Goal: Task Accomplishment & Management: Manage account settings

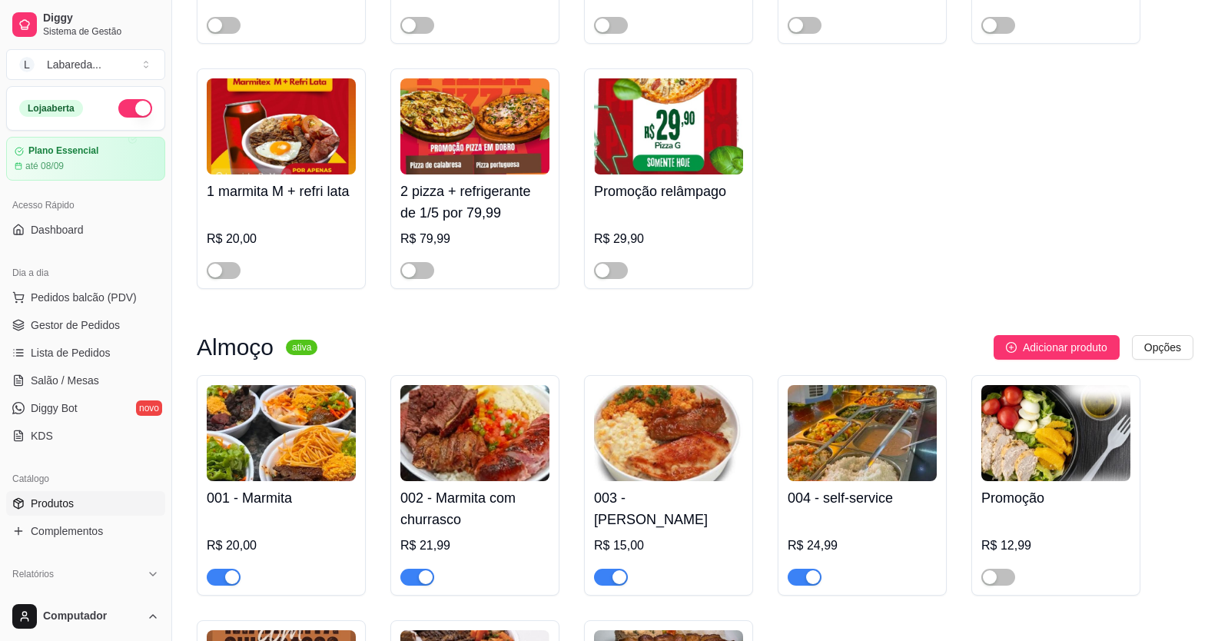
scroll to position [615, 0]
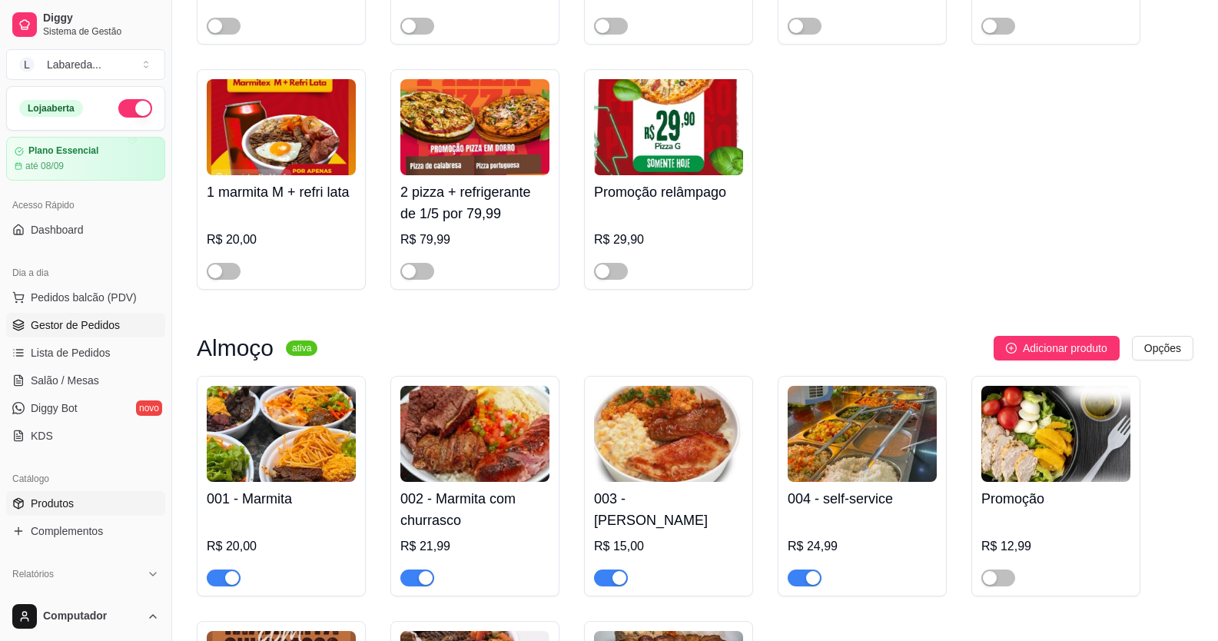
click at [104, 314] on link "Gestor de Pedidos" at bounding box center [85, 325] width 159 height 25
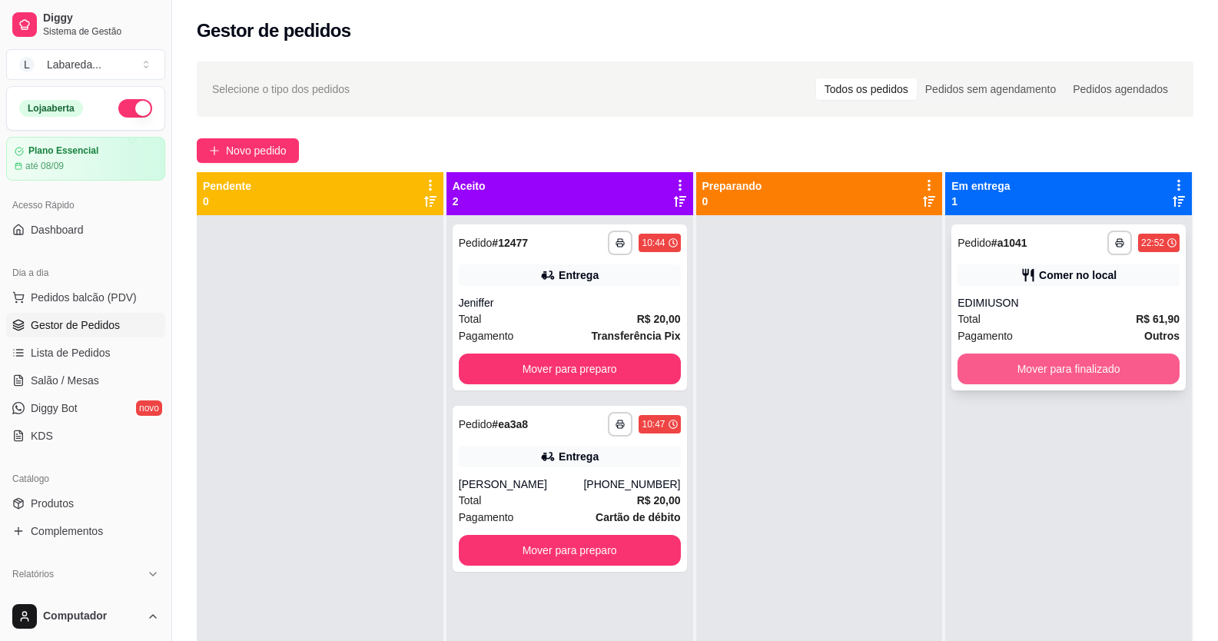
click at [1048, 364] on button "Mover para finalizado" at bounding box center [1069, 369] width 222 height 31
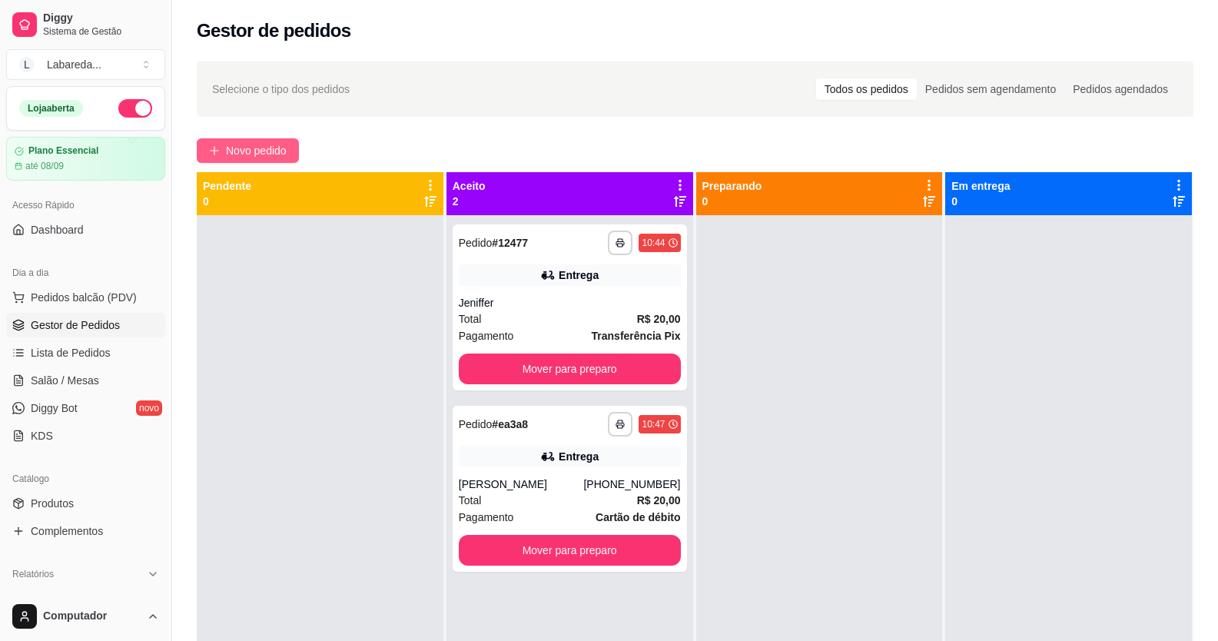
click at [261, 140] on button "Novo pedido" at bounding box center [248, 150] width 102 height 25
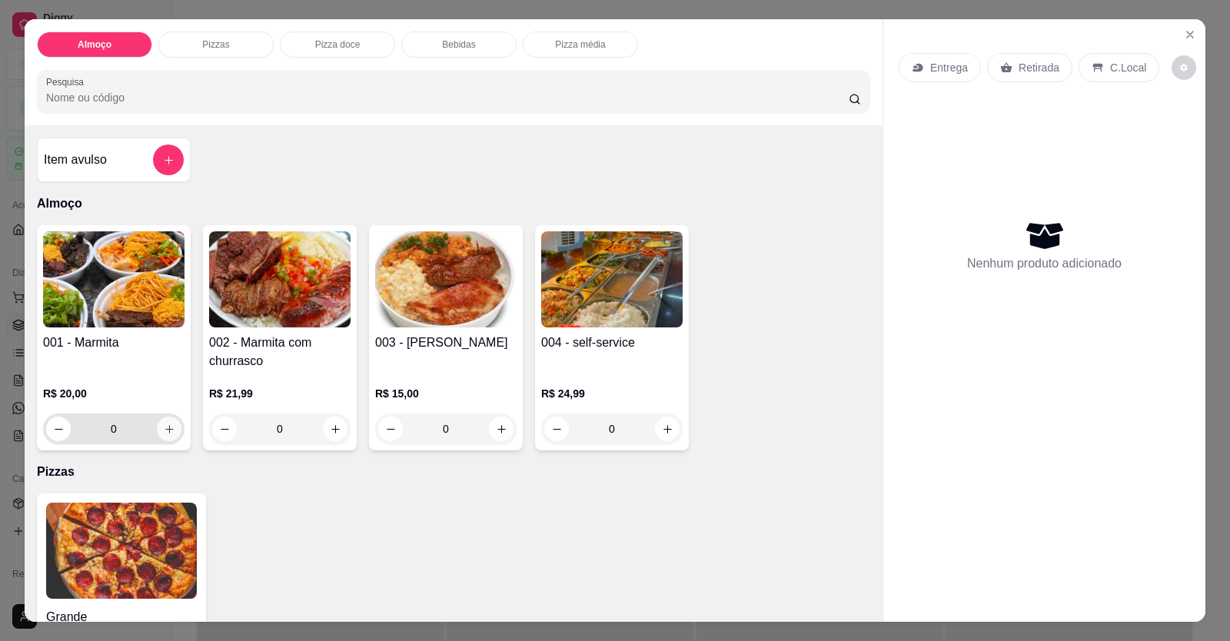
click at [171, 435] on button "increase-product-quantity" at bounding box center [169, 429] width 25 height 25
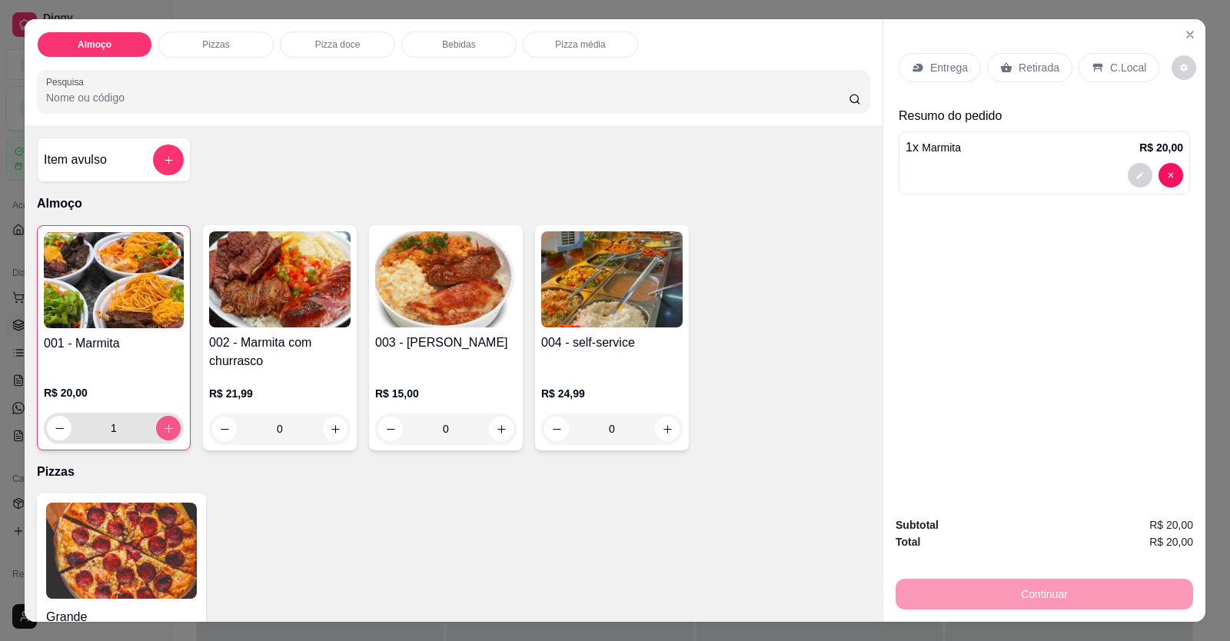
click at [172, 432] on button "increase-product-quantity" at bounding box center [168, 428] width 25 height 25
click at [172, 432] on button "increase-product-quantity" at bounding box center [168, 429] width 24 height 24
type input "4"
click at [942, 75] on p "Entrega" at bounding box center [949, 67] width 38 height 15
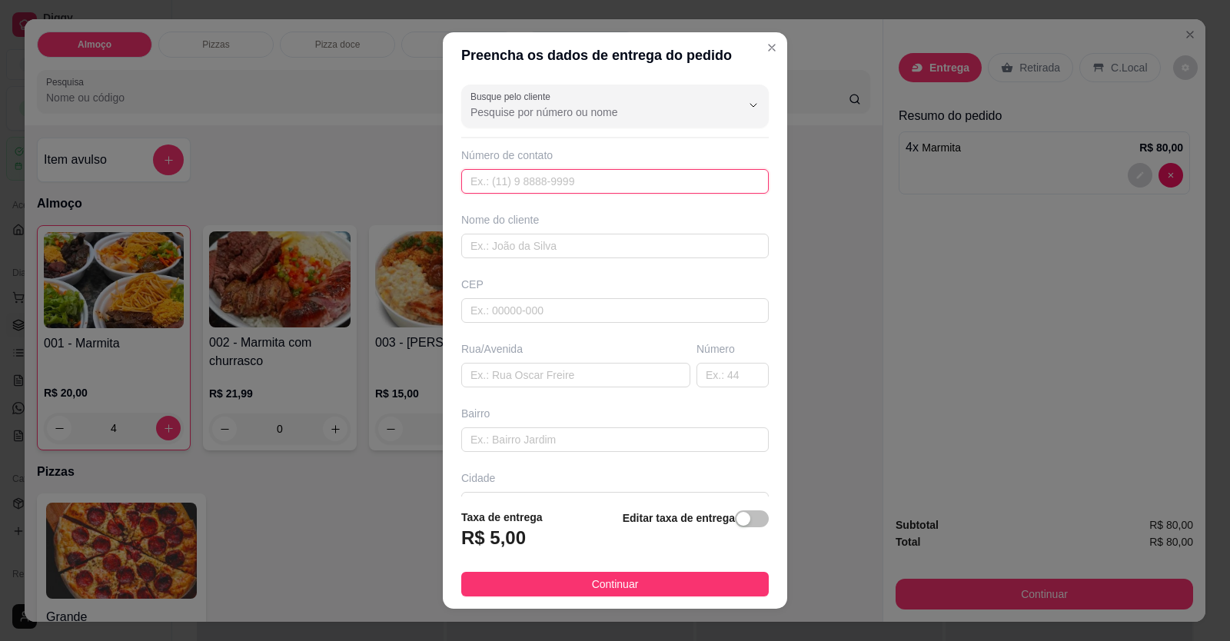
click at [585, 187] on input "text" at bounding box center [614, 181] width 307 height 25
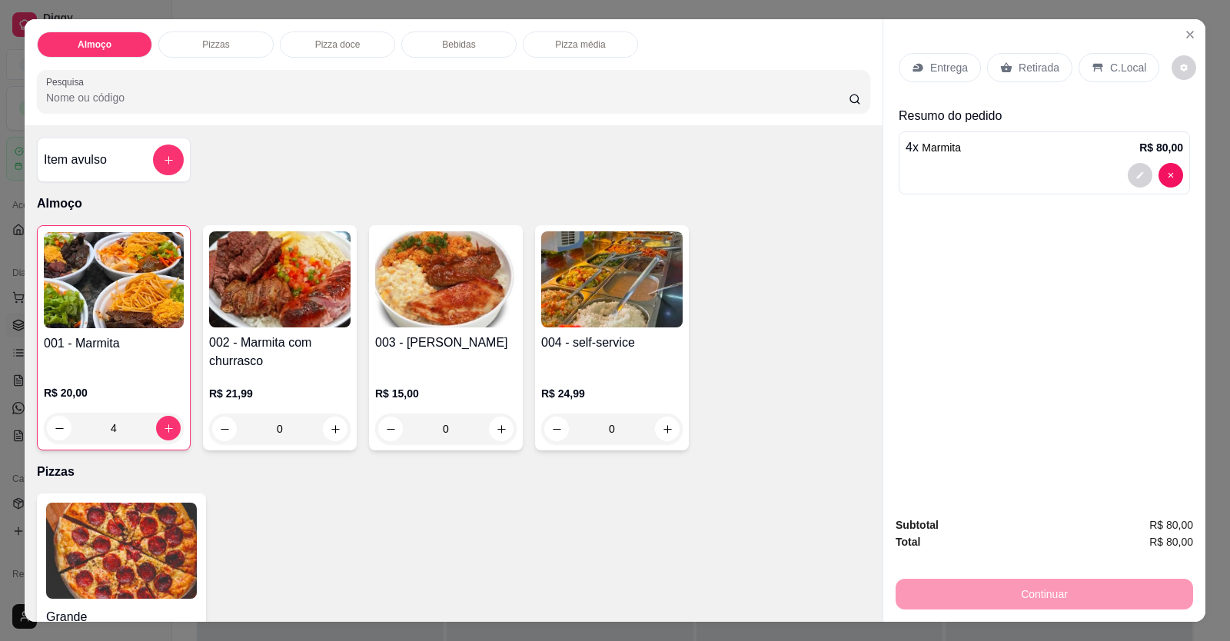
click at [1031, 69] on p "Retirada" at bounding box center [1038, 67] width 41 height 15
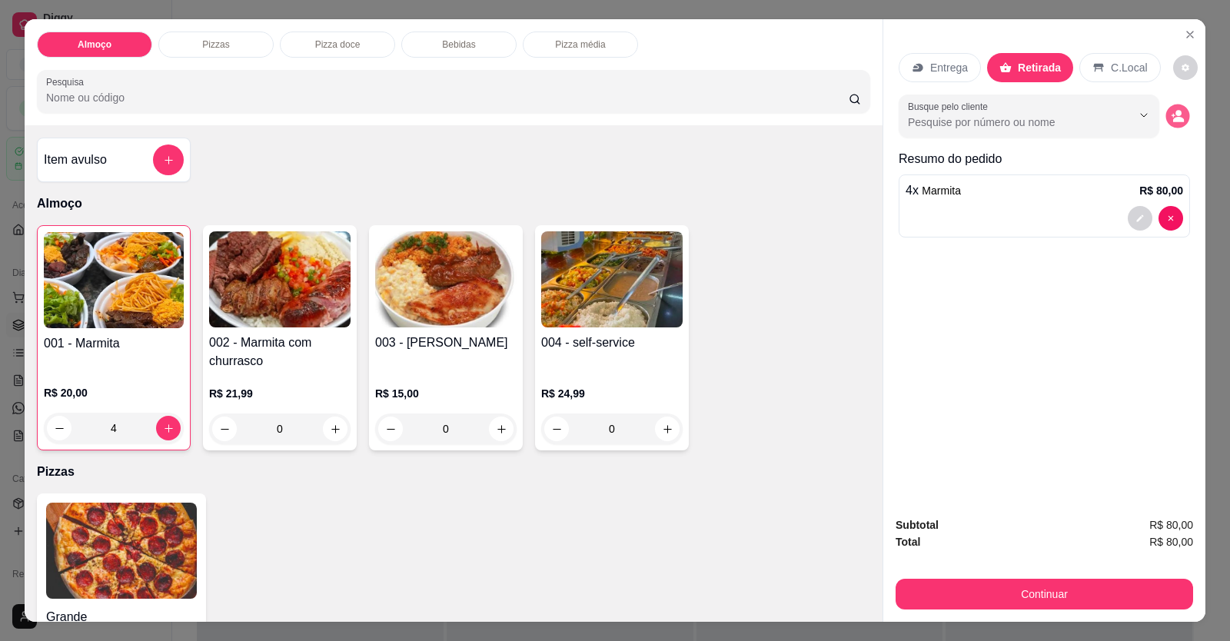
click at [1175, 114] on circle "decrease-product-quantity" at bounding box center [1178, 113] width 6 height 6
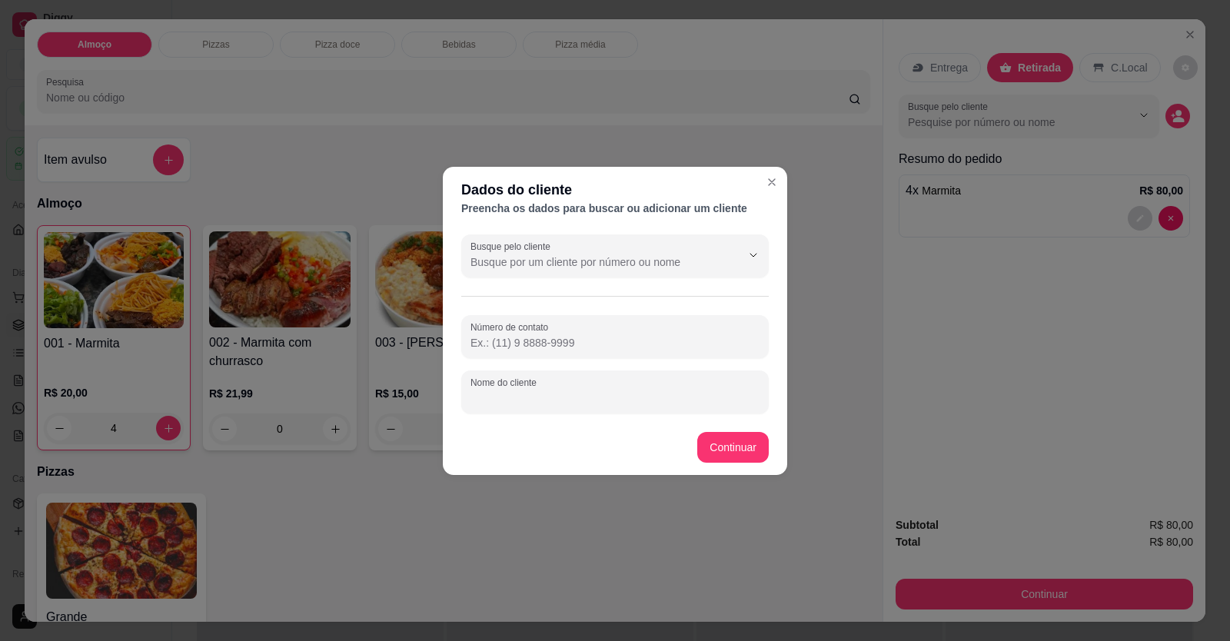
click at [690, 394] on input "Nome do cliente" at bounding box center [614, 397] width 289 height 15
click at [510, 399] on input "Nome do cliente" at bounding box center [614, 397] width 289 height 15
type input "tuquim"
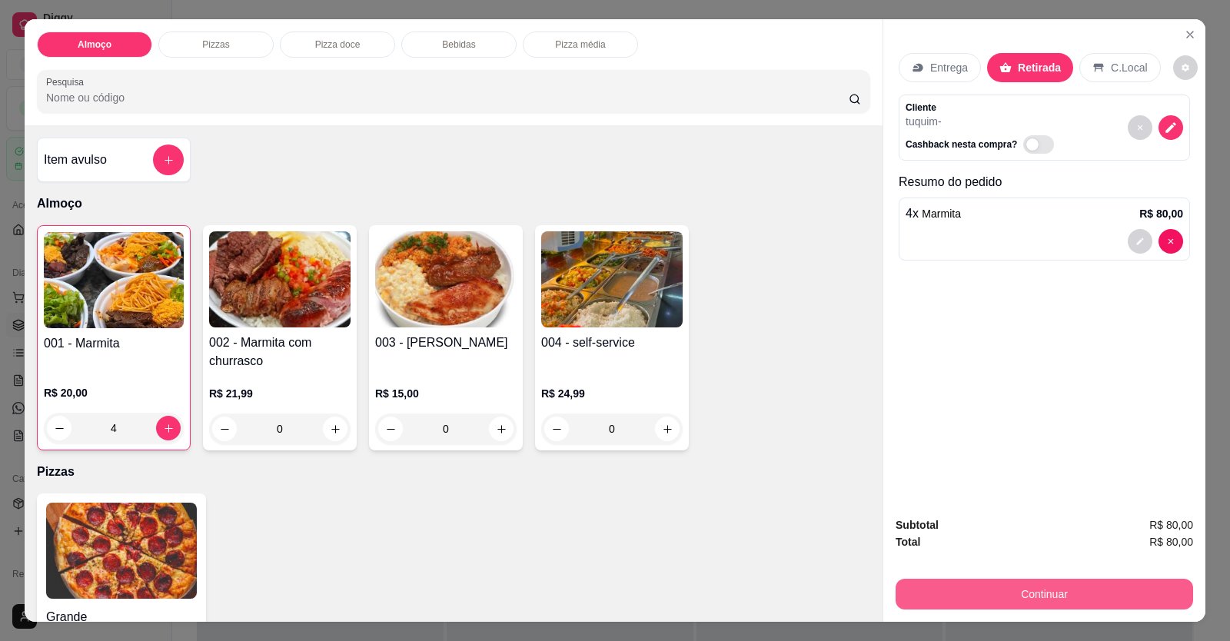
click at [945, 593] on button "Continuar" at bounding box center [1043, 594] width 297 height 31
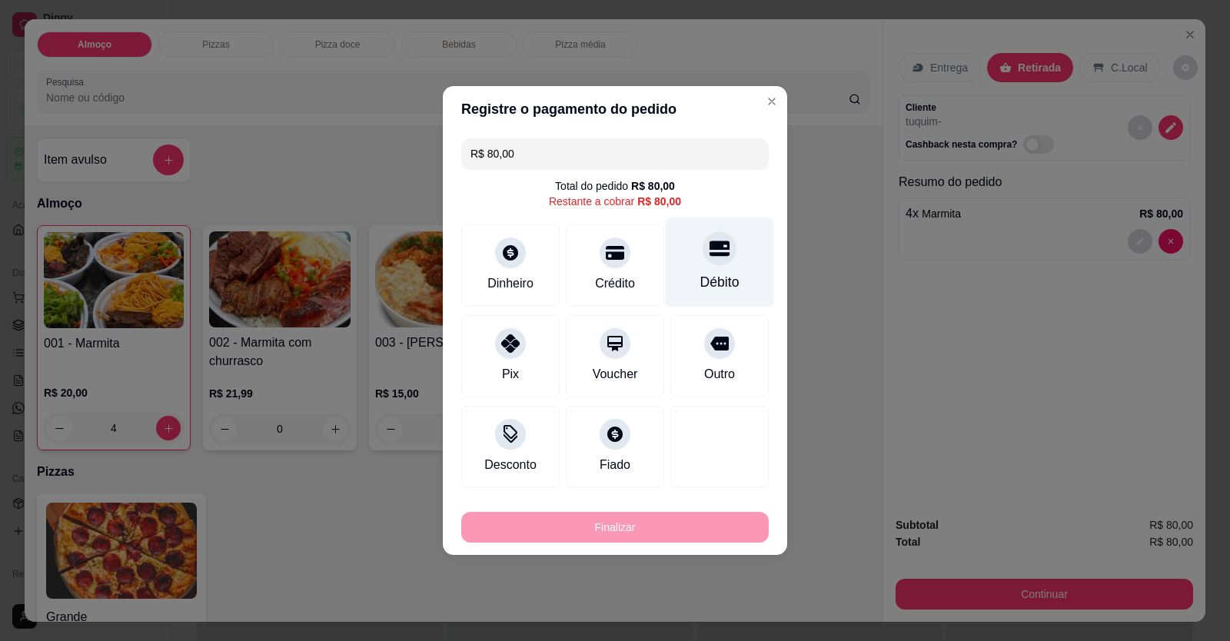
click at [720, 286] on div "Débito" at bounding box center [719, 282] width 39 height 20
type input "R$ 0,00"
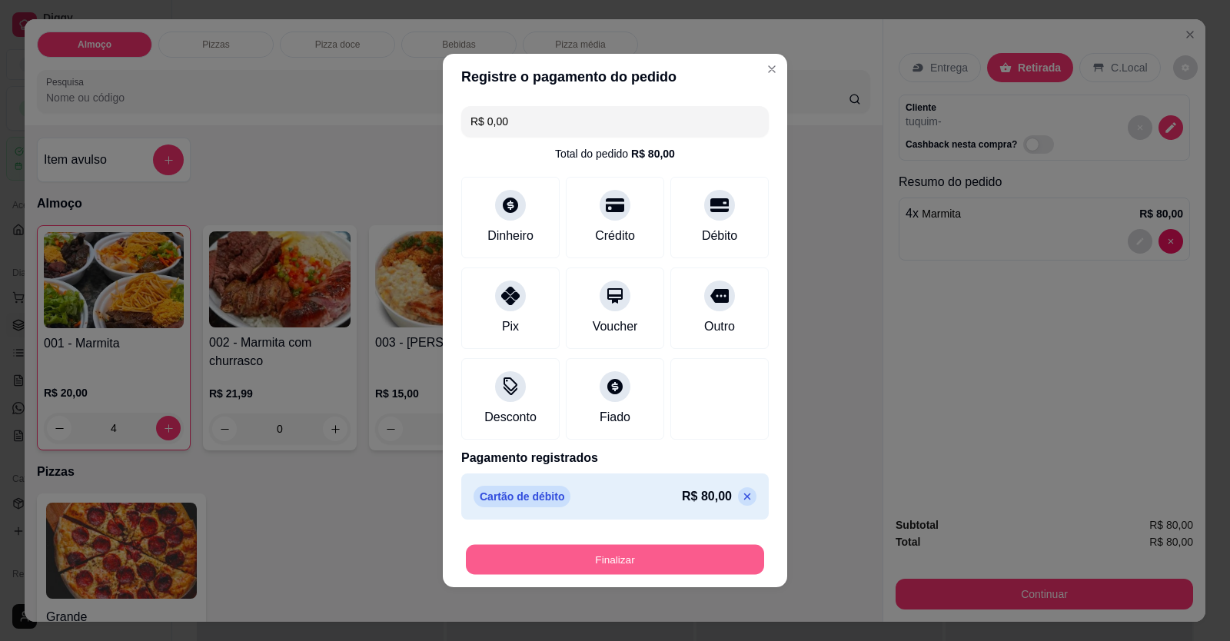
click at [646, 559] on button "Finalizar" at bounding box center [615, 560] width 298 height 30
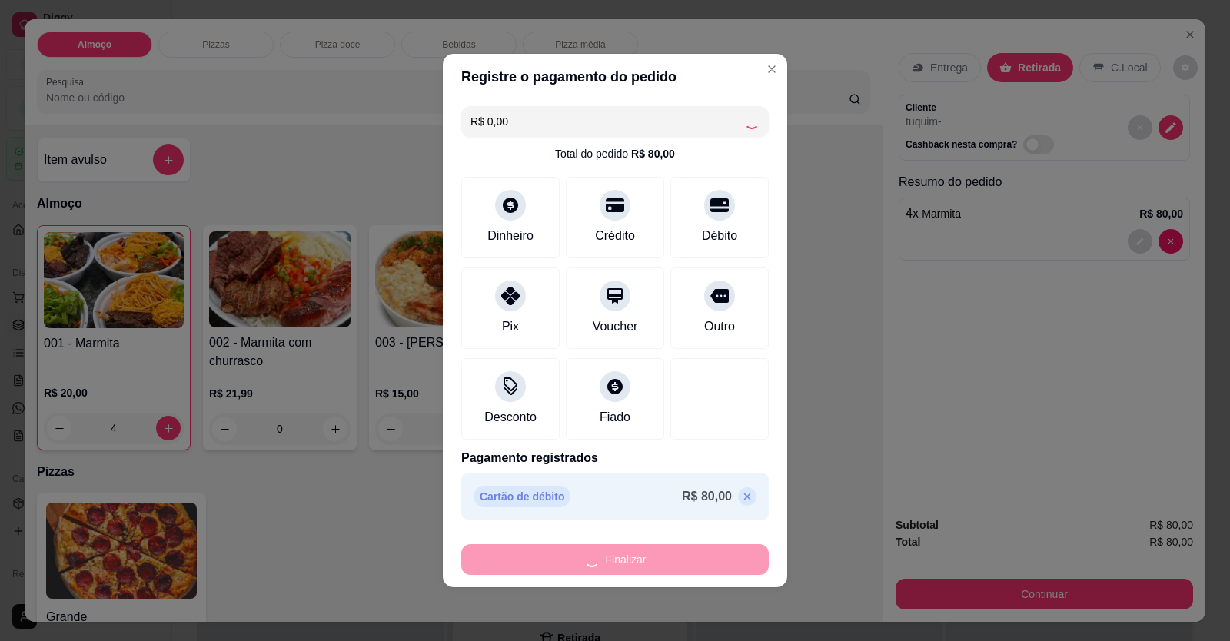
type input "0"
type input "-R$ 80,00"
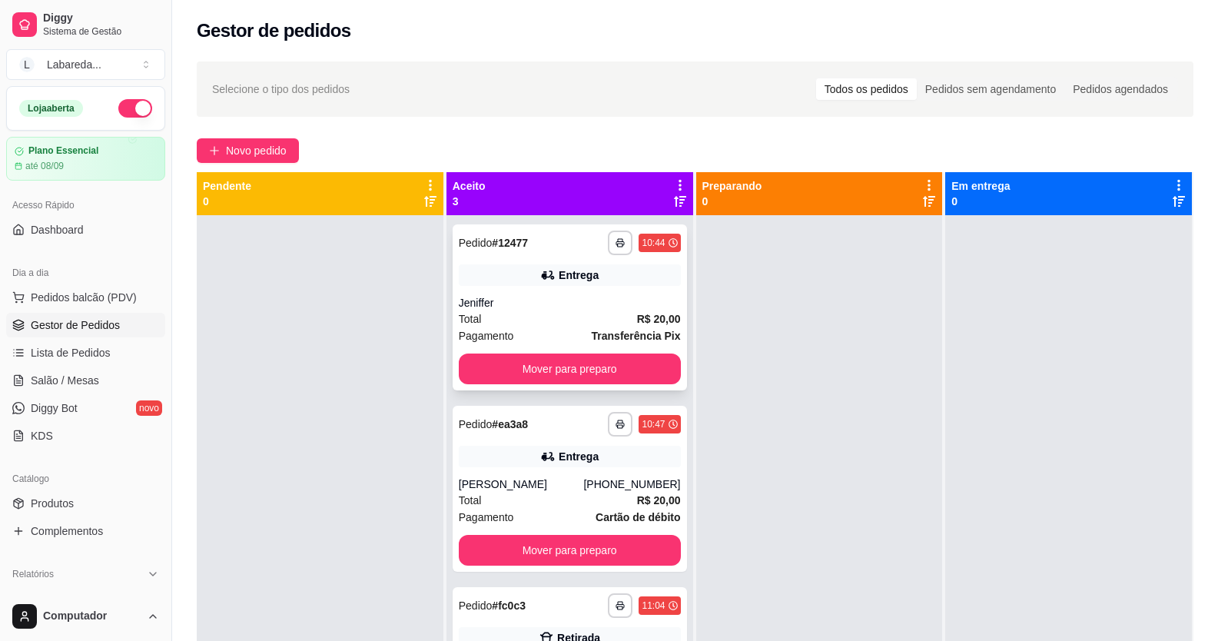
click at [586, 299] on div "Jeniffer" at bounding box center [570, 302] width 222 height 15
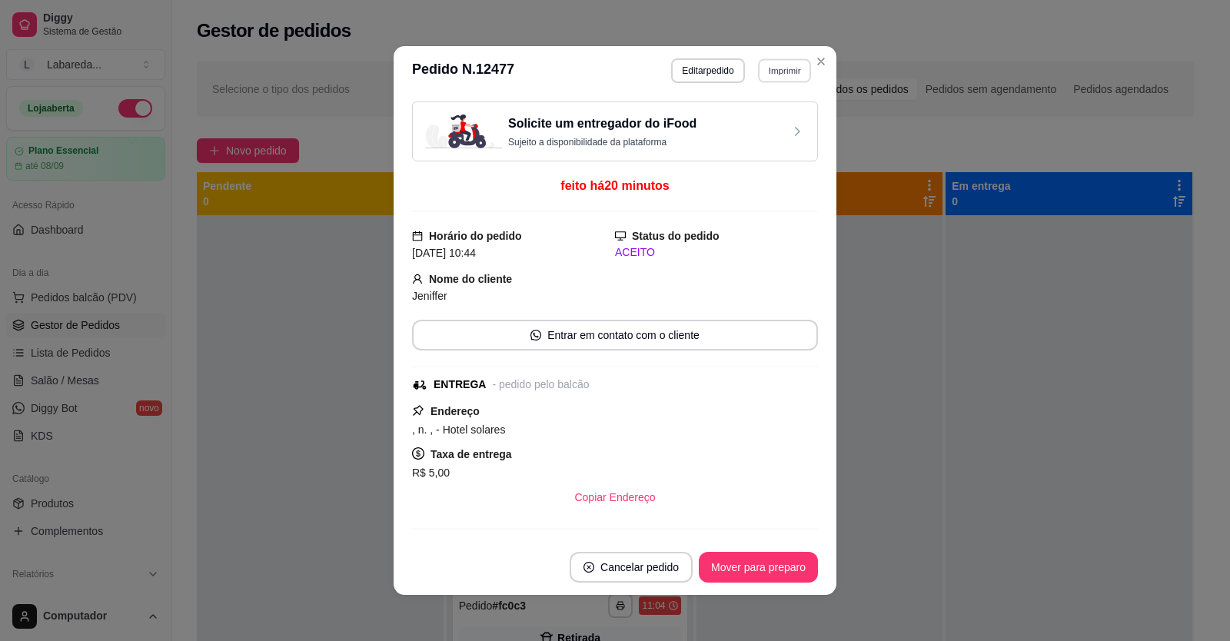
click at [783, 73] on button "Imprimir" at bounding box center [784, 70] width 53 height 24
click at [759, 115] on button "IMPRESSORA" at bounding box center [751, 124] width 111 height 25
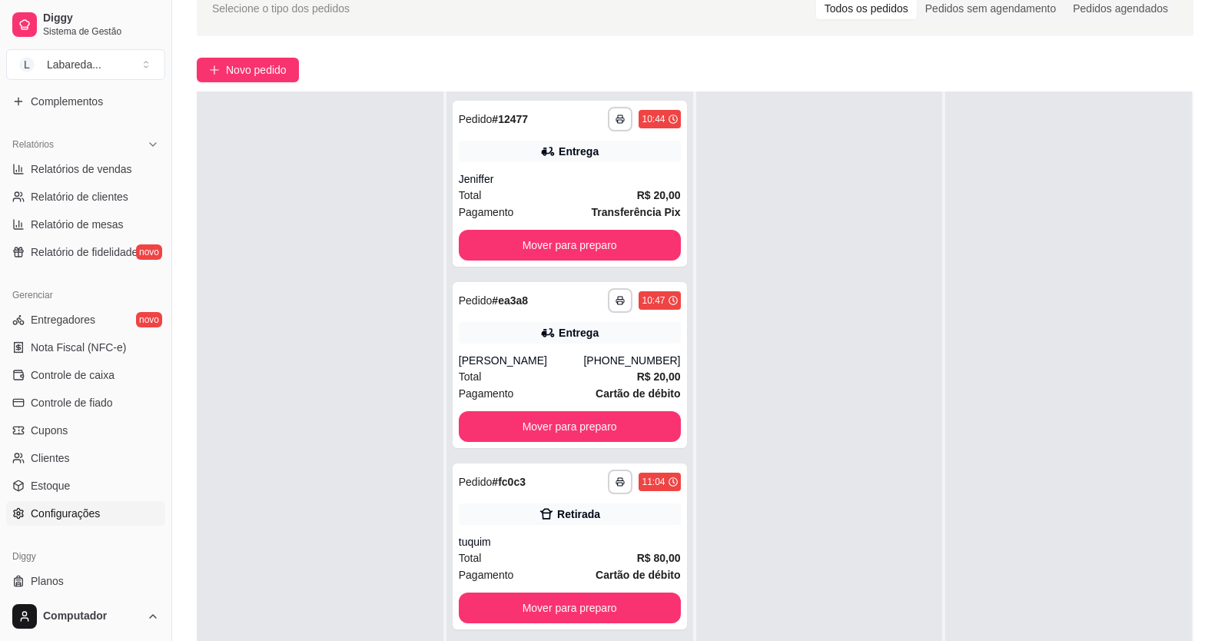
scroll to position [465, 0]
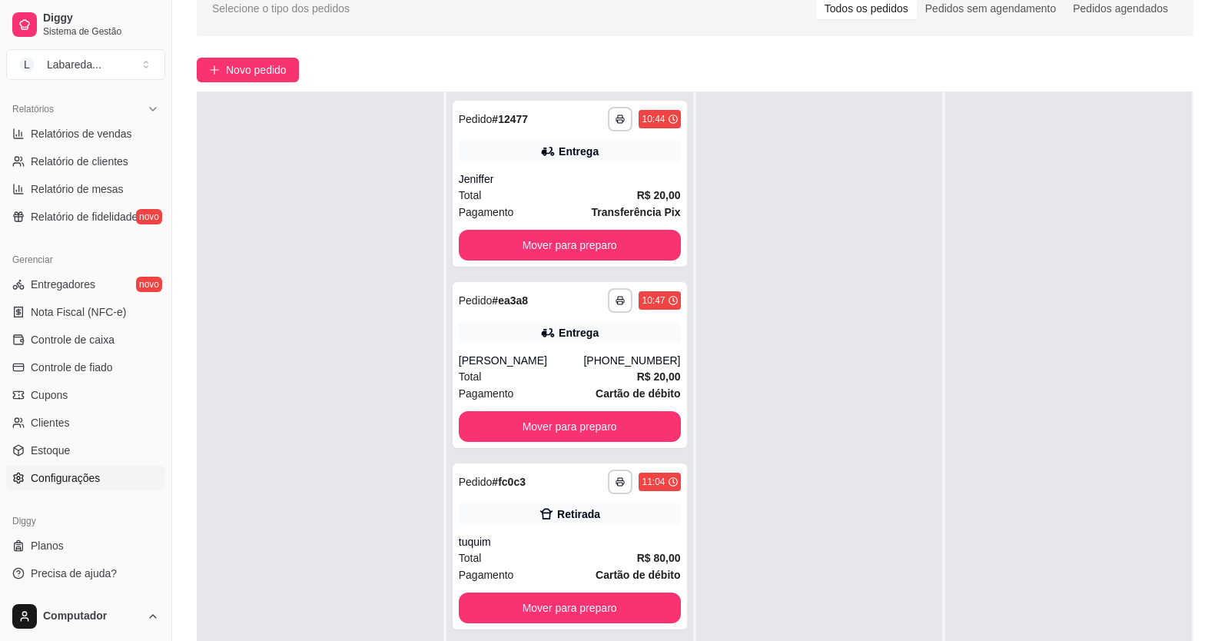
click at [74, 483] on span "Configurações" at bounding box center [65, 477] width 69 height 15
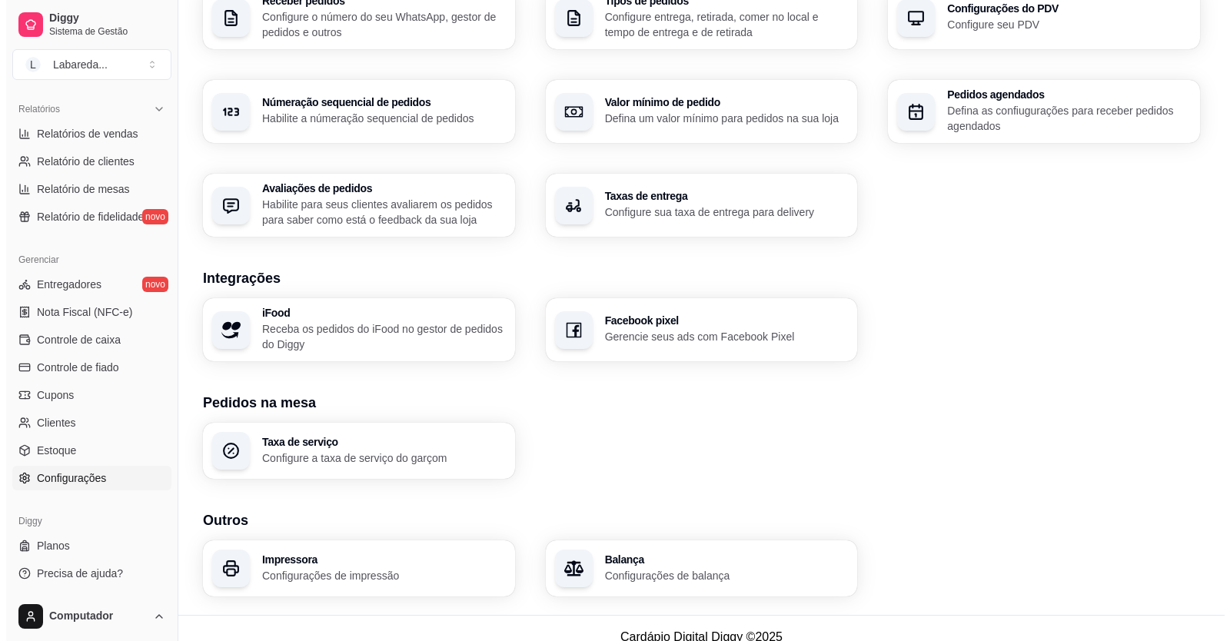
scroll to position [436, 0]
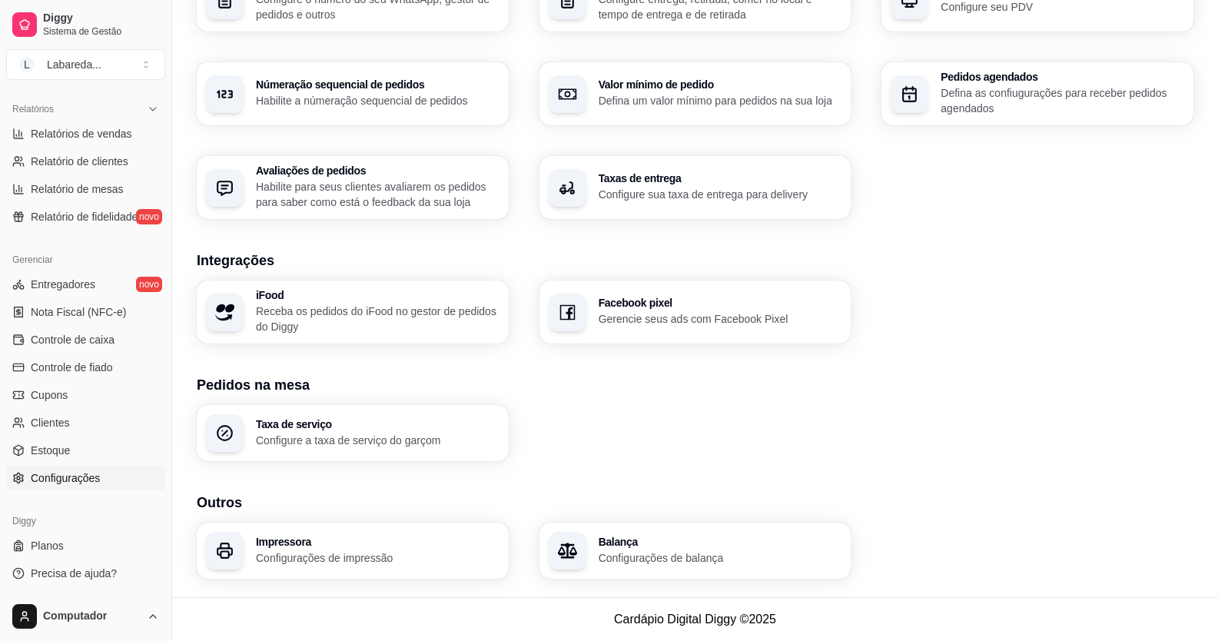
click at [354, 560] on p "Configurações de impressão" at bounding box center [378, 557] width 244 height 15
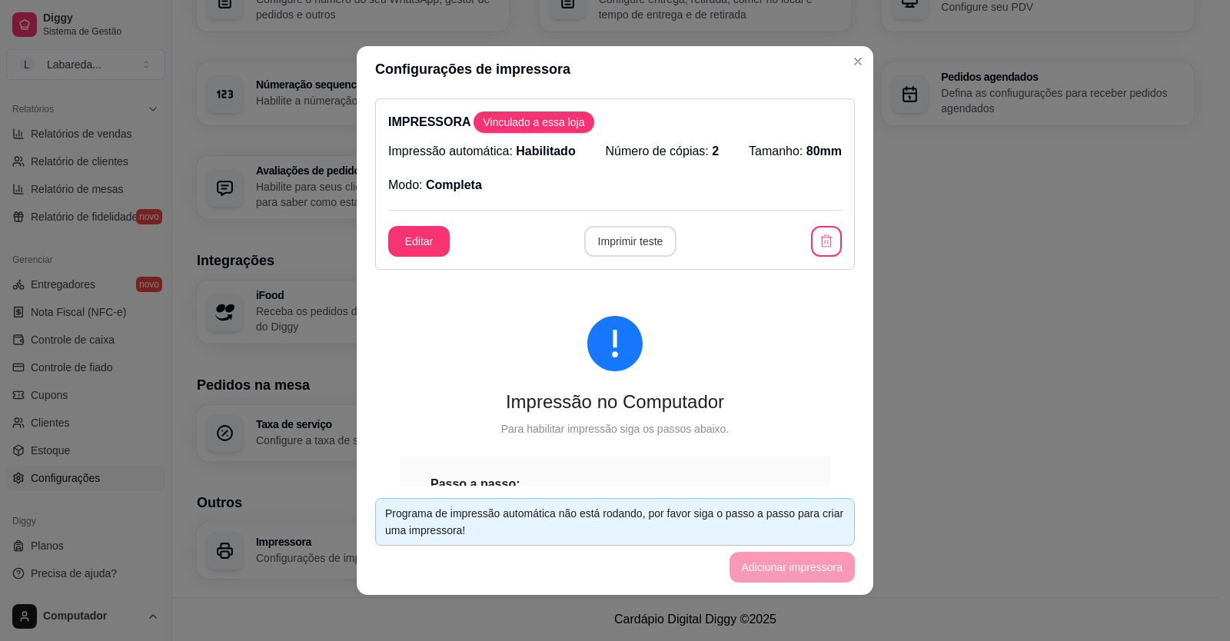
click at [616, 244] on button "Imprimir teste" at bounding box center [630, 241] width 93 height 31
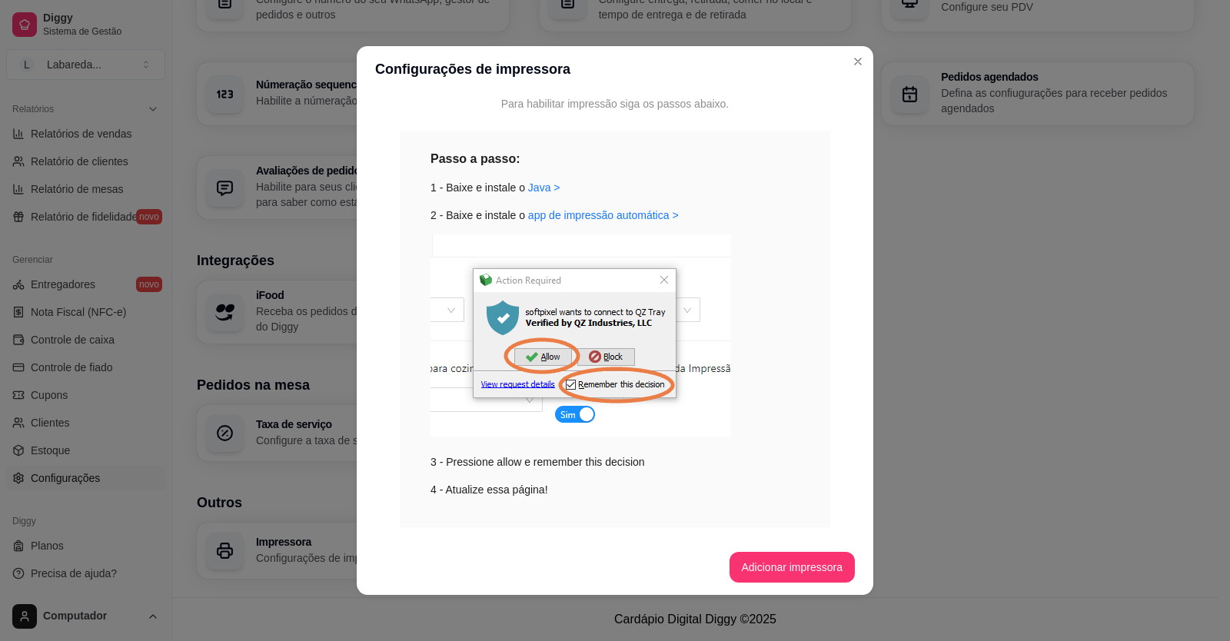
scroll to position [356, 0]
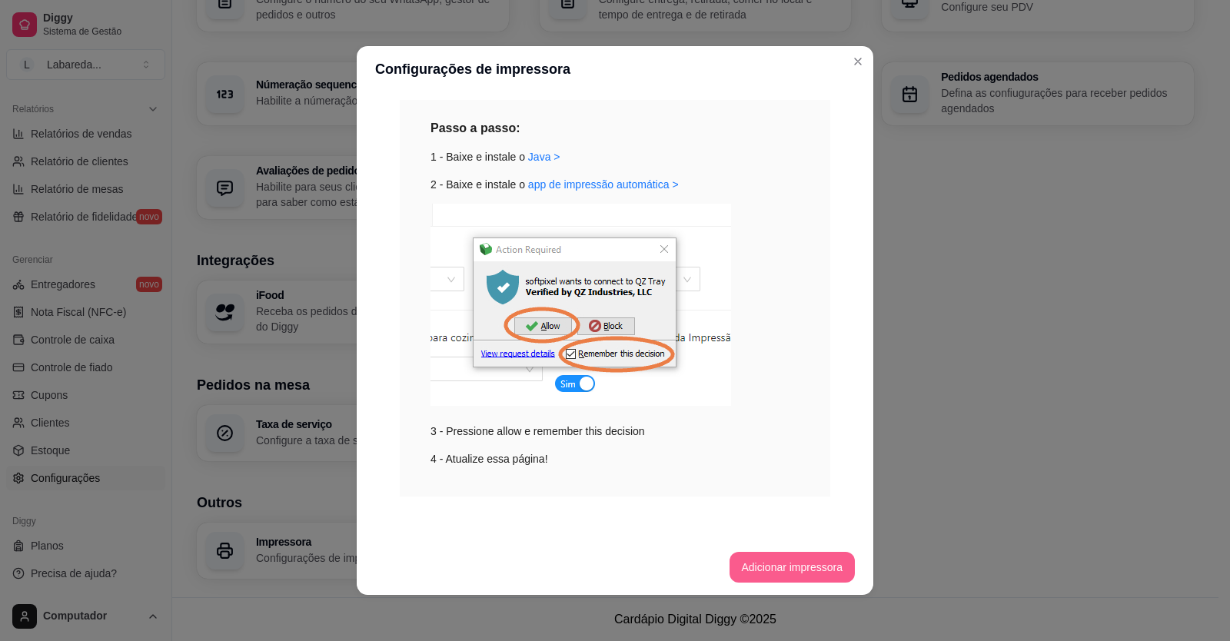
click at [755, 551] on footer "Adicionar impressora" at bounding box center [615, 567] width 517 height 55
click at [757, 566] on button "Adicionar impressora" at bounding box center [792, 567] width 126 height 31
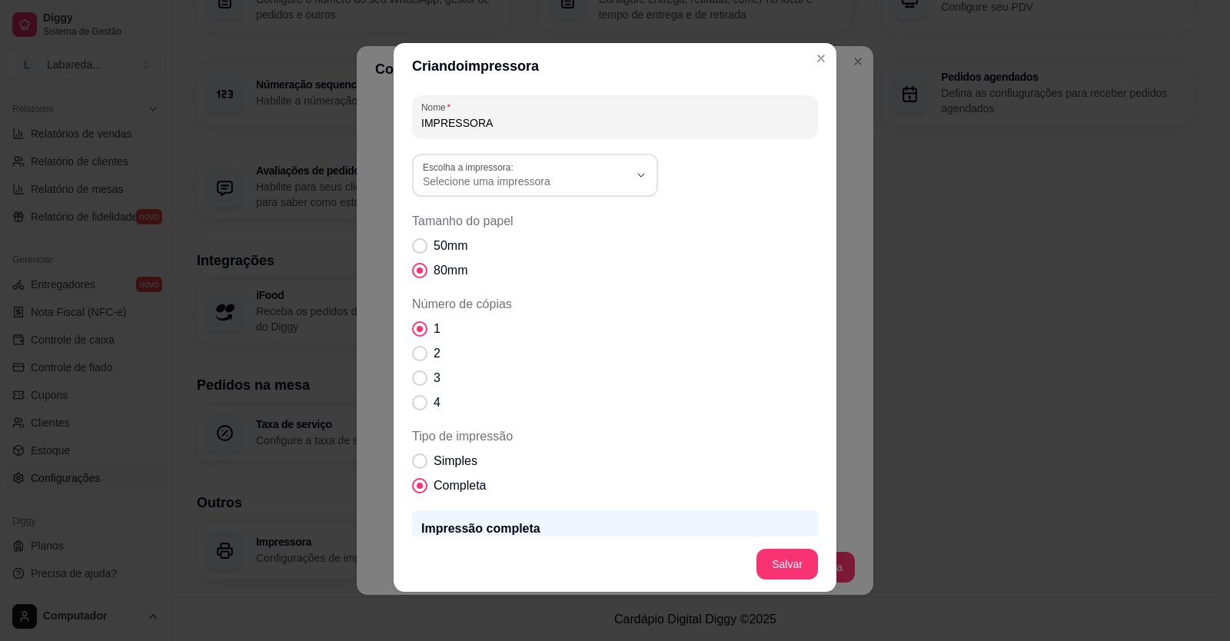
scroll to position [0, 0]
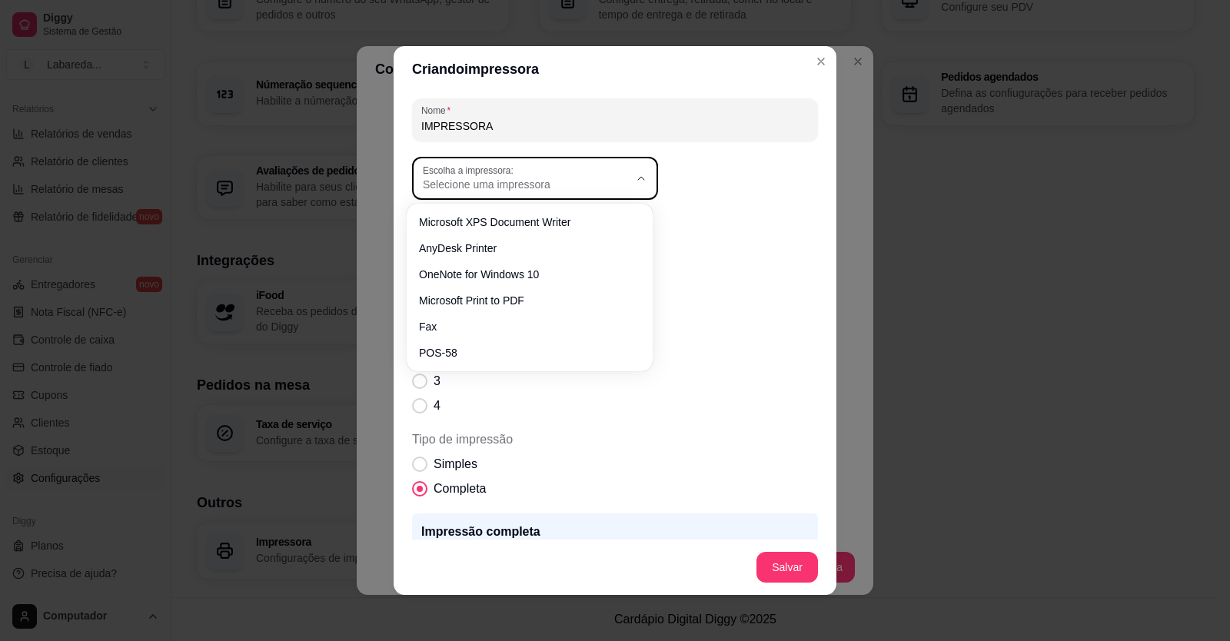
click at [583, 188] on span "Selecione uma impressora" at bounding box center [526, 184] width 206 height 15
click at [512, 354] on span "POS-58" at bounding box center [522, 347] width 198 height 15
type input "POS-58"
select select "POS-58"
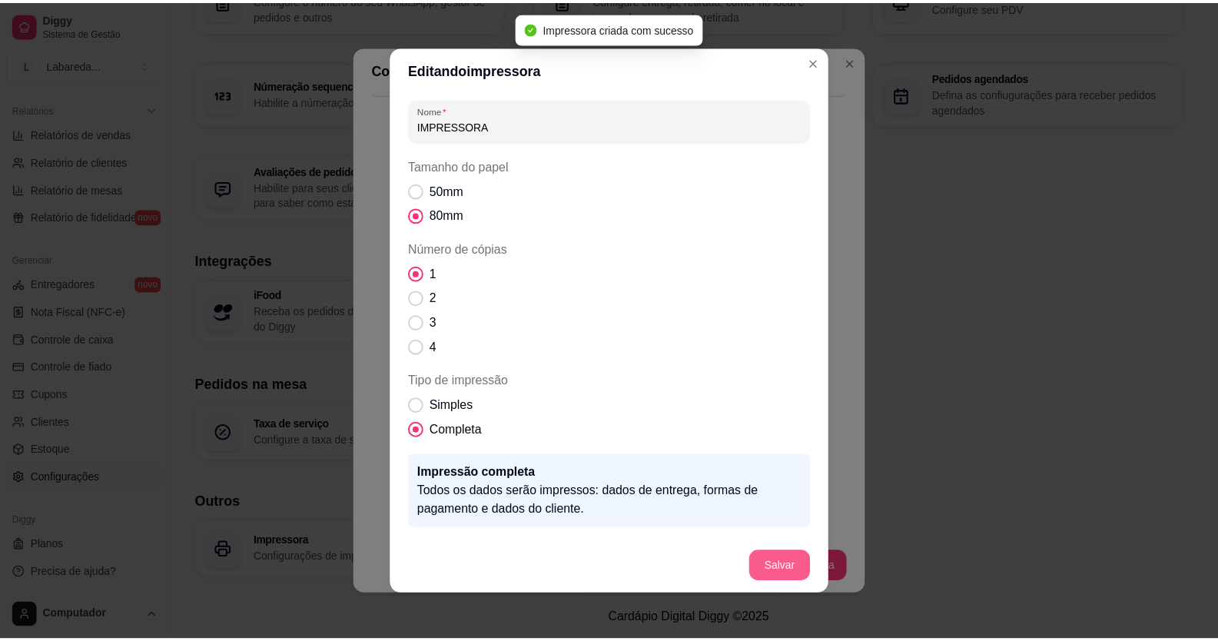
scroll to position [536, 0]
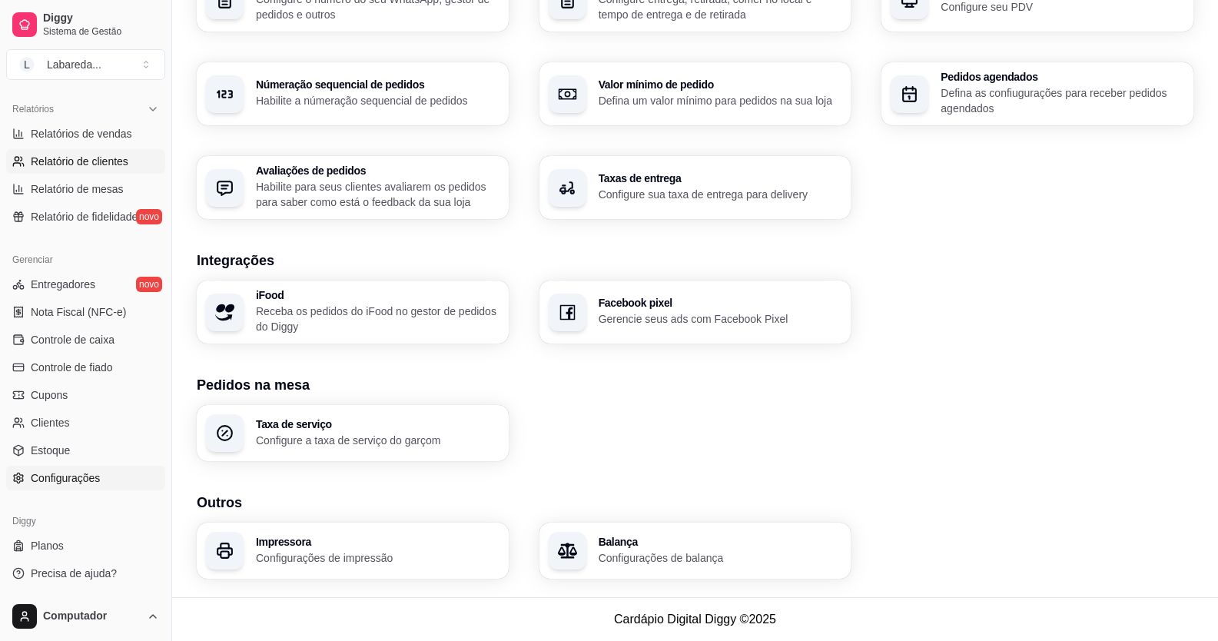
click at [109, 164] on span "Relatório de clientes" at bounding box center [80, 161] width 98 height 15
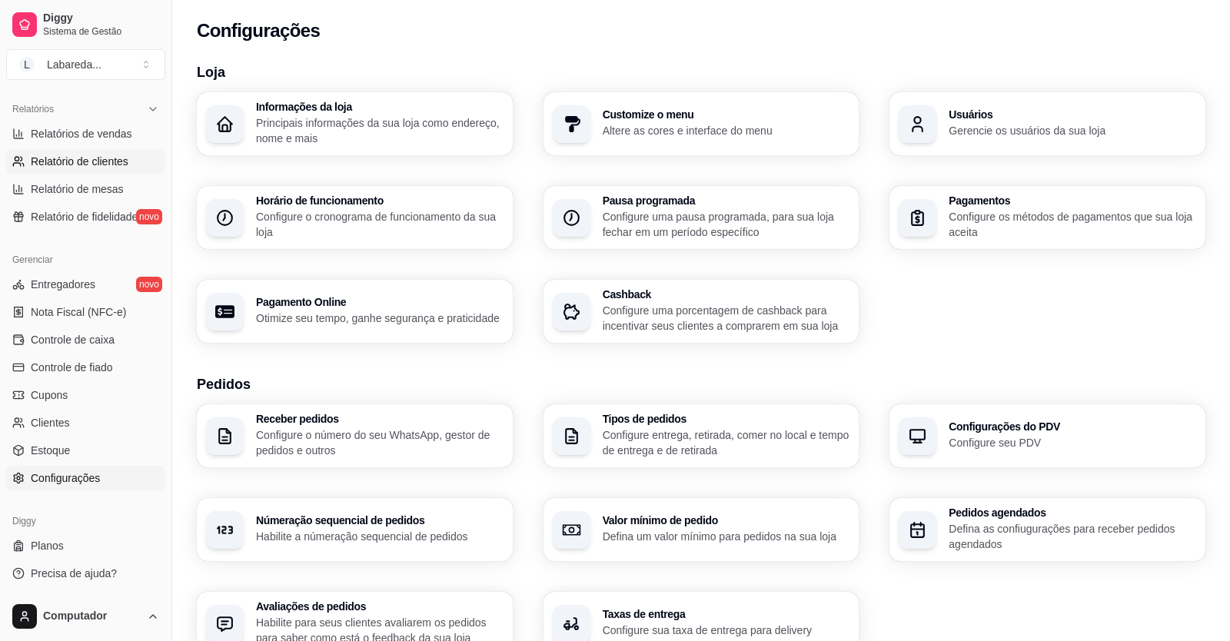
select select "30"
select select "HIGHEST_TOTAL_SPENT_WITH_ORDERS"
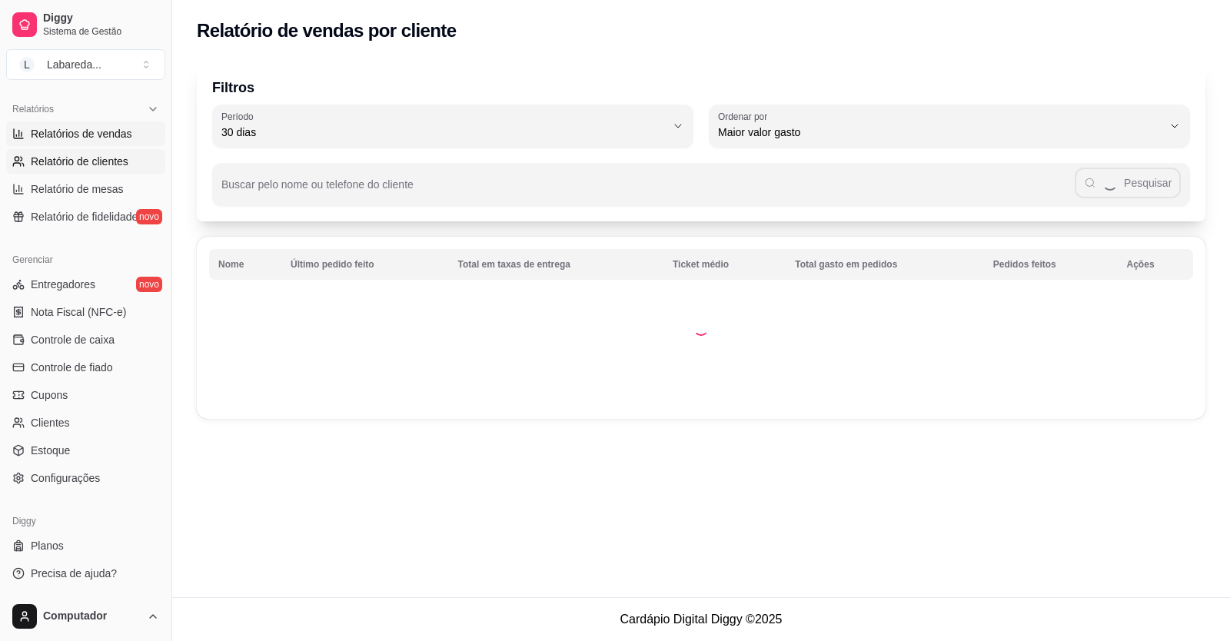
click at [83, 131] on span "Relatórios de vendas" at bounding box center [81, 133] width 101 height 15
select select "ALL"
select select "0"
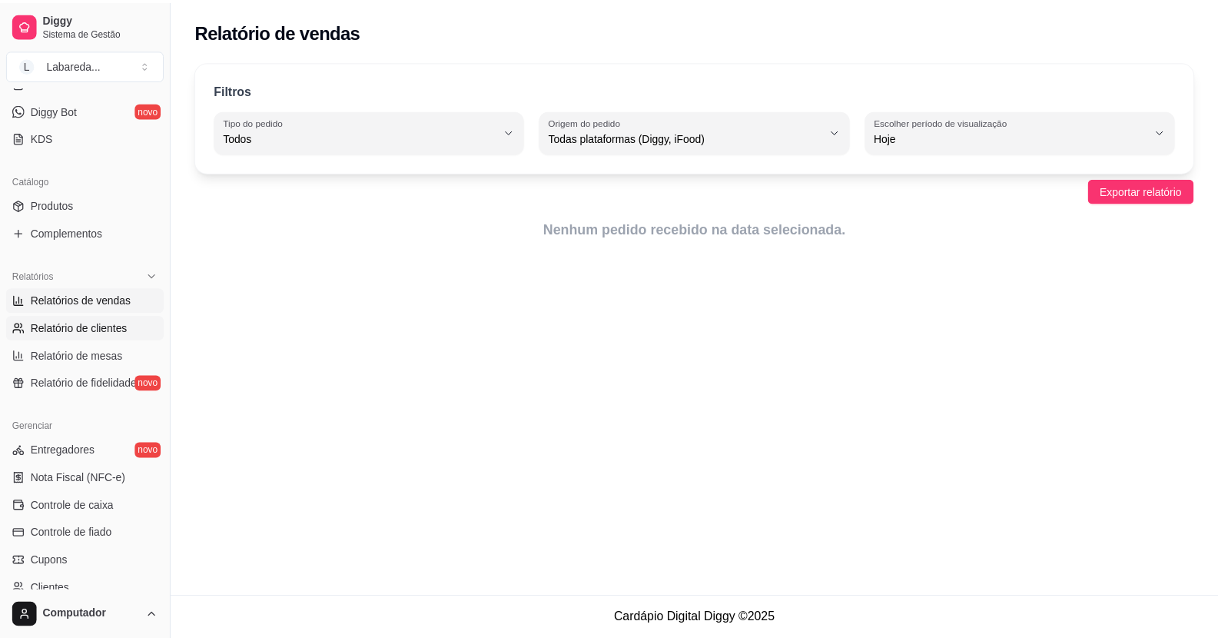
scroll to position [81, 0]
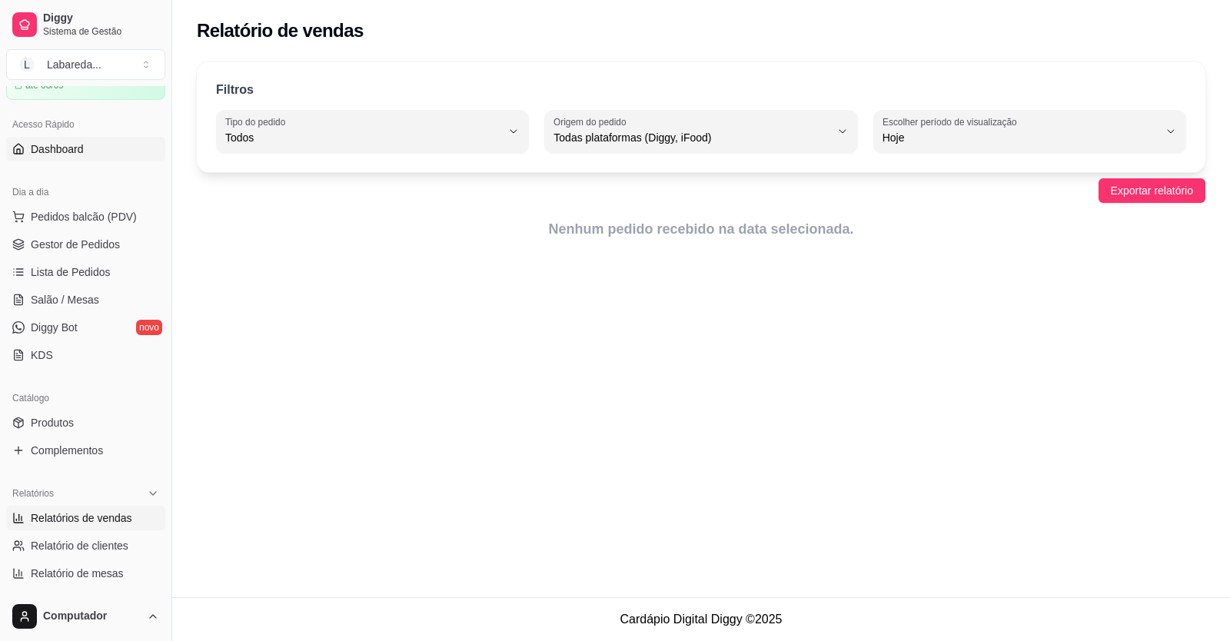
click at [70, 148] on span "Dashboard" at bounding box center [57, 148] width 53 height 15
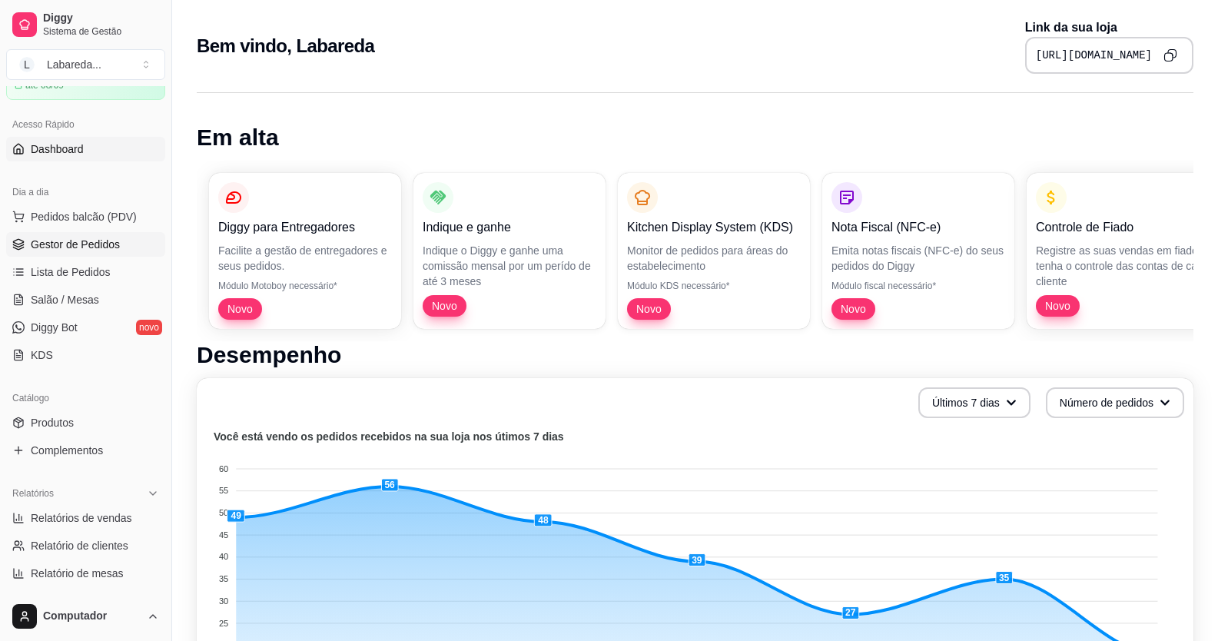
click at [69, 248] on span "Gestor de Pedidos" at bounding box center [75, 244] width 89 height 15
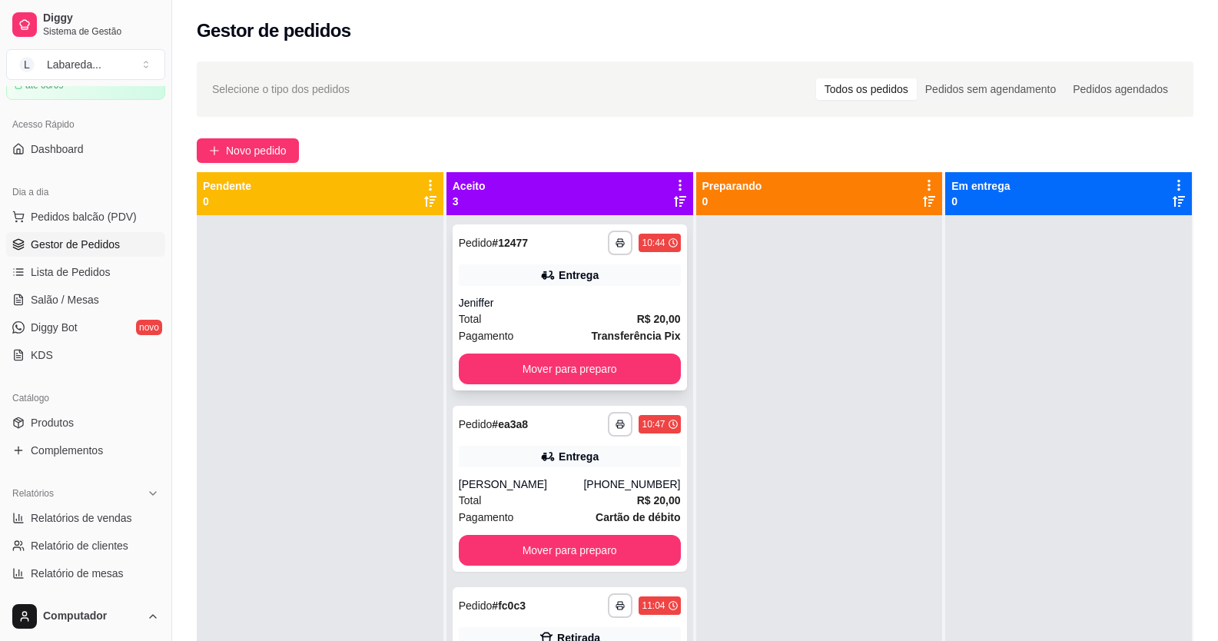
click at [596, 315] on div "Total R$ 20,00" at bounding box center [570, 319] width 222 height 17
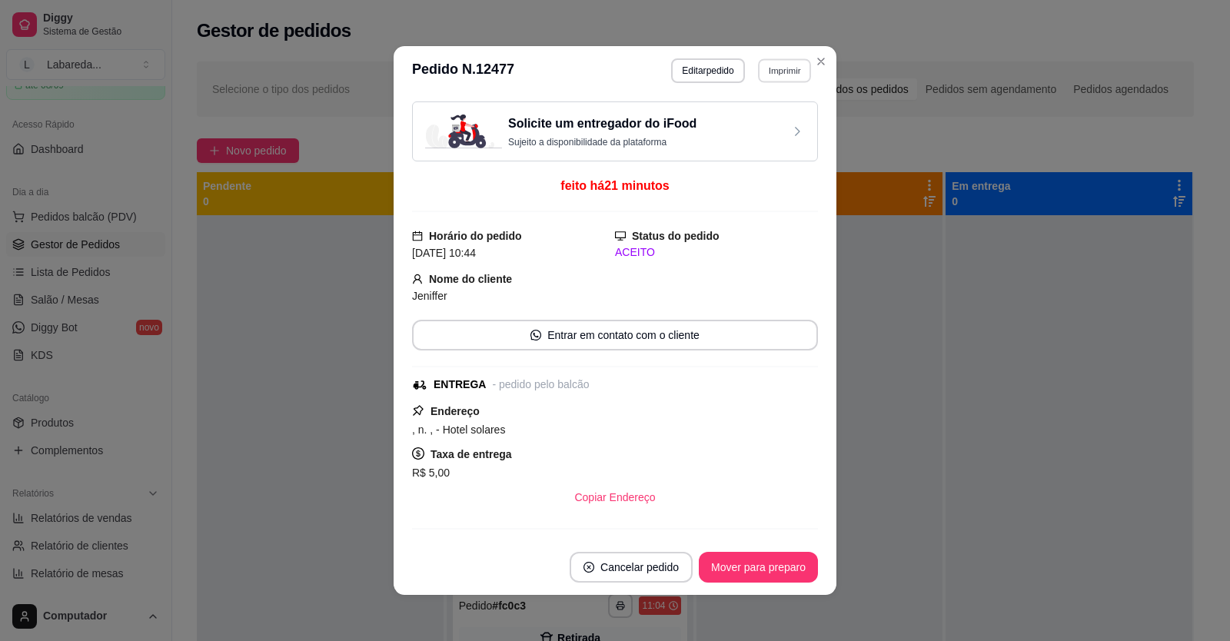
click at [785, 68] on button "Imprimir" at bounding box center [784, 70] width 53 height 24
click at [732, 148] on button "IMPRESSORA" at bounding box center [751, 155] width 111 height 25
click at [770, 71] on button "Imprimir" at bounding box center [784, 70] width 55 height 25
click at [762, 123] on button "IMPRESSORA" at bounding box center [751, 124] width 111 height 25
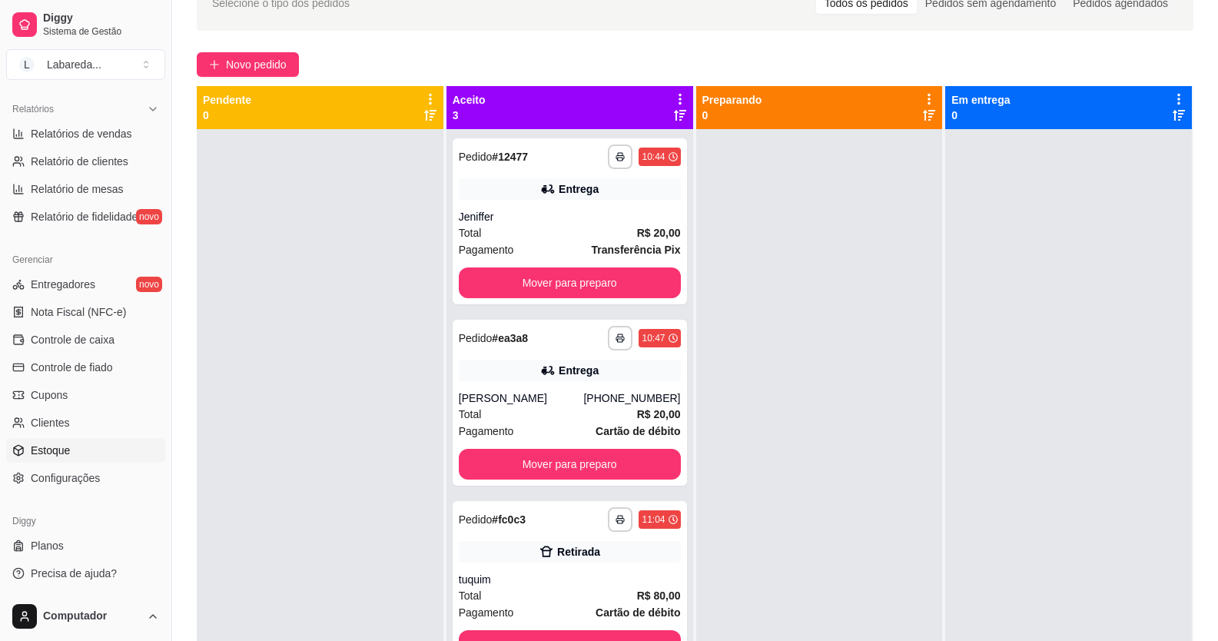
scroll to position [154, 0]
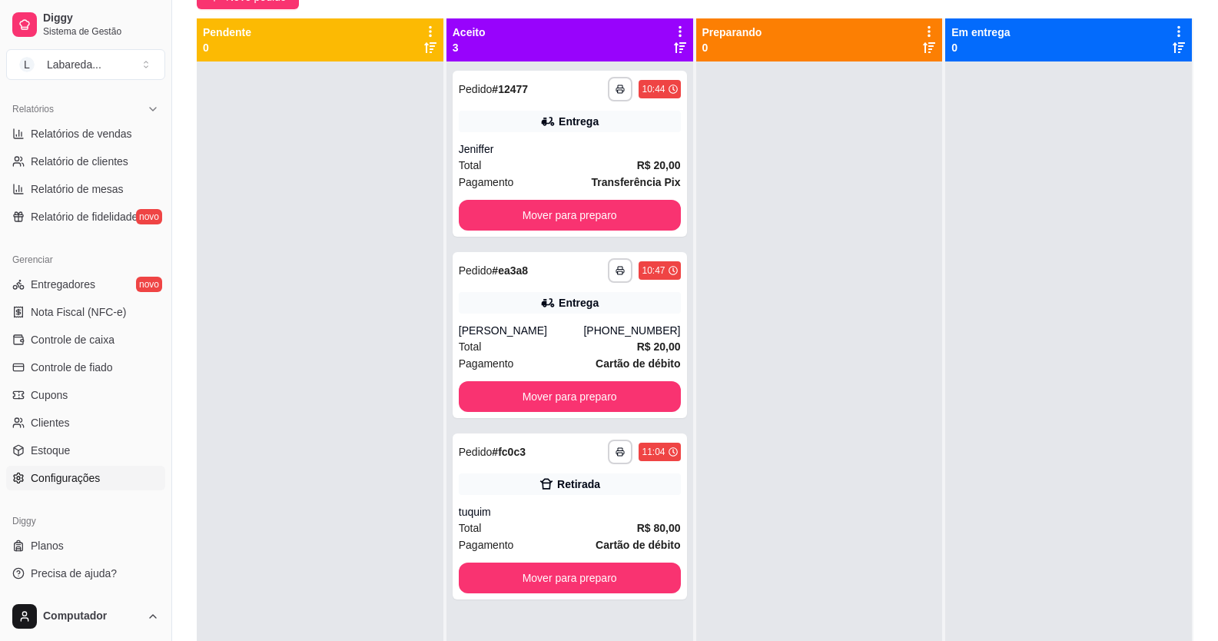
click at [78, 476] on span "Configurações" at bounding box center [65, 477] width 69 height 15
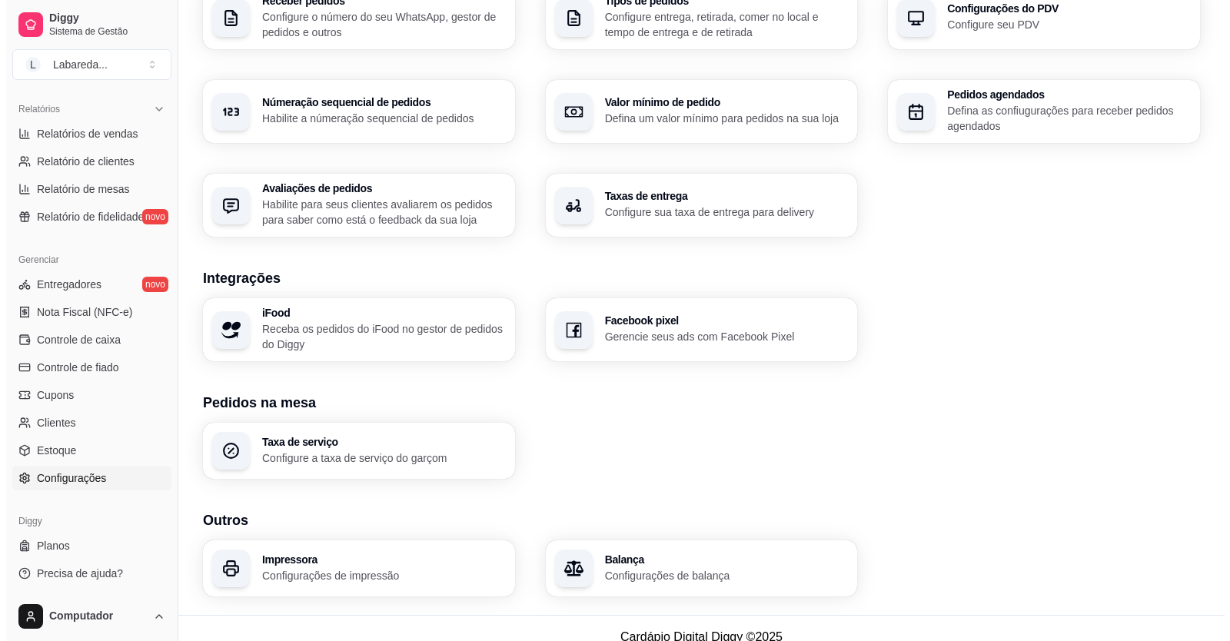
scroll to position [436, 0]
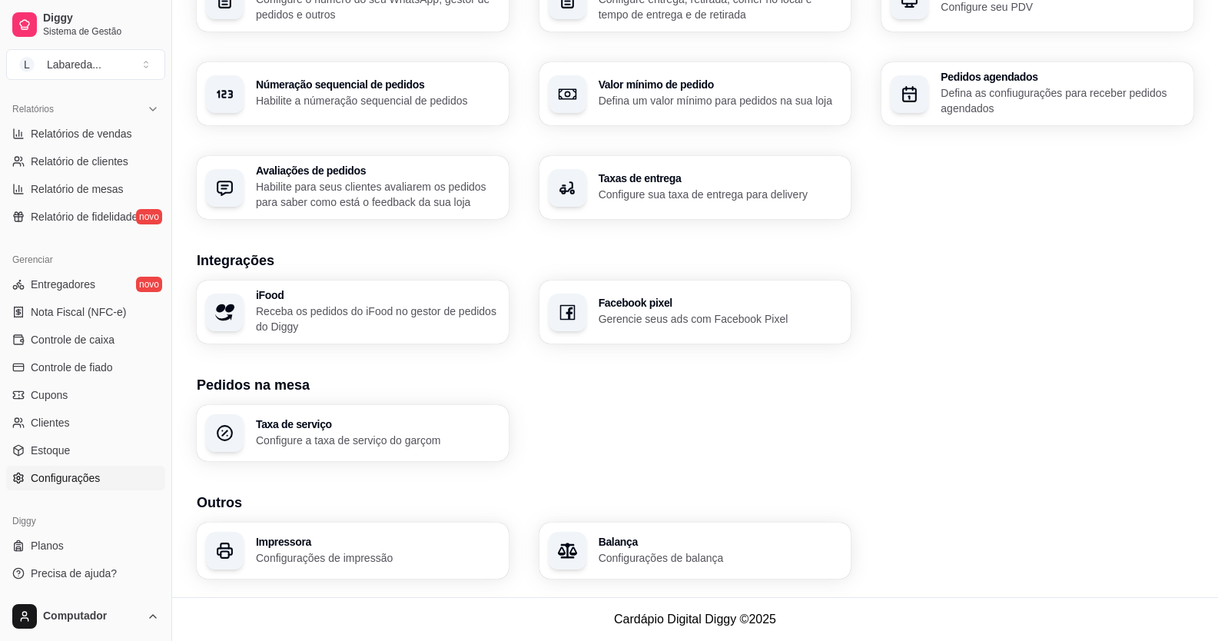
click at [331, 540] on div "Impressora Configurações de impressão" at bounding box center [353, 551] width 312 height 56
click at [339, 548] on div "Impressora Configurações de impressão" at bounding box center [377, 550] width 236 height 28
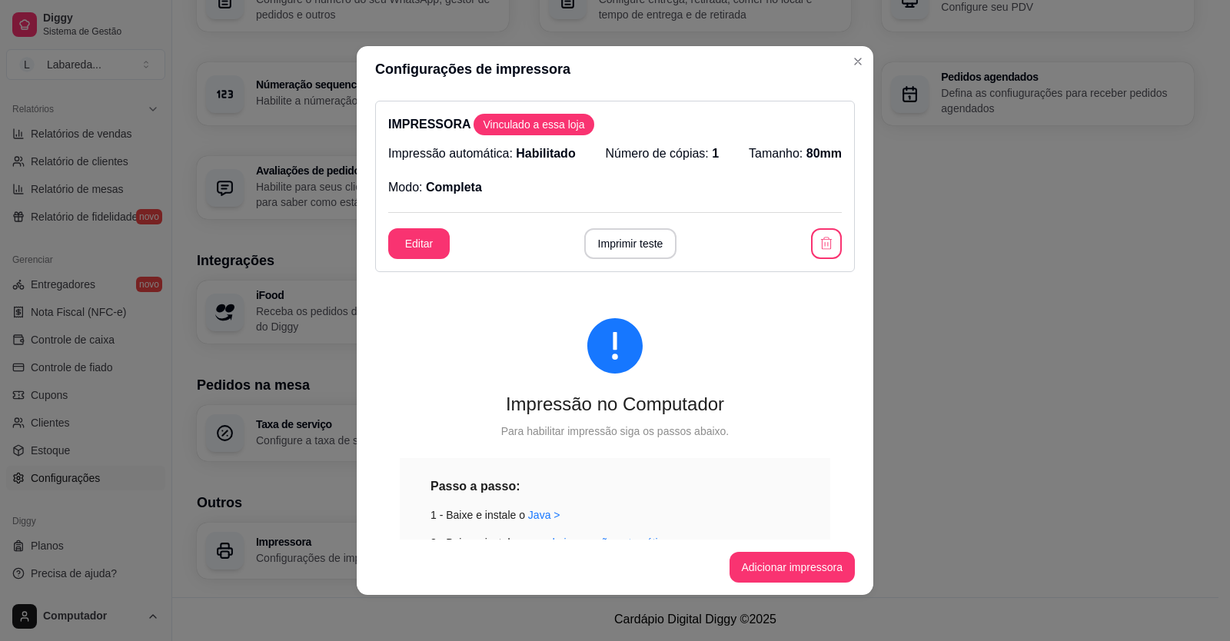
scroll to position [0, 0]
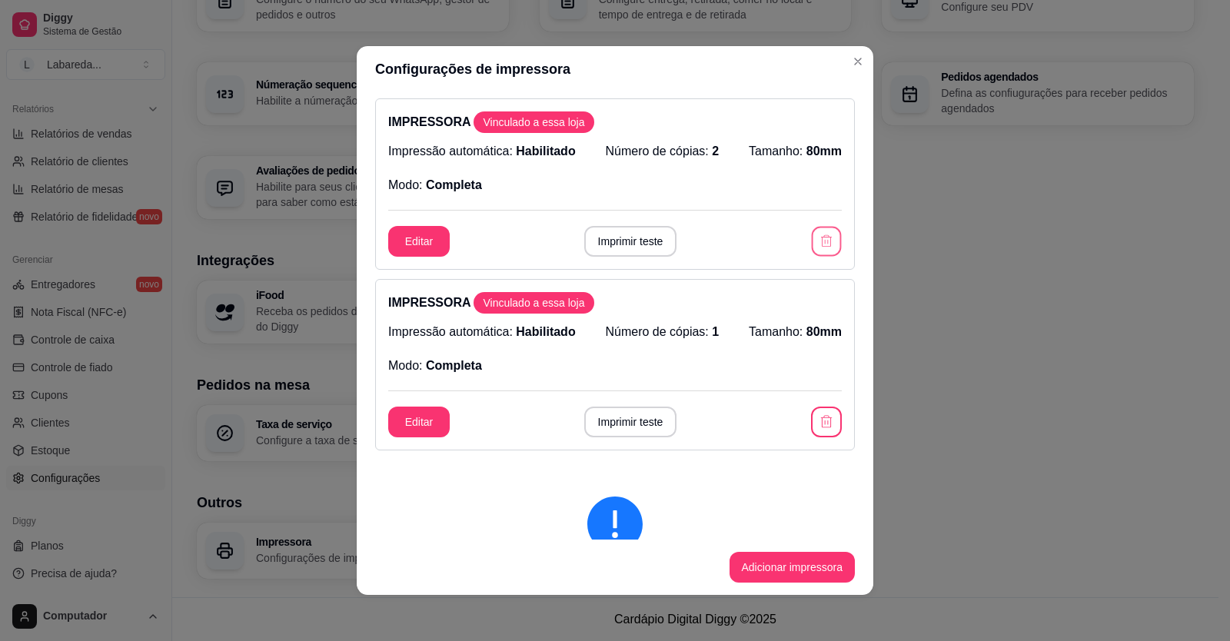
click at [819, 245] on icon "button" at bounding box center [826, 241] width 15 height 15
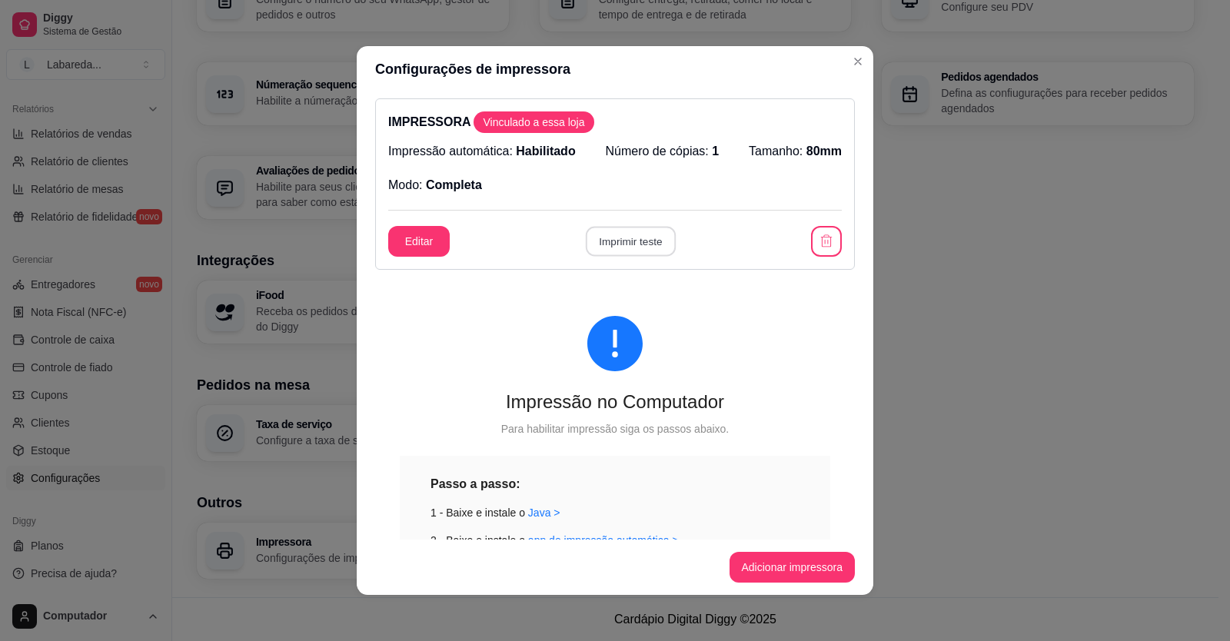
click at [632, 246] on button "Imprimir teste" at bounding box center [630, 242] width 90 height 30
click at [624, 251] on button "Imprimir teste" at bounding box center [630, 242] width 90 height 30
click at [852, 74] on header "Configurações de impressora" at bounding box center [615, 69] width 517 height 46
drag, startPoint x: 833, startPoint y: 48, endPoint x: 846, endPoint y: 54, distance: 14.1
click at [840, 51] on header "Configurações de impressora" at bounding box center [615, 69] width 517 height 46
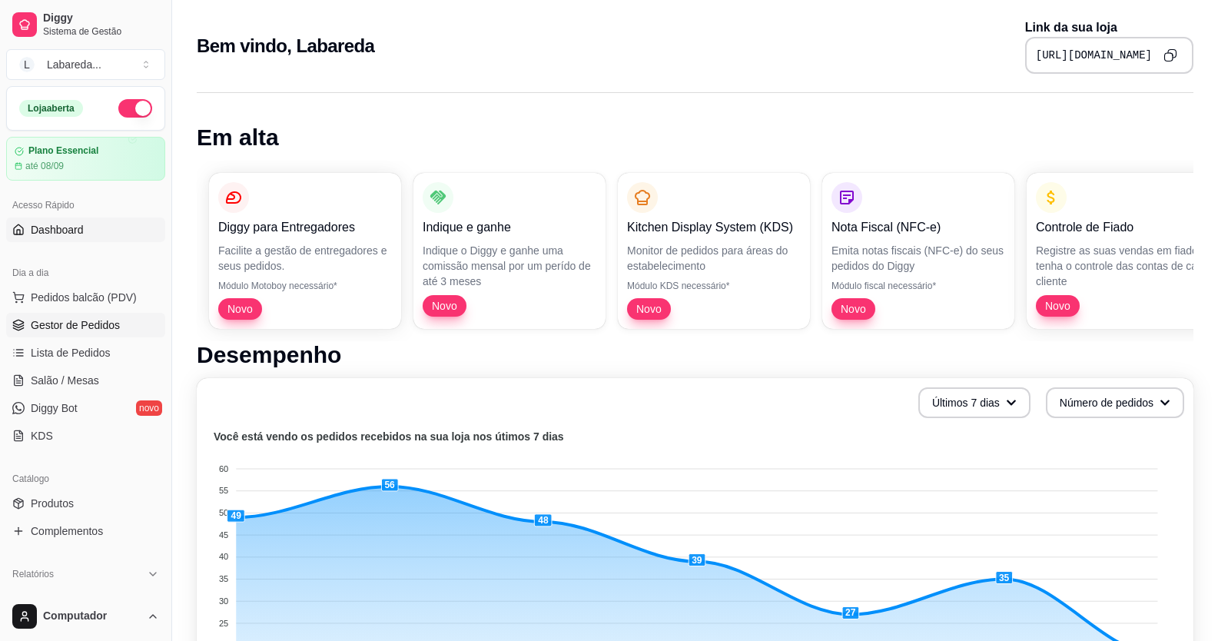
click at [75, 324] on span "Gestor de Pedidos" at bounding box center [75, 324] width 89 height 15
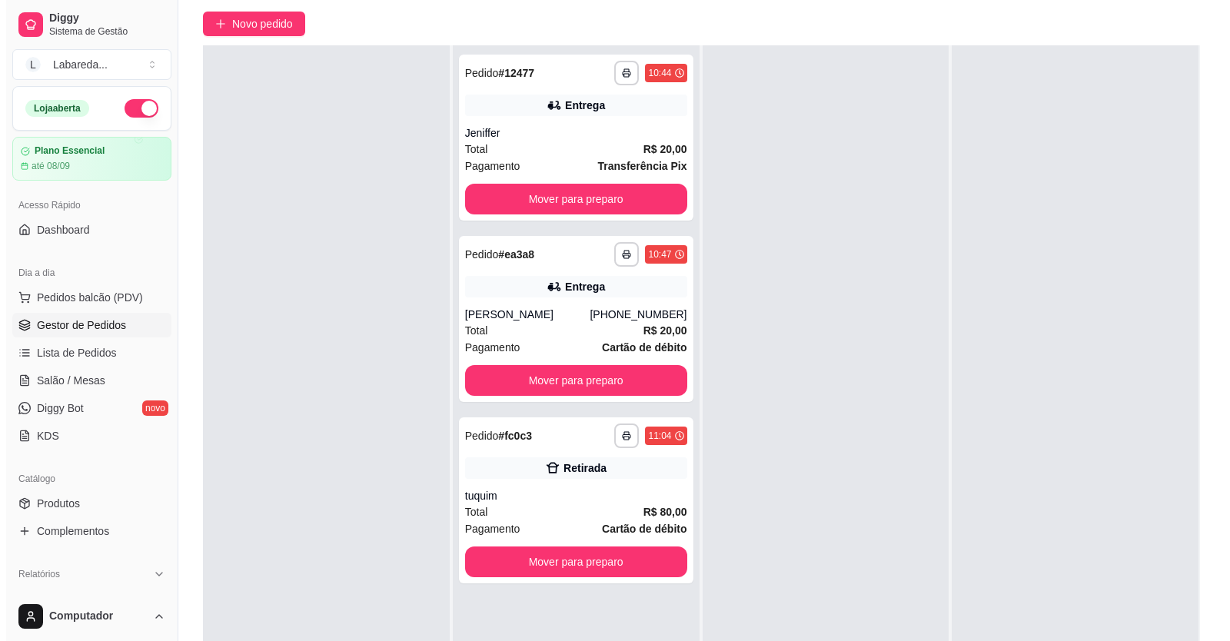
scroll to position [234, 0]
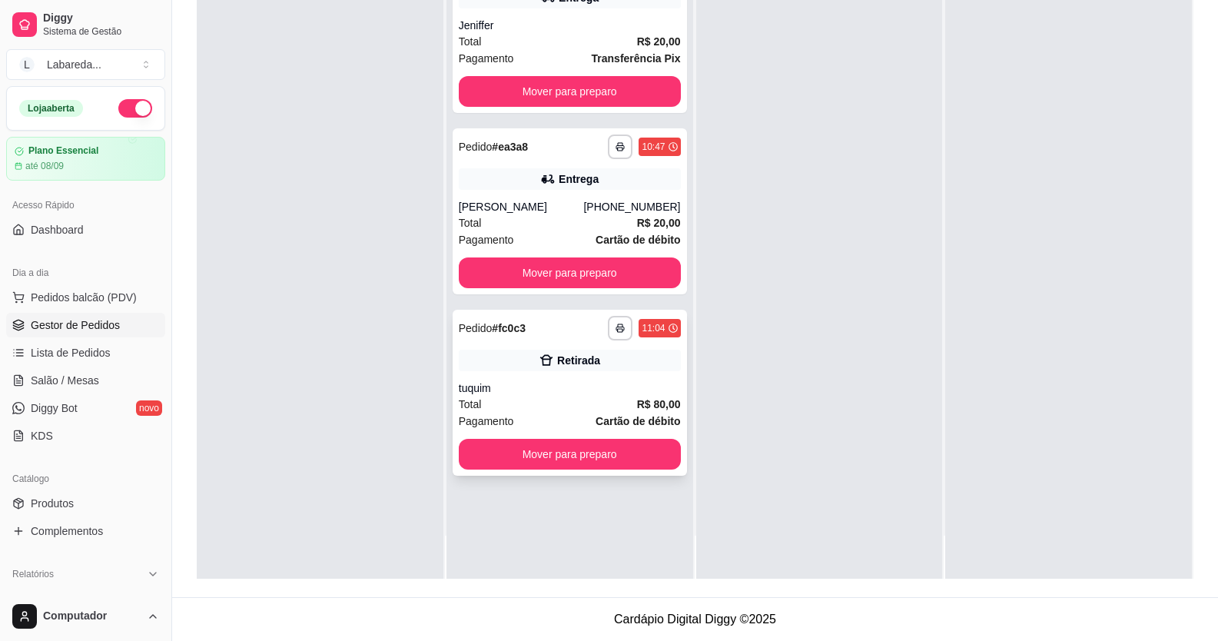
click at [532, 410] on div "Total R$ 80,00" at bounding box center [570, 404] width 222 height 17
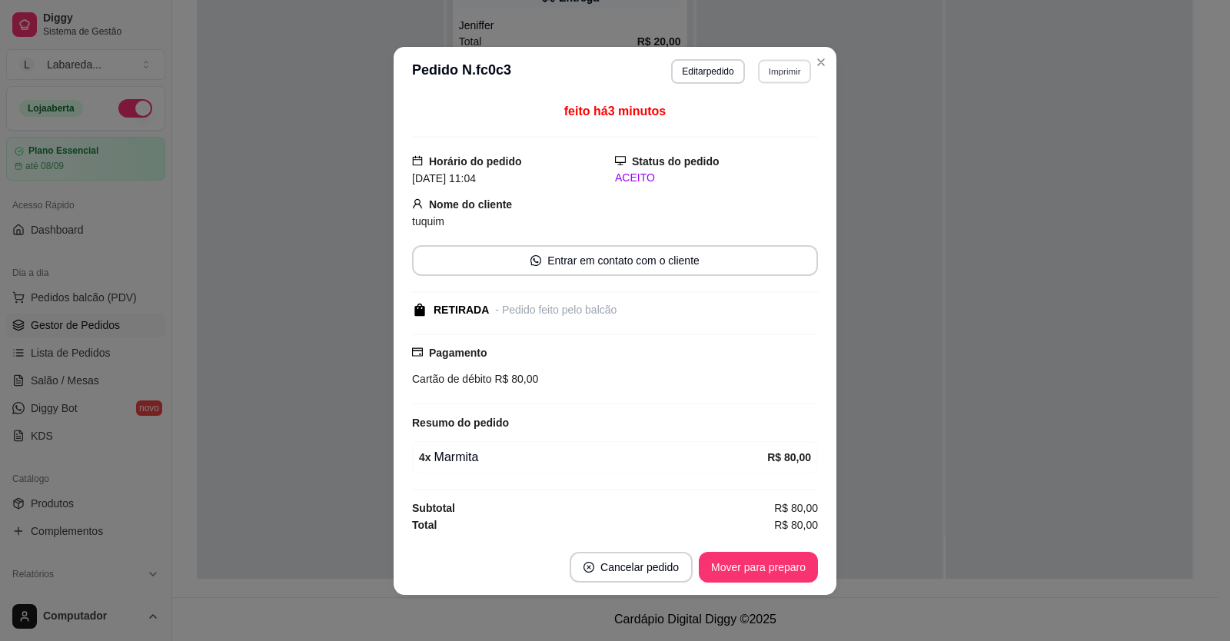
click at [762, 78] on button "Imprimir" at bounding box center [784, 71] width 53 height 24
click at [762, 118] on button "IMPRESSORA" at bounding box center [751, 125] width 111 height 25
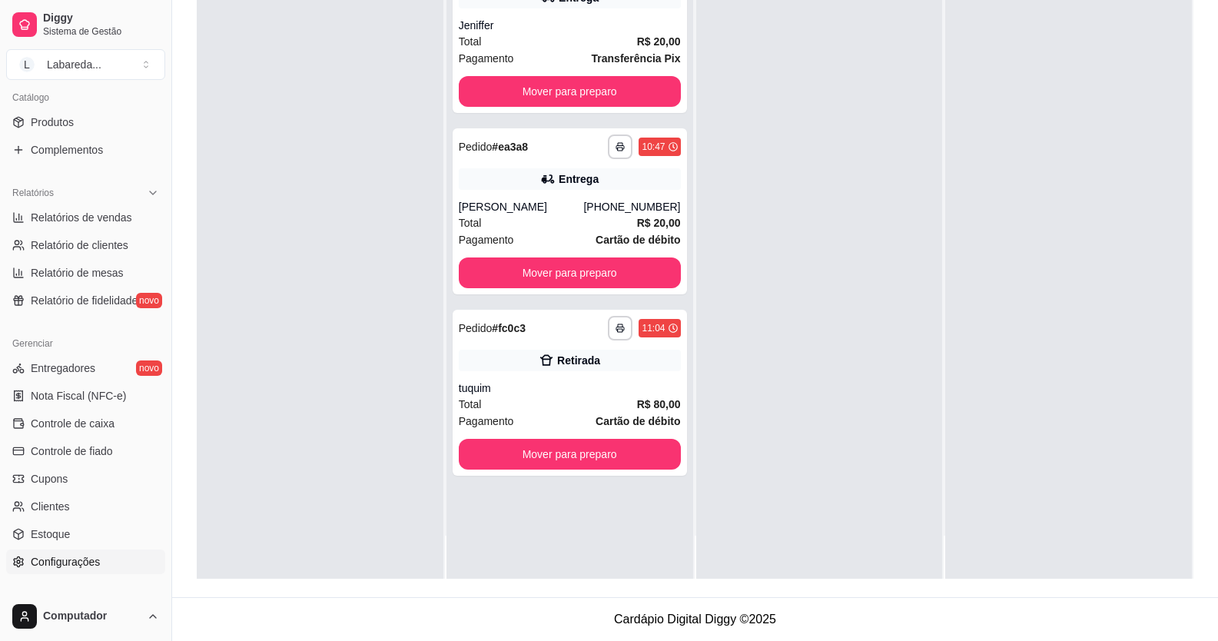
scroll to position [384, 0]
click at [77, 560] on span "Configurações" at bounding box center [65, 558] width 69 height 15
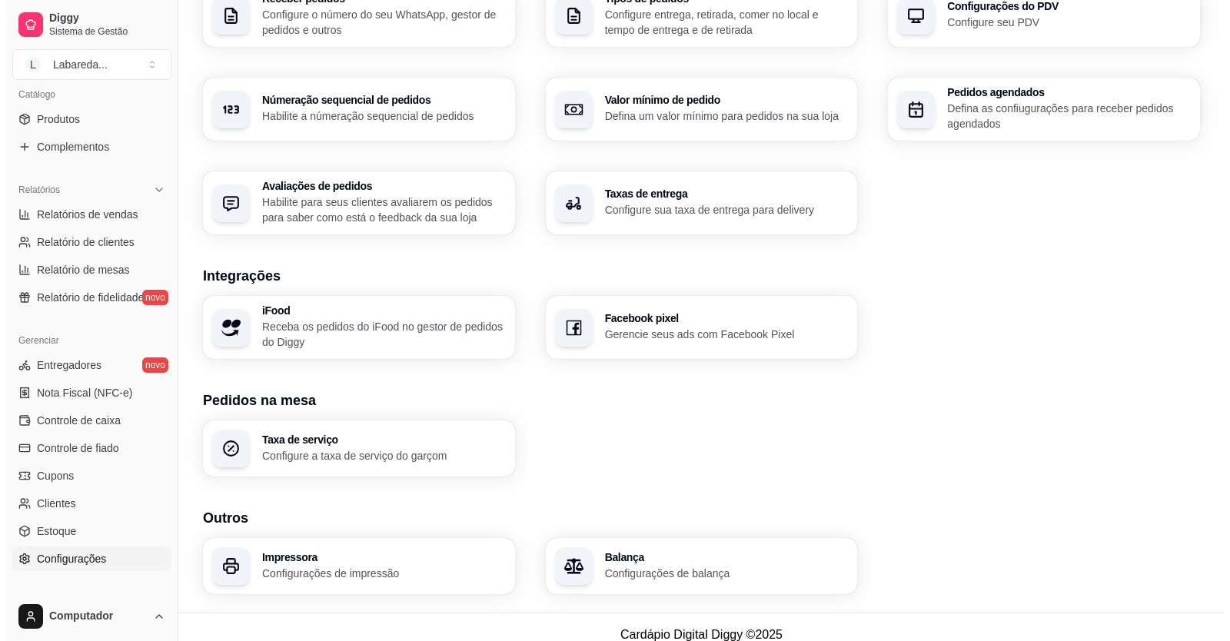
scroll to position [436, 0]
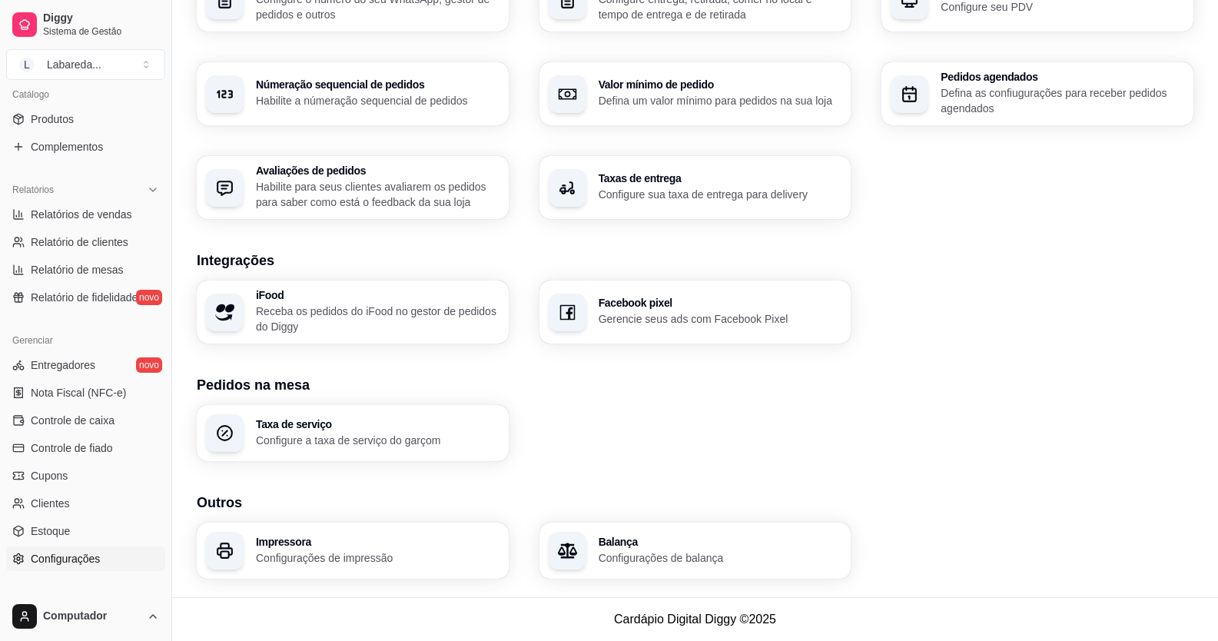
click at [296, 545] on h3 "Impressora" at bounding box center [378, 541] width 244 height 11
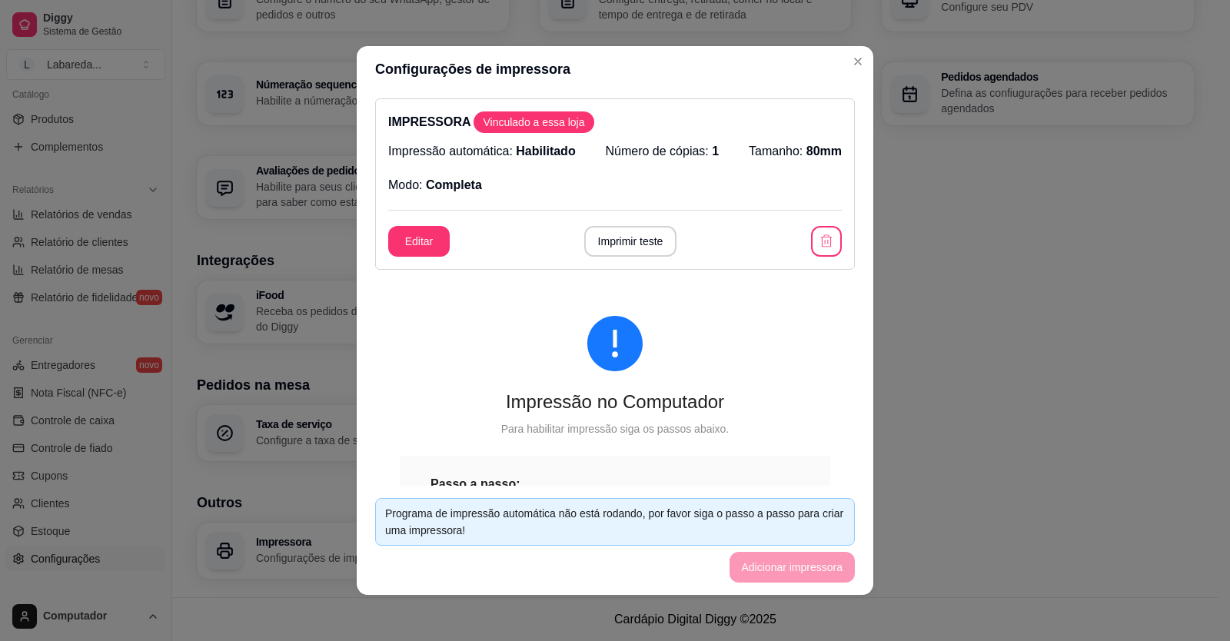
click at [677, 414] on div "Impressão no Computador Para habilitar impressão siga os passos abaixo. Passo a…" at bounding box center [615, 584] width 480 height 610
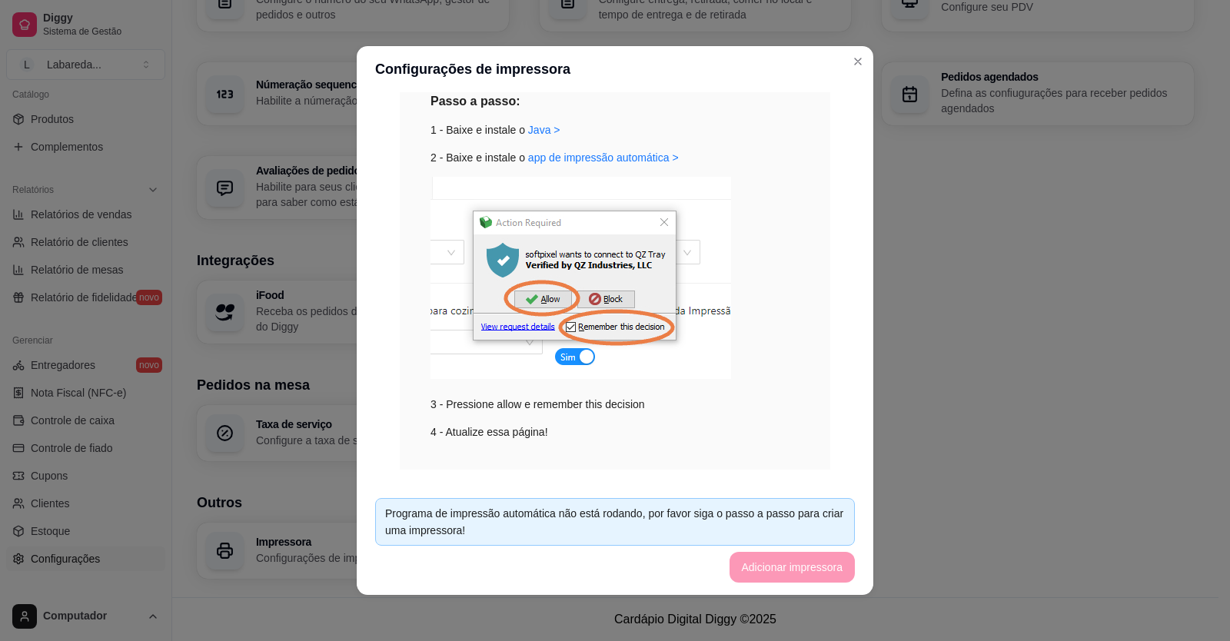
scroll to position [384, 0]
click at [616, 327] on img at bounding box center [580, 276] width 301 height 202
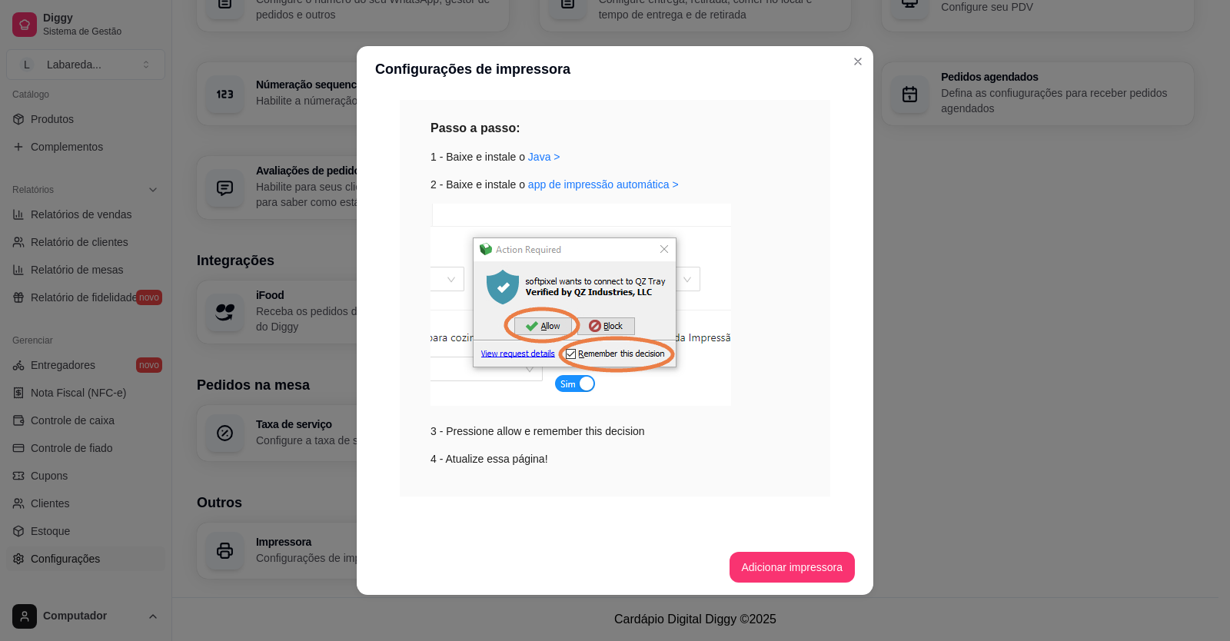
scroll to position [356, 0]
click at [524, 323] on img at bounding box center [580, 305] width 301 height 202
click at [534, 356] on img at bounding box center [580, 305] width 301 height 202
click at [583, 352] on img at bounding box center [580, 305] width 301 height 202
click at [576, 387] on img at bounding box center [580, 305] width 301 height 202
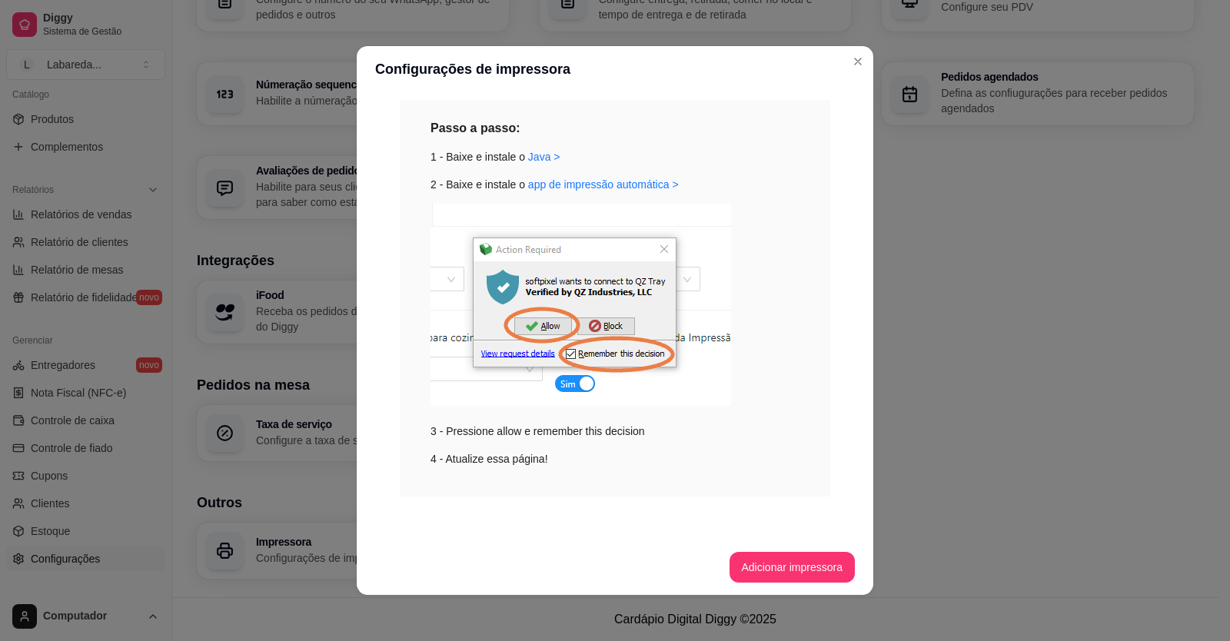
scroll to position [3, 0]
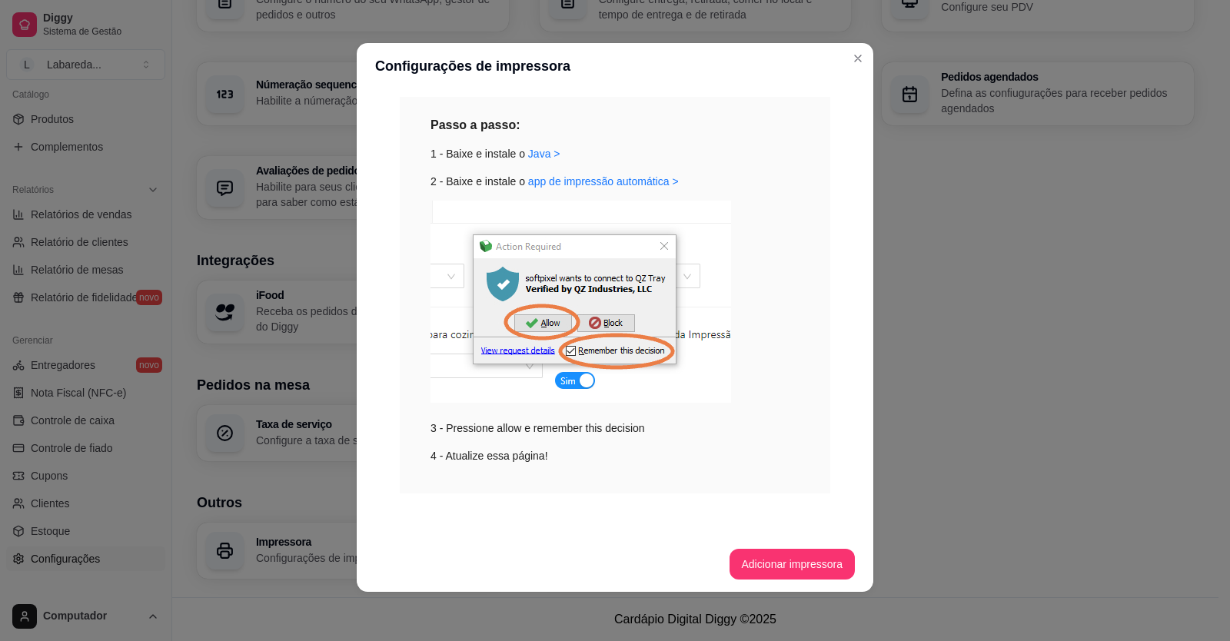
click at [497, 470] on div "Passo a passo: 1 - Baixe e instale o Java > 2 - Baixe e instale o app de impres…" at bounding box center [615, 295] width 430 height 397
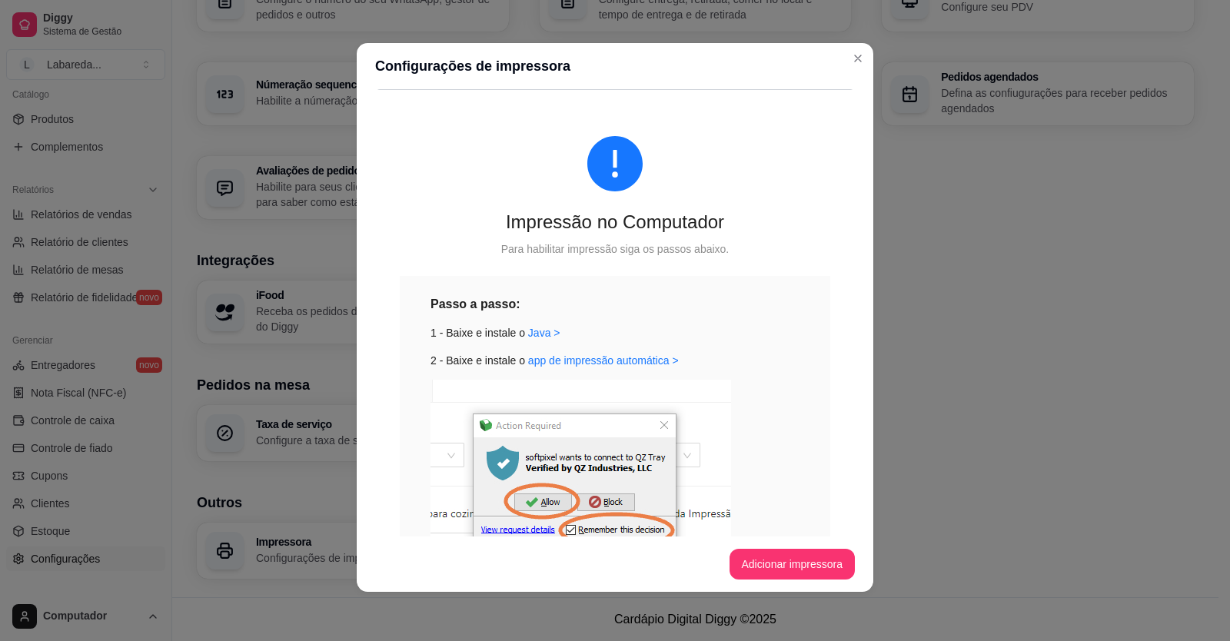
scroll to position [202, 0]
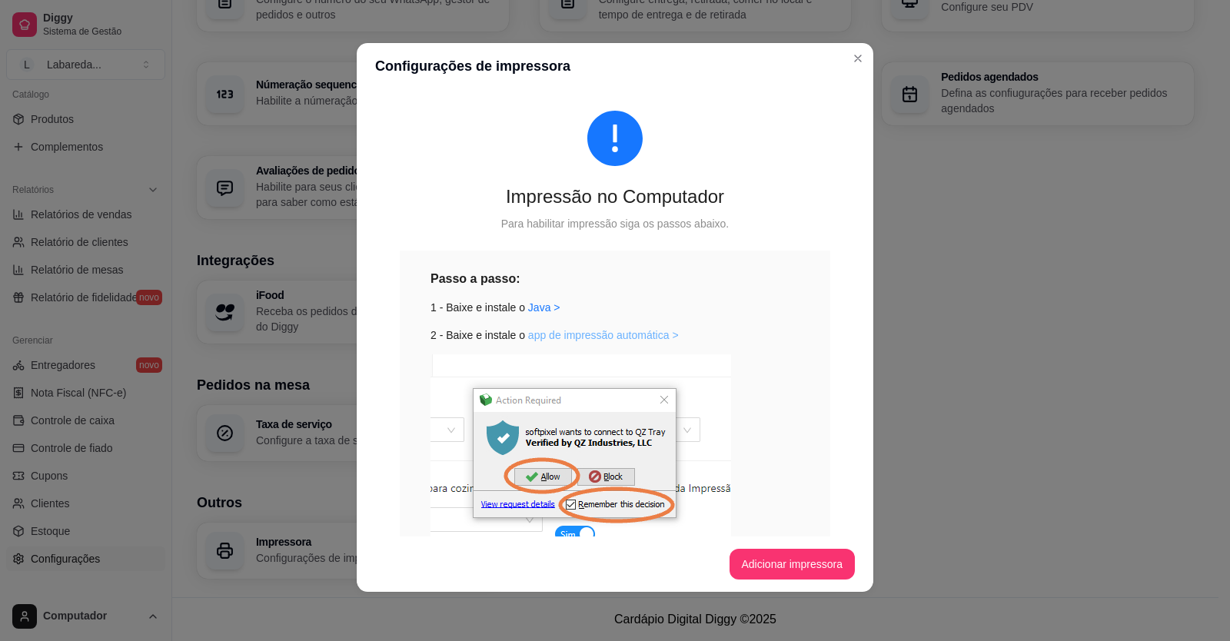
click at [620, 334] on link "app de impressão automática >" at bounding box center [603, 335] width 151 height 12
click at [531, 313] on link "Java >" at bounding box center [544, 307] width 32 height 12
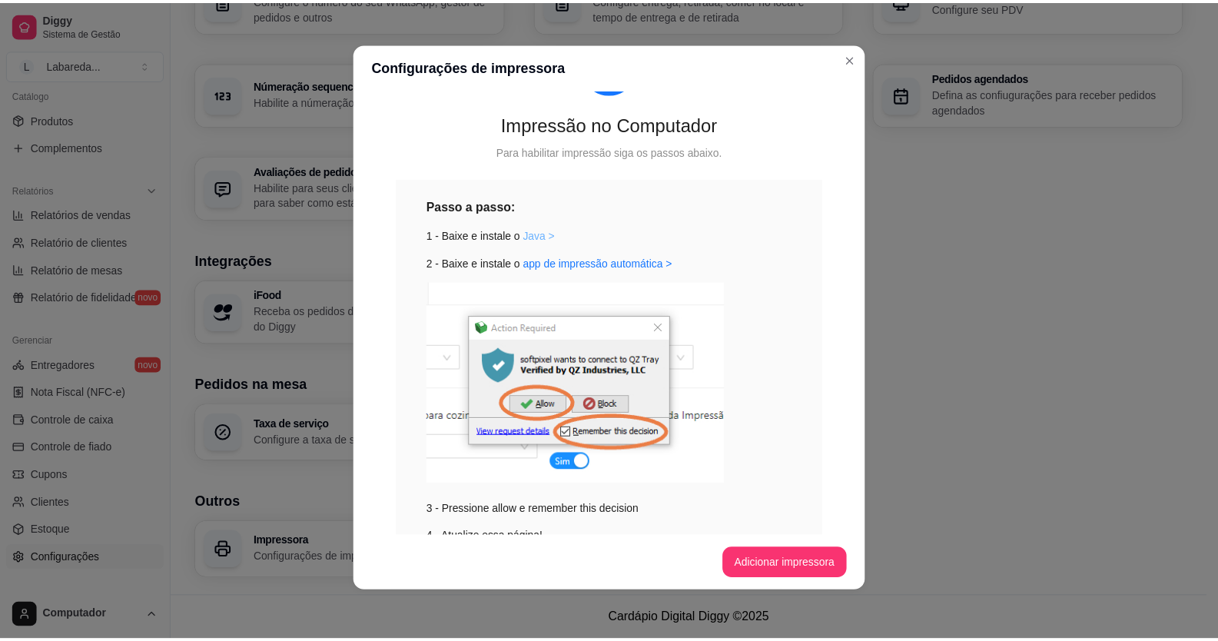
scroll to position [356, 0]
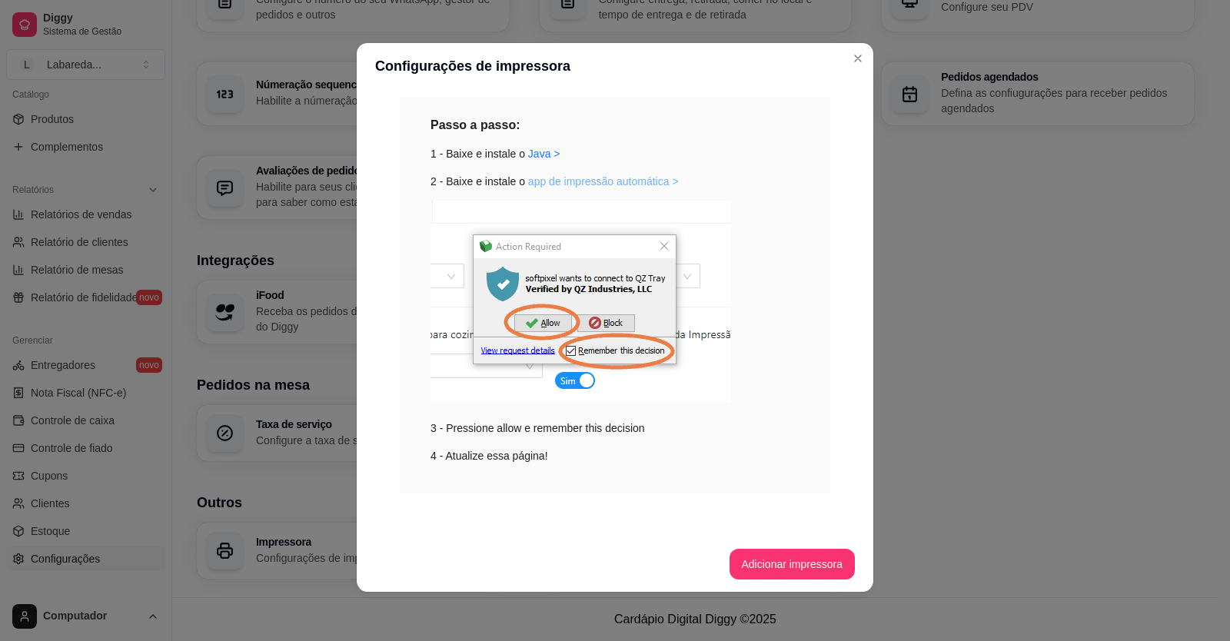
click at [591, 181] on link "app de impressão automática >" at bounding box center [603, 181] width 151 height 12
drag, startPoint x: 861, startPoint y: 48, endPoint x: 862, endPoint y: 56, distance: 7.7
click at [862, 50] on section "Configurações de impressora IMPRESSORA Vinculado a essa loja Impressão automáti…" at bounding box center [615, 317] width 517 height 549
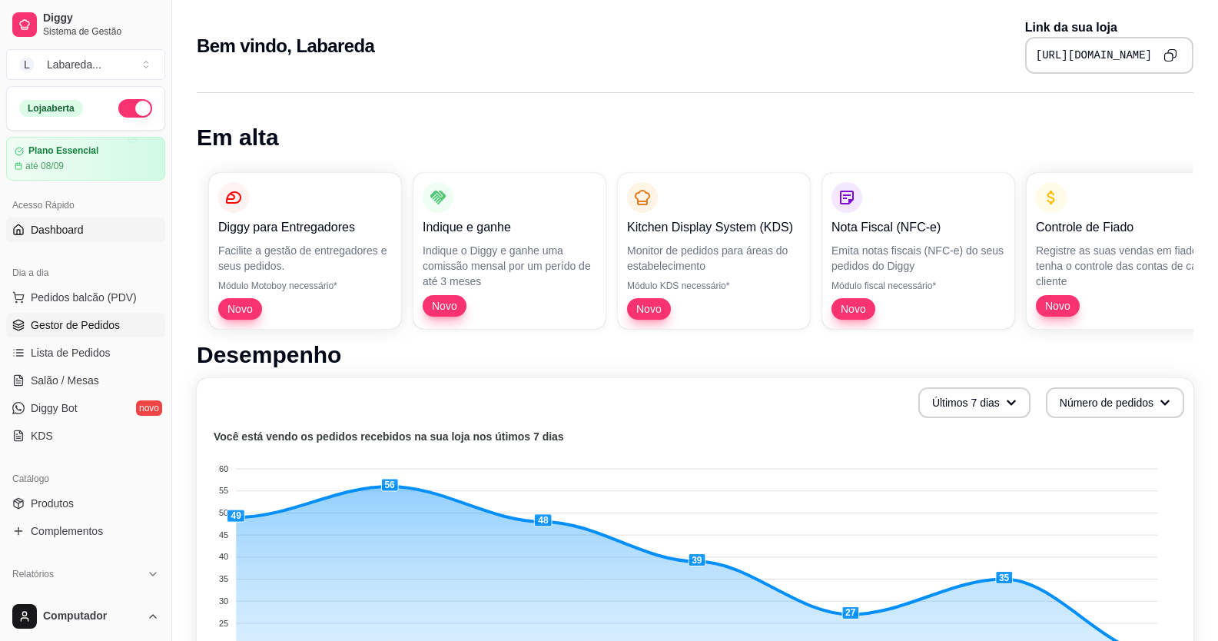
click at [44, 319] on span "Gestor de Pedidos" at bounding box center [75, 324] width 89 height 15
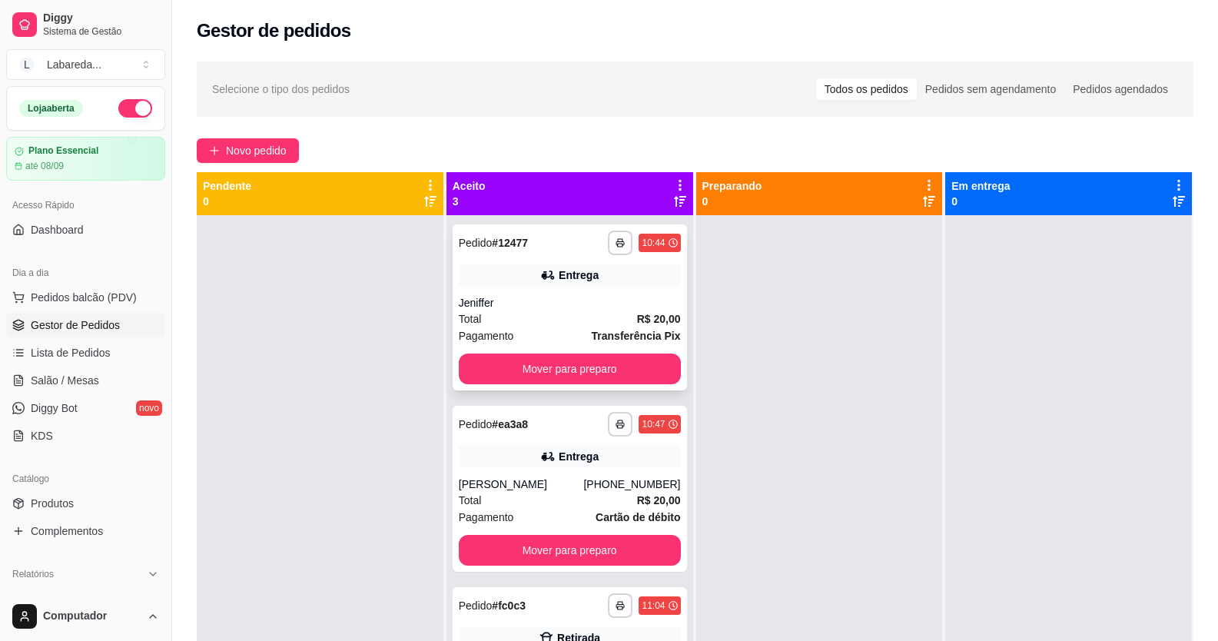
click at [636, 261] on div "**********" at bounding box center [570, 307] width 234 height 166
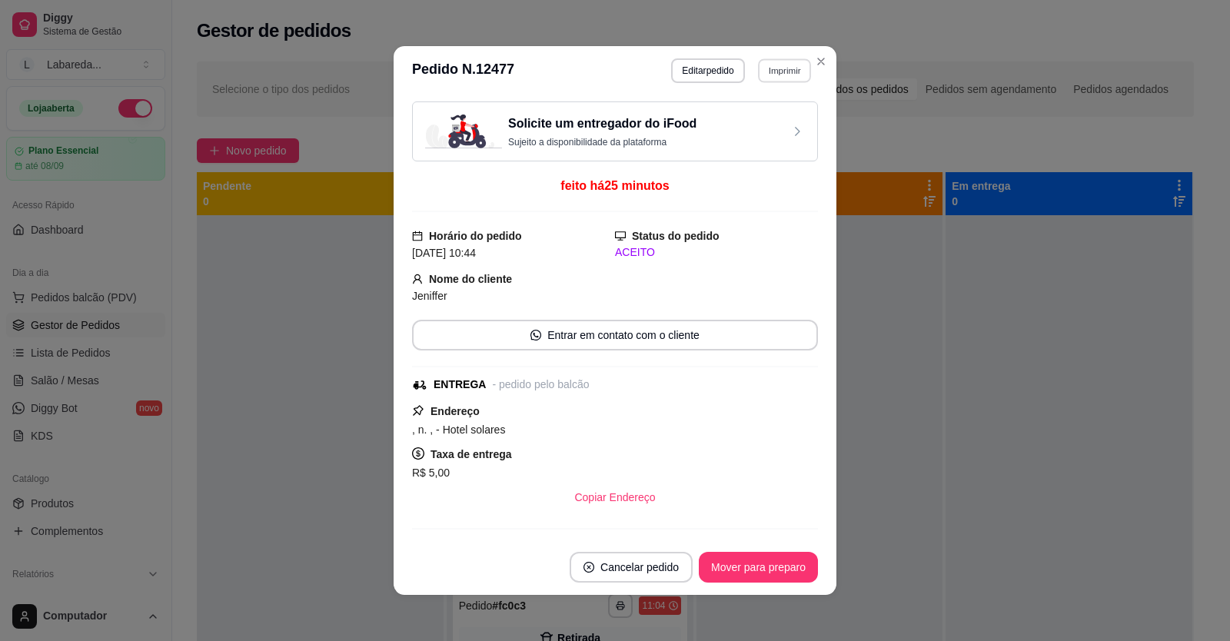
click at [777, 61] on button "Imprimir" at bounding box center [784, 70] width 53 height 24
click at [766, 121] on button "IMPRESSORA" at bounding box center [752, 124] width 108 height 24
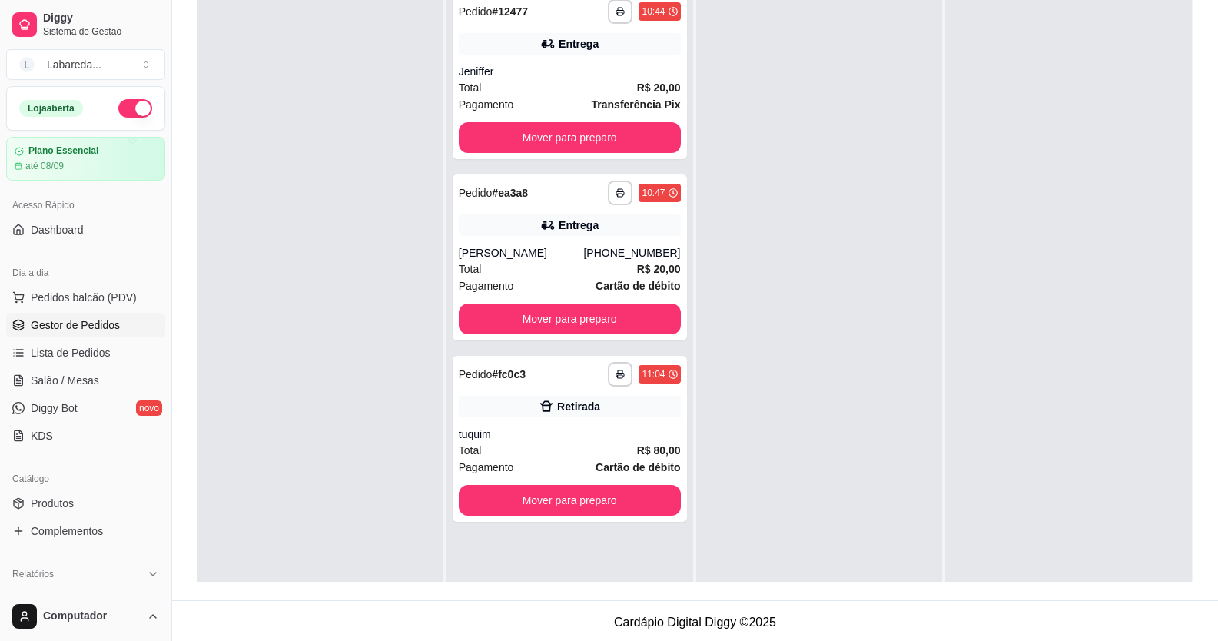
scroll to position [234, 0]
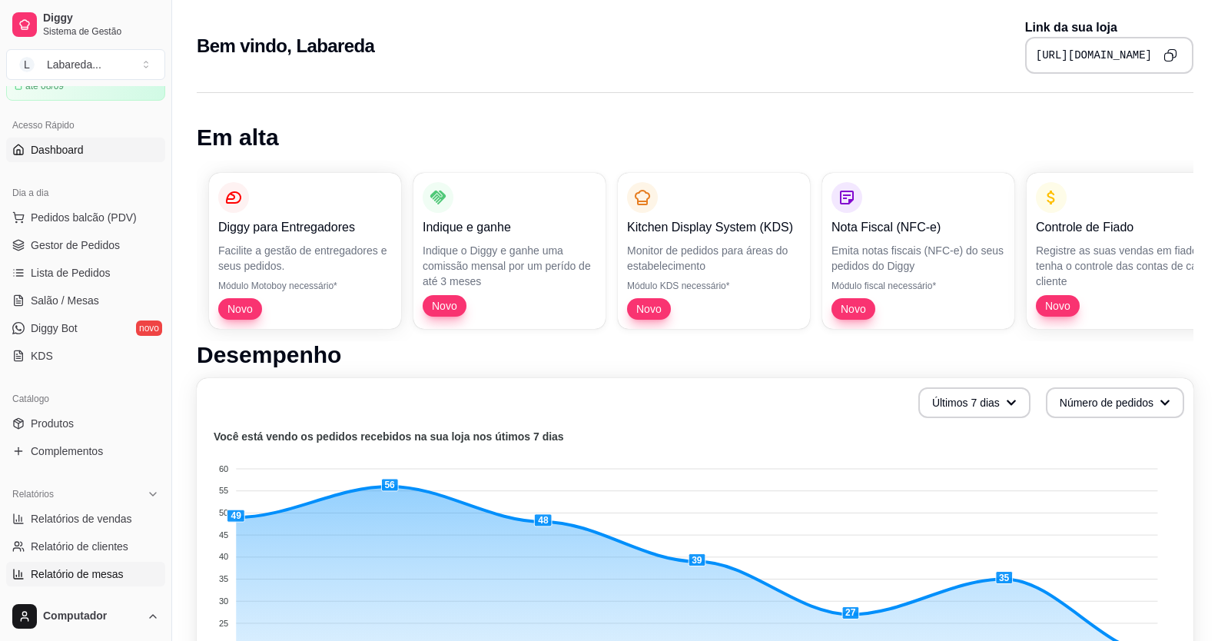
scroll to position [154, 0]
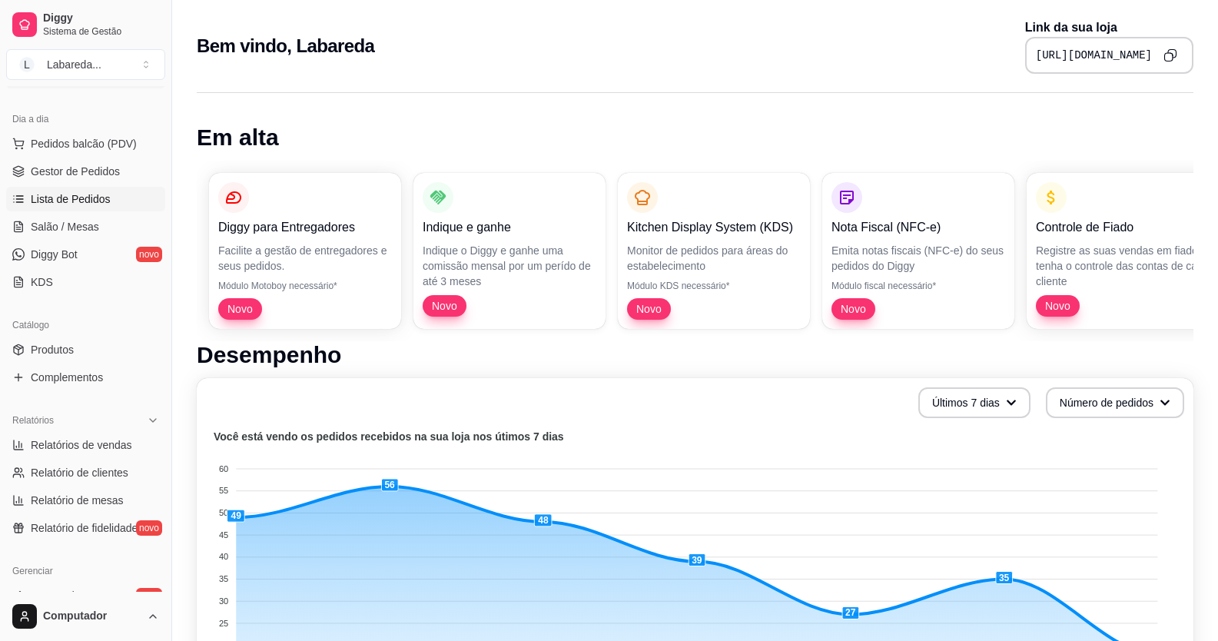
click at [88, 187] on link "Lista de Pedidos" at bounding box center [85, 199] width 159 height 25
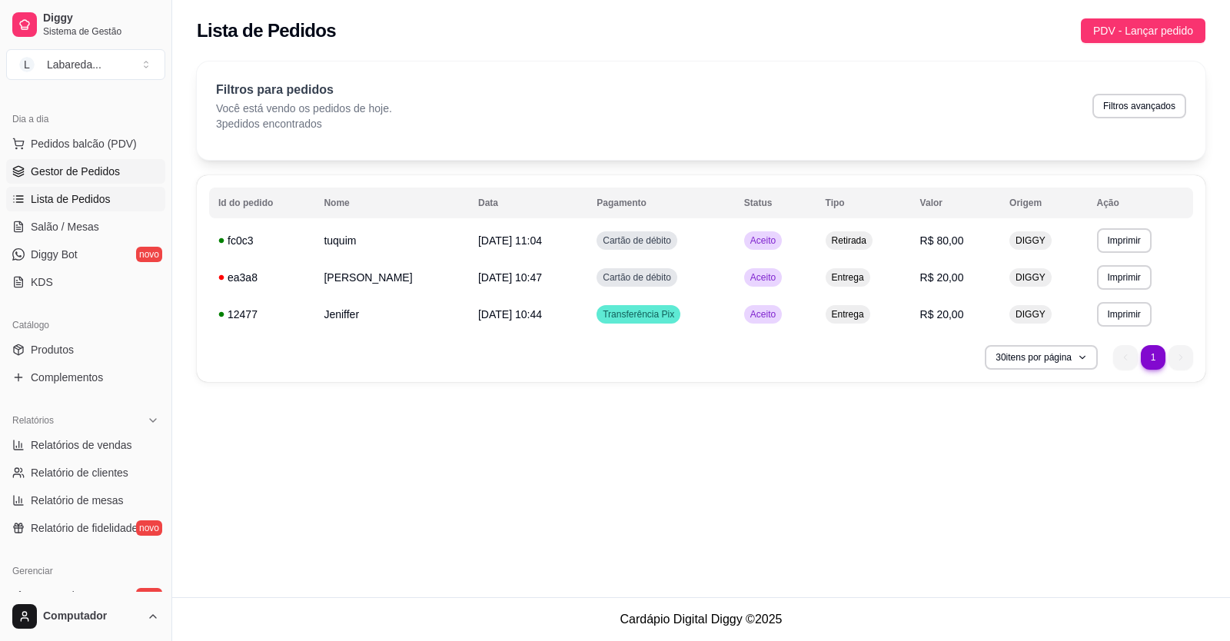
click at [101, 174] on span "Gestor de Pedidos" at bounding box center [75, 171] width 89 height 15
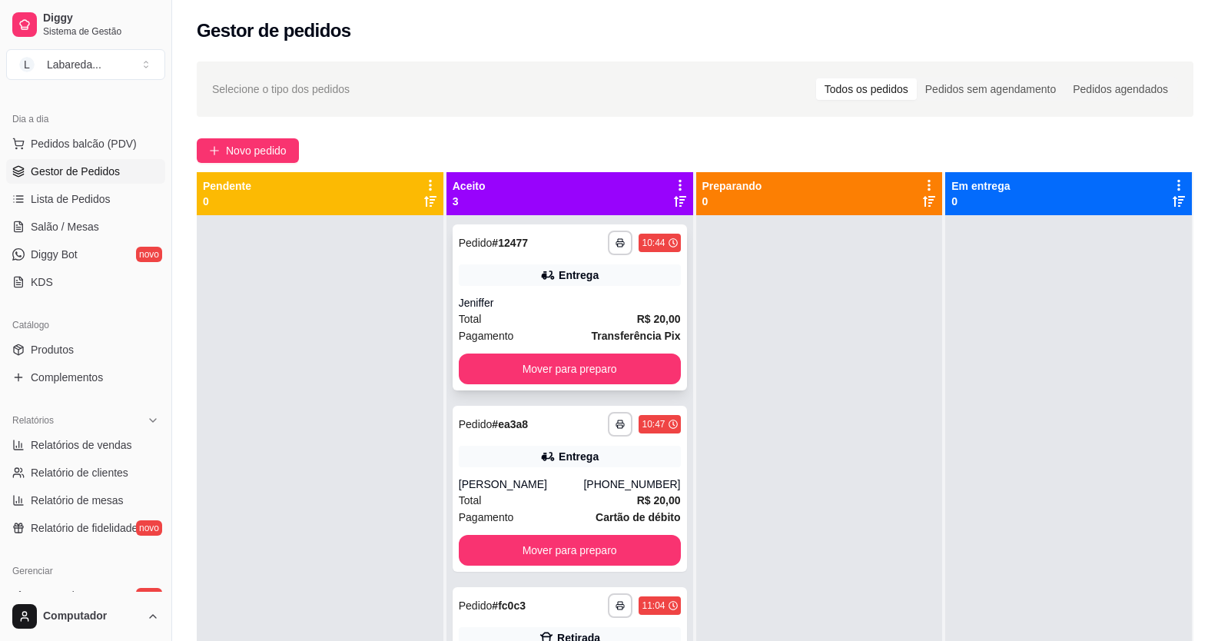
click at [603, 316] on div "Total R$ 20,00" at bounding box center [570, 319] width 222 height 17
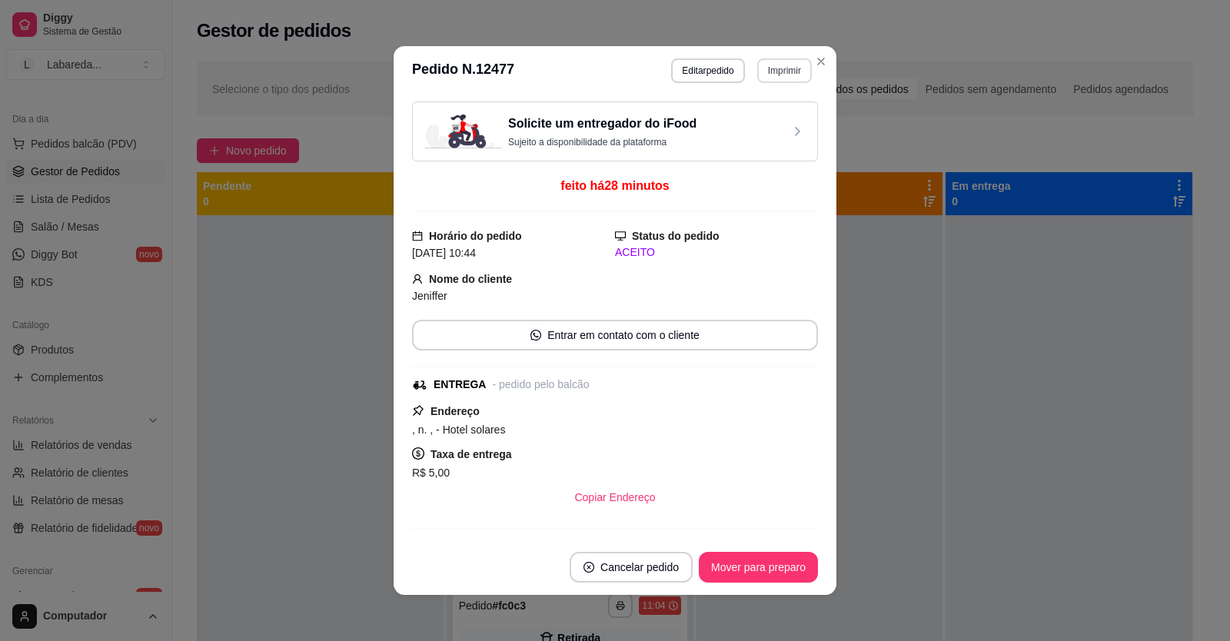
click at [780, 74] on button "Imprimir" at bounding box center [784, 70] width 55 height 25
click at [751, 115] on button "IMPRESSORA" at bounding box center [752, 124] width 108 height 24
click at [780, 68] on button "Imprimir" at bounding box center [784, 70] width 53 height 24
click at [765, 129] on button "IMPRESSORA" at bounding box center [751, 124] width 111 height 25
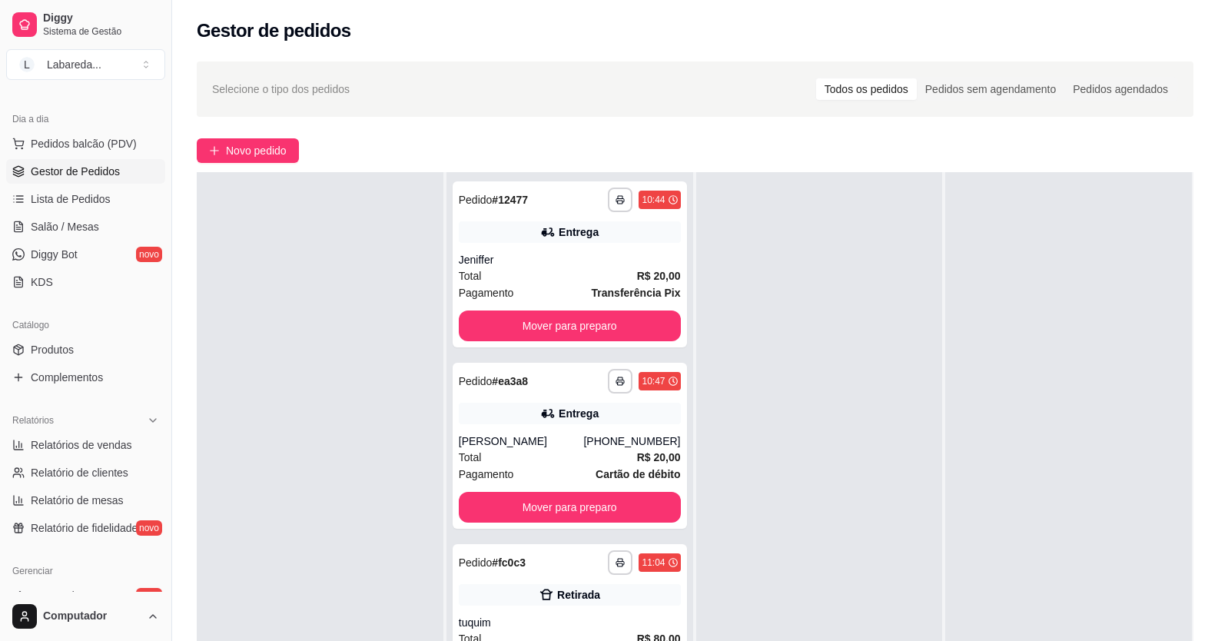
drag, startPoint x: 1067, startPoint y: 483, endPoint x: 938, endPoint y: 476, distance: 128.6
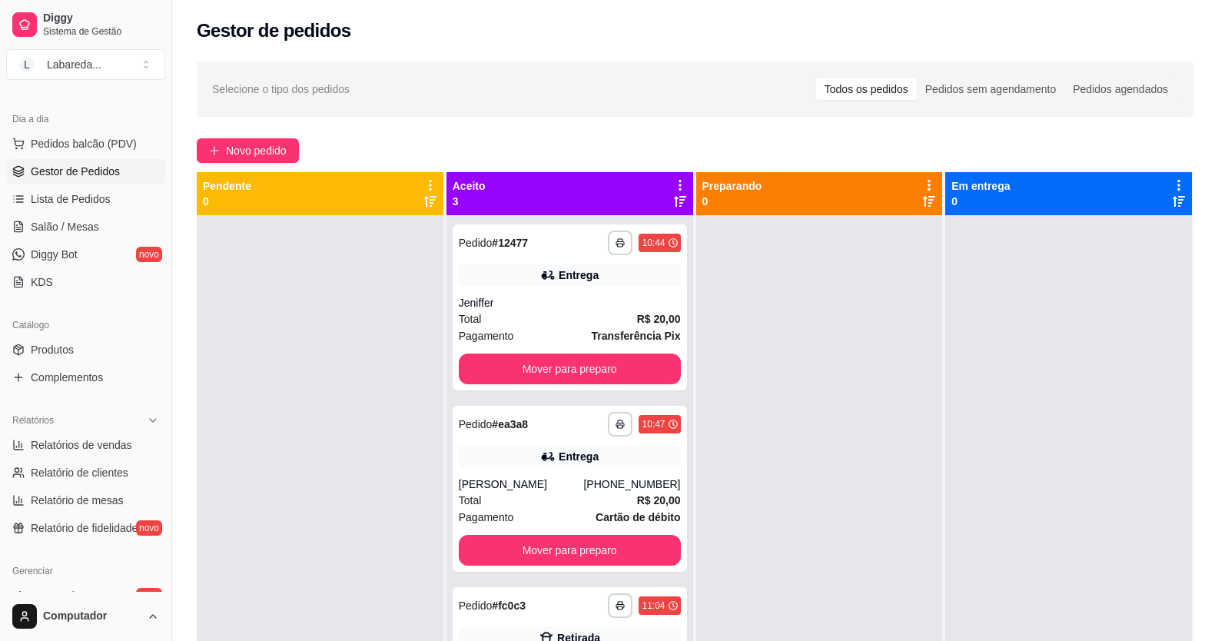
drag, startPoint x: 908, startPoint y: 407, endPoint x: 894, endPoint y: 400, distance: 15.5
drag, startPoint x: 894, startPoint y: 400, endPoint x: 842, endPoint y: 384, distance: 54.7
drag, startPoint x: 838, startPoint y: 383, endPoint x: 818, endPoint y: 377, distance: 20.9
drag, startPoint x: 818, startPoint y: 377, endPoint x: 779, endPoint y: 376, distance: 39.2
drag, startPoint x: 779, startPoint y: 376, endPoint x: 693, endPoint y: 148, distance: 243.7
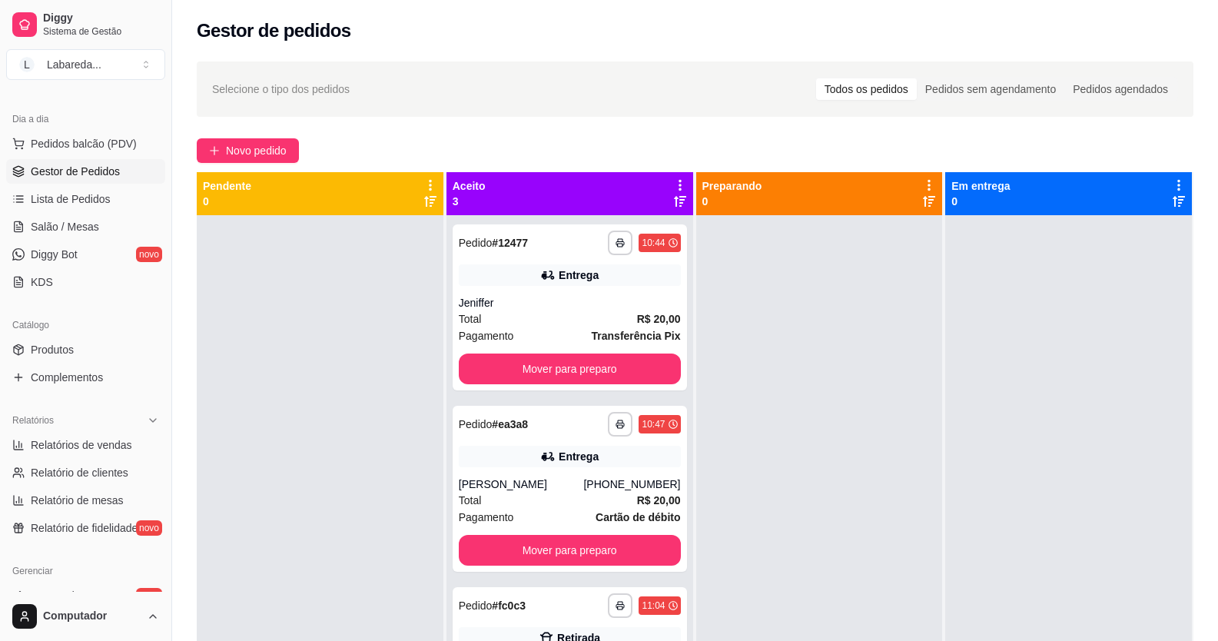
drag, startPoint x: 693, startPoint y: 148, endPoint x: 437, endPoint y: 336, distance: 317.8
click at [402, 352] on div at bounding box center [320, 535] width 247 height 641
click at [518, 311] on div "Total R$ 20,00" at bounding box center [570, 319] width 222 height 17
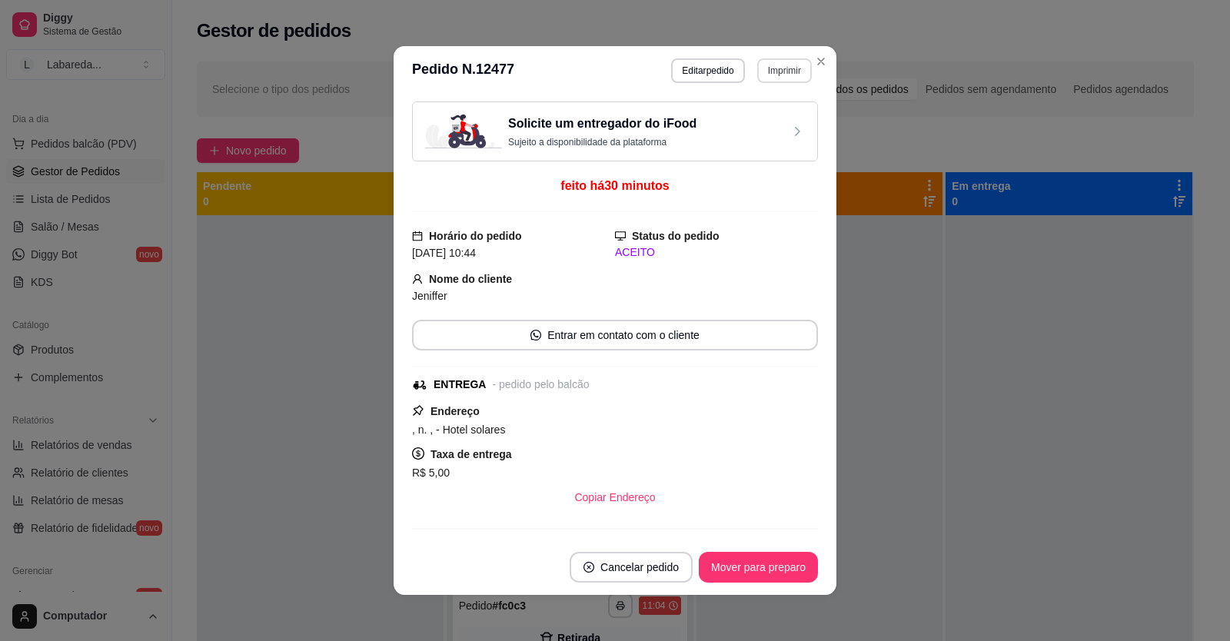
click at [782, 74] on button "Imprimir" at bounding box center [784, 70] width 55 height 25
click at [766, 119] on button "IMPRESSORA" at bounding box center [751, 124] width 111 height 25
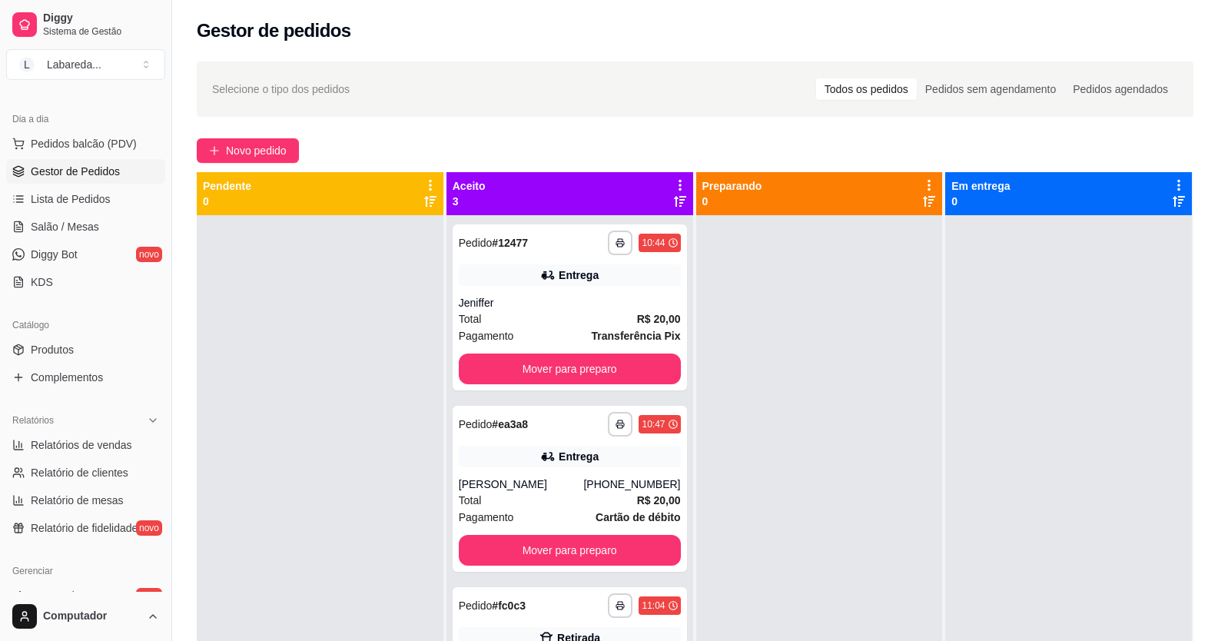
click at [351, 372] on div at bounding box center [320, 535] width 247 height 641
click at [352, 371] on div at bounding box center [320, 535] width 247 height 641
click at [570, 334] on div "Pagamento Transferência Pix" at bounding box center [570, 335] width 222 height 17
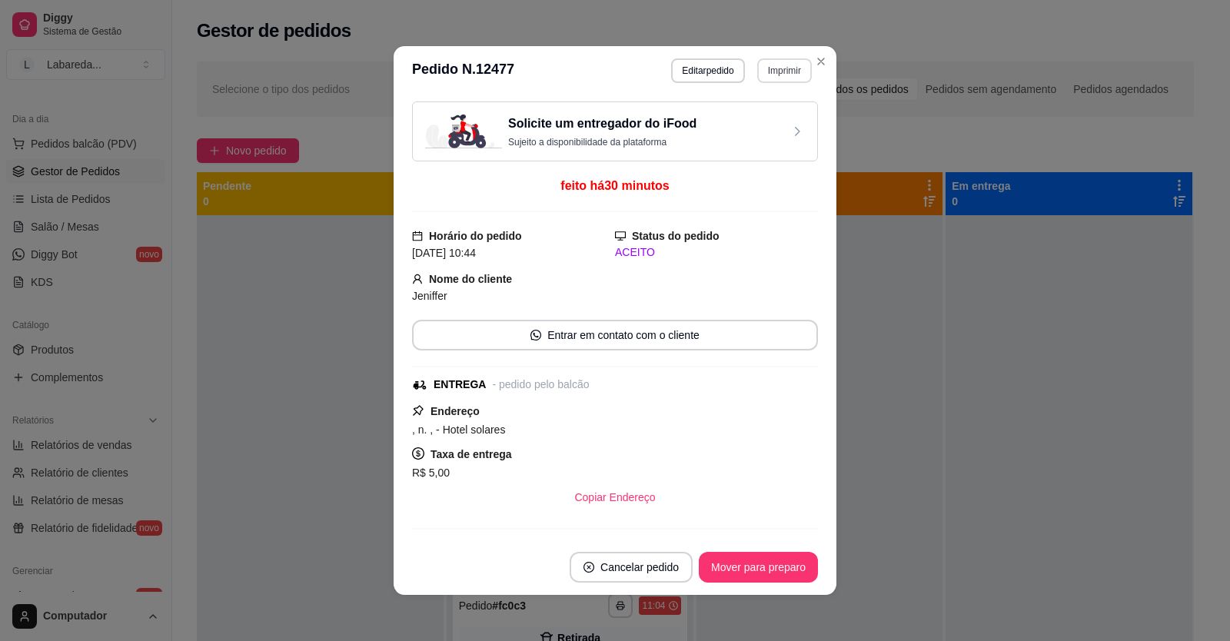
click at [780, 67] on button "Imprimir" at bounding box center [784, 70] width 55 height 25
click at [766, 126] on button "IMPRESSORA" at bounding box center [751, 124] width 111 height 25
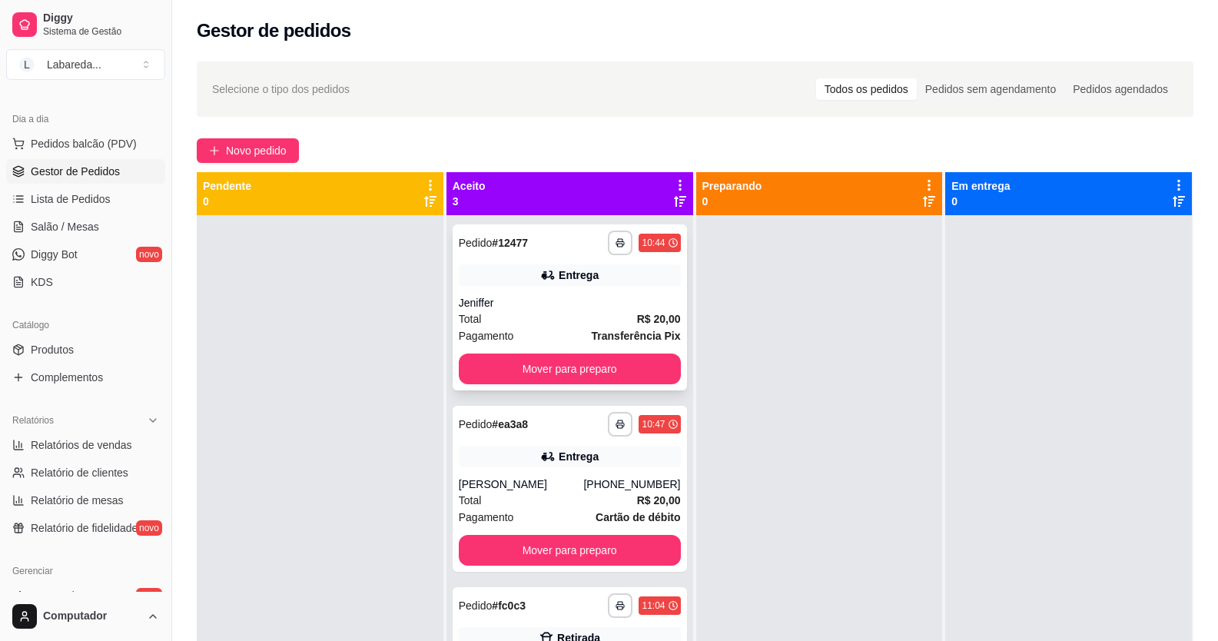
click at [590, 299] on div "Jeniffer" at bounding box center [570, 302] width 222 height 15
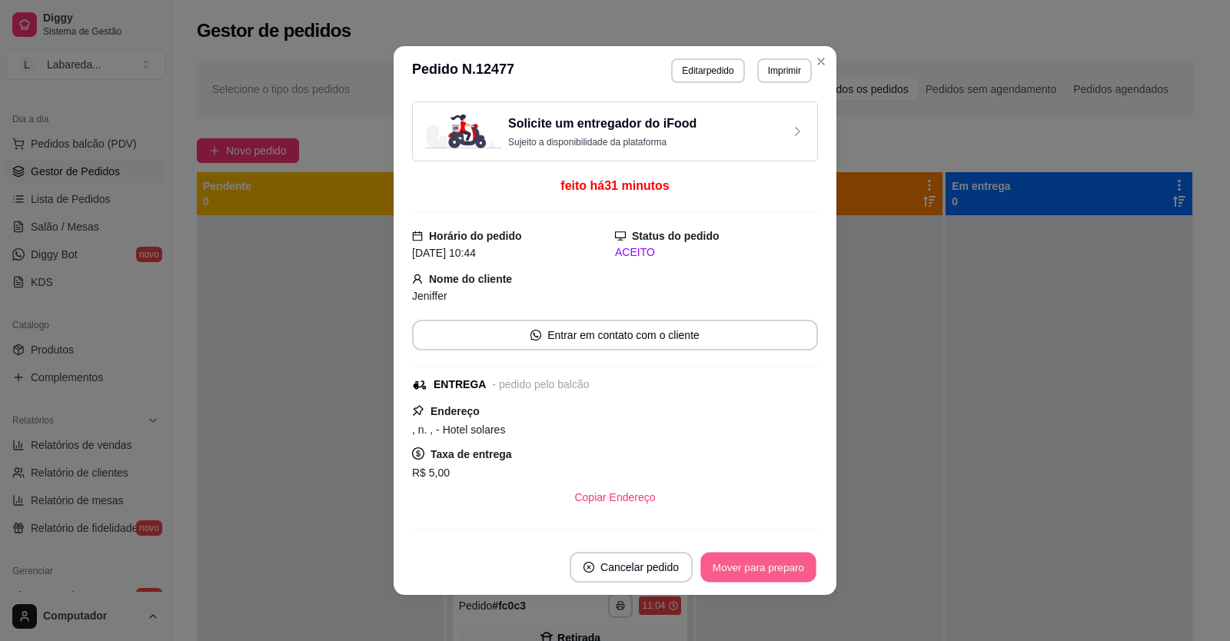
click at [750, 561] on button "Mover para preparo" at bounding box center [757, 568] width 115 height 30
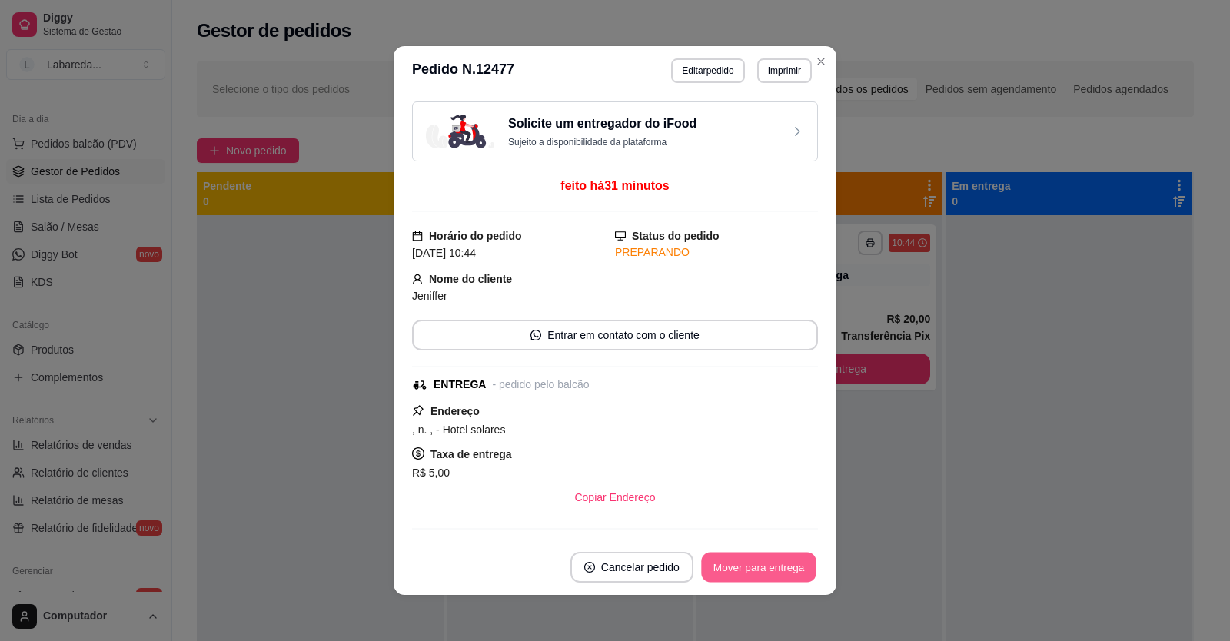
click at [756, 562] on button "Mover para entrega" at bounding box center [758, 568] width 115 height 30
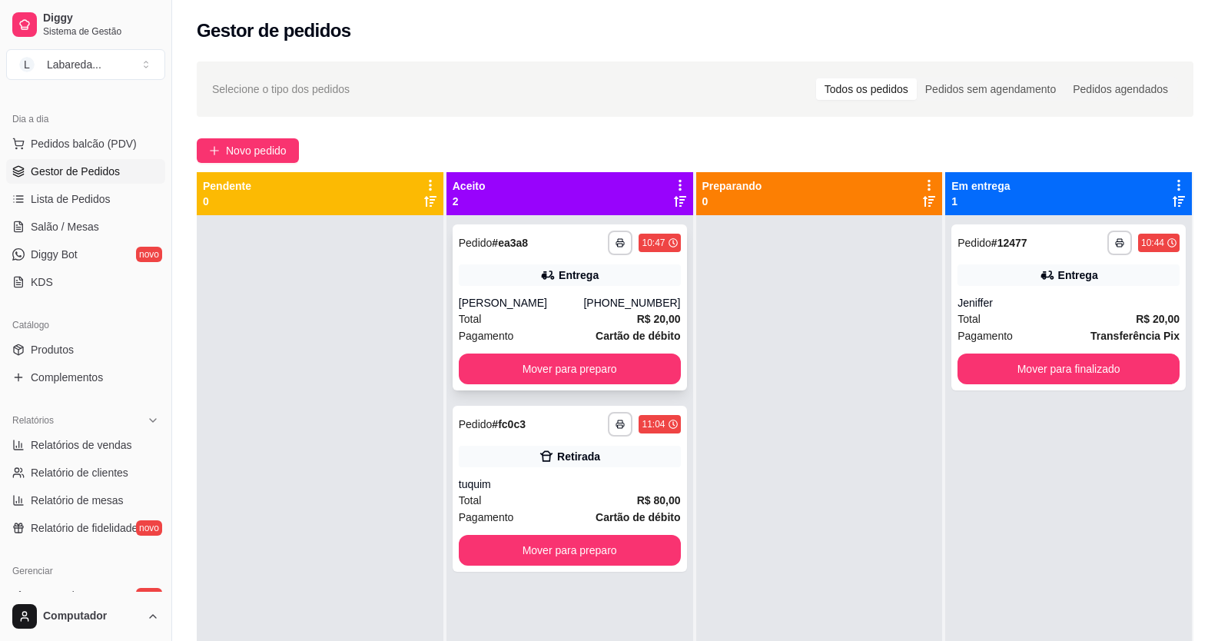
click at [570, 327] on div "Total R$ 20,00" at bounding box center [570, 319] width 222 height 17
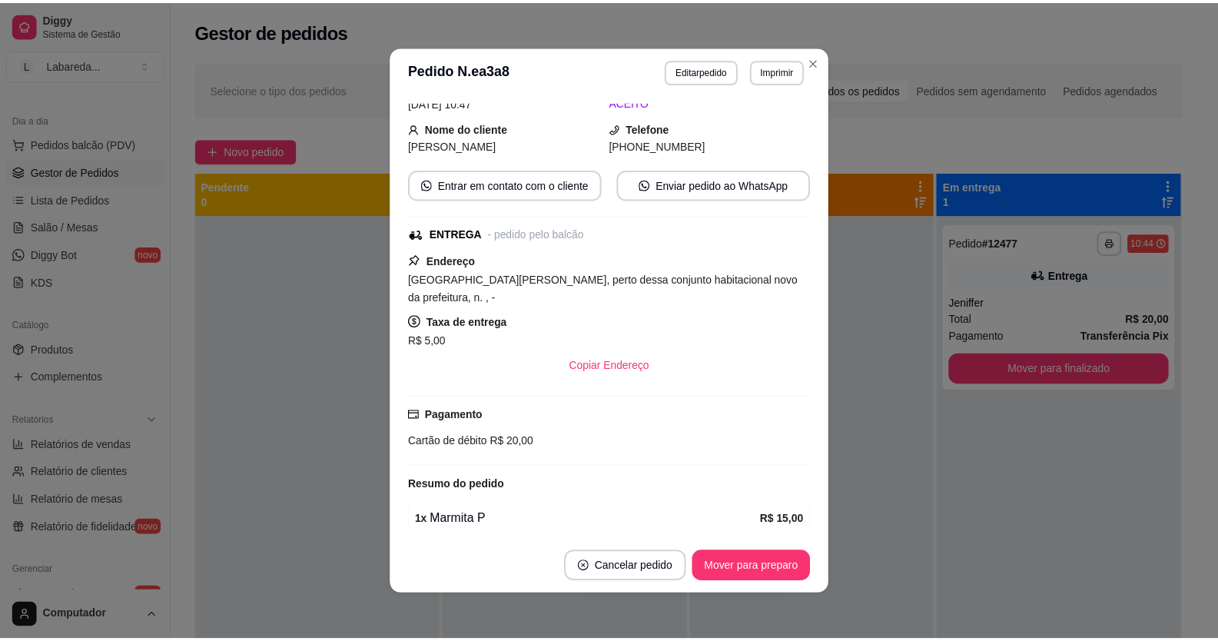
scroll to position [154, 0]
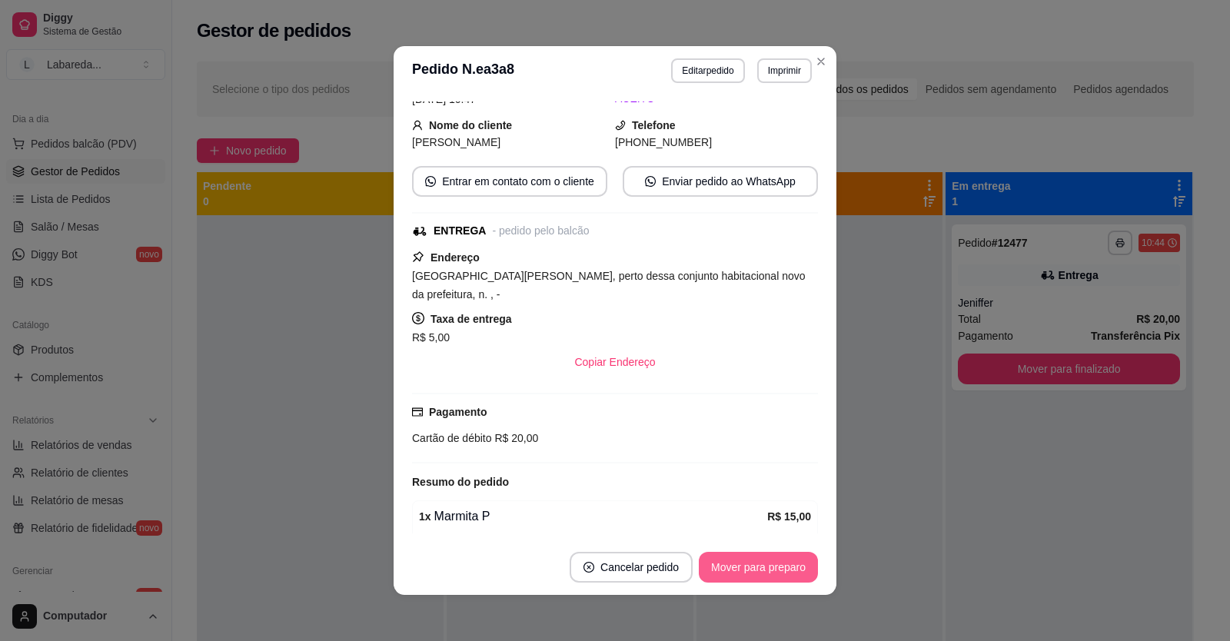
click at [744, 556] on button "Mover para preparo" at bounding box center [758, 567] width 119 height 31
click at [751, 568] on button "Mover para entrega" at bounding box center [758, 567] width 118 height 31
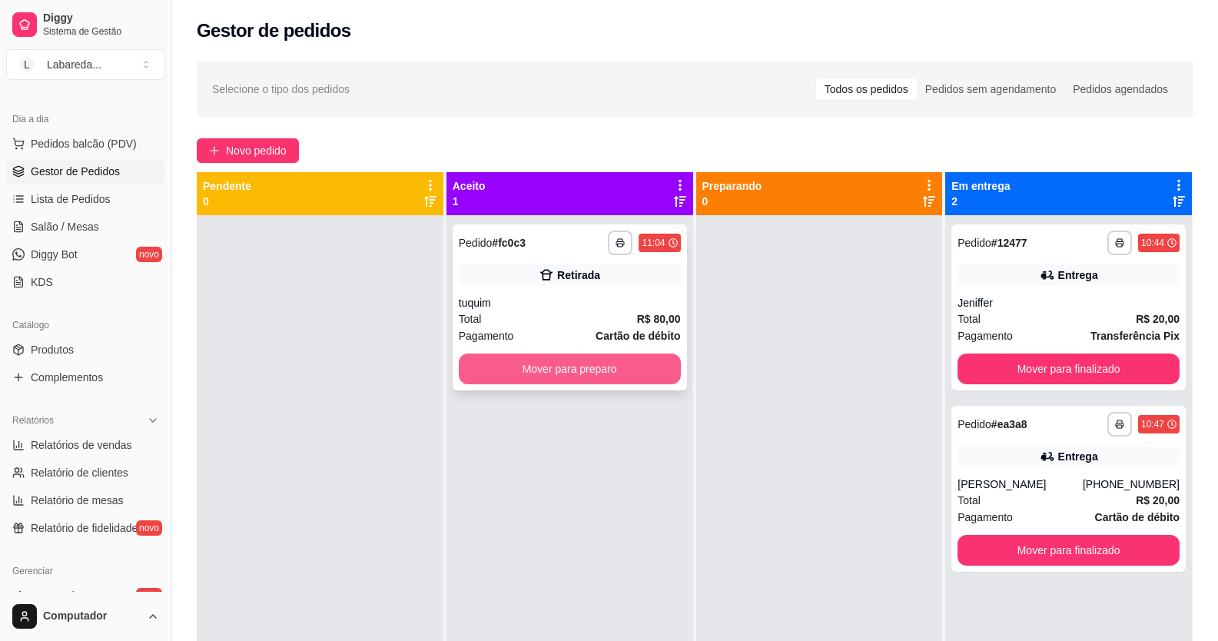
click at [569, 369] on button "Mover para preparo" at bounding box center [570, 369] width 222 height 31
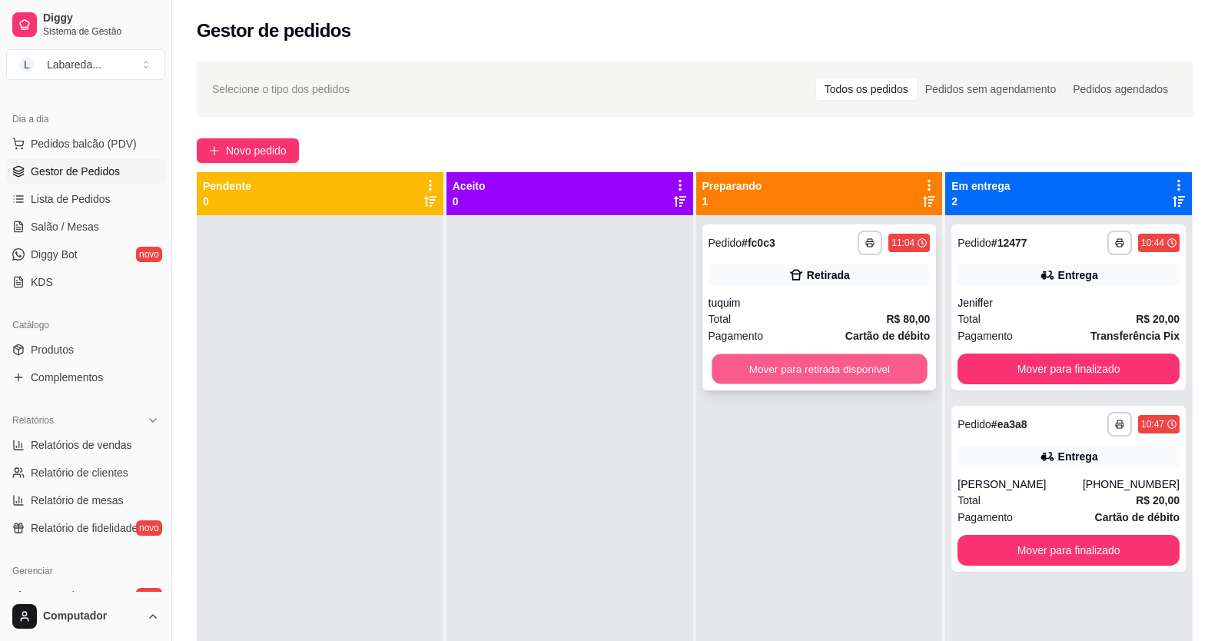
click at [785, 377] on button "Mover para retirada disponível" at bounding box center [819, 369] width 215 height 30
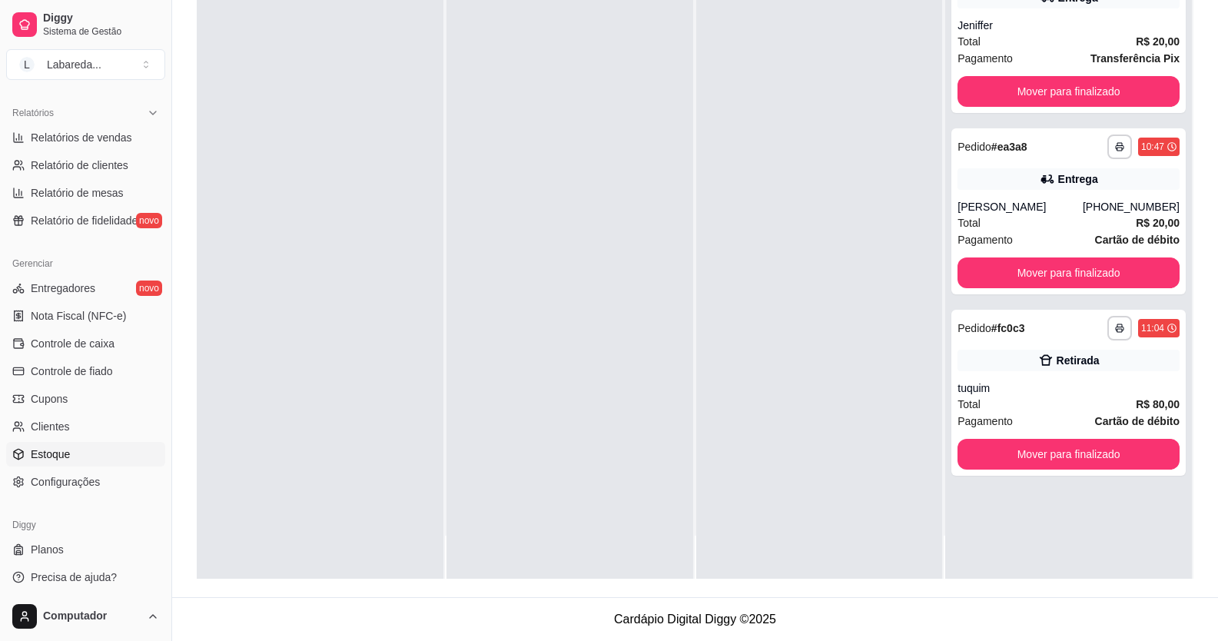
scroll to position [465, 0]
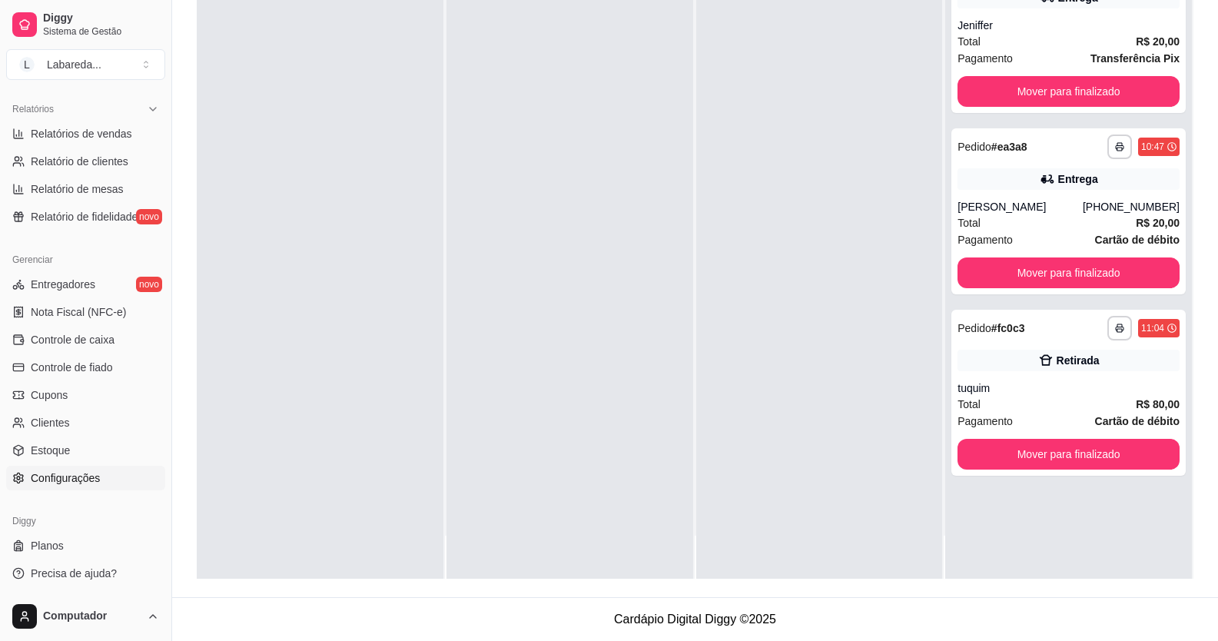
click at [65, 477] on span "Configurações" at bounding box center [65, 477] width 69 height 15
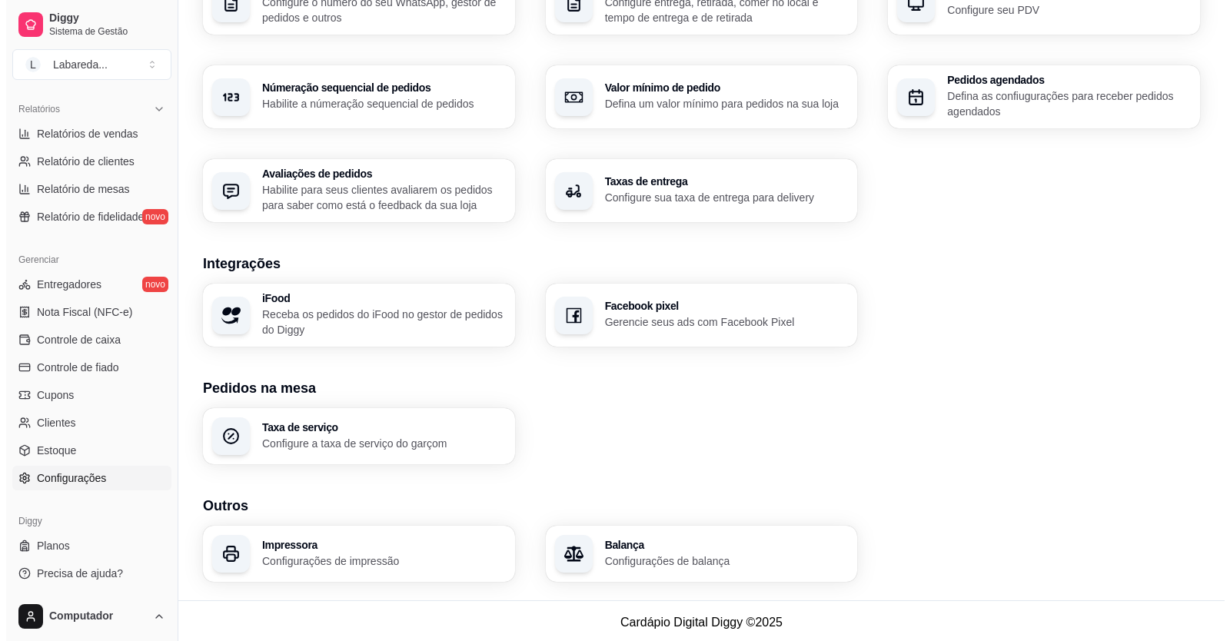
scroll to position [436, 0]
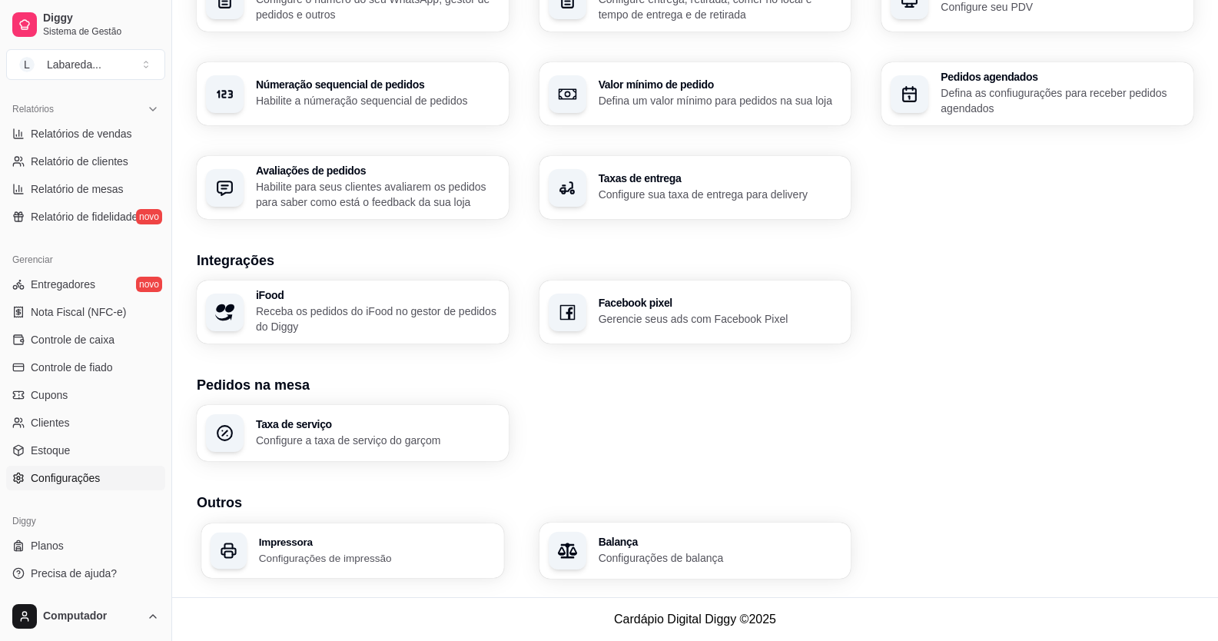
click at [357, 547] on div "Impressora Configurações de impressão" at bounding box center [377, 550] width 236 height 28
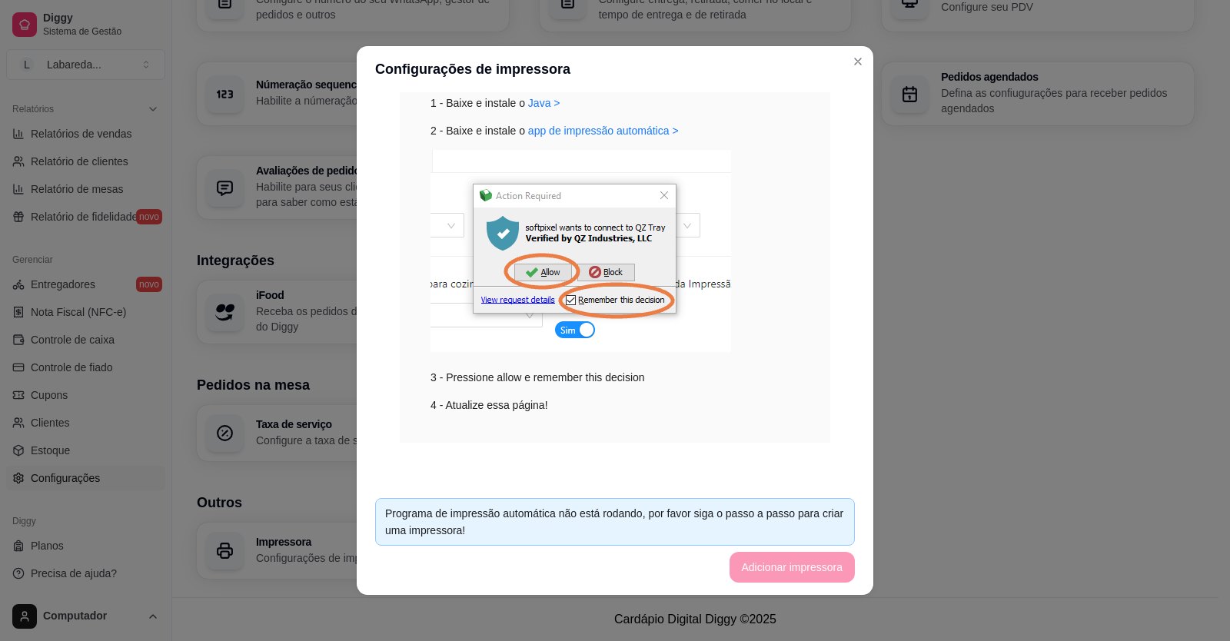
scroll to position [3, 0]
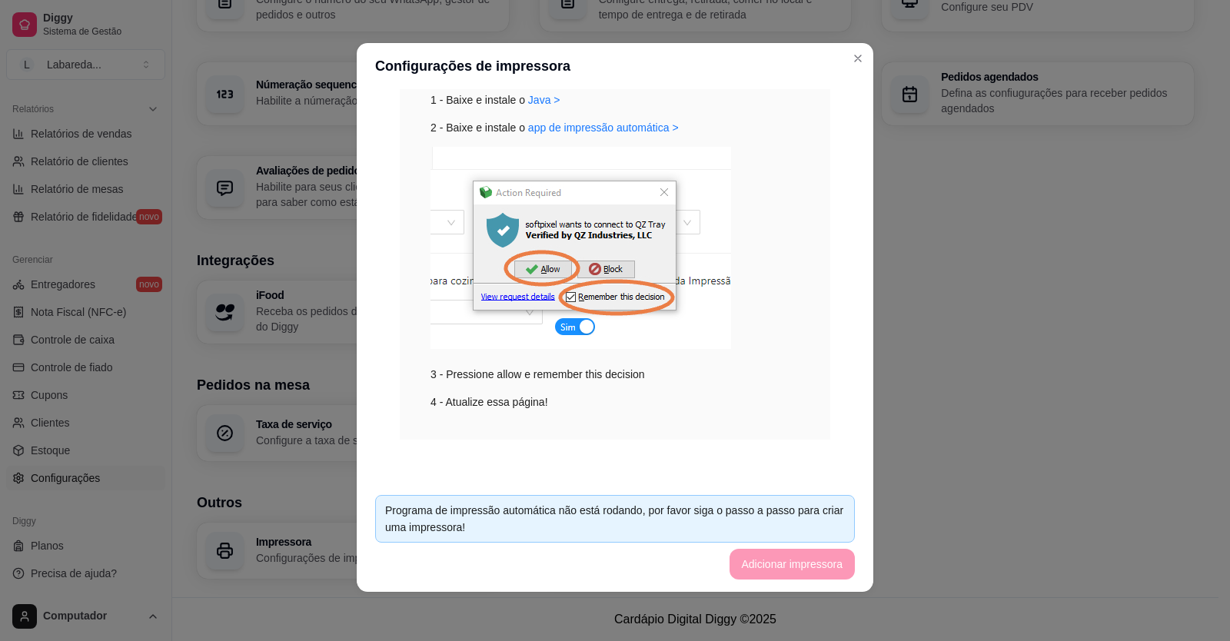
click at [490, 380] on div "3 - Pressione allow e remember this decision" at bounding box center [614, 265] width 369 height 236
click at [490, 379] on div "3 - Pressione allow e remember this decision" at bounding box center [614, 265] width 369 height 236
click at [490, 377] on div "3 - Pressione allow e remember this decision" at bounding box center [614, 265] width 369 height 236
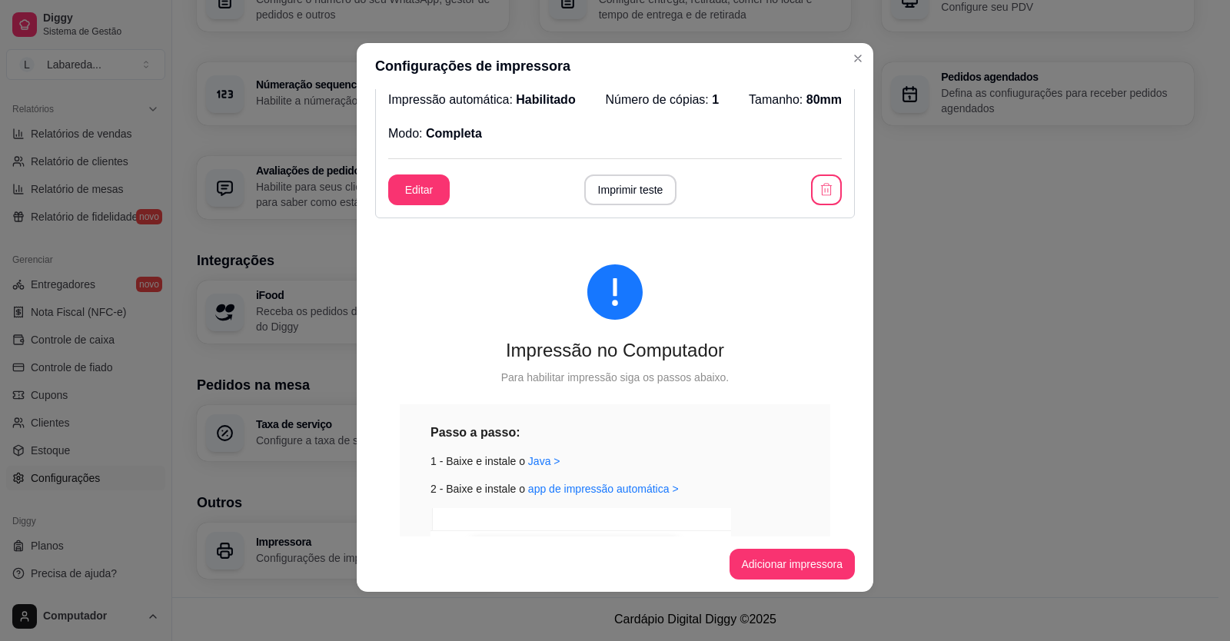
scroll to position [356, 0]
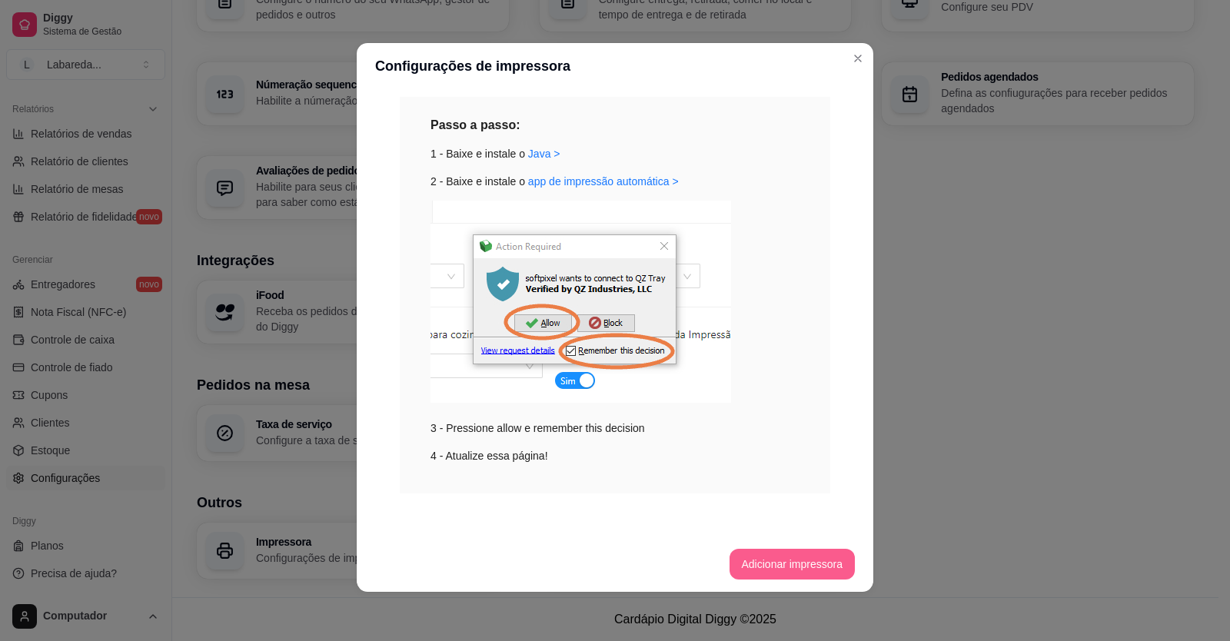
click at [747, 567] on button "Adicionar impressora" at bounding box center [792, 564] width 126 height 31
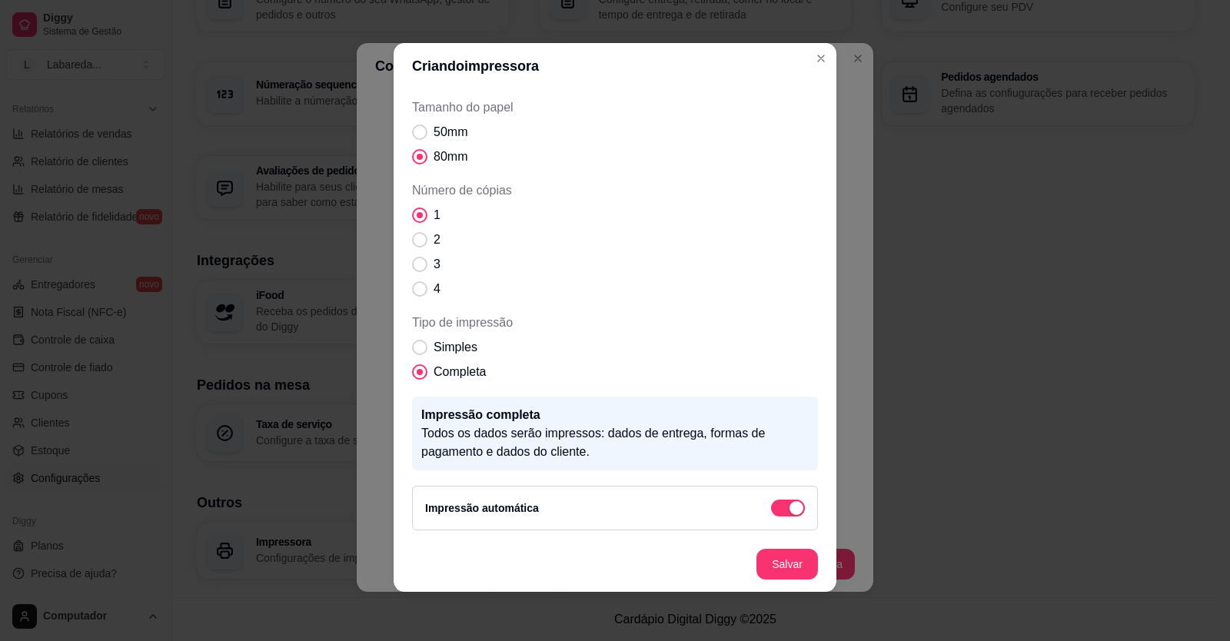
scroll to position [0, 0]
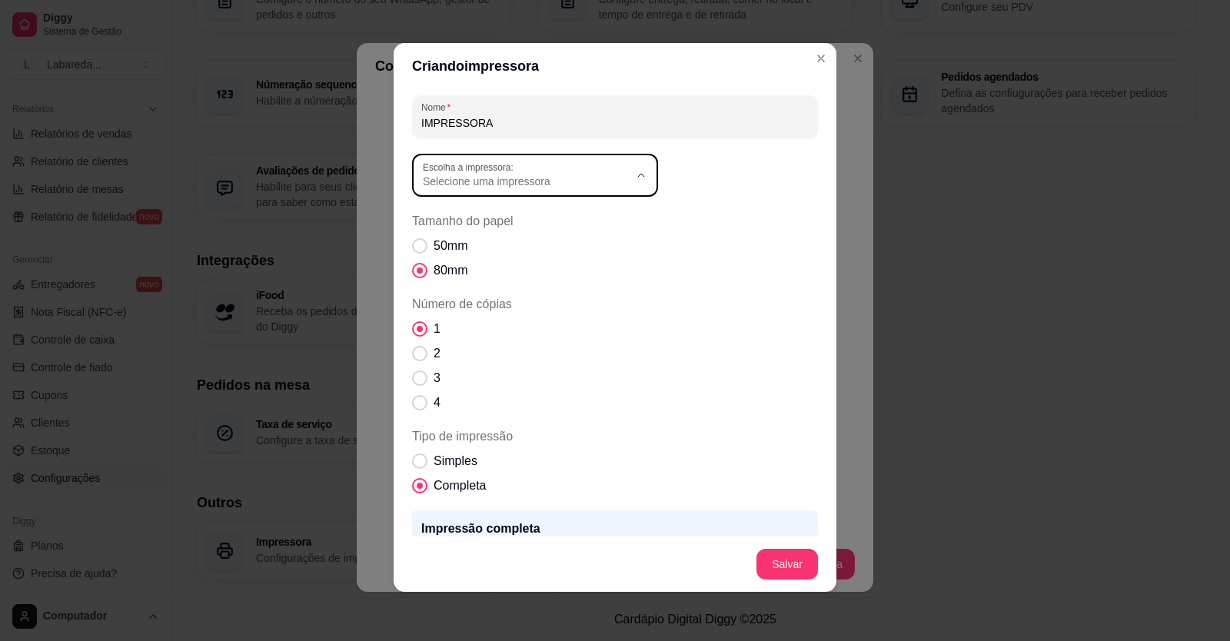
click at [549, 171] on div "Selecione uma impressora" at bounding box center [526, 175] width 206 height 28
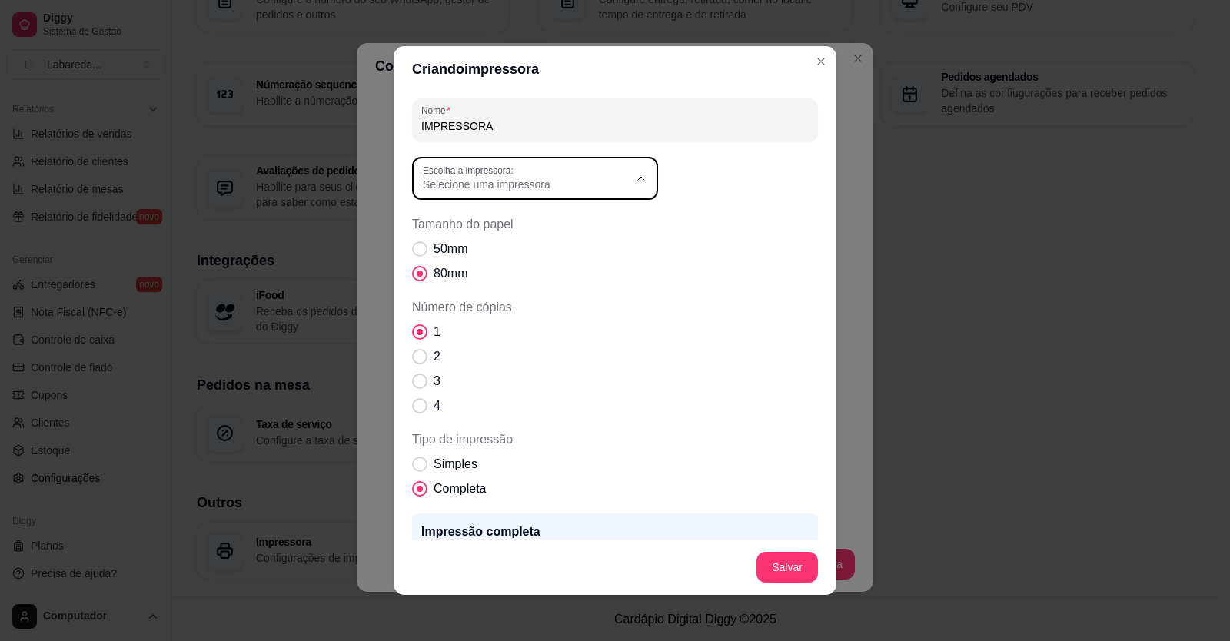
click at [1102, 523] on div "Criando impressora Nome IMPRESSORA Escolha a impressora: Microsoft XPS Document…" at bounding box center [615, 320] width 1230 height 641
click at [592, 304] on section "Criando impressora Nome IMPRESSORA Escolha a impressora: Microsoft XPS Document…" at bounding box center [615, 320] width 443 height 549
click at [471, 174] on label "Escolha a impressora:" at bounding box center [471, 170] width 96 height 13
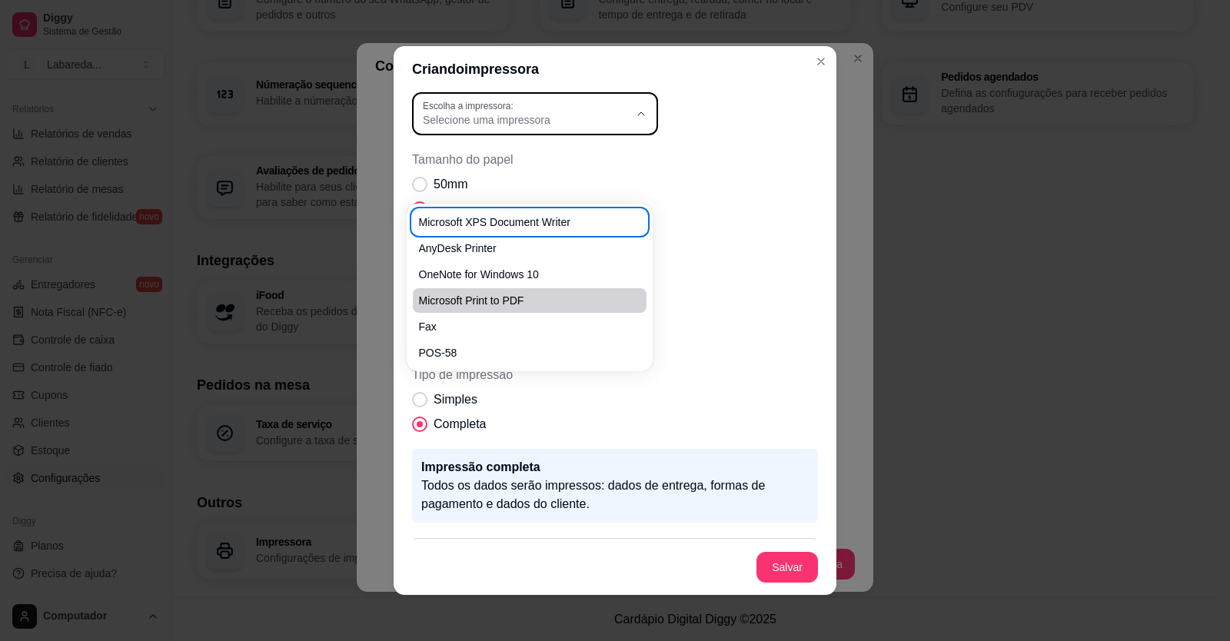
scroll to position [114, 0]
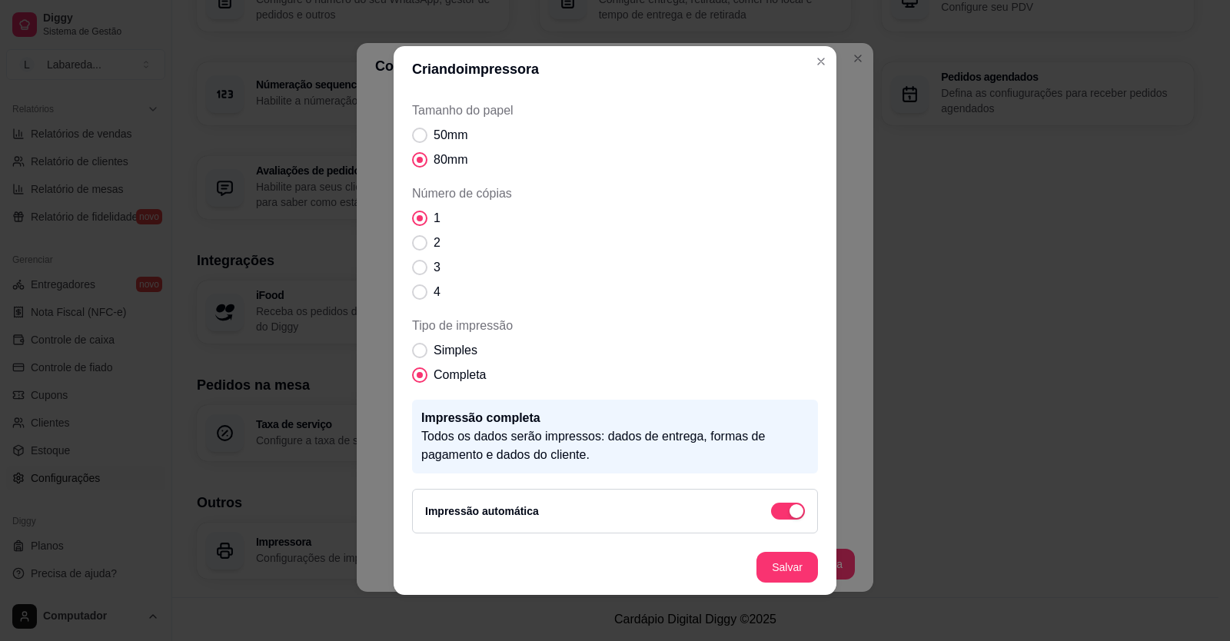
click at [904, 196] on div "Criando impressora Nome IMPRESSORA Escolha a impressora: Microsoft XPS Document…" at bounding box center [615, 320] width 1230 height 641
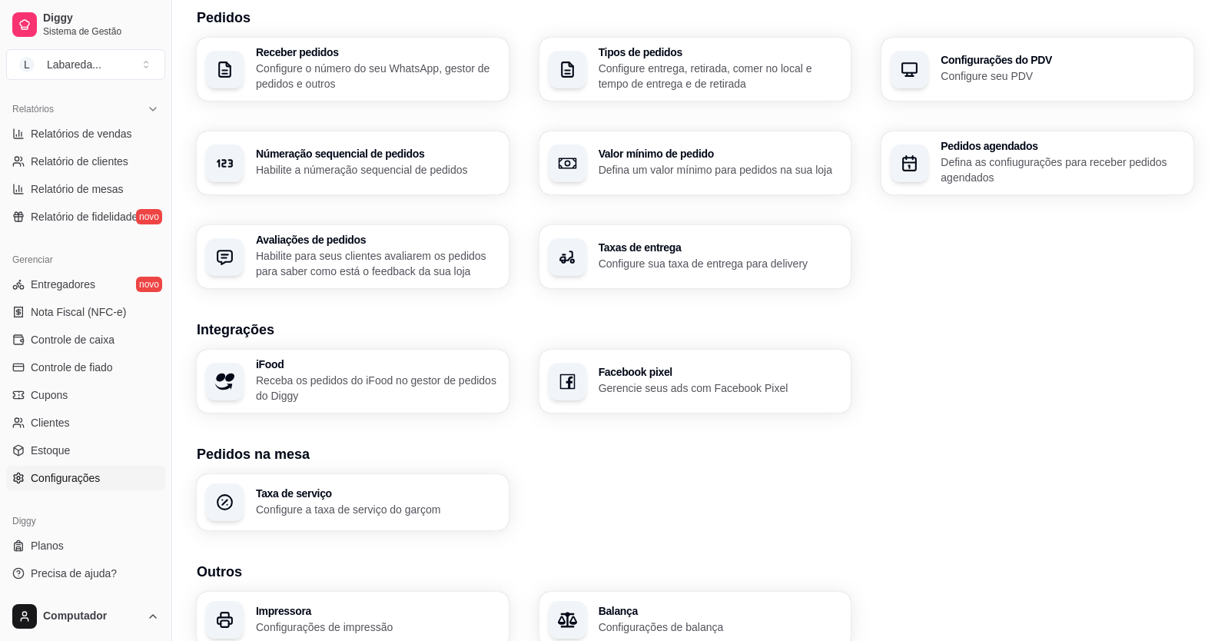
scroll to position [436, 0]
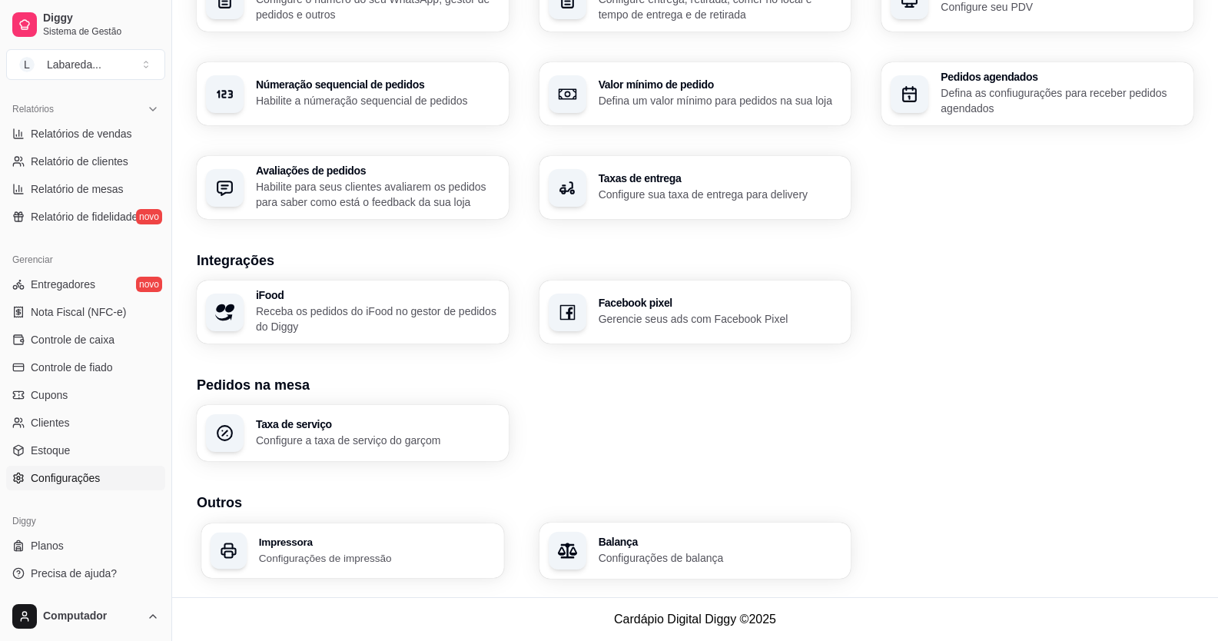
click at [350, 546] on h3 "Impressora" at bounding box center [377, 541] width 236 height 11
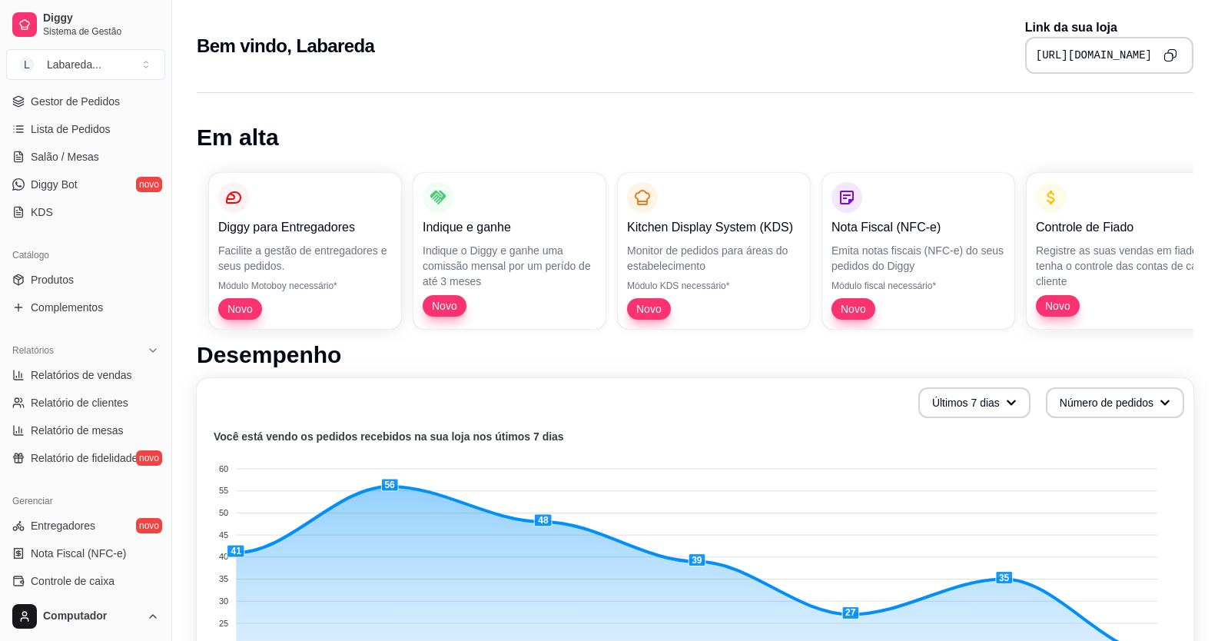
scroll to position [231, 0]
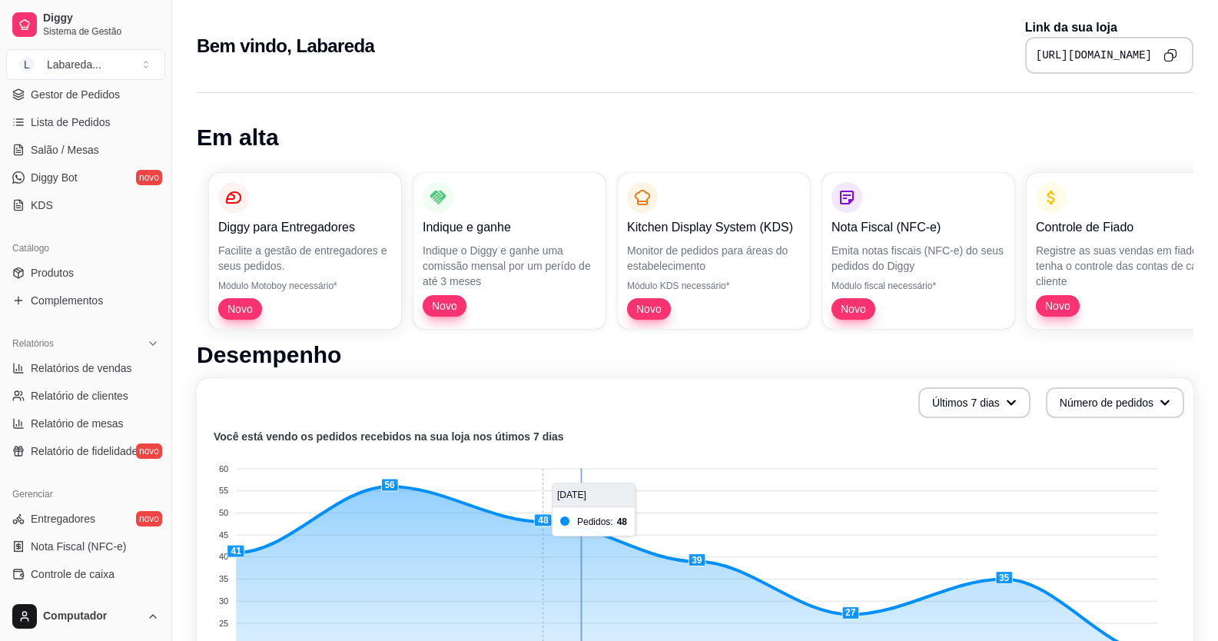
drag, startPoint x: 88, startPoint y: 608, endPoint x: 582, endPoint y: 605, distance: 493.5
click at [582, 605] on foreignobject at bounding box center [695, 561] width 978 height 269
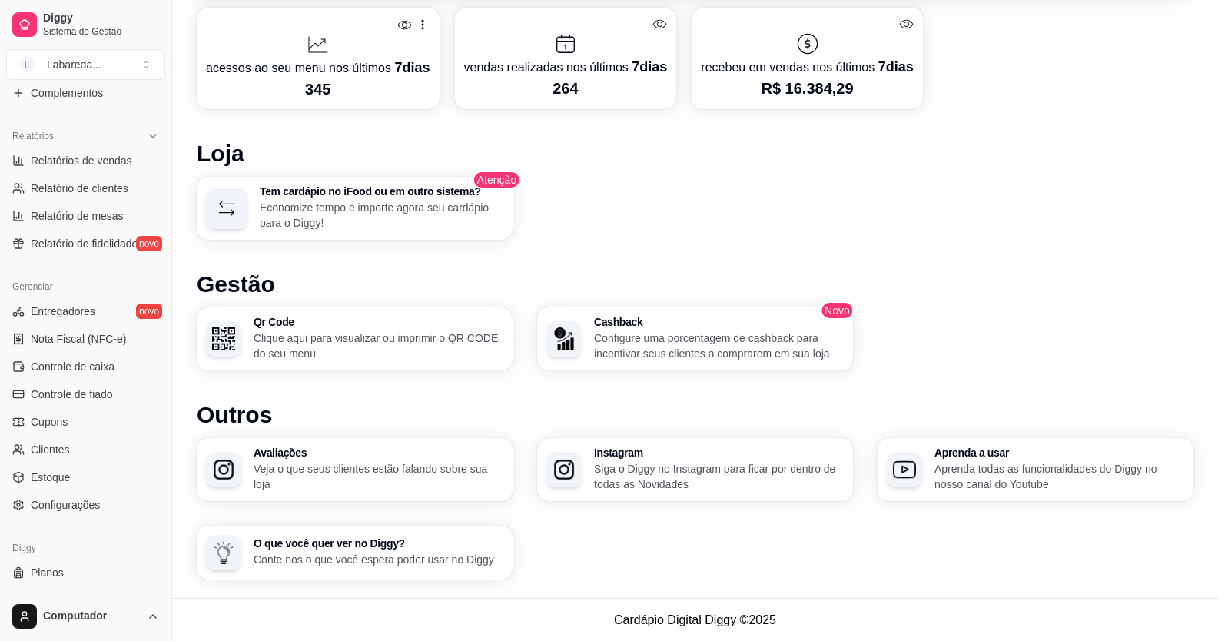
scroll to position [465, 0]
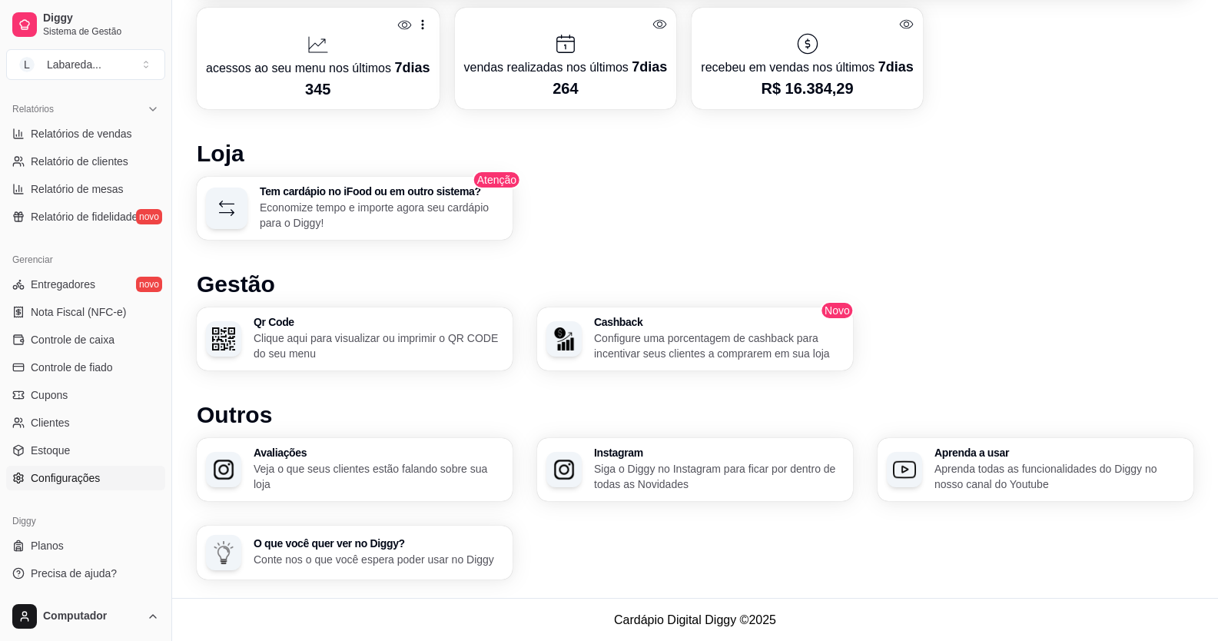
click at [70, 483] on span "Configurações" at bounding box center [65, 477] width 69 height 15
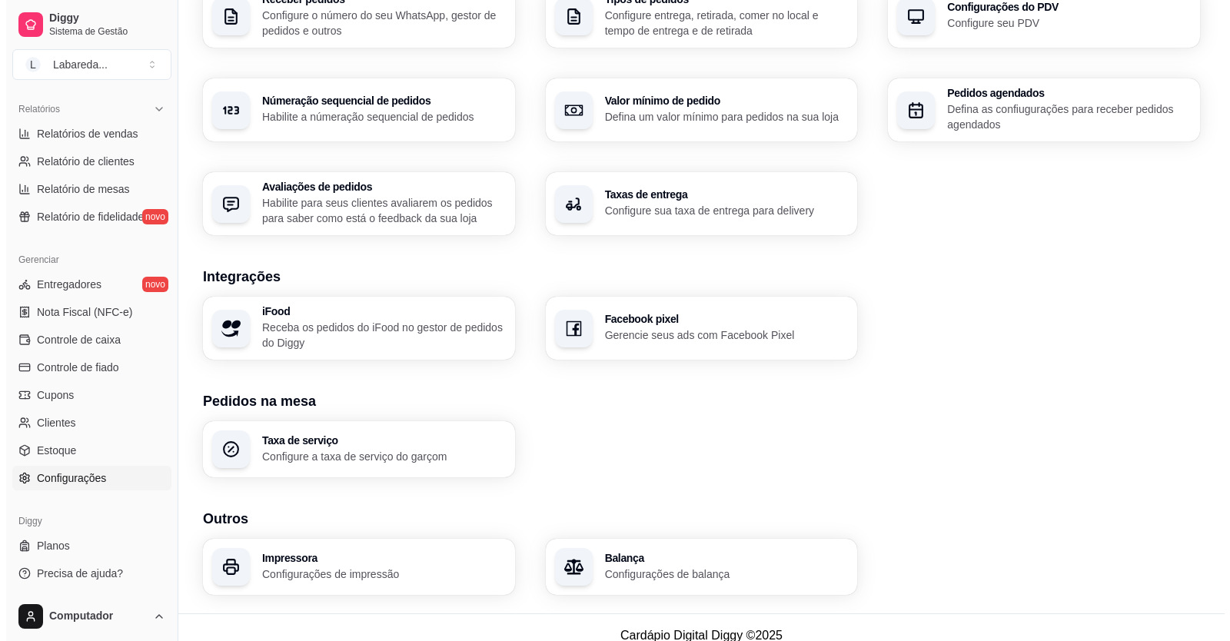
scroll to position [436, 0]
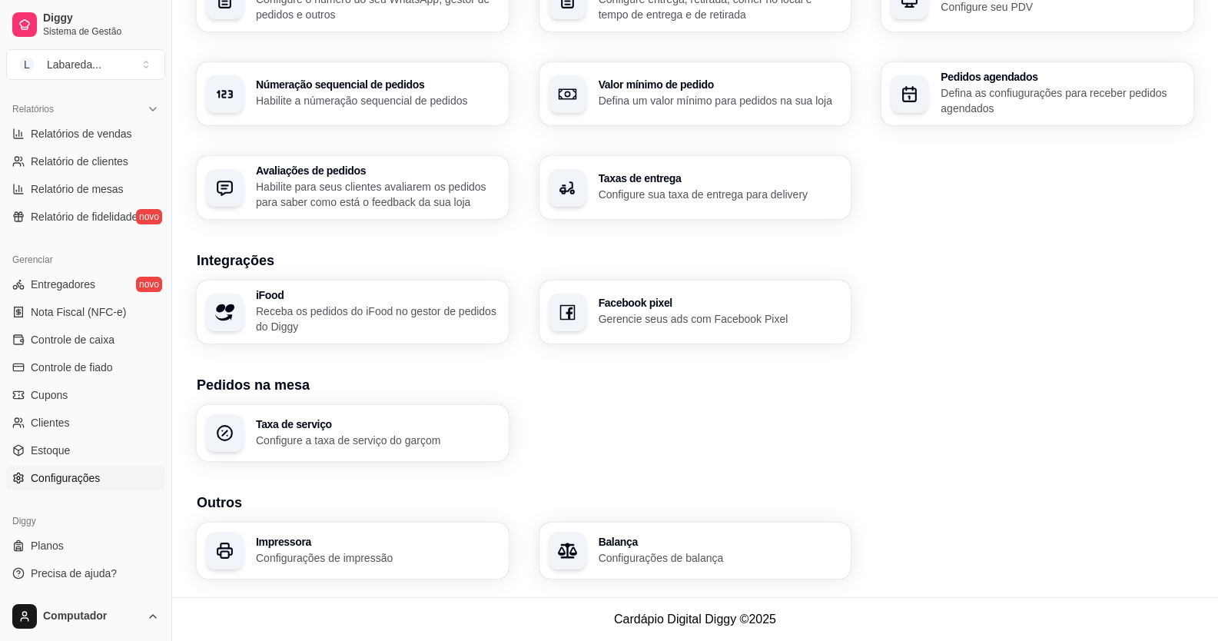
click at [298, 557] on p "Configurações de impressão" at bounding box center [378, 557] width 244 height 15
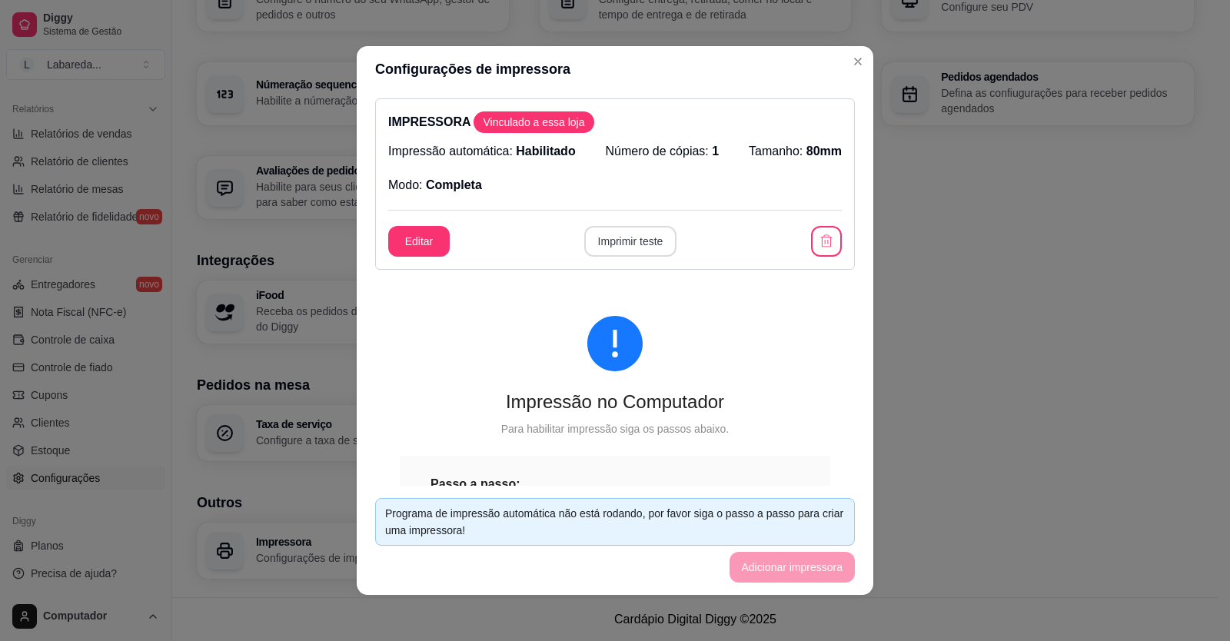
click at [600, 248] on button "Imprimir teste" at bounding box center [630, 241] width 93 height 31
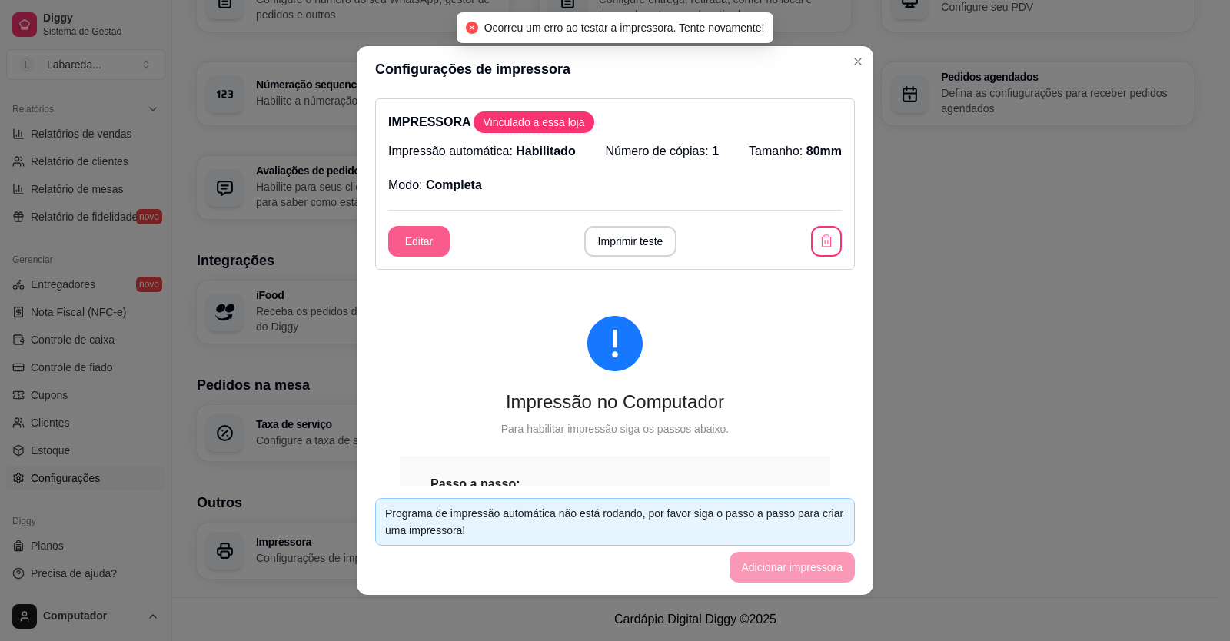
click at [421, 248] on button "Editar" at bounding box center [418, 241] width 61 height 31
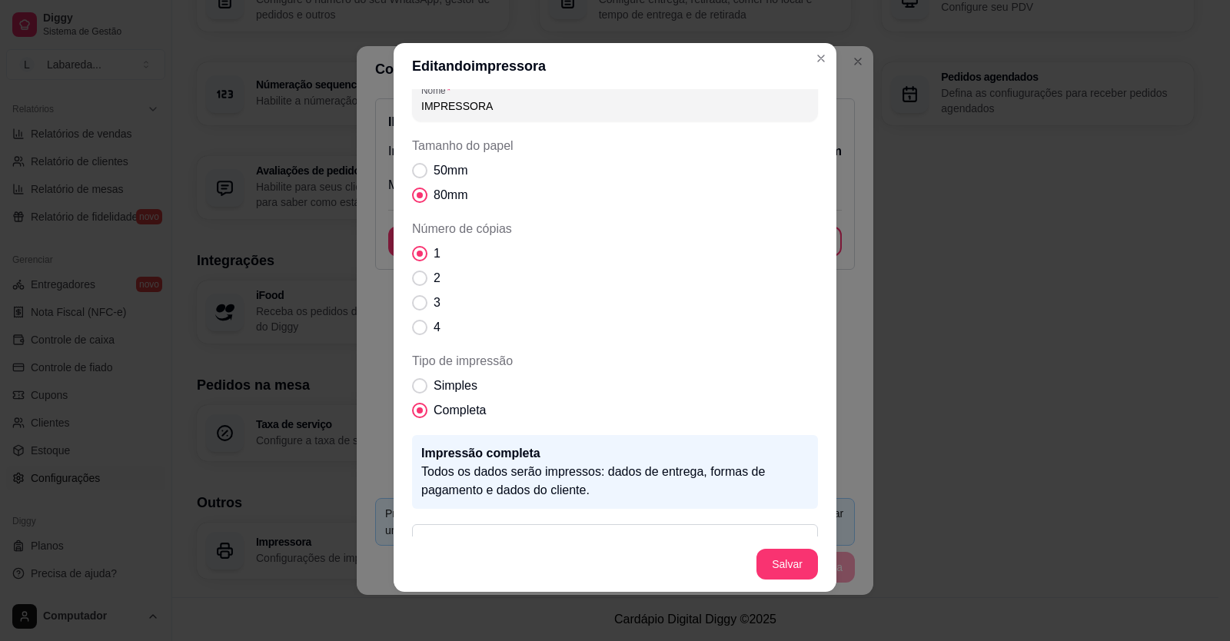
scroll to position [0, 0]
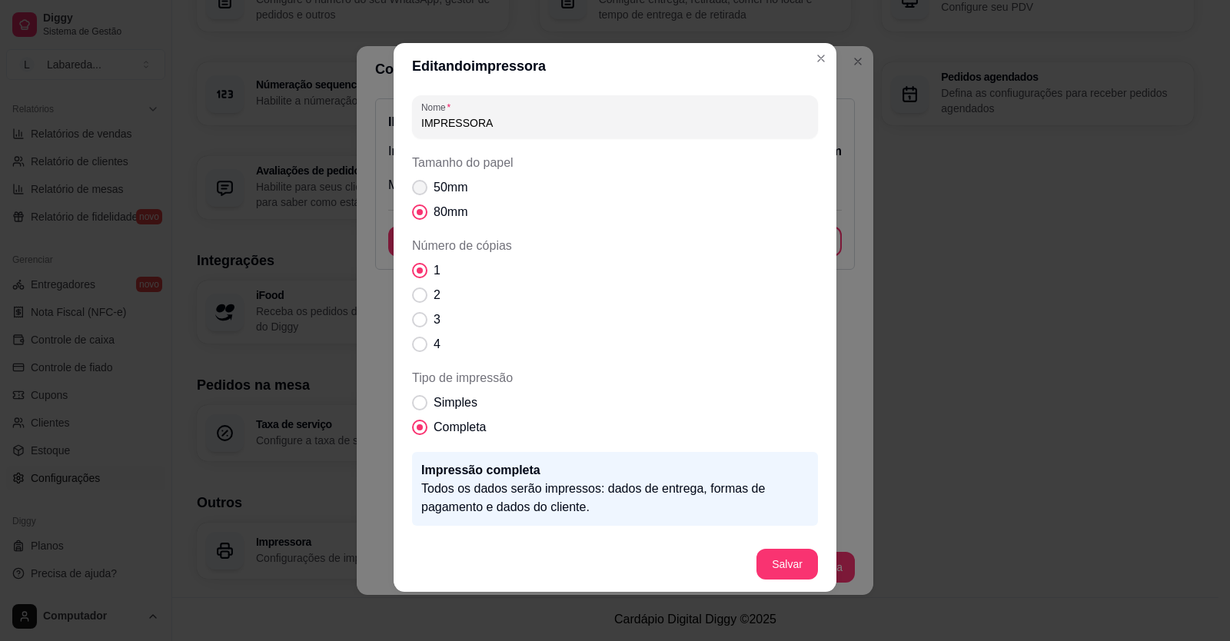
click at [412, 189] on span "Tamanho do papel" at bounding box center [419, 187] width 15 height 15
click at [411, 191] on input "50mm" at bounding box center [416, 196] width 10 height 10
radio input "true"
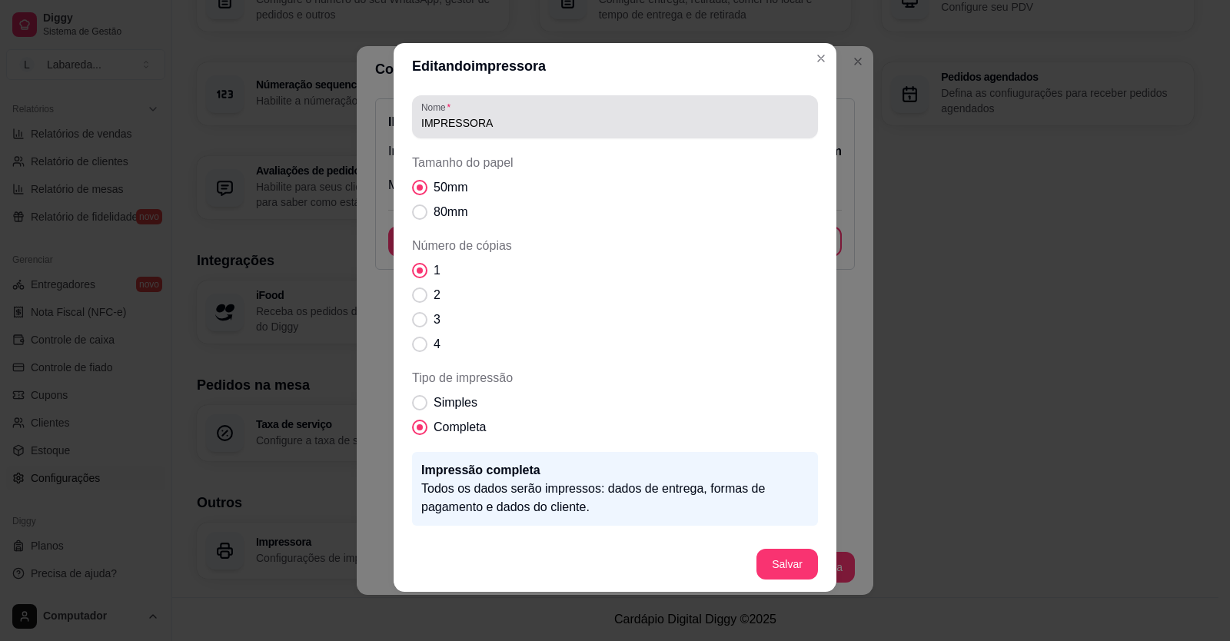
click at [470, 117] on input "IMPRESSORA" at bounding box center [614, 122] width 387 height 15
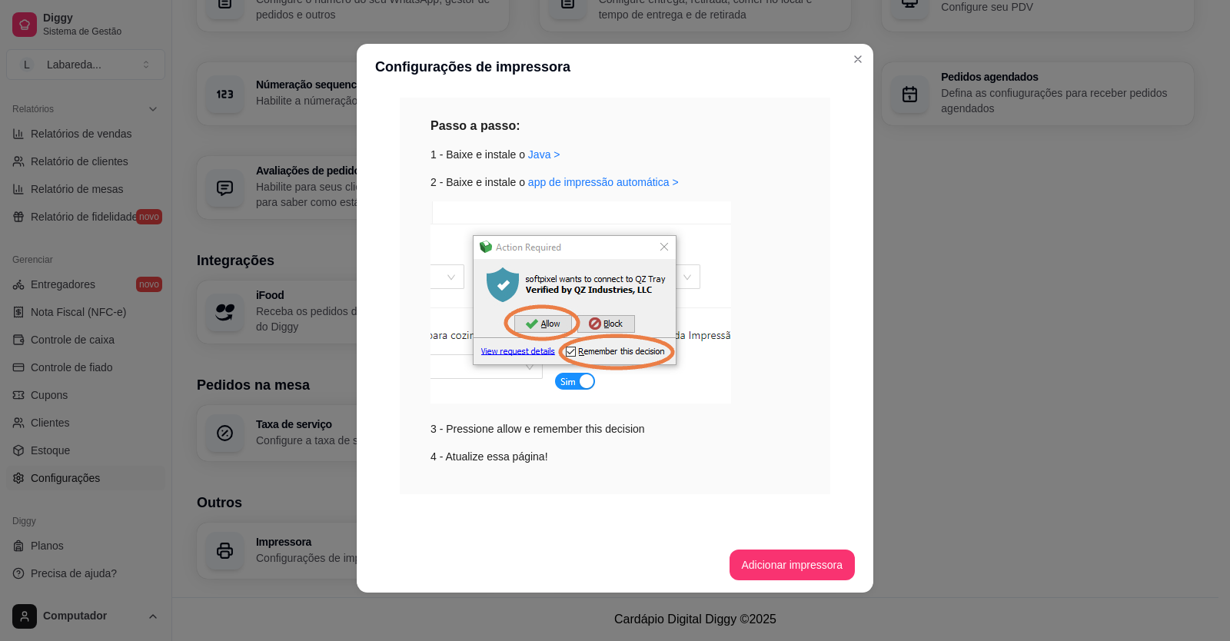
scroll to position [3, 0]
click at [756, 563] on button "Adicionar impressora" at bounding box center [792, 565] width 122 height 30
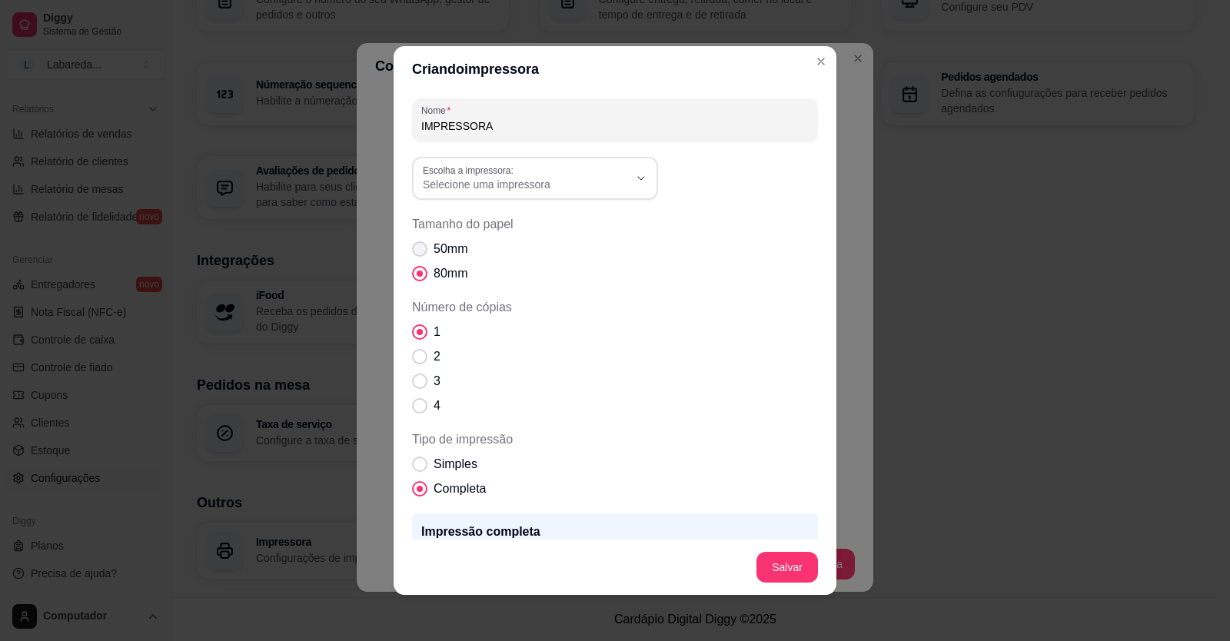
click at [444, 257] on span "50mm" at bounding box center [451, 249] width 34 height 18
click at [421, 257] on input "50mm" at bounding box center [416, 257] width 10 height 10
radio input "true"
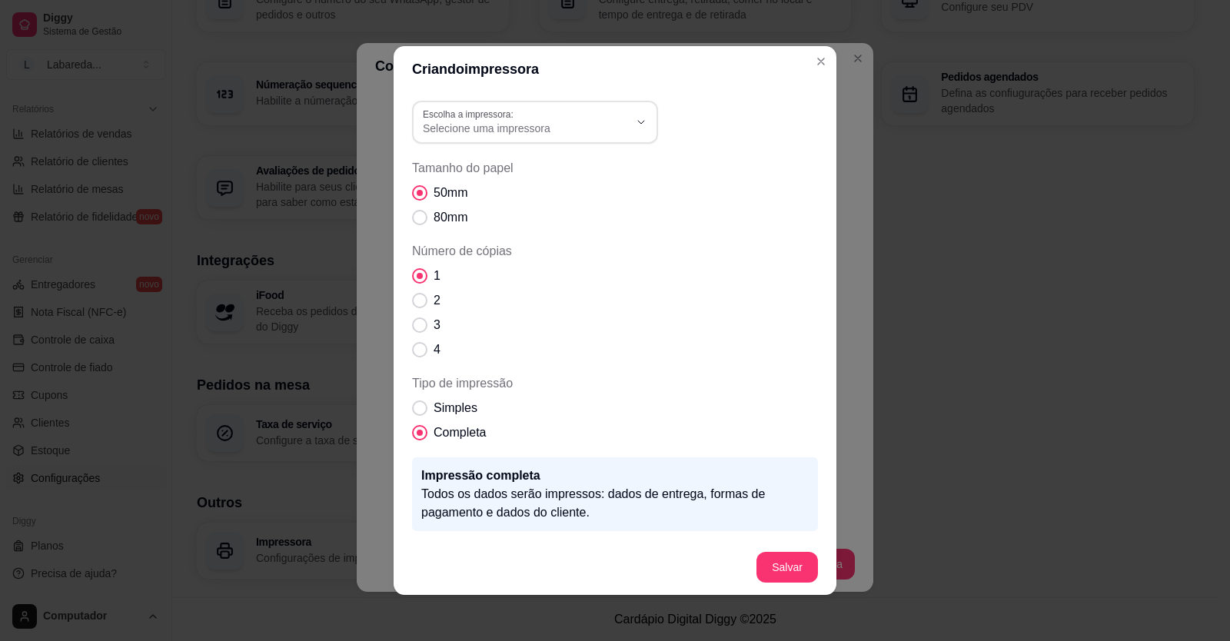
scroll to position [0, 0]
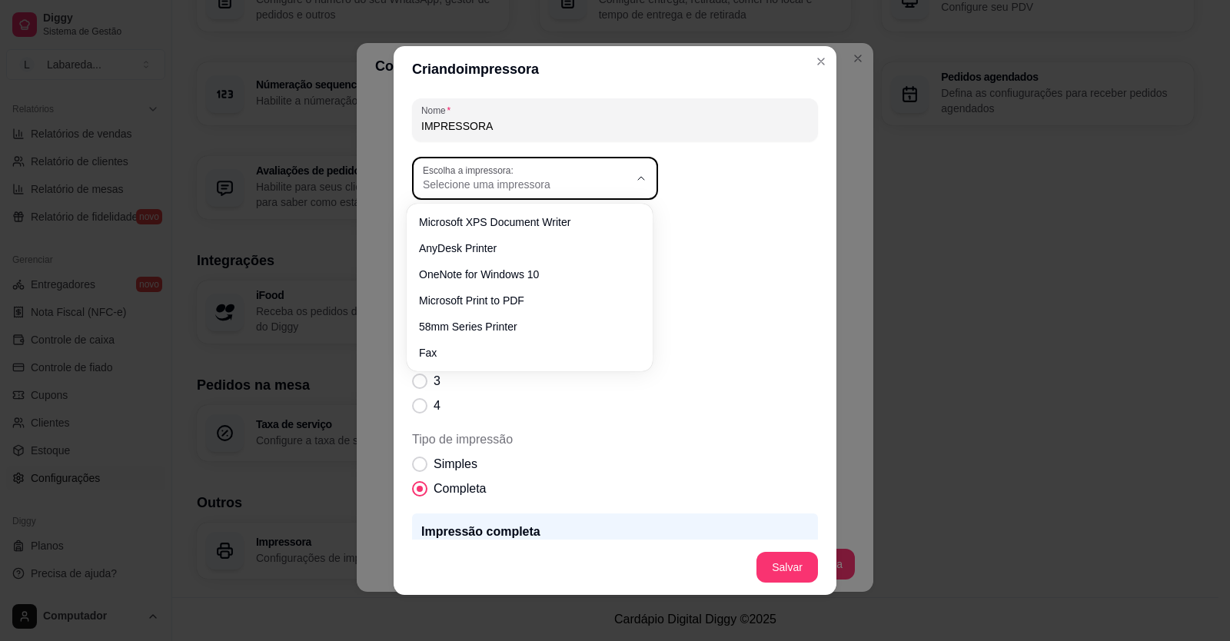
click at [540, 184] on span "Selecione uma impressora" at bounding box center [526, 184] width 206 height 15
click at [503, 324] on span "58mm Series Printer" at bounding box center [522, 321] width 198 height 15
type input "58mm Series Printer"
select select "58mm Series Printer"
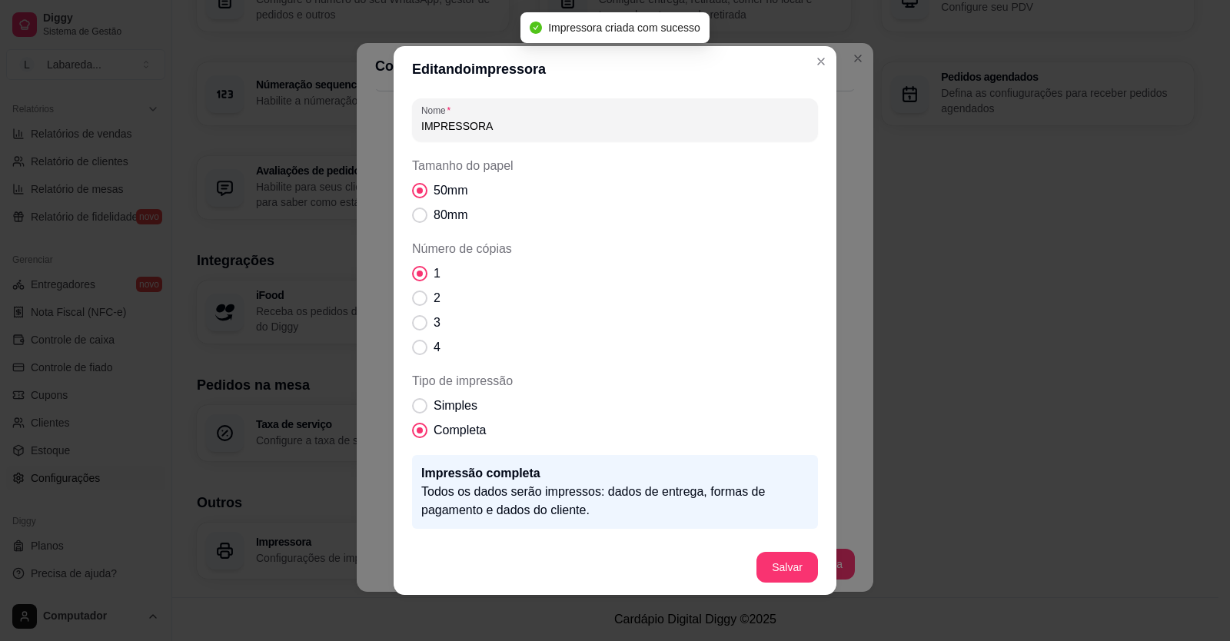
scroll to position [536, 0]
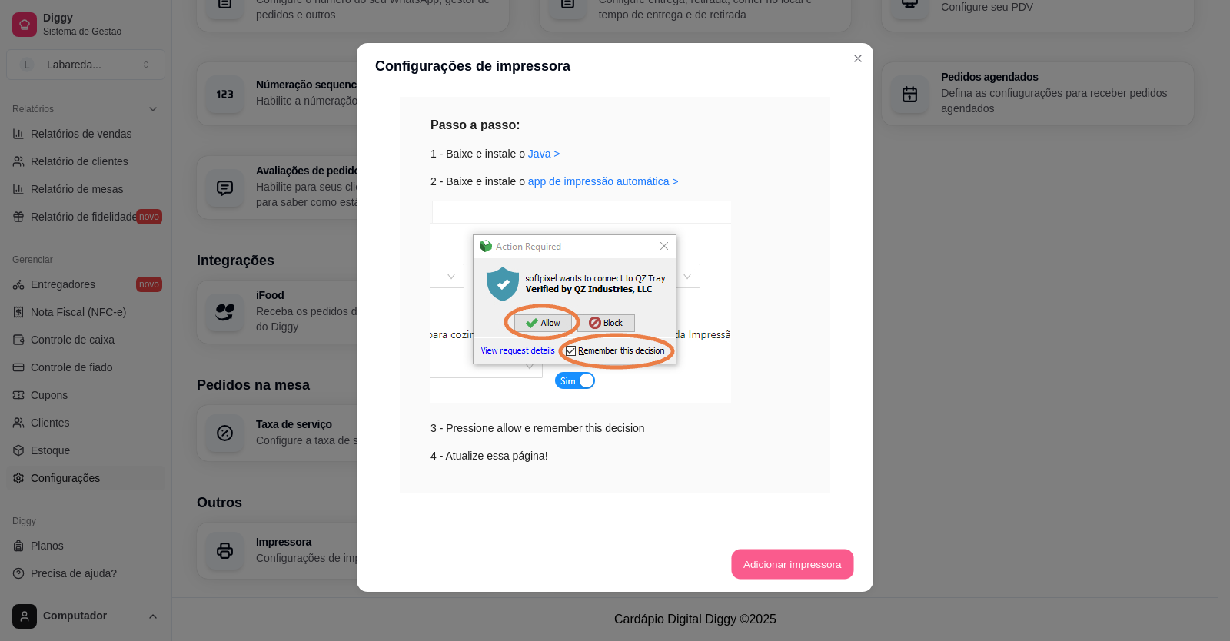
click at [823, 563] on button "Adicionar impressora" at bounding box center [792, 565] width 122 height 30
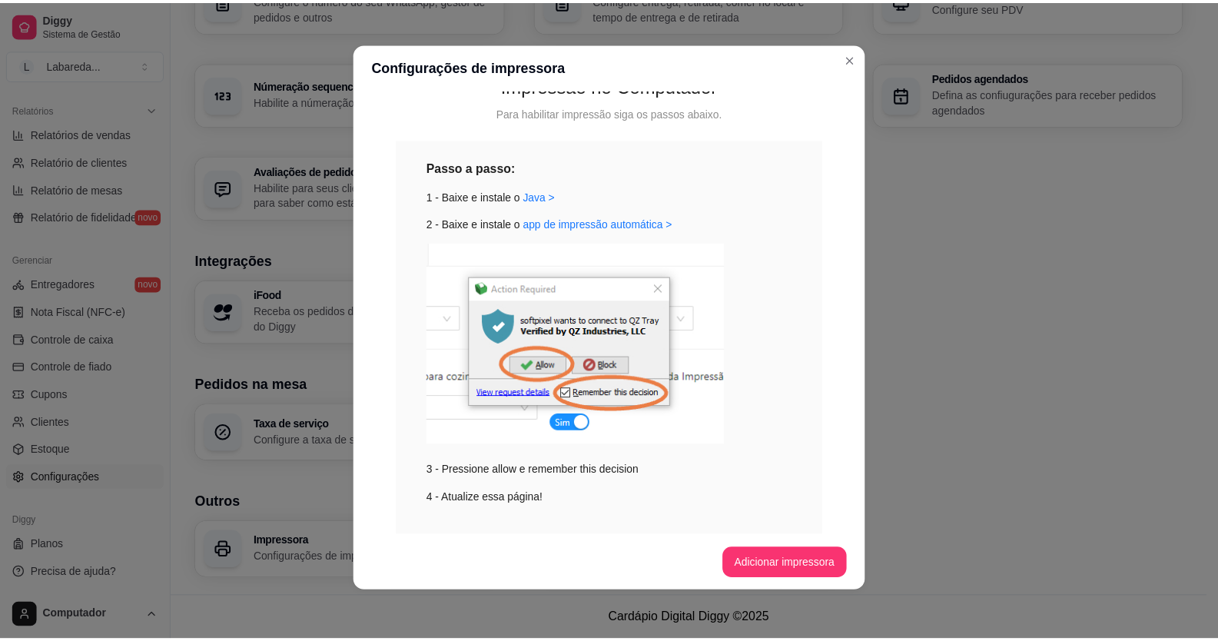
scroll to position [460, 0]
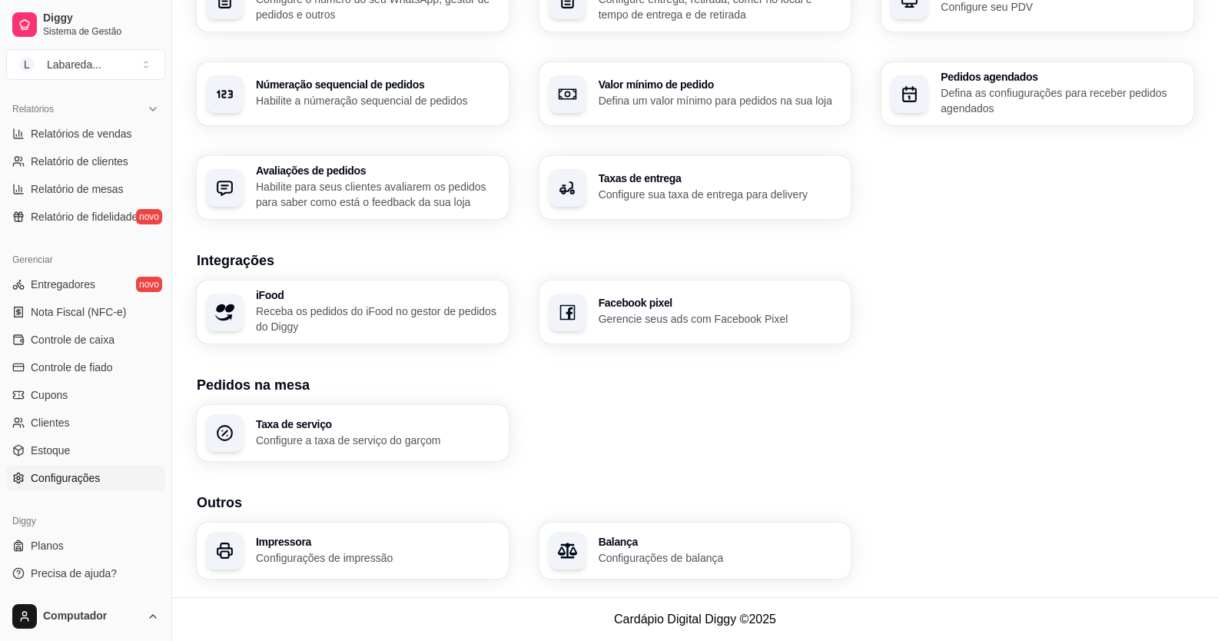
click at [356, 548] on div "Impressora Configurações de impressão" at bounding box center [378, 550] width 244 height 29
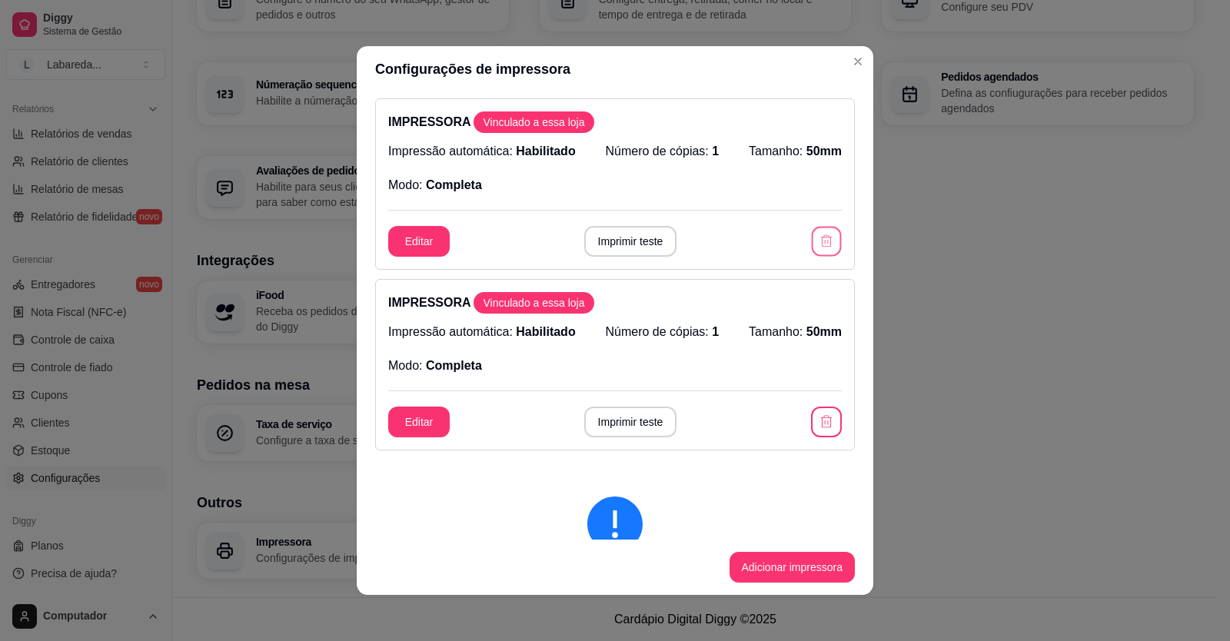
click at [819, 239] on icon "button" at bounding box center [826, 241] width 15 height 15
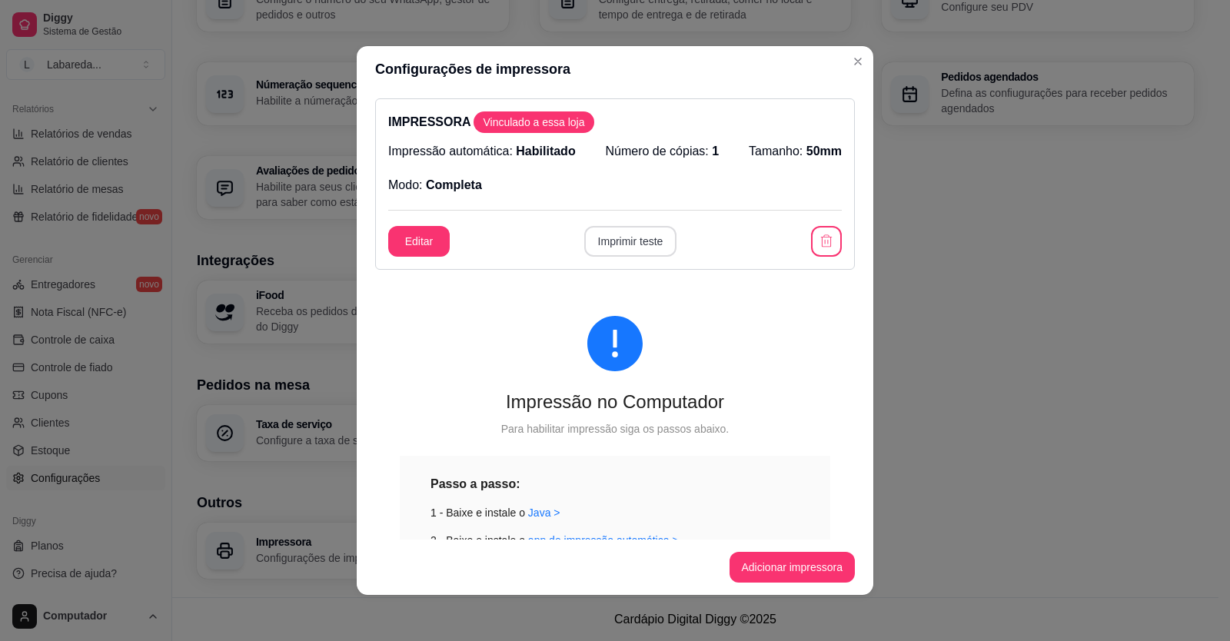
click at [647, 240] on button "Imprimir teste" at bounding box center [630, 241] width 93 height 31
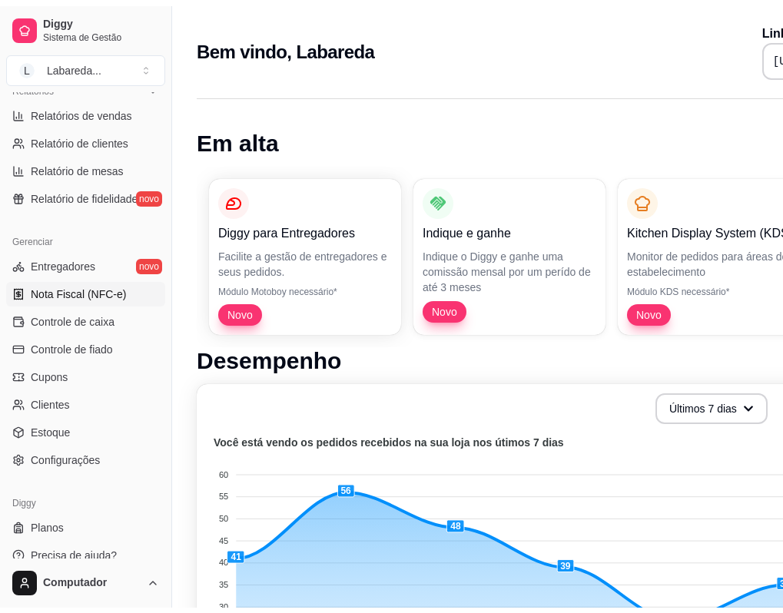
scroll to position [493, 0]
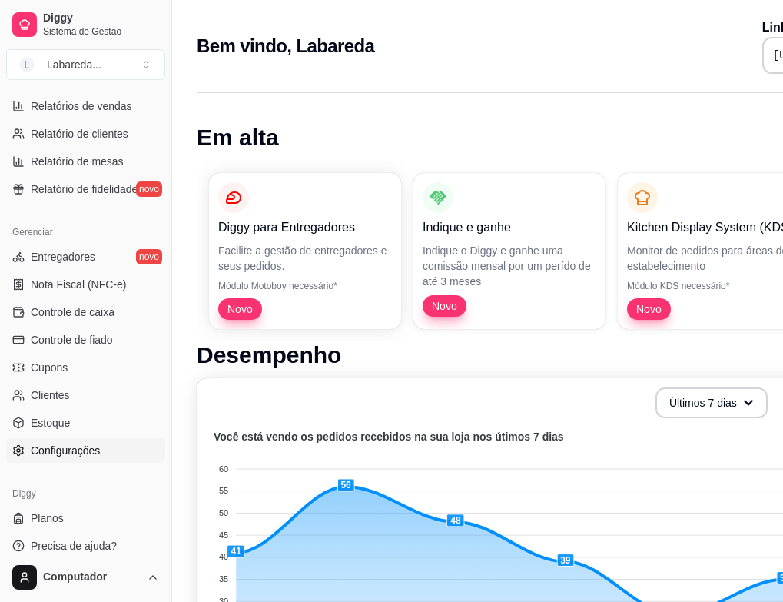
click at [63, 459] on link "Configurações" at bounding box center [85, 450] width 159 height 25
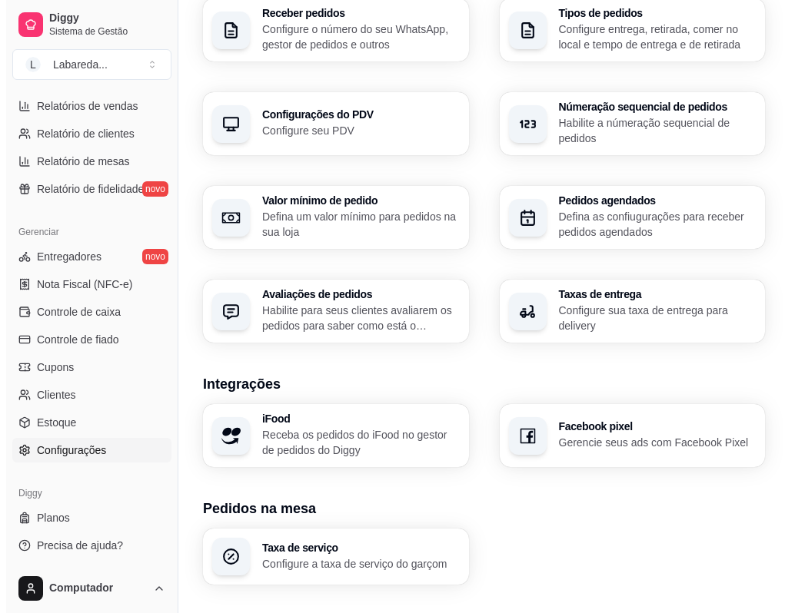
scroll to position [520, 0]
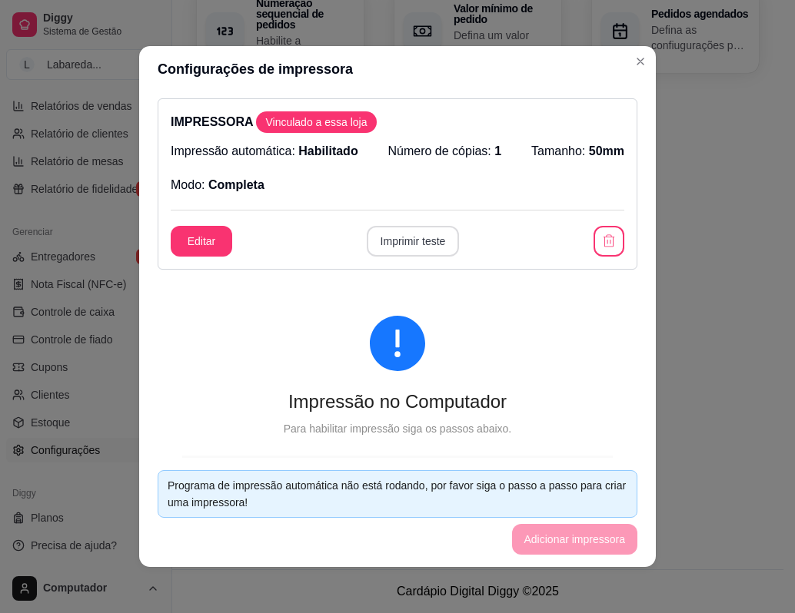
click at [380, 241] on button "Imprimir teste" at bounding box center [413, 241] width 93 height 31
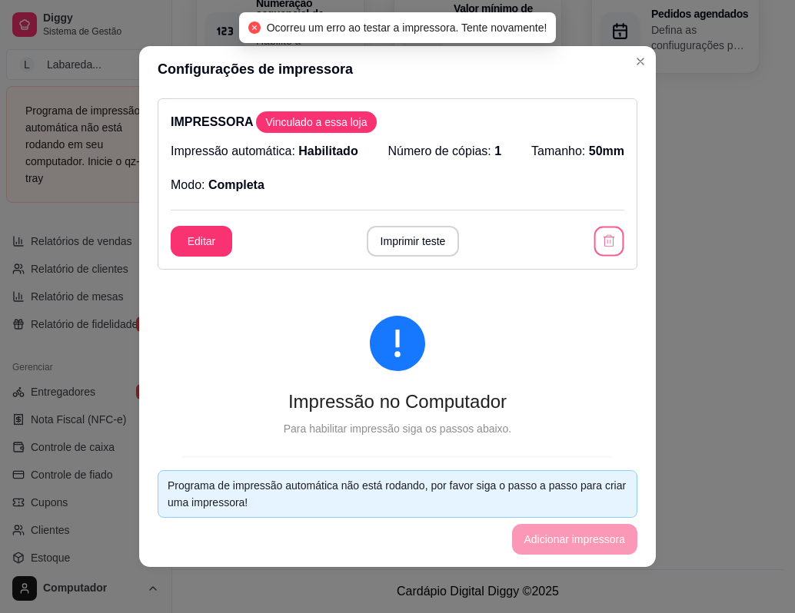
click at [601, 238] on icon "button" at bounding box center [608, 241] width 15 height 15
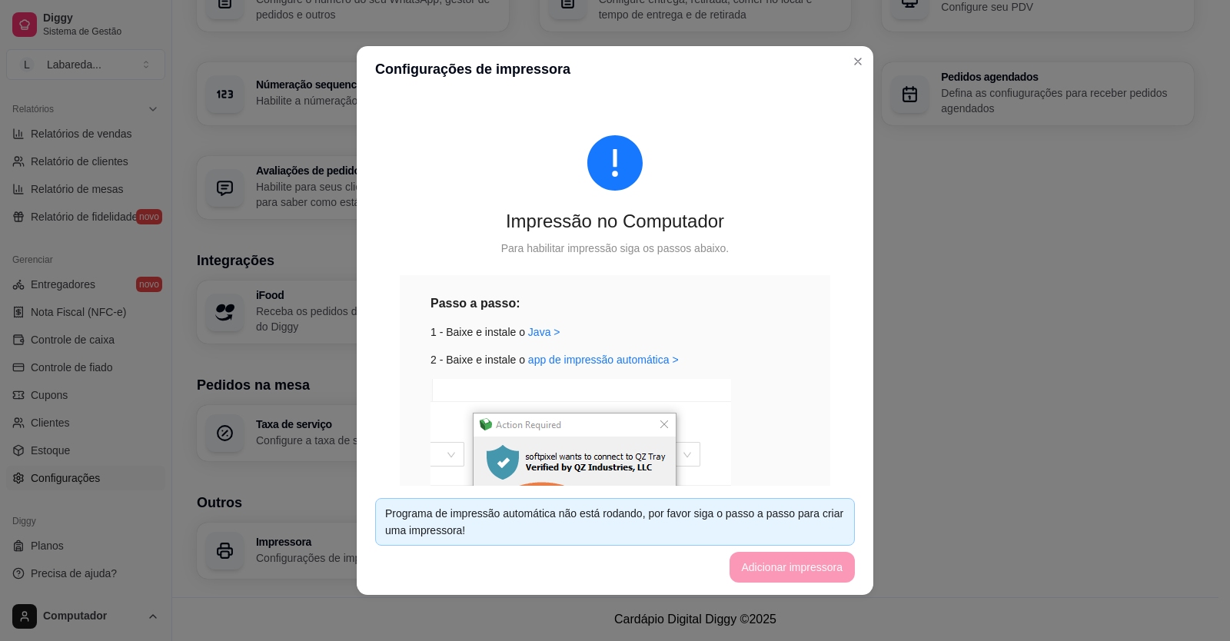
scroll to position [229, 0]
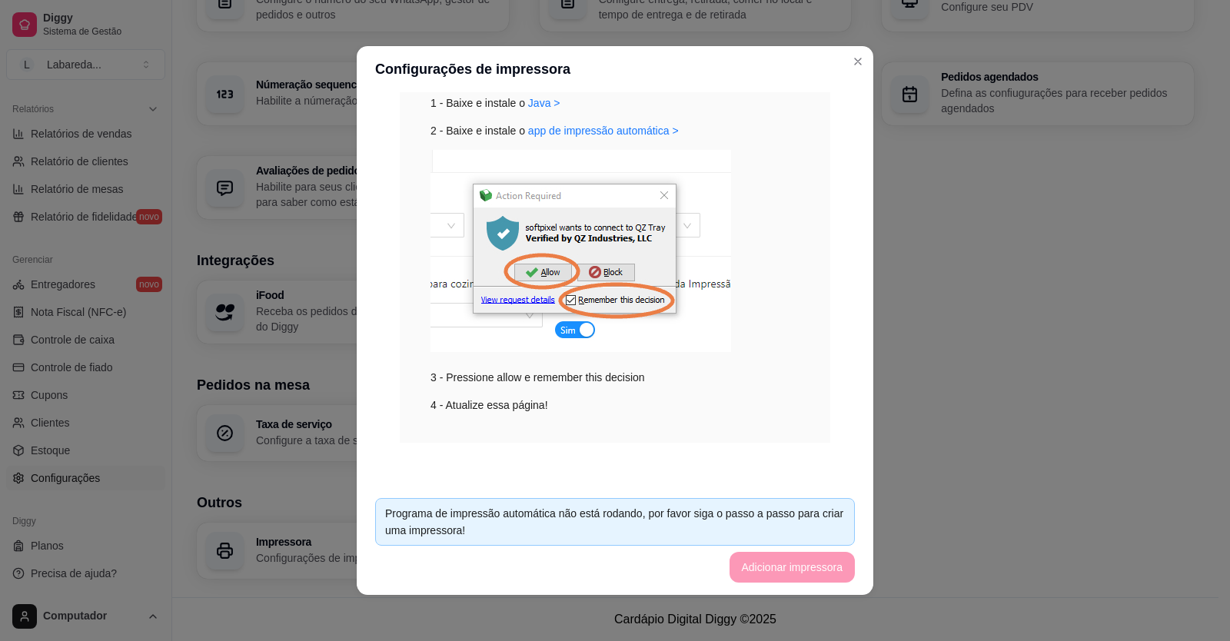
click at [764, 560] on footer "Programa de impressão automática não está rodando, por favor siga o passo a pas…" at bounding box center [615, 540] width 517 height 109
click at [736, 536] on div "Programa de impressão automática não está rodando, por favor siga o passo a pas…" at bounding box center [615, 522] width 460 height 34
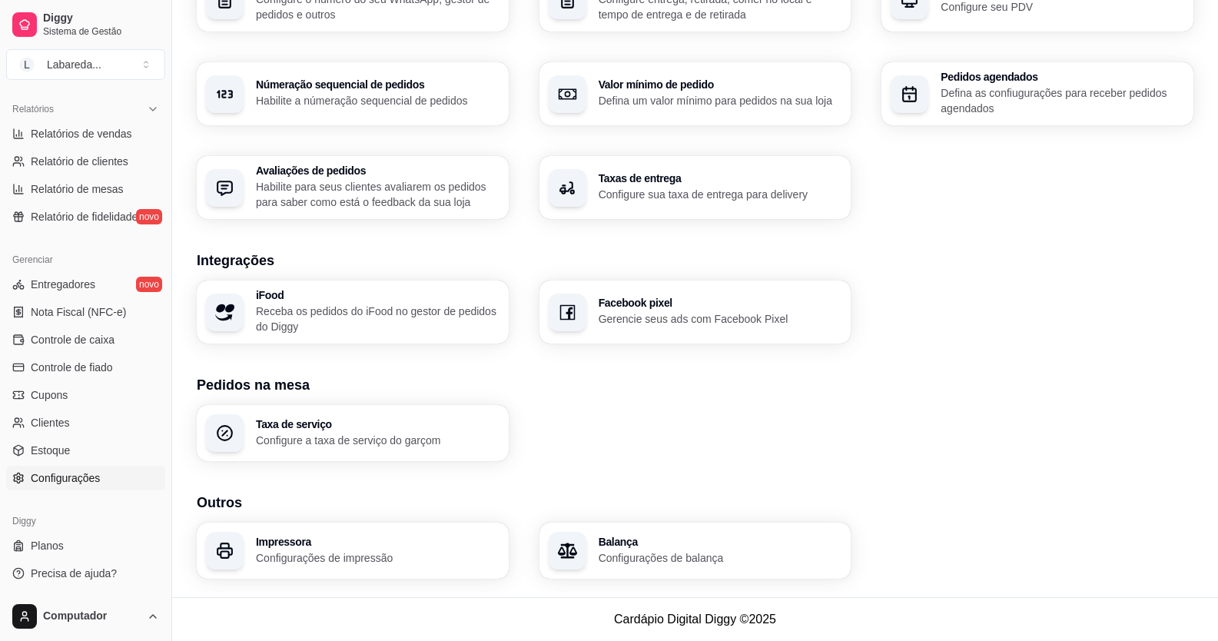
click at [292, 543] on h3 "Impressora" at bounding box center [378, 541] width 244 height 11
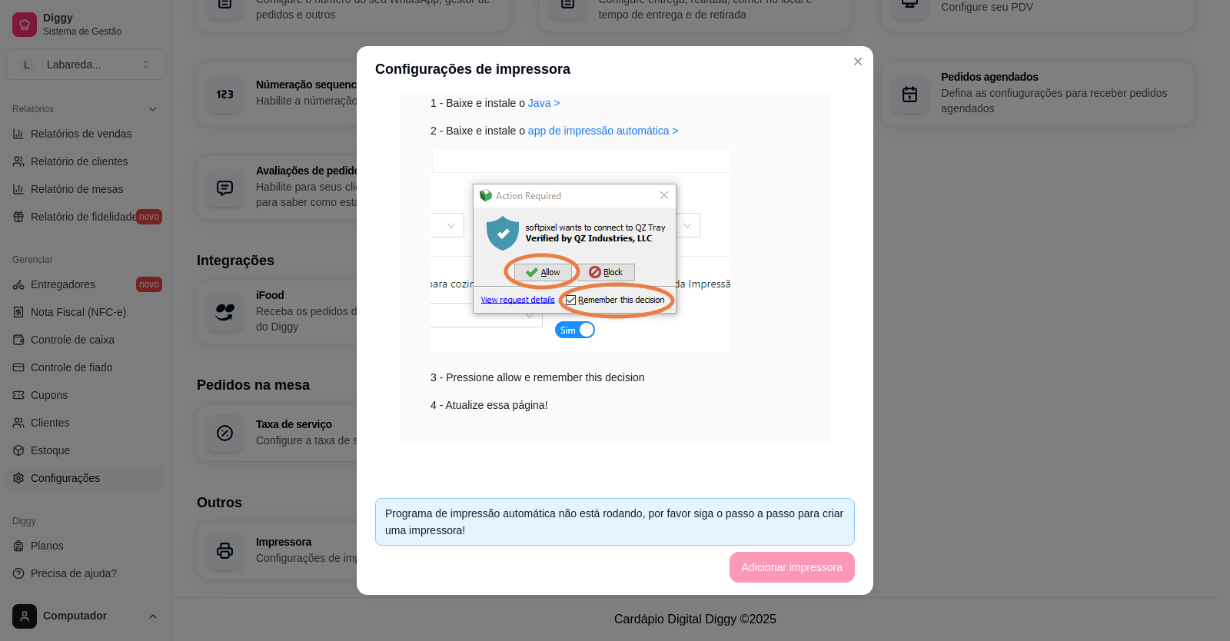
click at [556, 510] on div "Programa de impressão automática não está rodando, por favor siga o passo a pas…" at bounding box center [615, 522] width 460 height 34
click at [513, 380] on div "3 - Pressione allow e remember this decision" at bounding box center [614, 268] width 369 height 236
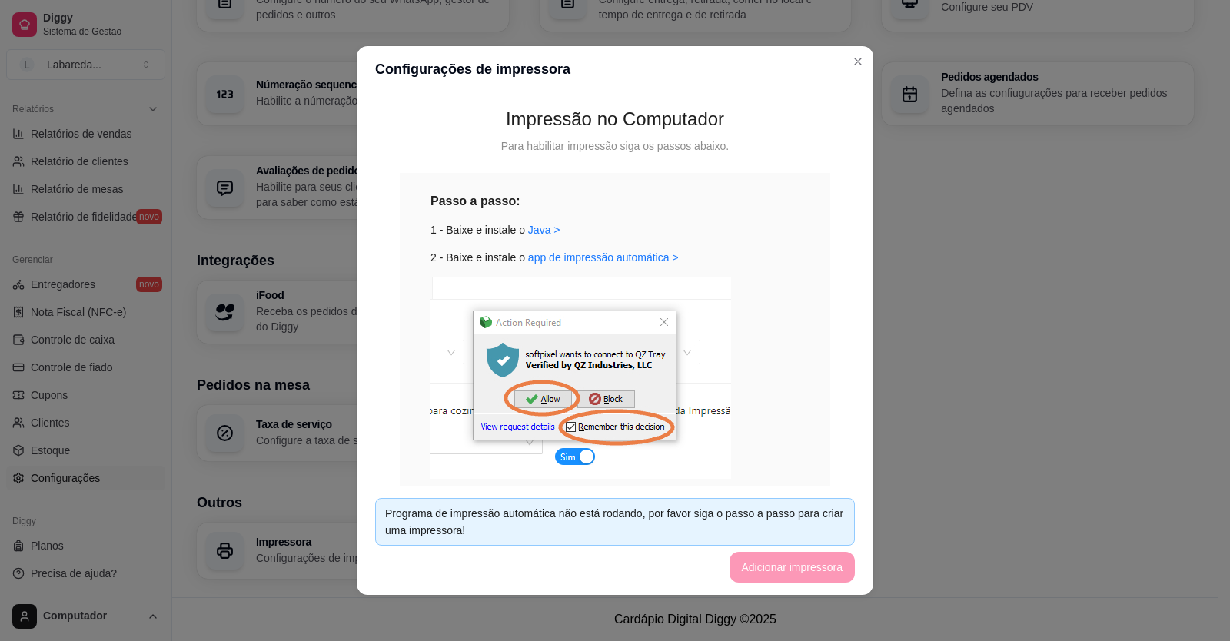
scroll to position [0, 0]
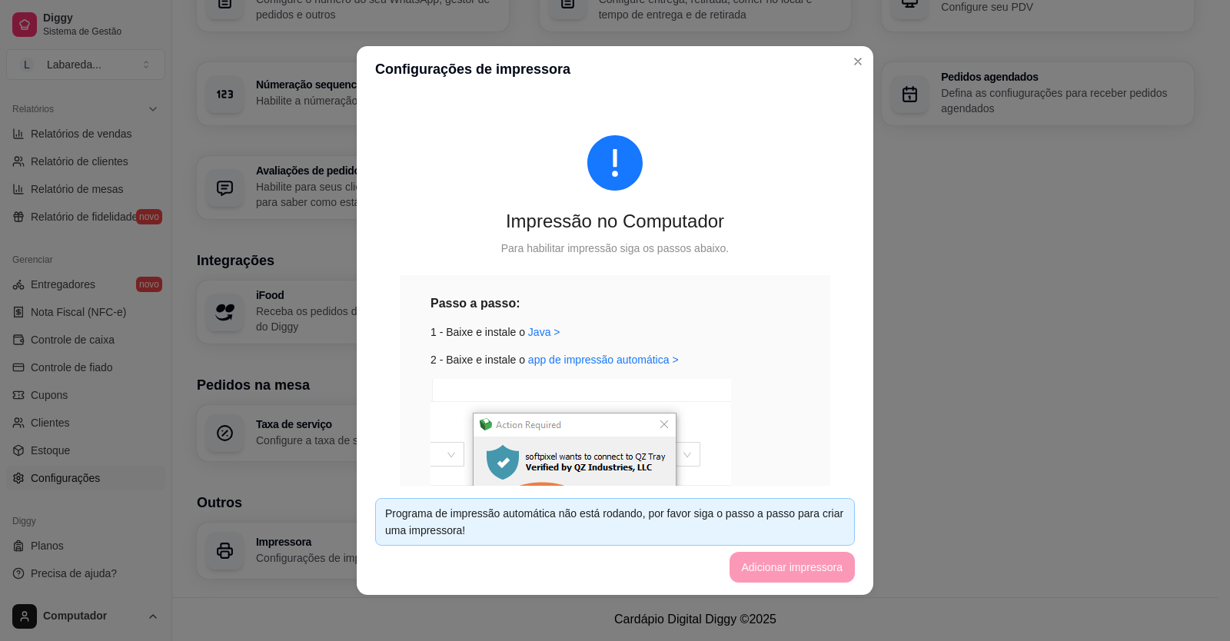
click at [774, 576] on footer "Programa de impressão automática não está rodando, por favor siga o passo a pas…" at bounding box center [615, 540] width 517 height 109
click at [686, 533] on div "Programa de impressão automática não está rodando, por favor siga o passo a pas…" at bounding box center [615, 522] width 460 height 34
click at [665, 426] on img at bounding box center [580, 480] width 301 height 202
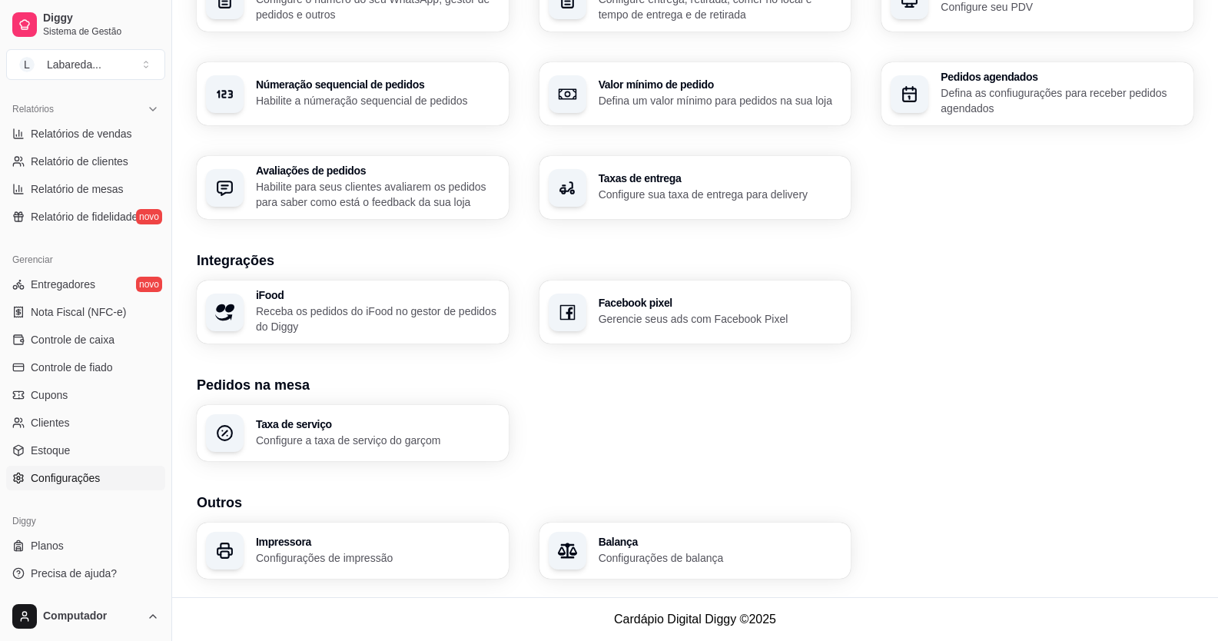
click at [328, 553] on p "Configurações de impressão" at bounding box center [378, 557] width 244 height 15
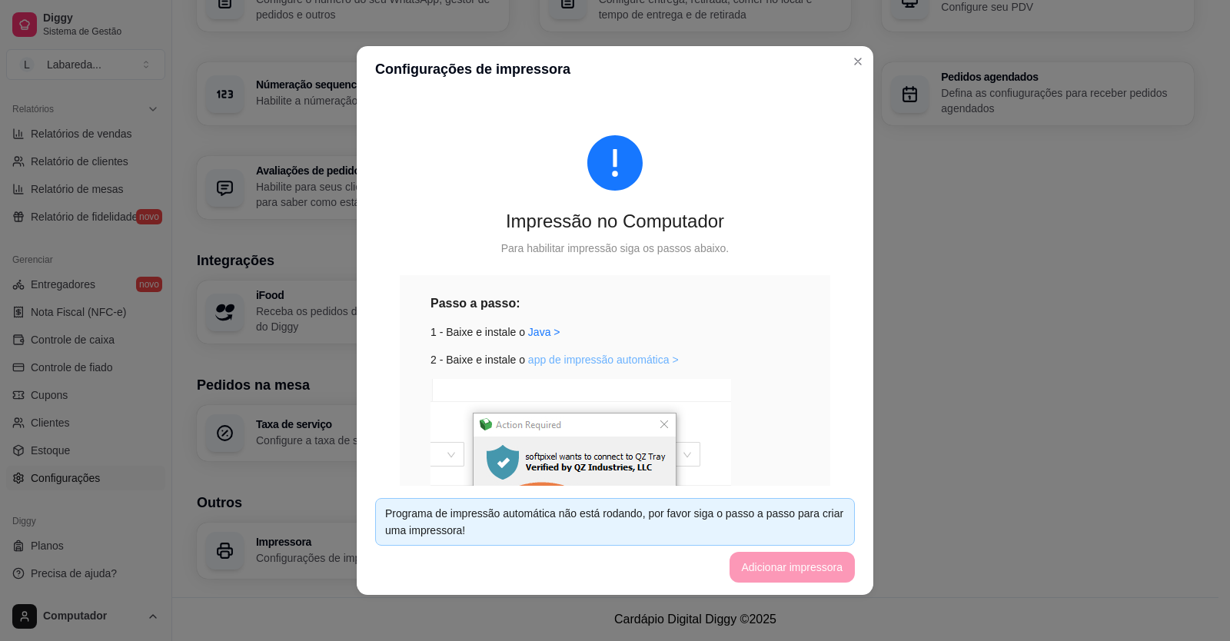
click at [539, 361] on link "app de impressão automática >" at bounding box center [603, 360] width 151 height 12
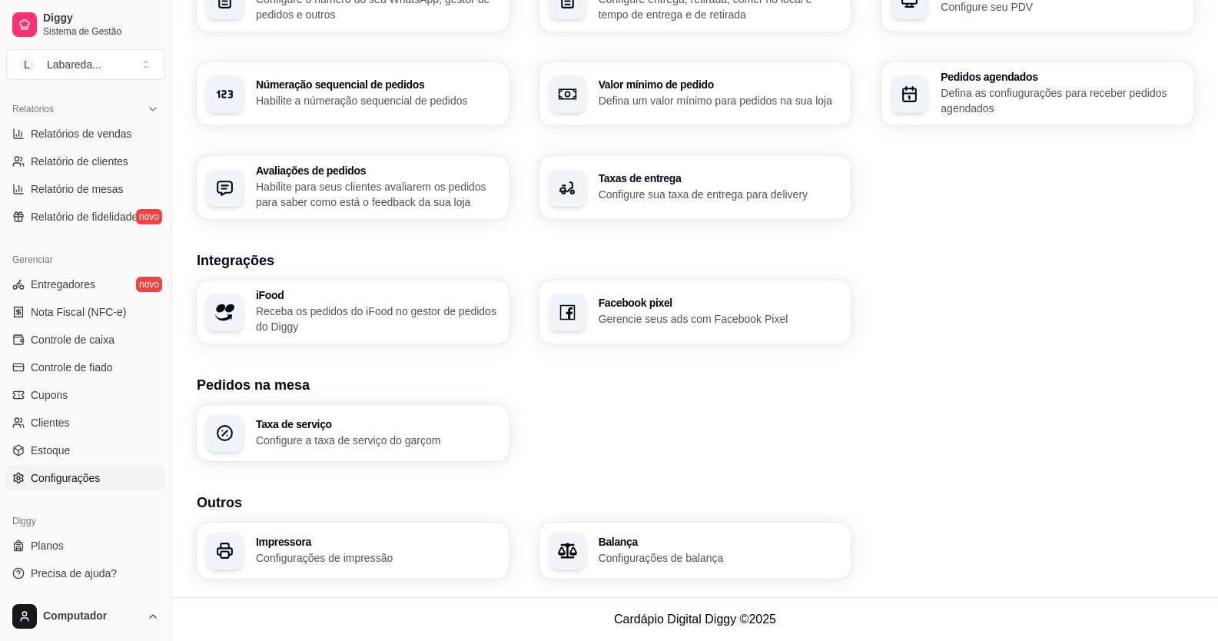
click at [342, 563] on p "Configurações de impressão" at bounding box center [378, 557] width 244 height 15
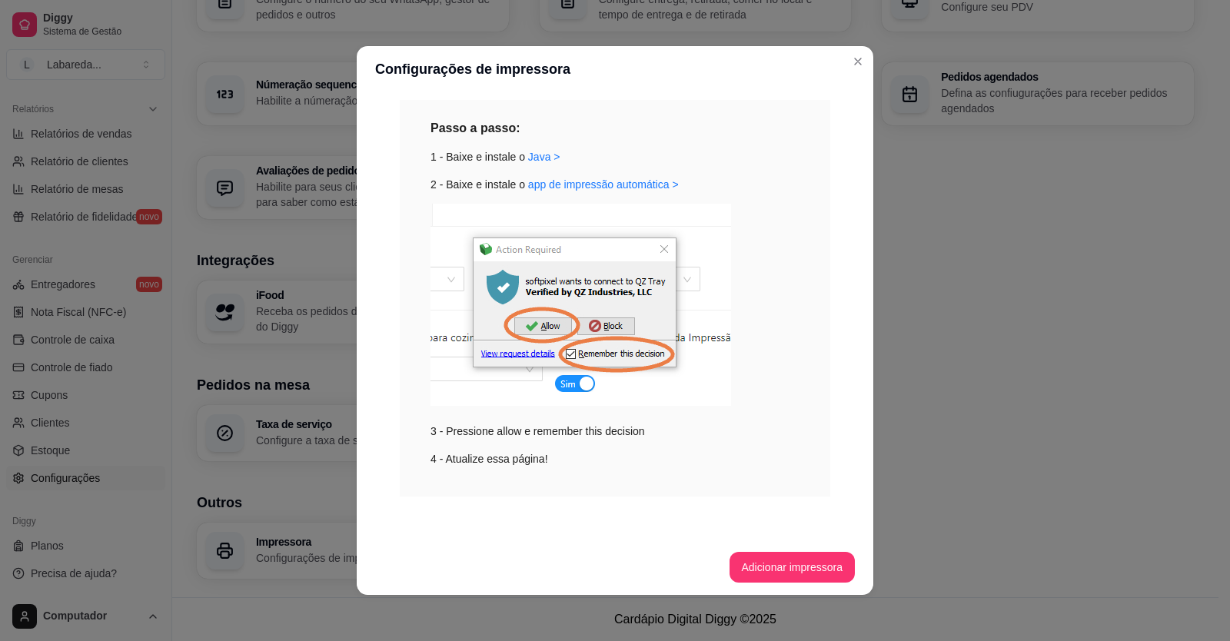
scroll to position [3, 0]
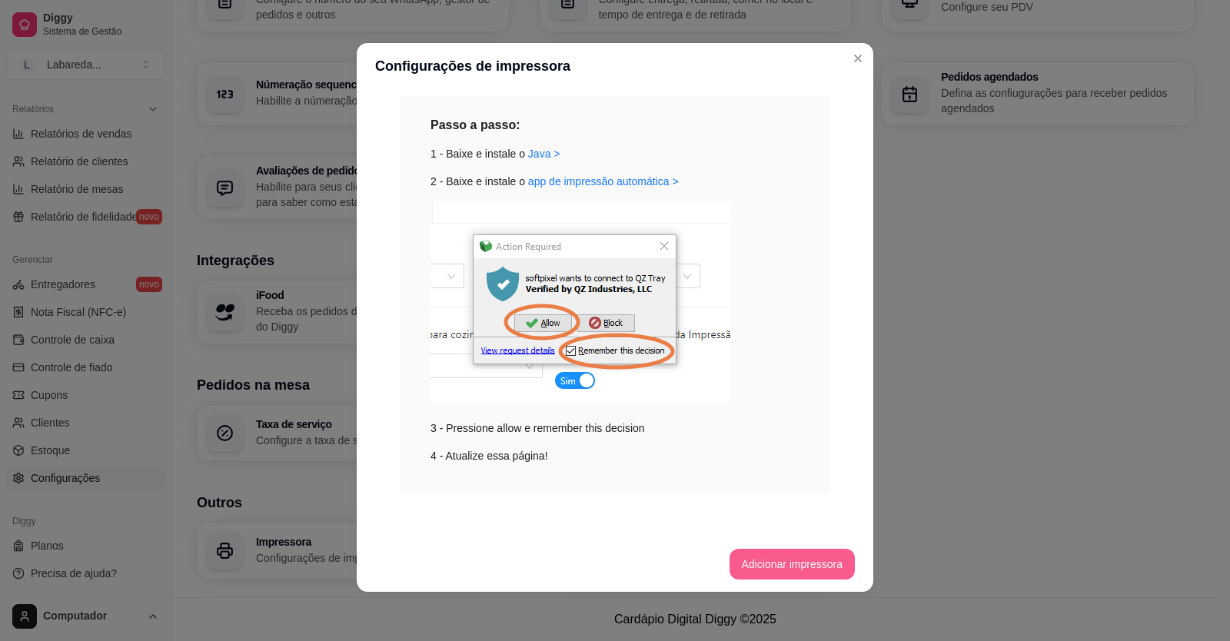
click at [794, 560] on button "Adicionar impressora" at bounding box center [792, 564] width 126 height 31
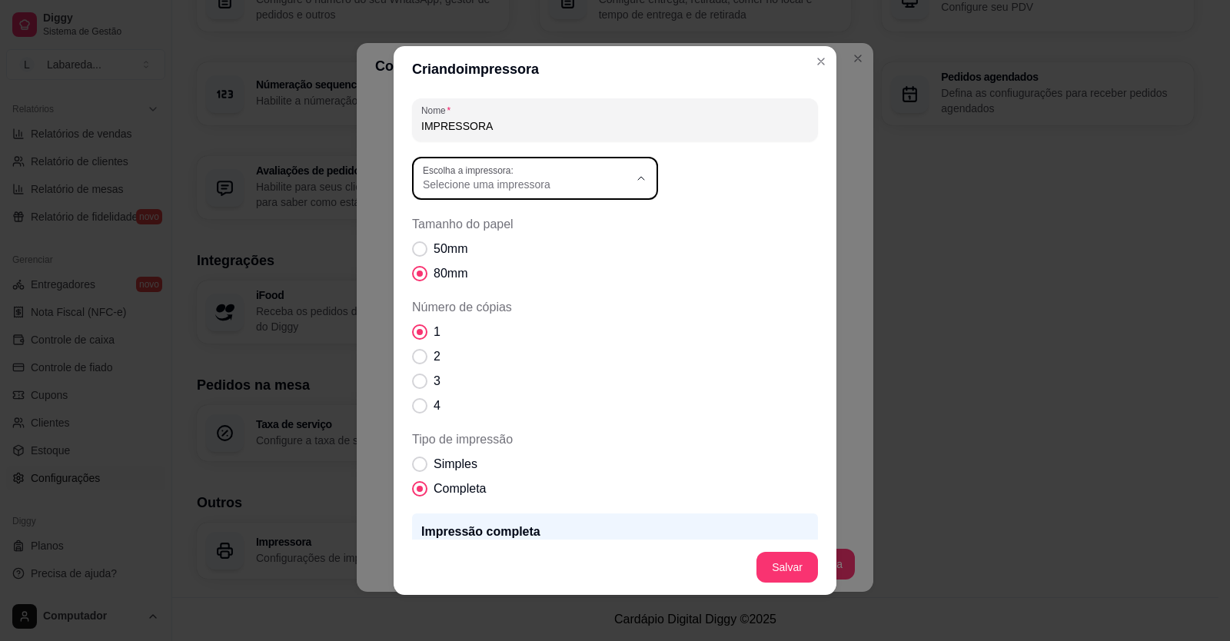
click at [476, 190] on span "Selecione uma impressora" at bounding box center [526, 184] width 206 height 15
click at [463, 348] on span "POS-58" at bounding box center [522, 347] width 198 height 15
type input "POS-58"
select select "POS-58"
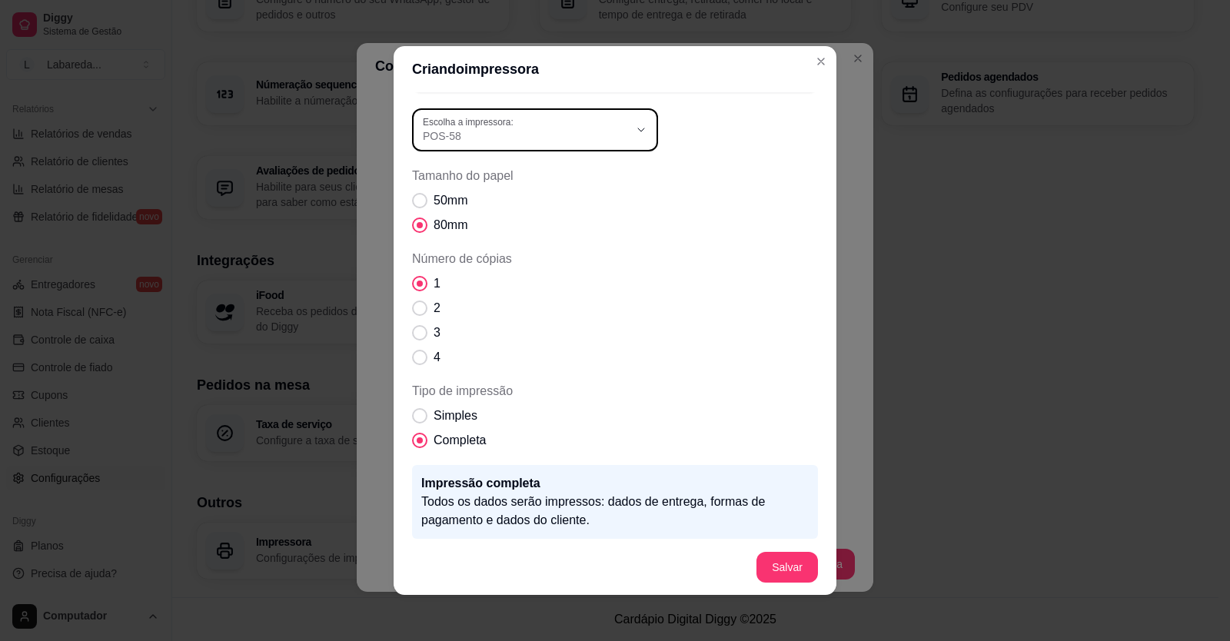
scroll to position [0, 0]
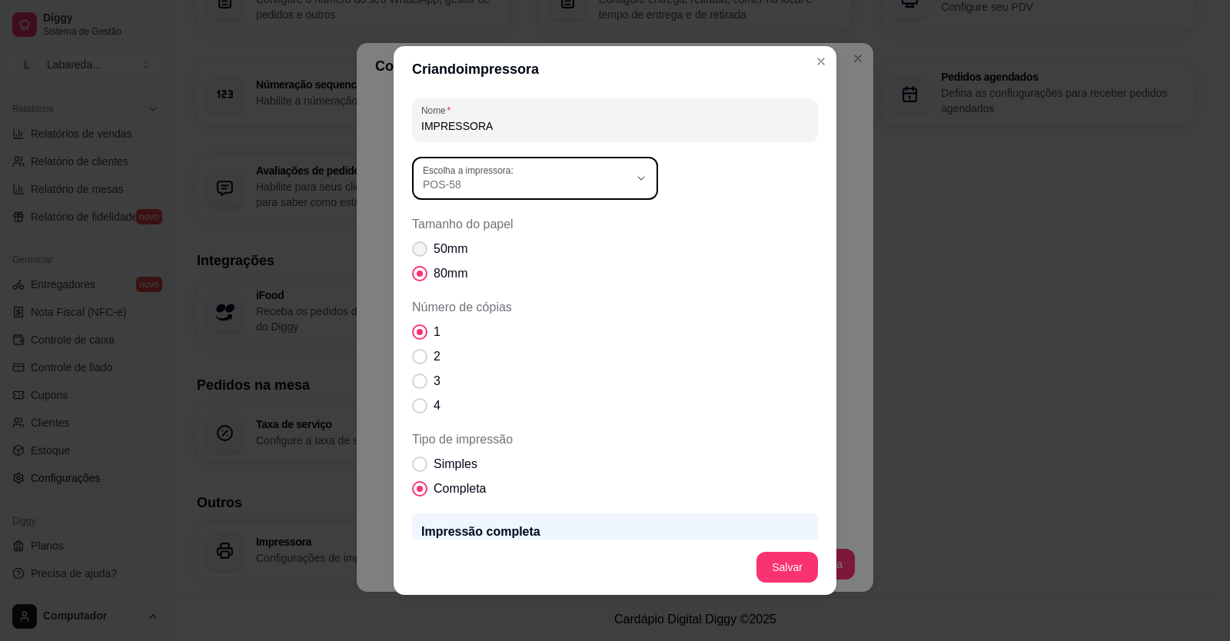
click at [431, 239] on label "50mm" at bounding box center [440, 249] width 68 height 31
click at [421, 252] on input "50mm" at bounding box center [416, 257] width 10 height 10
radio input "true"
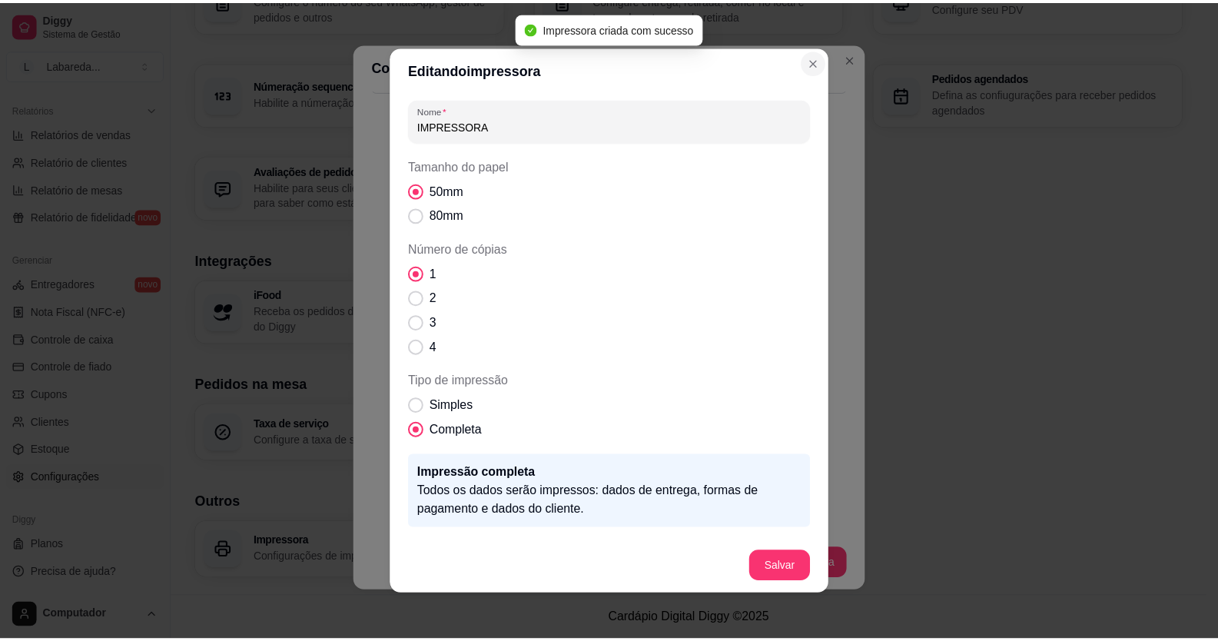
scroll to position [356, 0]
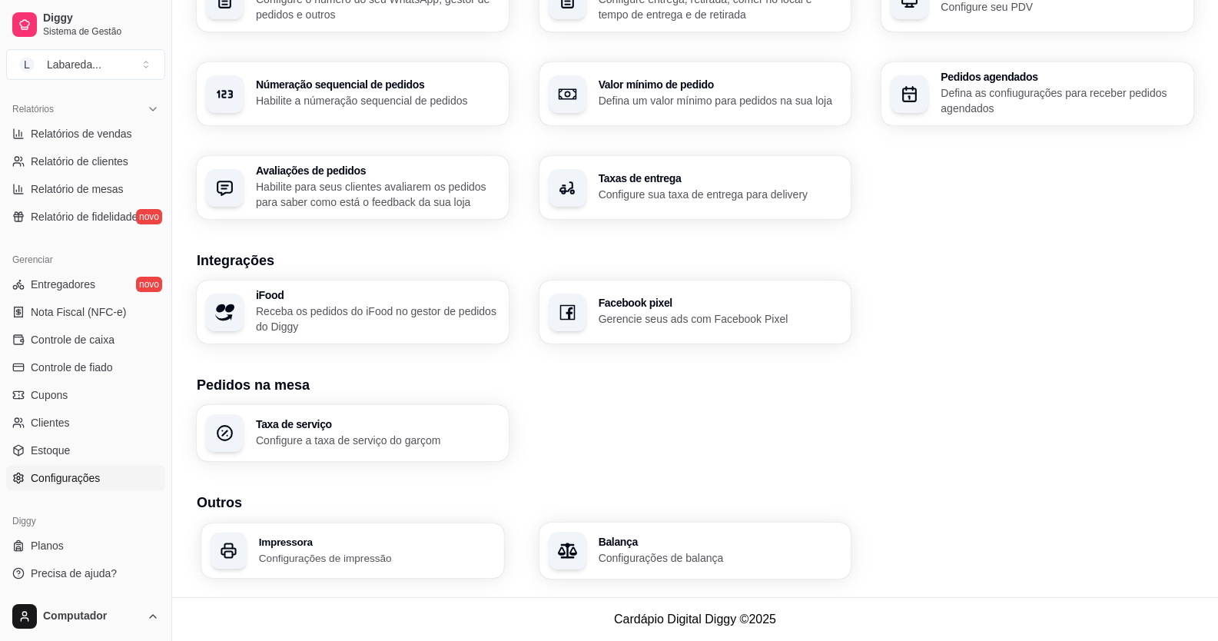
click at [262, 557] on p "Configurações de impressão" at bounding box center [377, 557] width 236 height 15
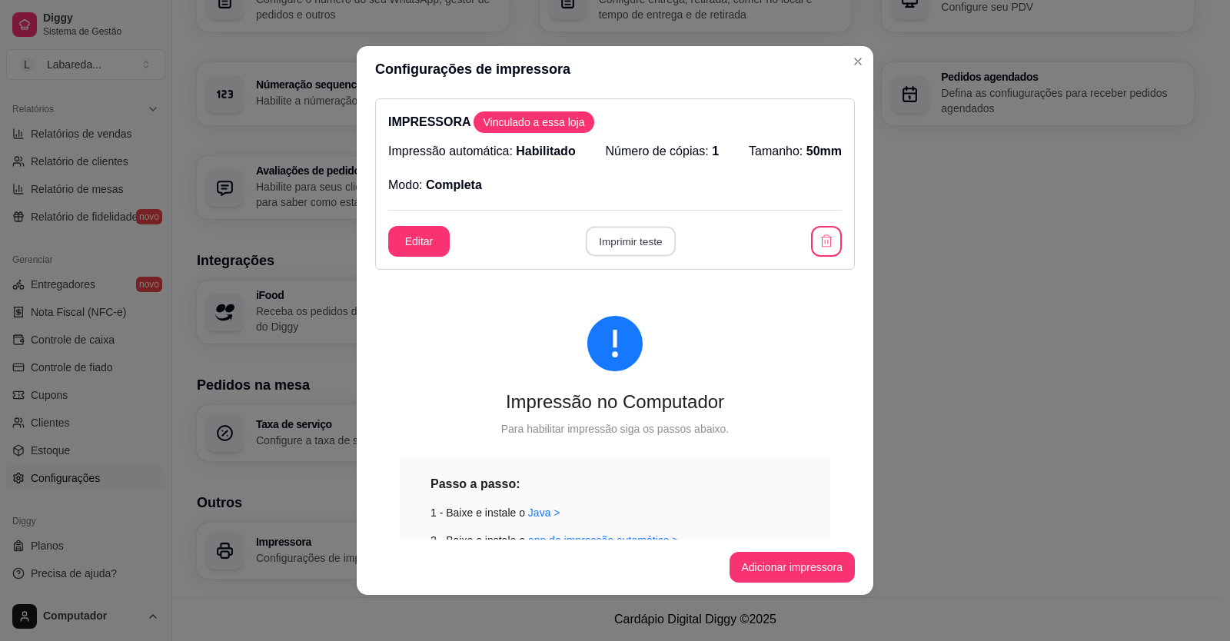
click at [634, 235] on button "Imprimir teste" at bounding box center [630, 242] width 90 height 30
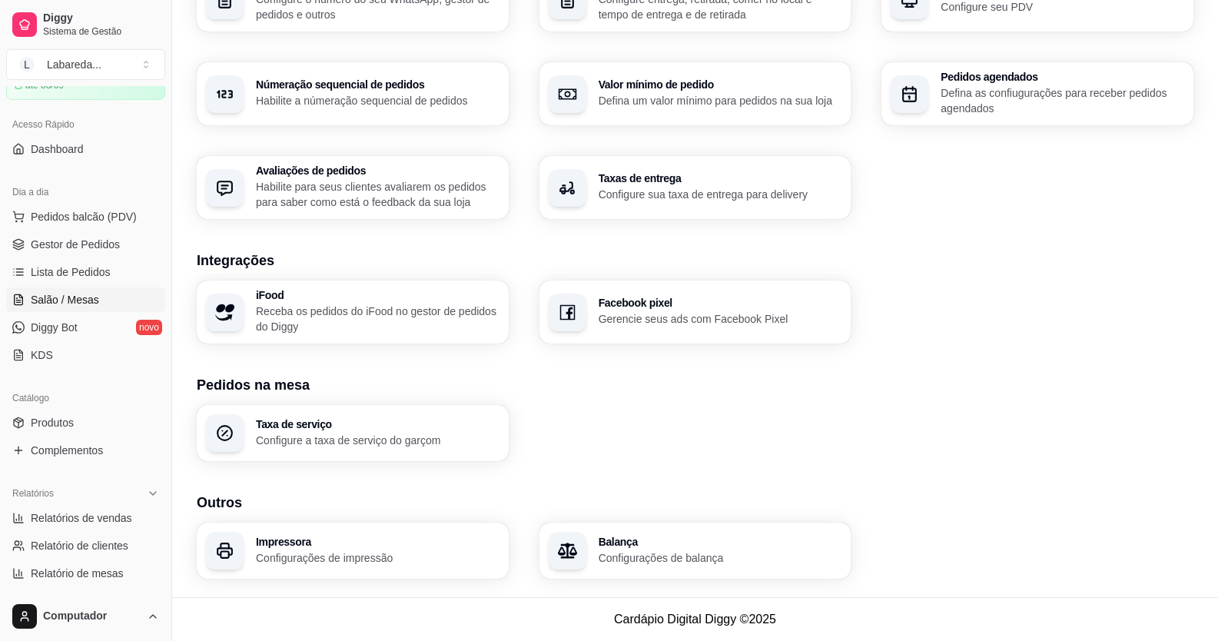
scroll to position [0, 0]
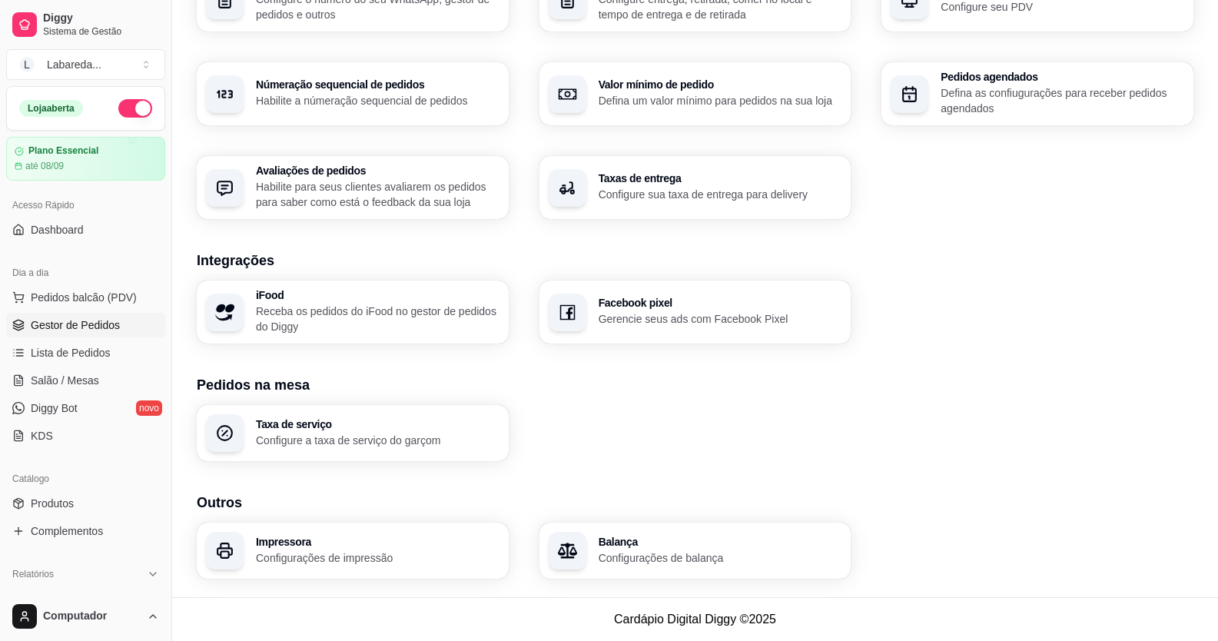
click at [71, 327] on span "Gestor de Pedidos" at bounding box center [75, 324] width 89 height 15
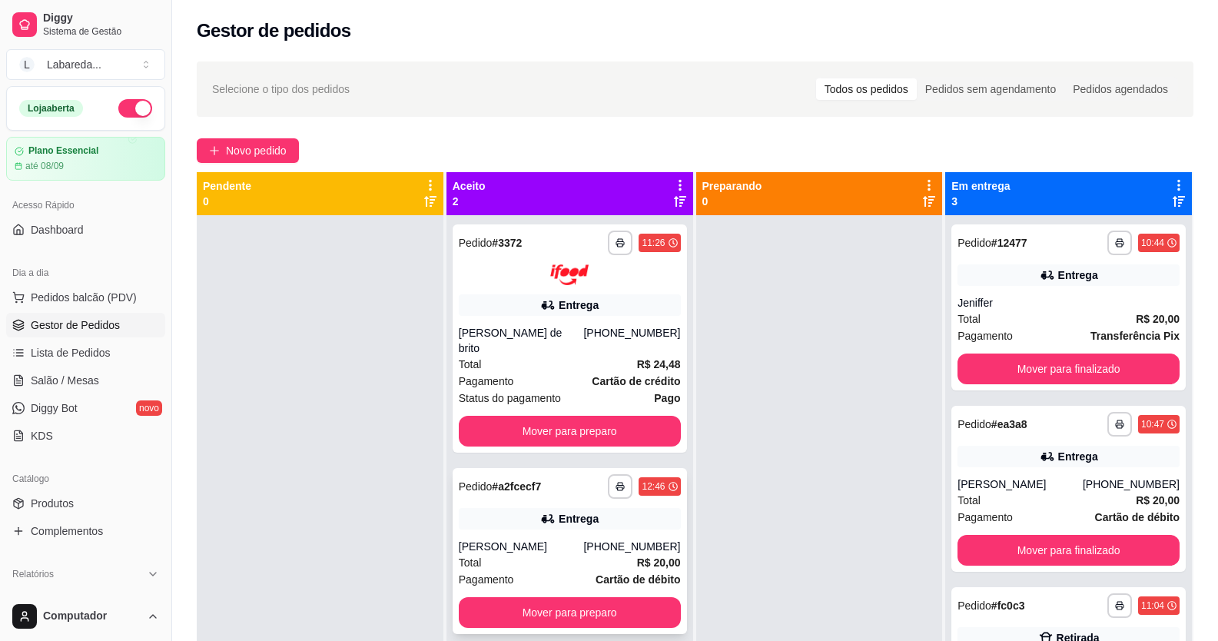
click at [577, 518] on div "**********" at bounding box center [570, 551] width 234 height 166
click at [510, 510] on div "Entrega" at bounding box center [570, 519] width 222 height 22
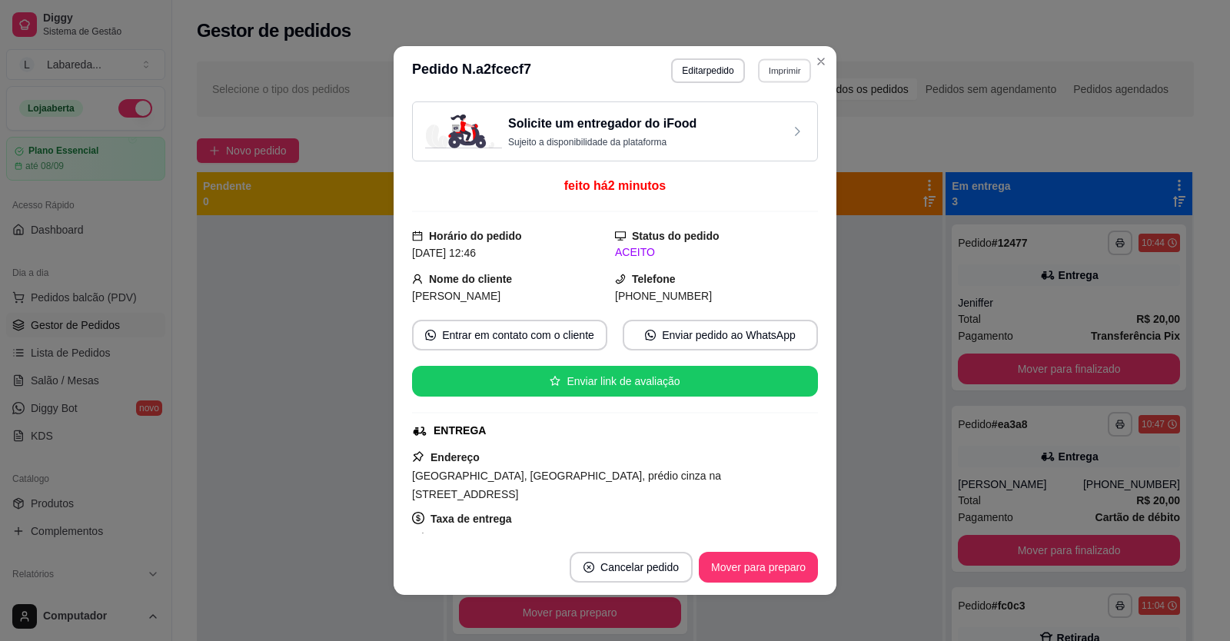
click at [771, 75] on button "Imprimir" at bounding box center [784, 70] width 53 height 24
click at [747, 133] on button "IMPRESSORA" at bounding box center [751, 124] width 108 height 24
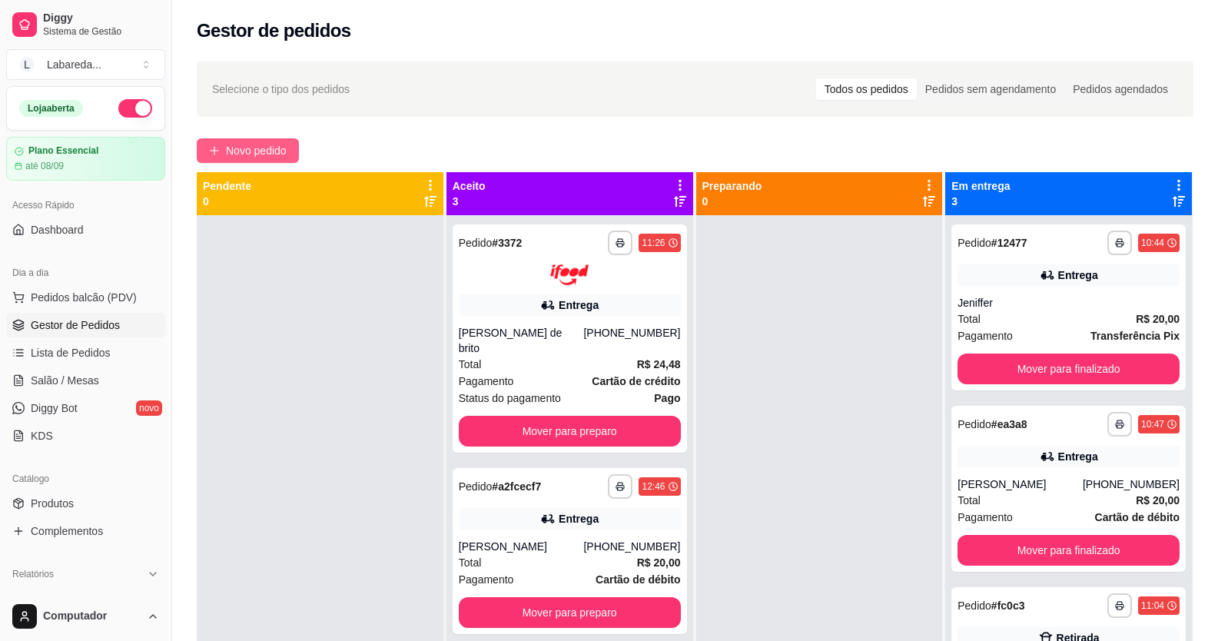
click at [276, 150] on span "Novo pedido" at bounding box center [256, 150] width 61 height 17
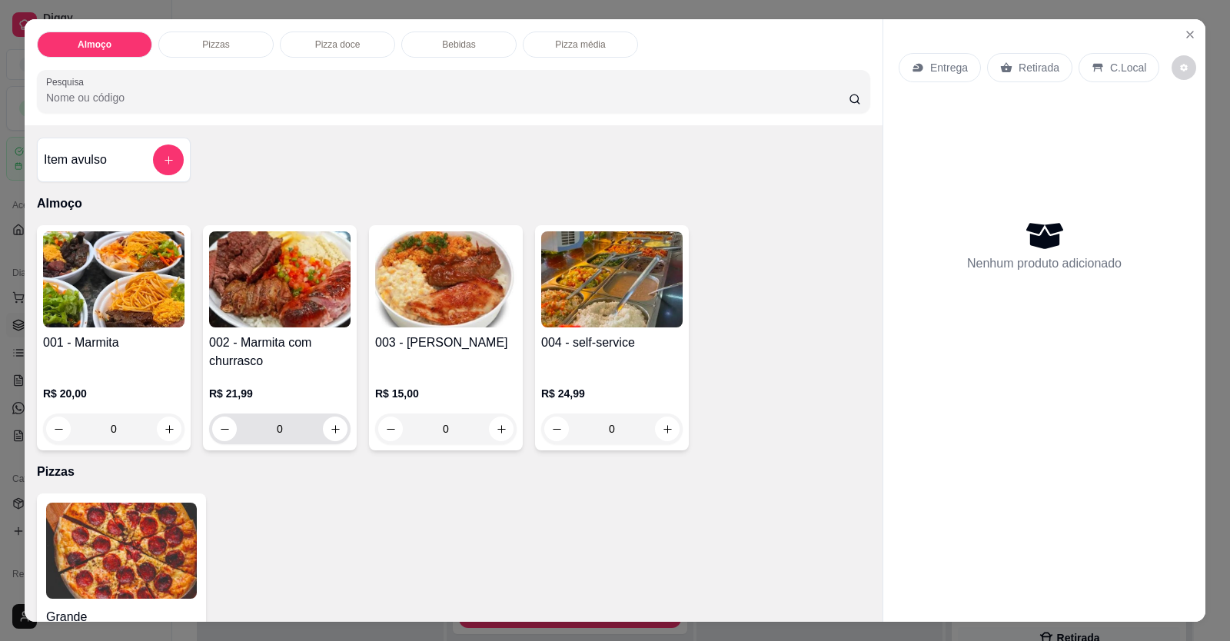
click at [346, 424] on div "002 - Marmita com churrasco R$ 21,99 0" at bounding box center [280, 337] width 154 height 225
click at [336, 430] on button "increase-product-quantity" at bounding box center [335, 429] width 24 height 24
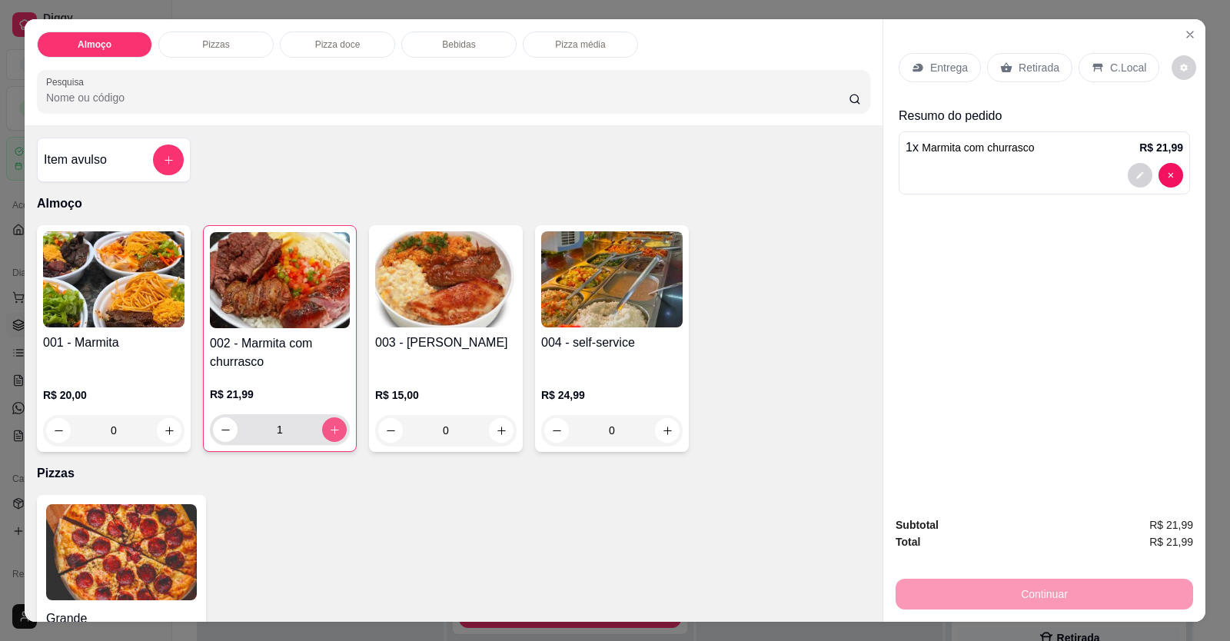
click at [336, 430] on button "increase-product-quantity" at bounding box center [334, 429] width 25 height 25
click at [336, 430] on button "increase-product-quantity" at bounding box center [334, 430] width 24 height 24
type input "3"
click at [794, 58] on div "Entrega" at bounding box center [940, 67] width 82 height 29
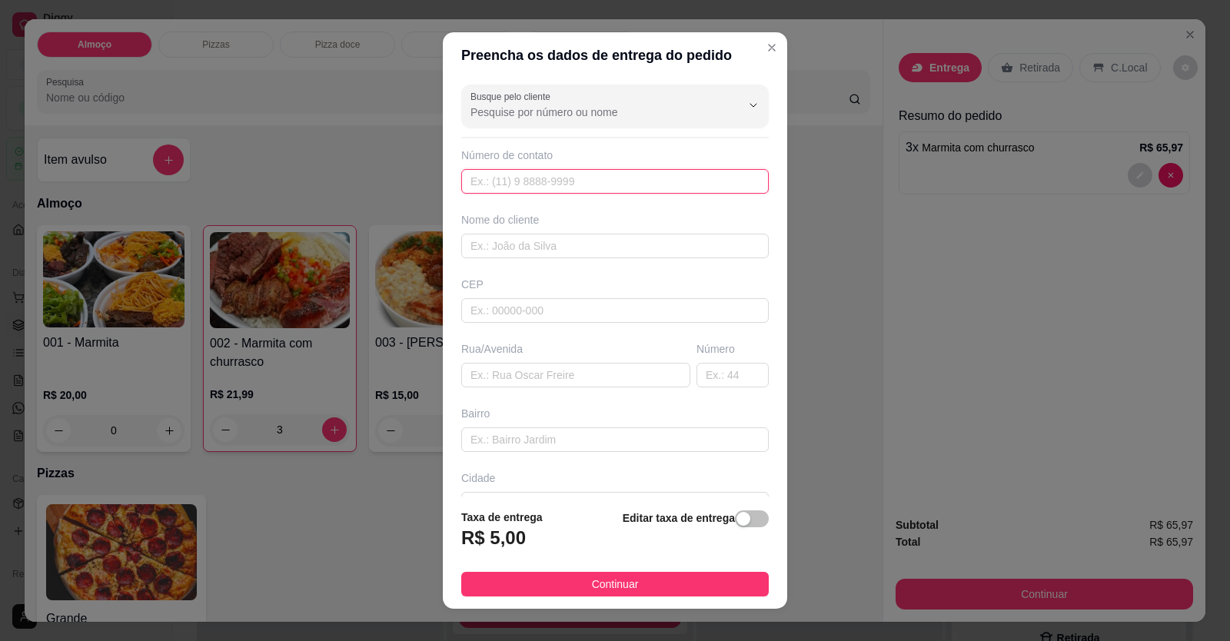
click at [649, 185] on input "text" at bounding box center [614, 181] width 307 height 25
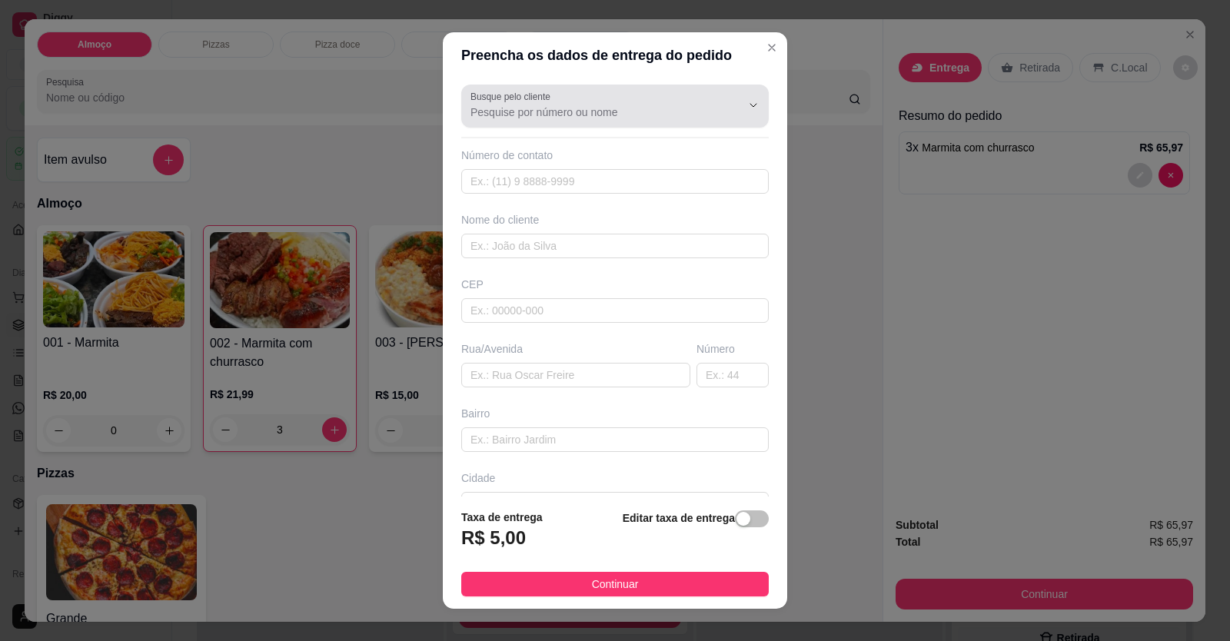
click at [620, 121] on div "Busque pelo cliente" at bounding box center [614, 106] width 307 height 43
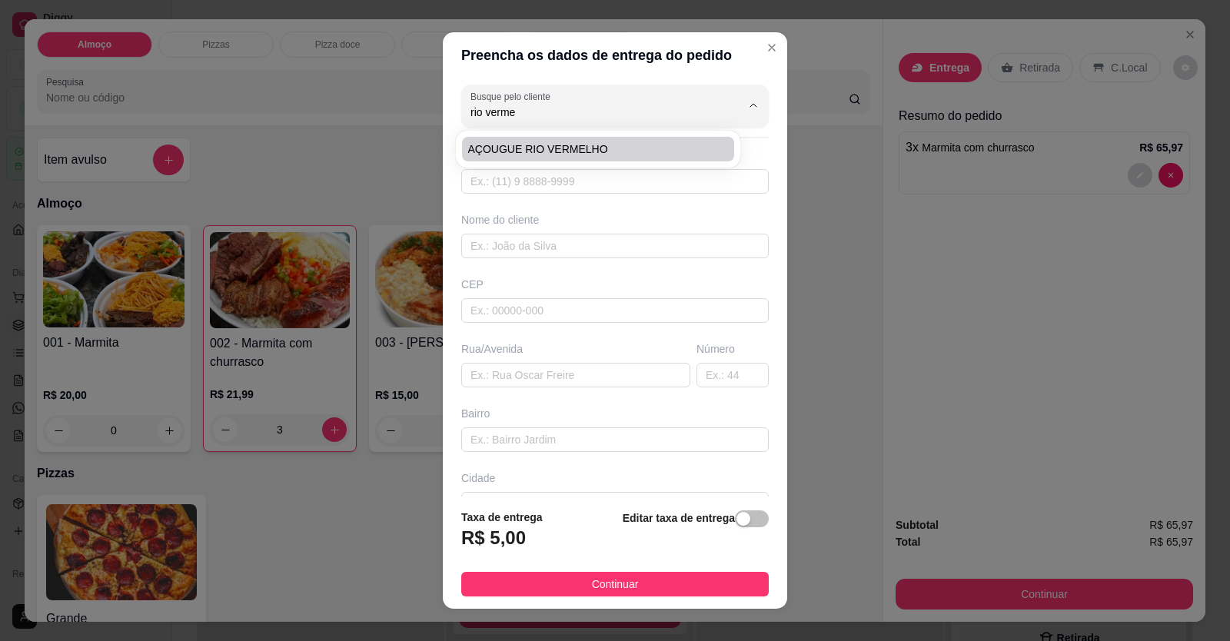
drag, startPoint x: 613, startPoint y: 162, endPoint x: 620, endPoint y: 158, distance: 7.9
click at [614, 161] on div "AÇOUGUE RIO VERMELHO" at bounding box center [598, 149] width 278 height 31
click at [643, 157] on li "AÇOUGUE RIO VERMELHO" at bounding box center [598, 149] width 272 height 25
type input "AÇOUGUE RIO VERMELHO"
type input "61996769279"
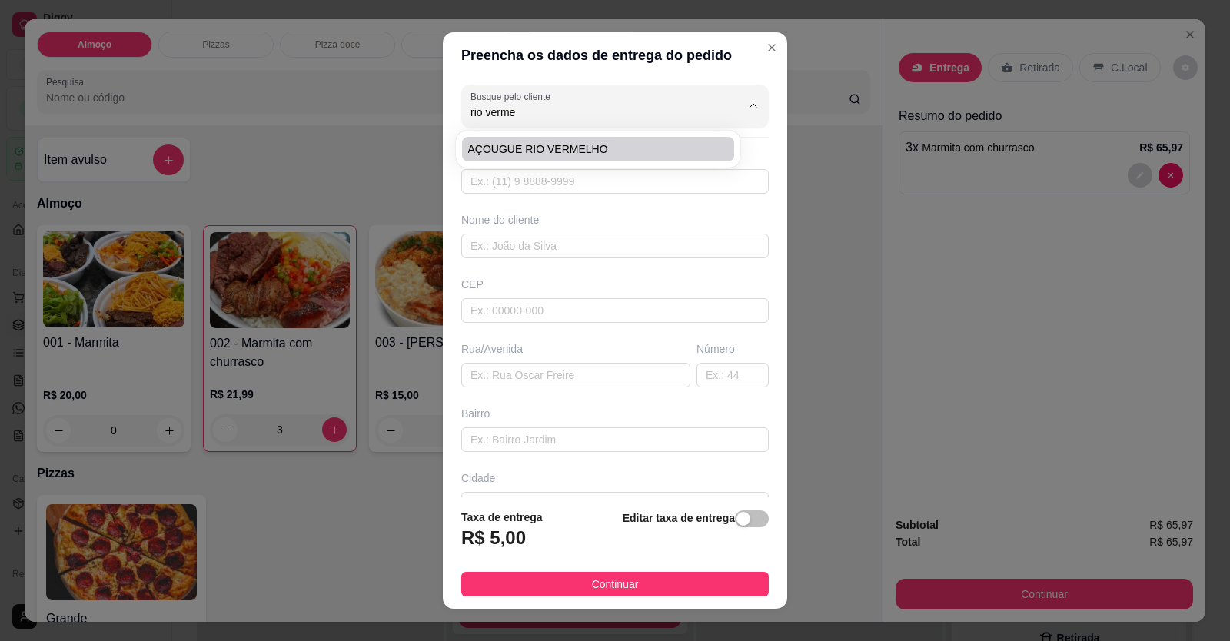
type input "AÇOUGUE RIO VERMELHO"
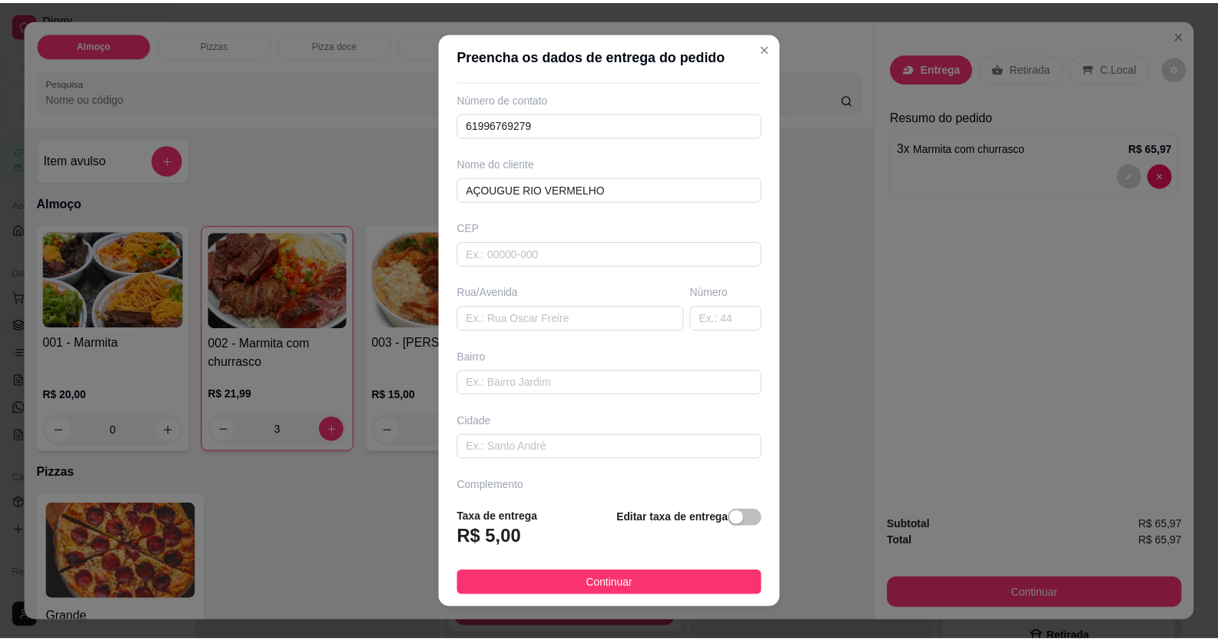
scroll to position [99, 0]
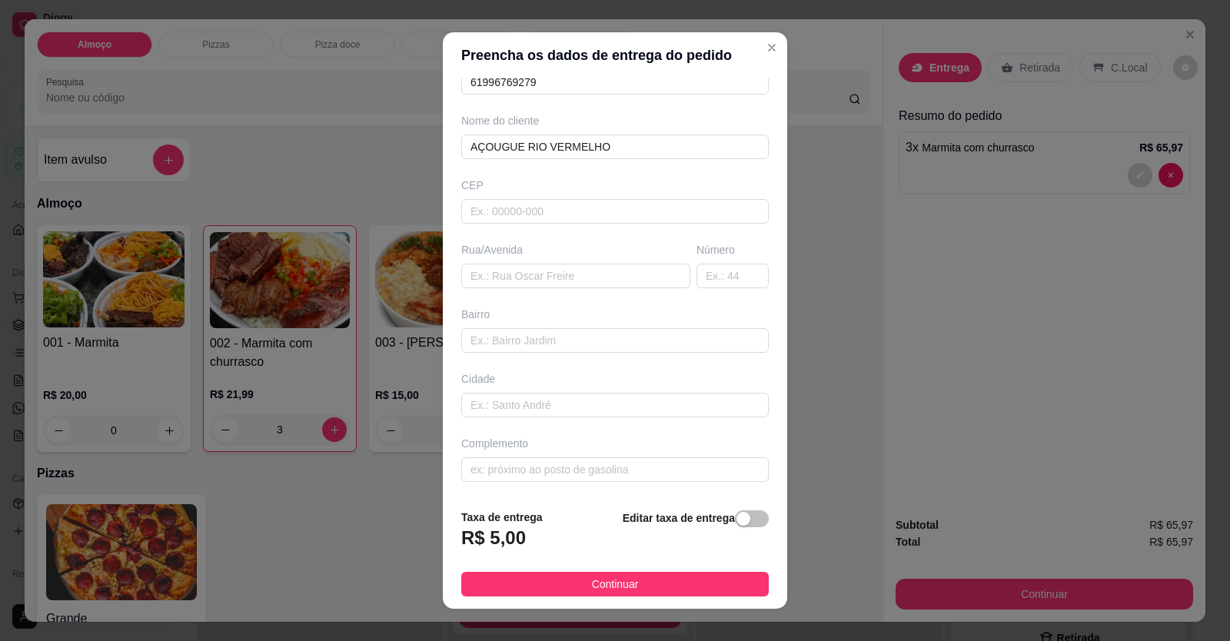
drag, startPoint x: 676, startPoint y: 589, endPoint x: 686, endPoint y: 588, distance: 10.0
click at [676, 588] on button "Continuar" at bounding box center [614, 584] width 307 height 25
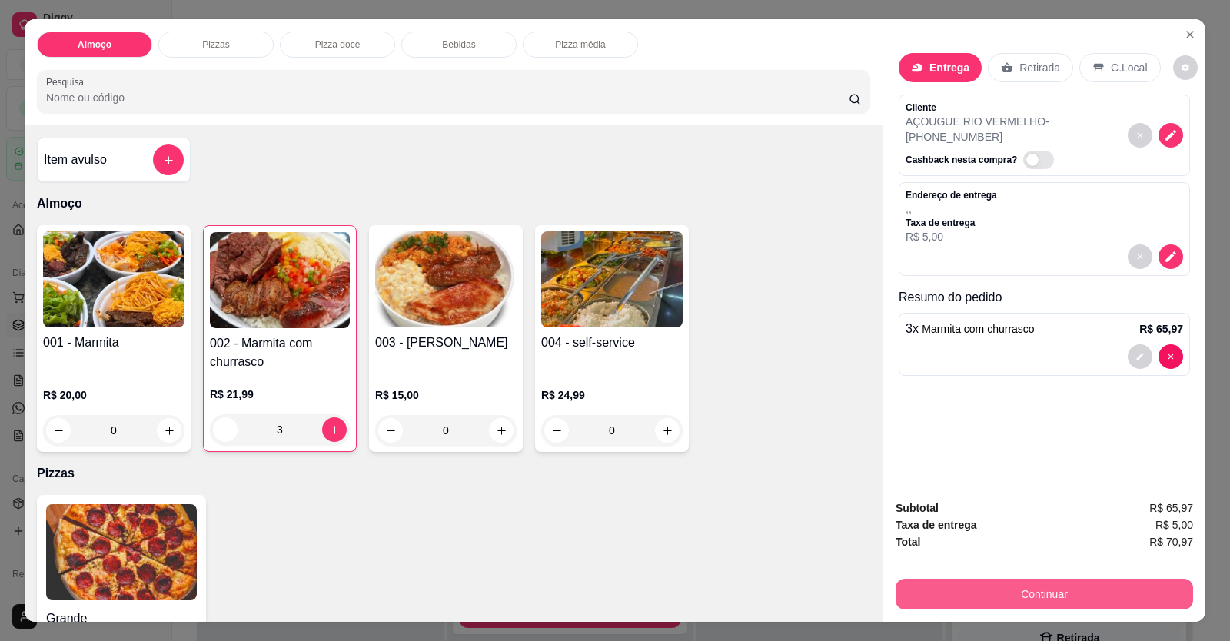
click at [794, 596] on button "Continuar" at bounding box center [1043, 594] width 297 height 31
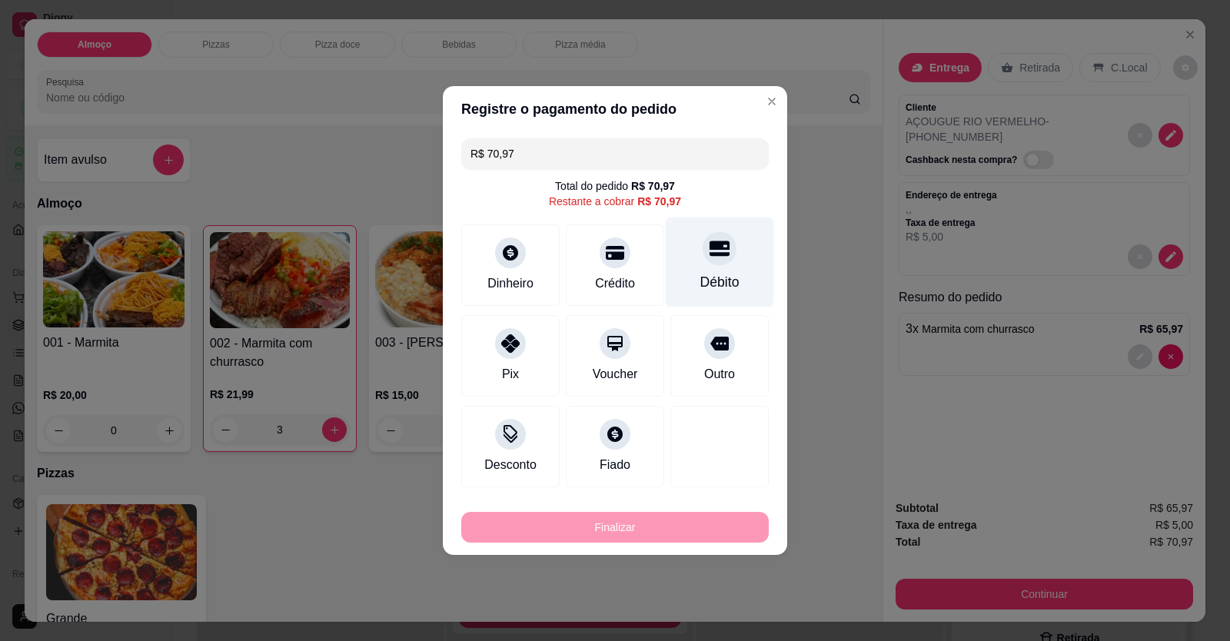
drag, startPoint x: 706, startPoint y: 274, endPoint x: 687, endPoint y: 414, distance: 141.1
click at [706, 273] on div "Débito" at bounding box center [719, 282] width 39 height 20
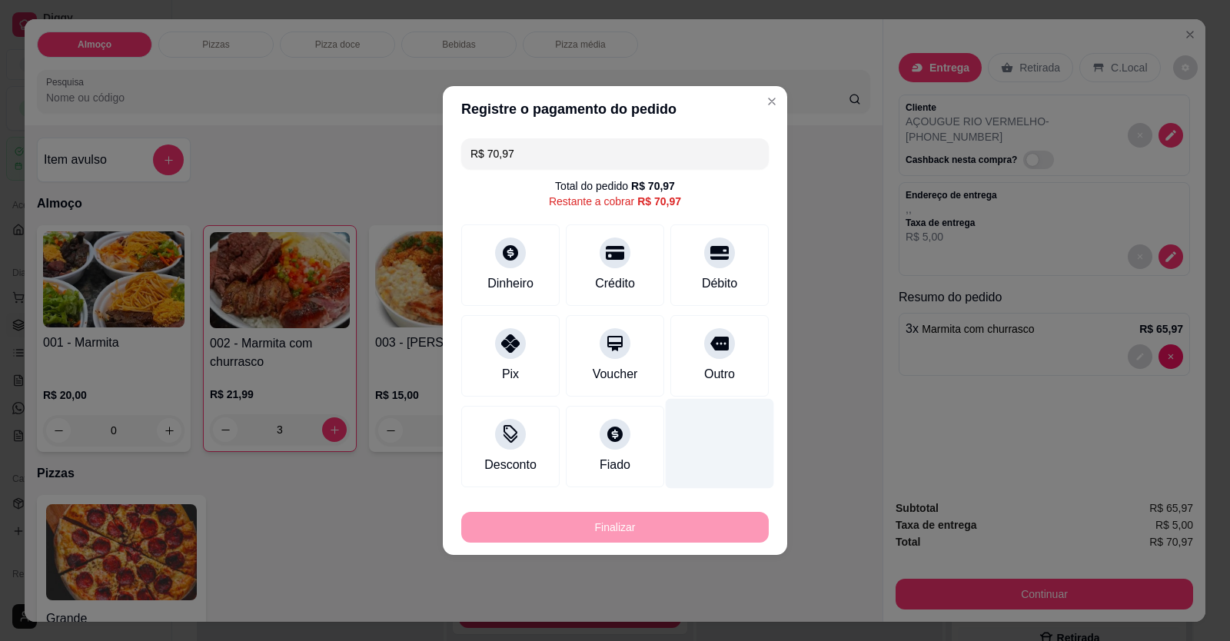
type input "R$ 0,00"
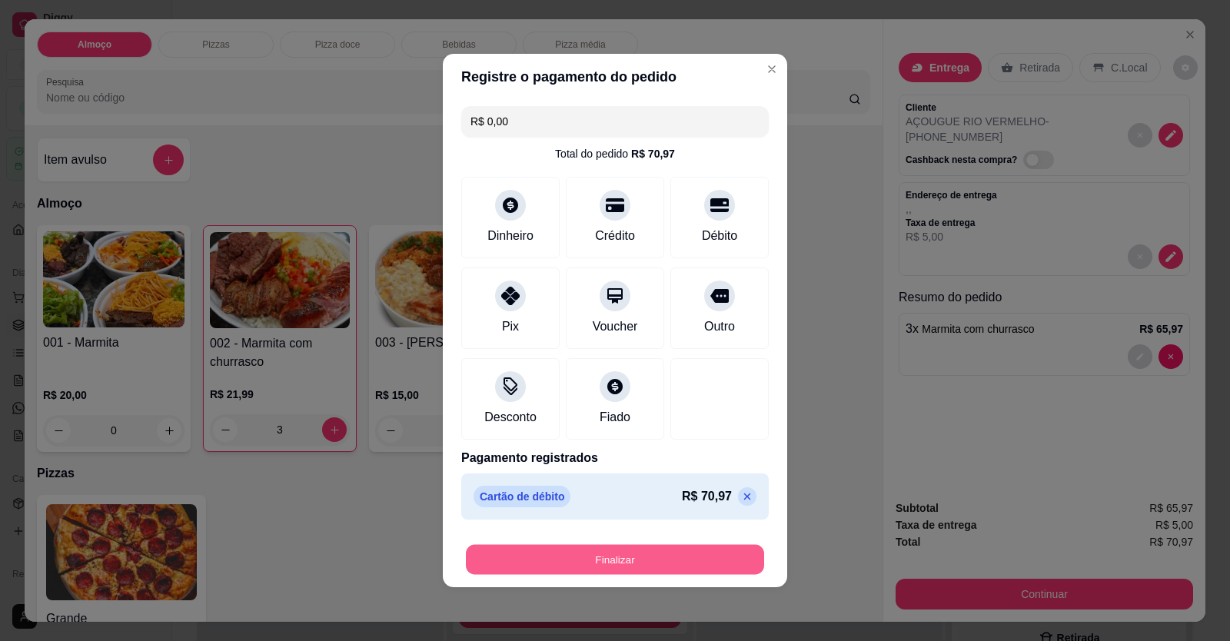
click at [673, 562] on button "Finalizar" at bounding box center [615, 560] width 298 height 30
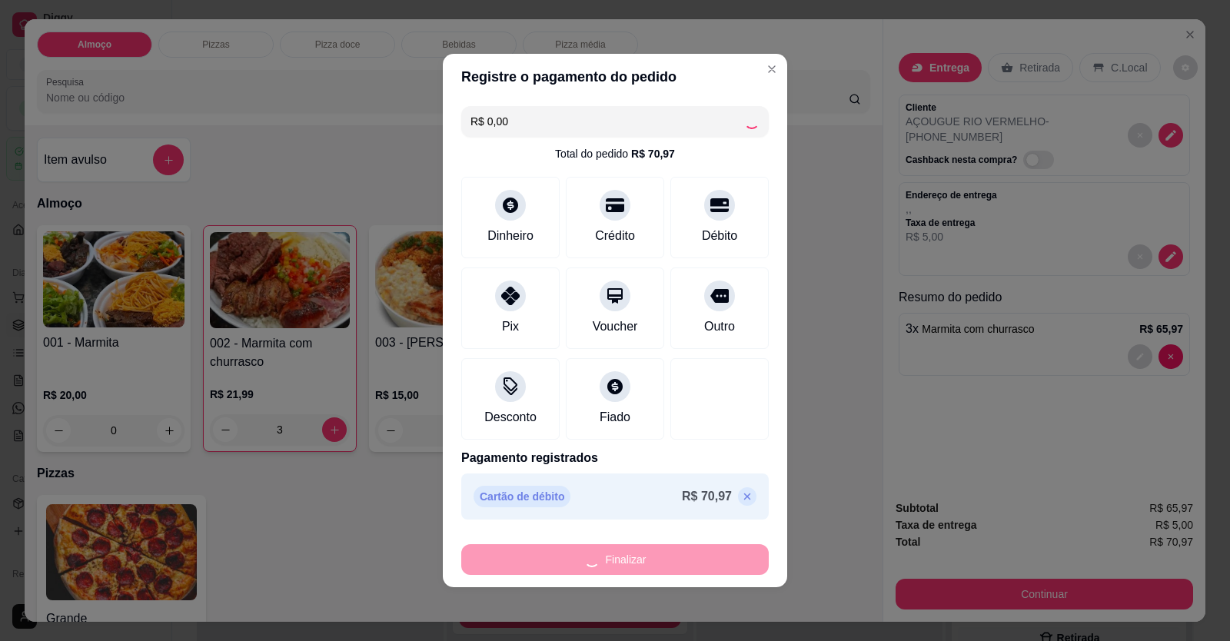
type input "0"
type input "-R$ 70,97"
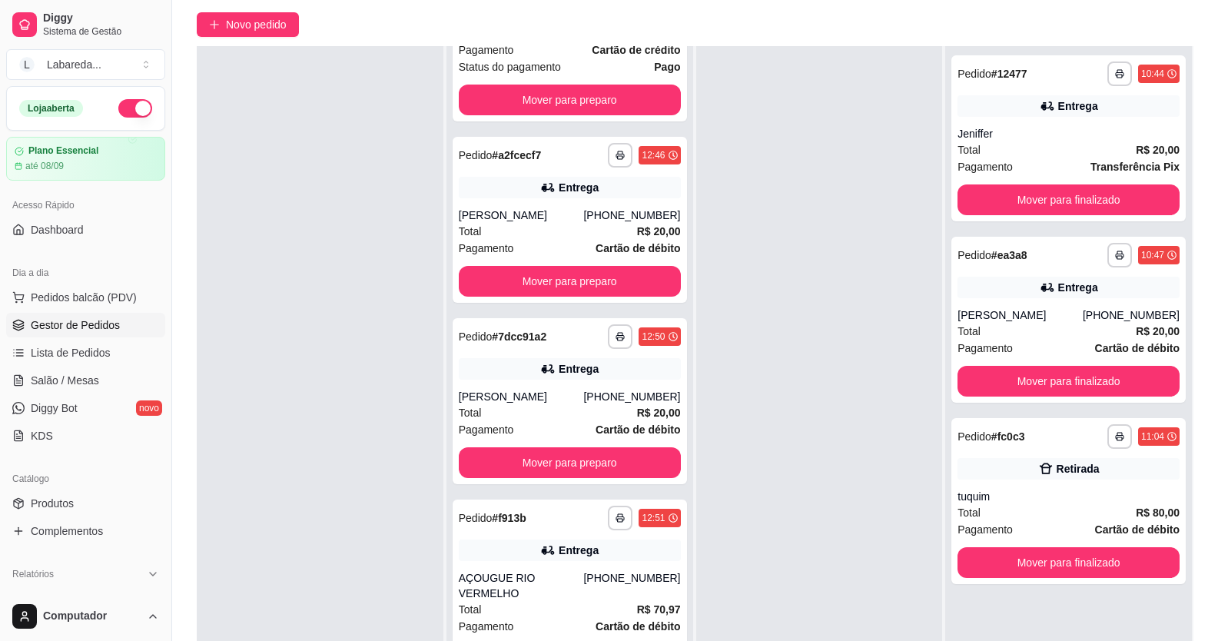
scroll to position [234, 0]
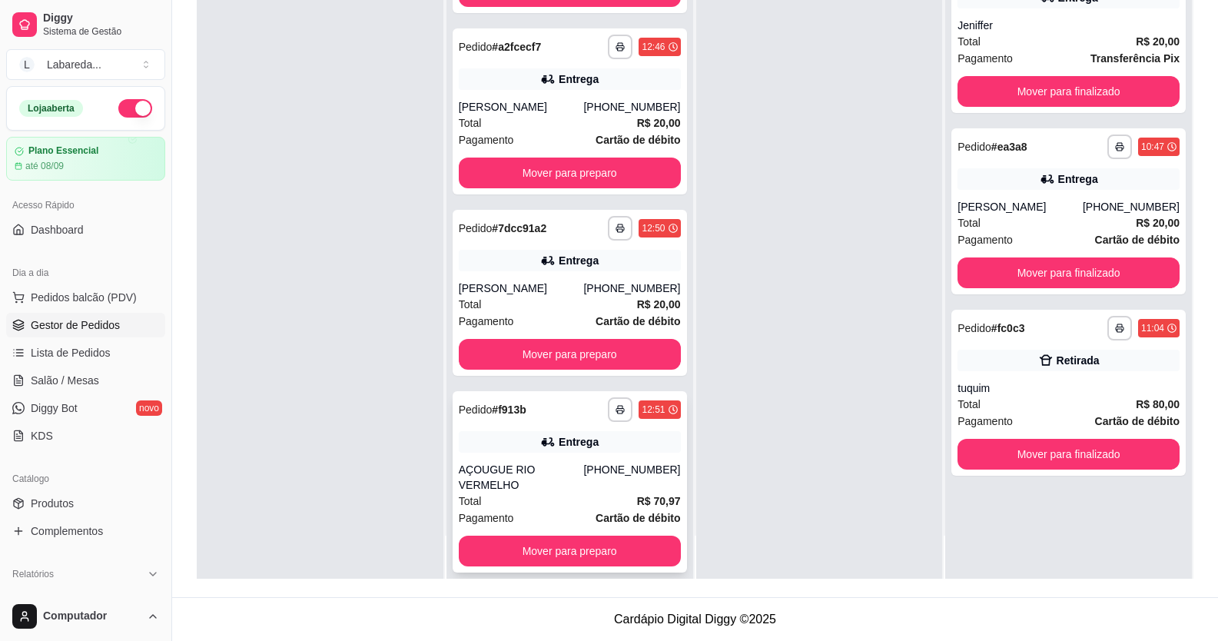
click at [559, 439] on div "Entrega" at bounding box center [579, 441] width 40 height 15
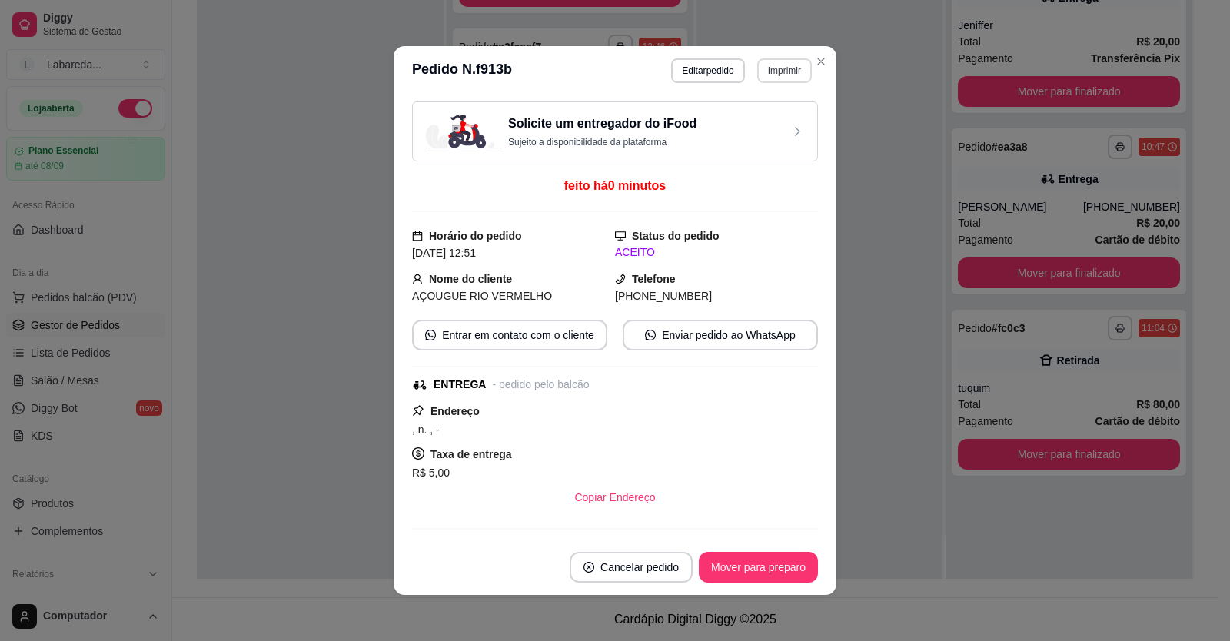
click at [791, 72] on button "Imprimir" at bounding box center [784, 70] width 55 height 25
click at [756, 122] on button "IMPRESSORA" at bounding box center [752, 124] width 108 height 24
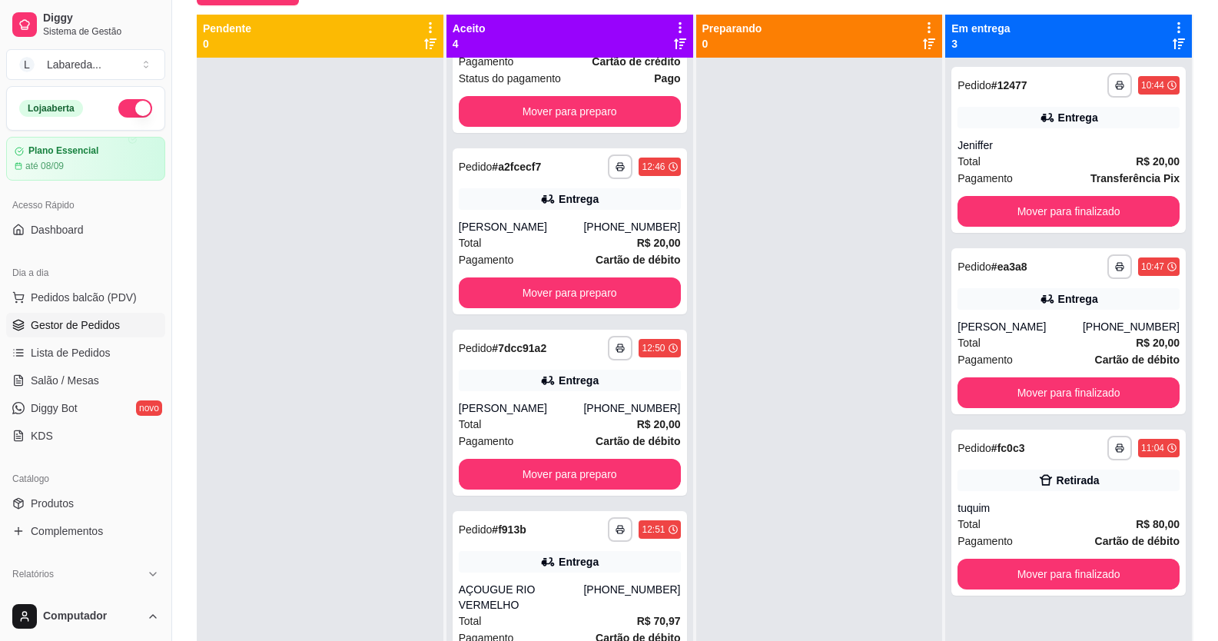
scroll to position [4, 0]
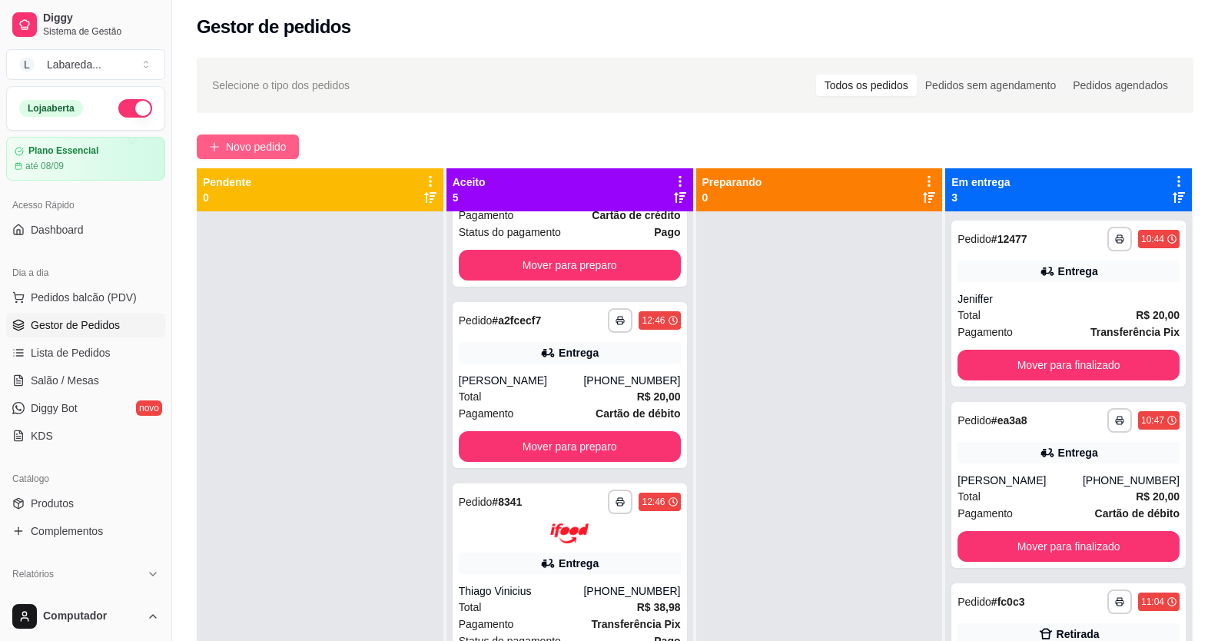
click at [291, 145] on button "Novo pedido" at bounding box center [248, 147] width 102 height 25
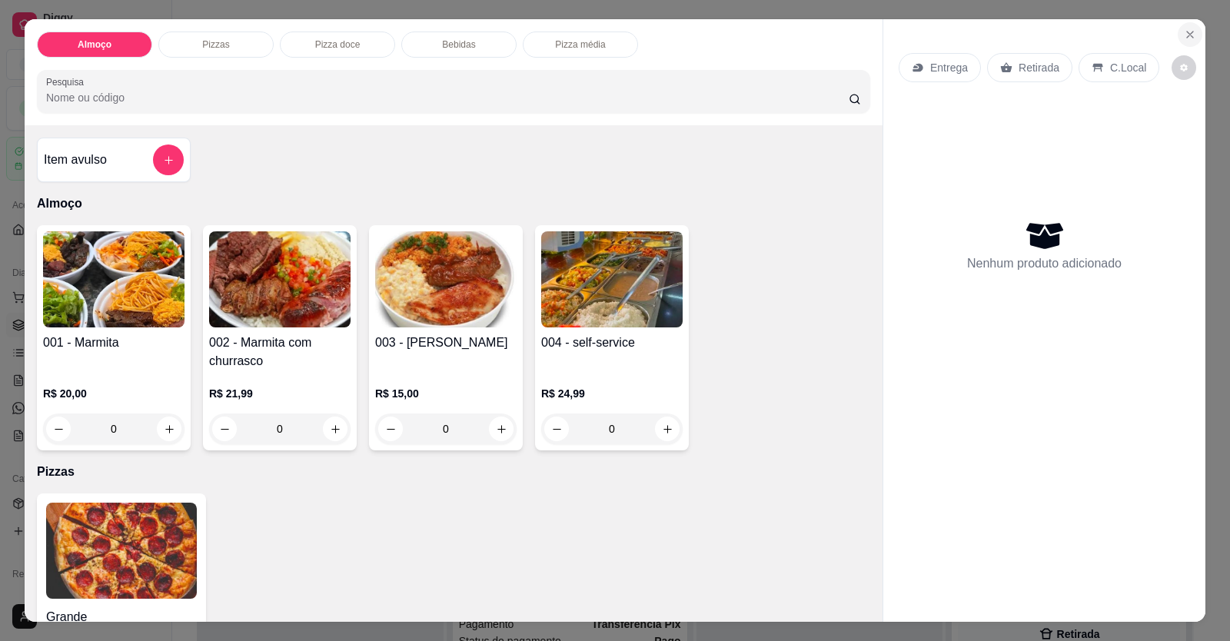
click at [794, 37] on button "Close" at bounding box center [1190, 34] width 25 height 25
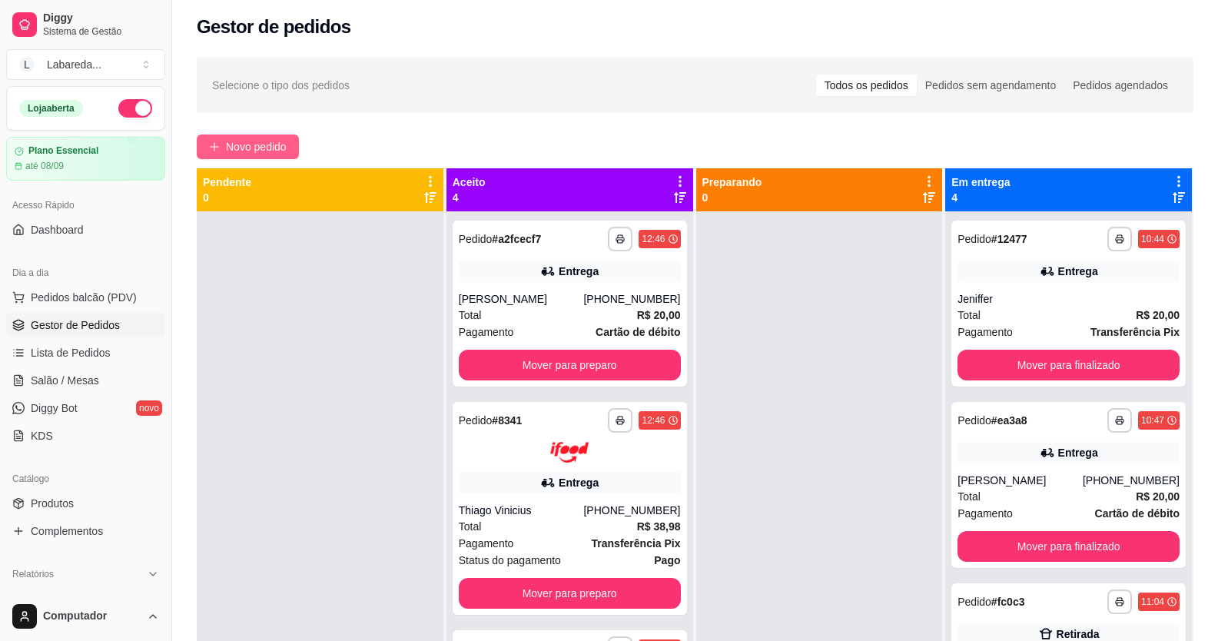
click at [276, 140] on span "Novo pedido" at bounding box center [256, 146] width 61 height 17
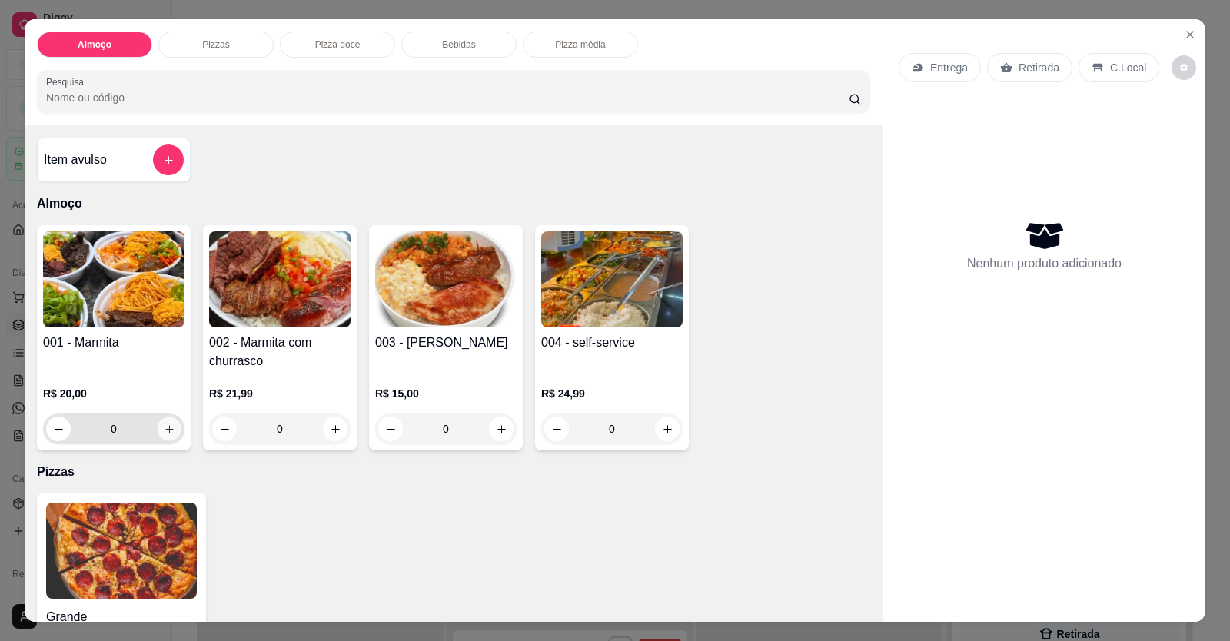
click at [165, 430] on icon "increase-product-quantity" at bounding box center [170, 430] width 12 height 12
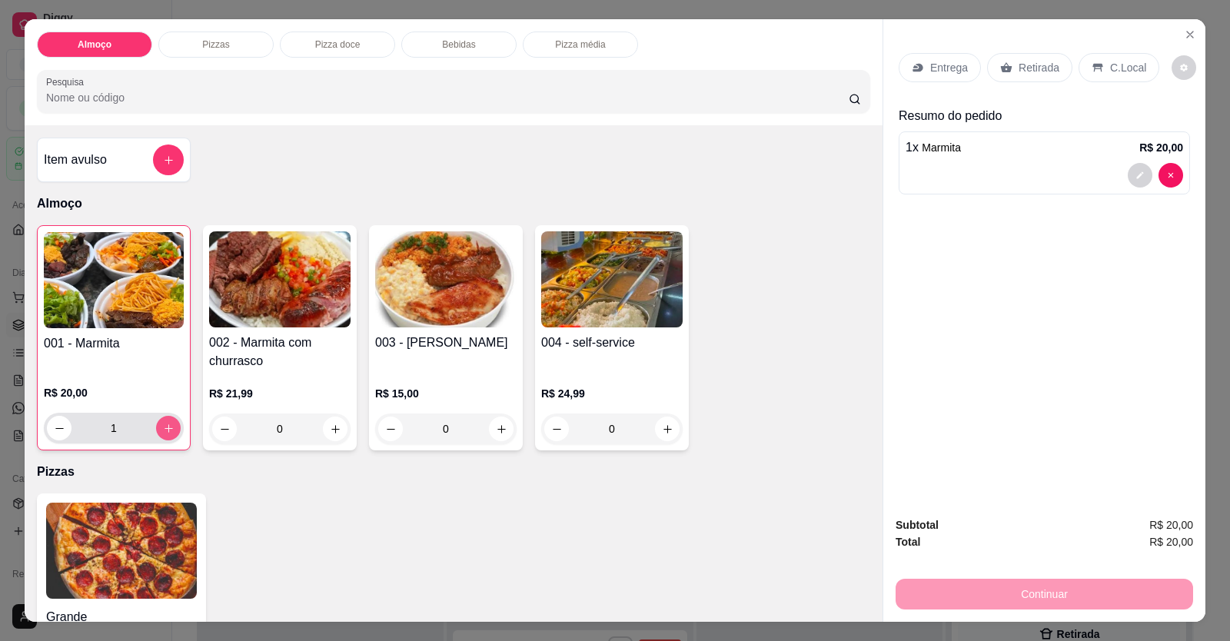
click at [166, 430] on icon "increase-product-quantity" at bounding box center [169, 429] width 12 height 12
type input "2"
click at [794, 186] on div at bounding box center [1043, 175] width 277 height 25
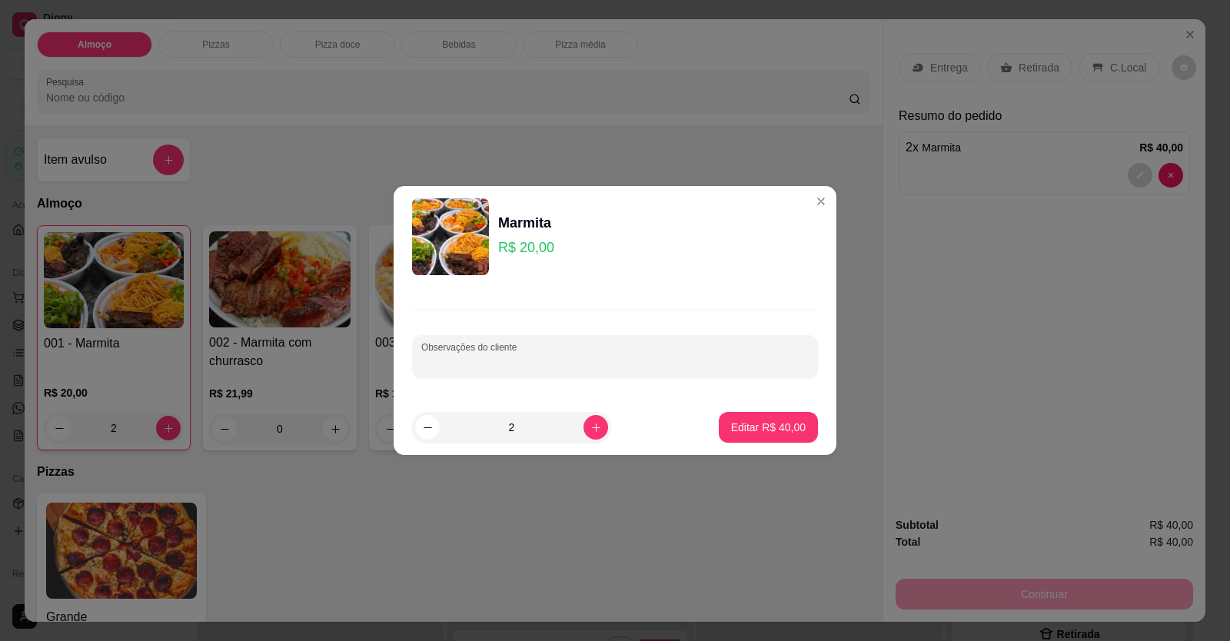
click at [615, 360] on input "Observações do cliente" at bounding box center [614, 362] width 387 height 15
paste input "Feijão de caldo arroz macarrão panqueca mandioca frita e churrasco carne e ling…"
click at [794, 367] on div "Observações do cliente Feijão de caldo arroz macarrão panqueca mandioca frita e…" at bounding box center [615, 356] width 406 height 43
type input "Feijão de caldo arroz macarrão panqueca mandioca frita e churrasco carne e ling…"
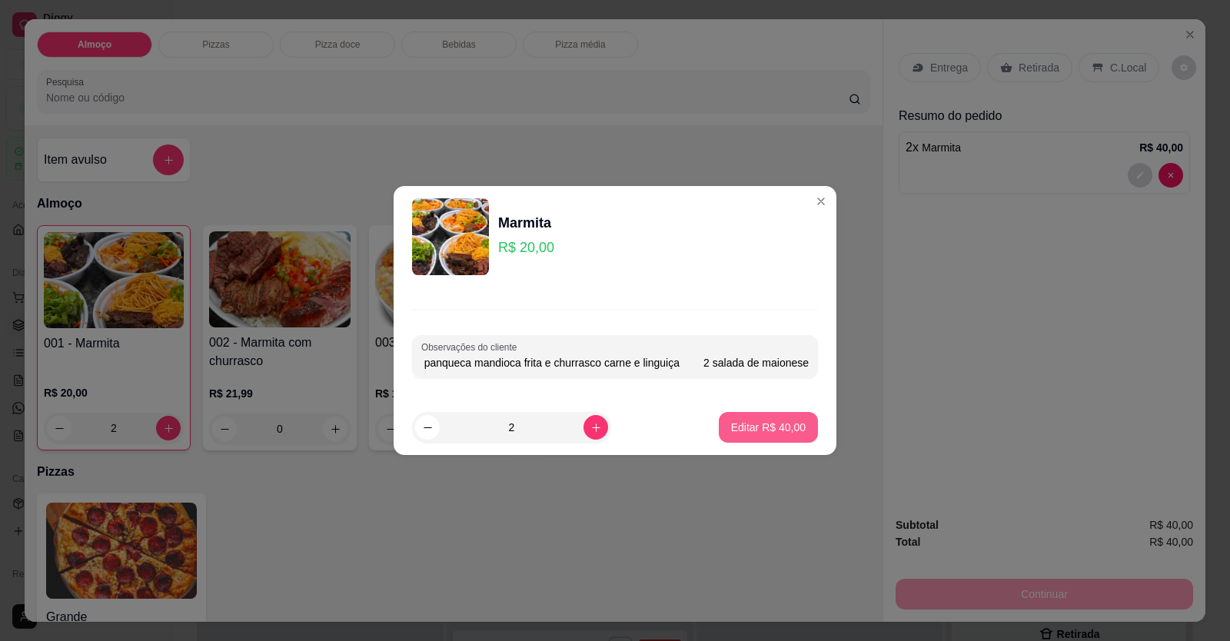
scroll to position [0, 0]
click at [742, 430] on p "Editar R$ 40,00" at bounding box center [768, 427] width 75 height 15
type input "0"
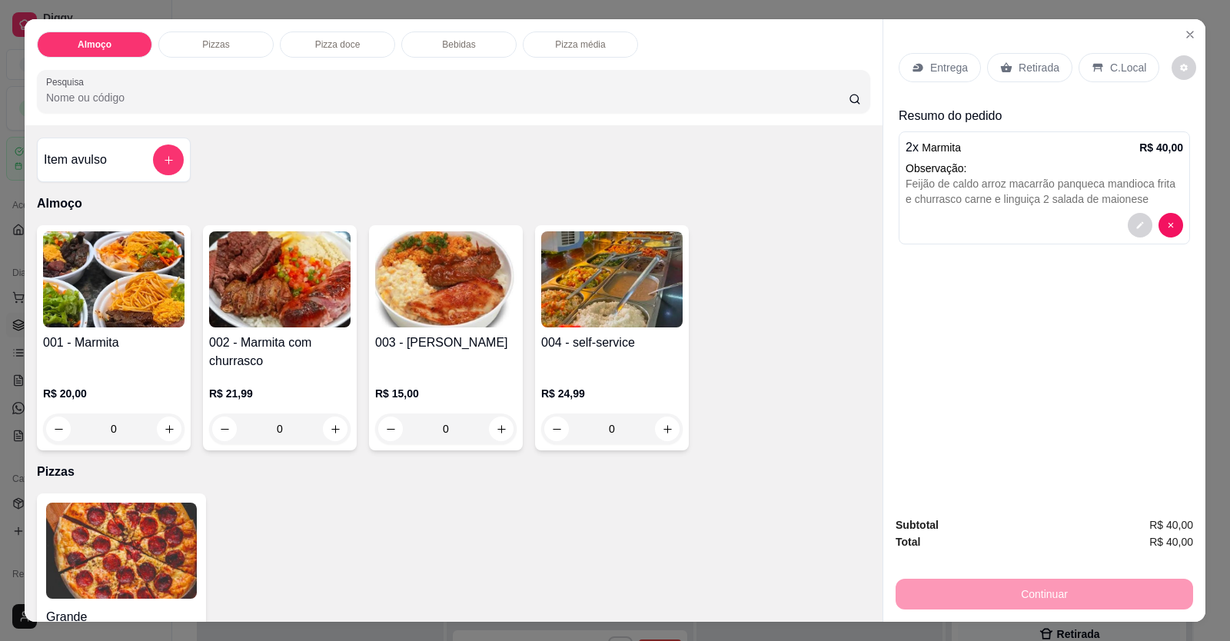
click at [794, 70] on p "Entrega" at bounding box center [949, 67] width 38 height 15
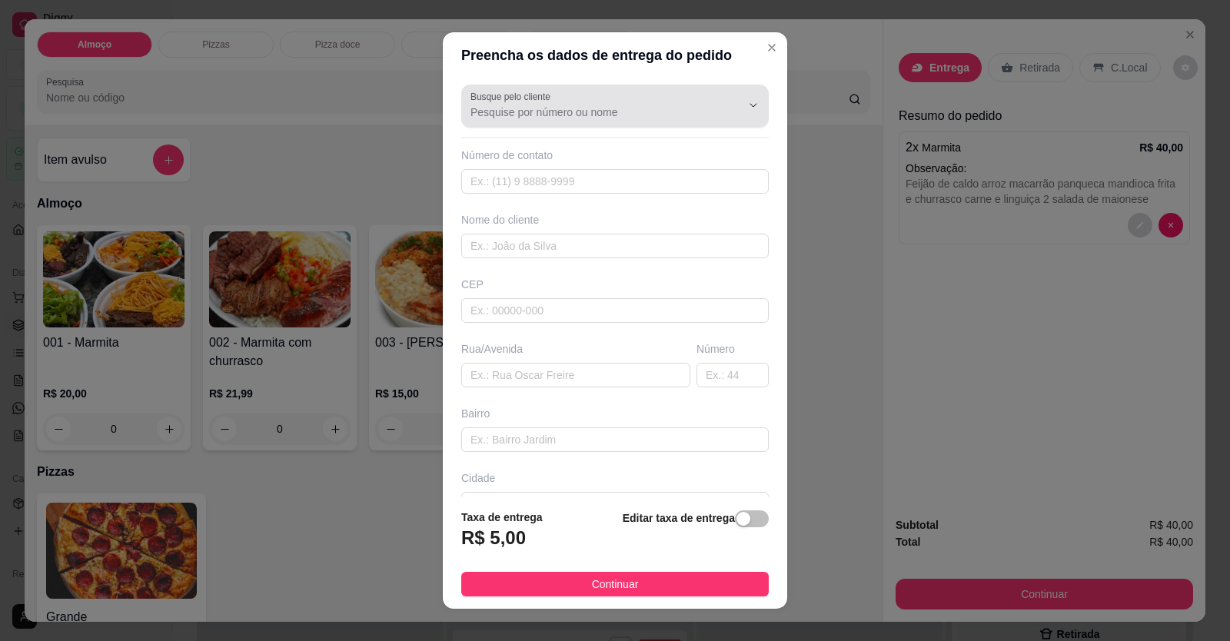
click at [604, 124] on div "Busque pelo cliente" at bounding box center [614, 106] width 307 height 43
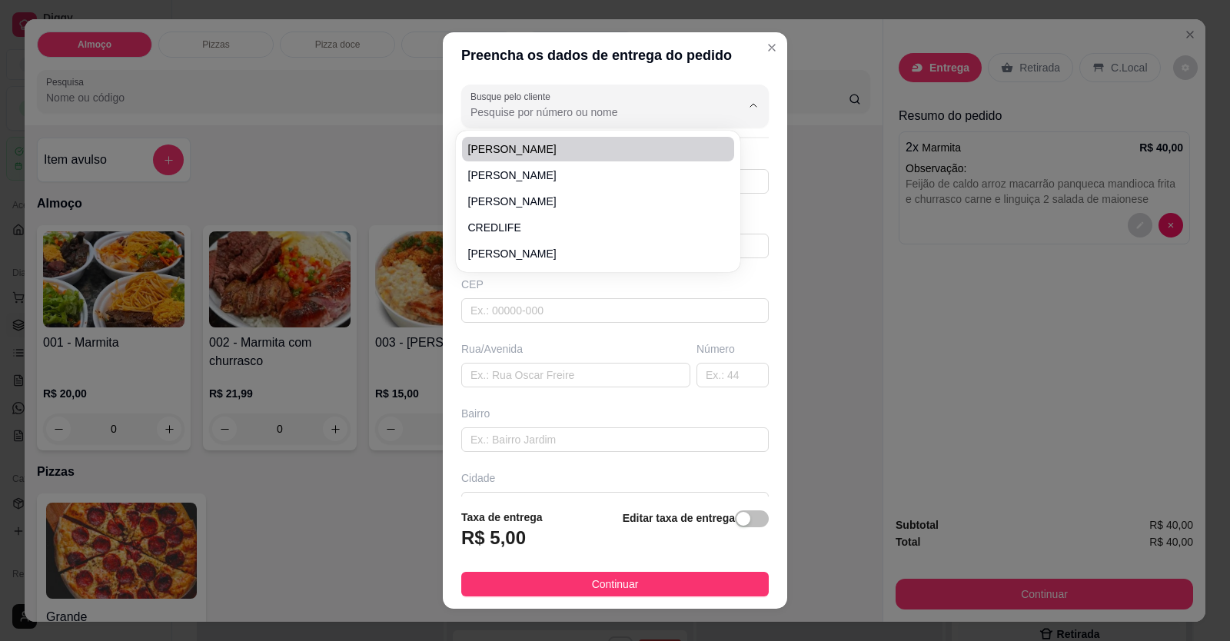
click at [525, 115] on input "Busque pelo cliente" at bounding box center [593, 112] width 246 height 15
click at [525, 147] on span "[PERSON_NAME]" at bounding box center [590, 148] width 244 height 15
type input "[PERSON_NAME]"
type input "61998444930"
type input "[PERSON_NAME]"
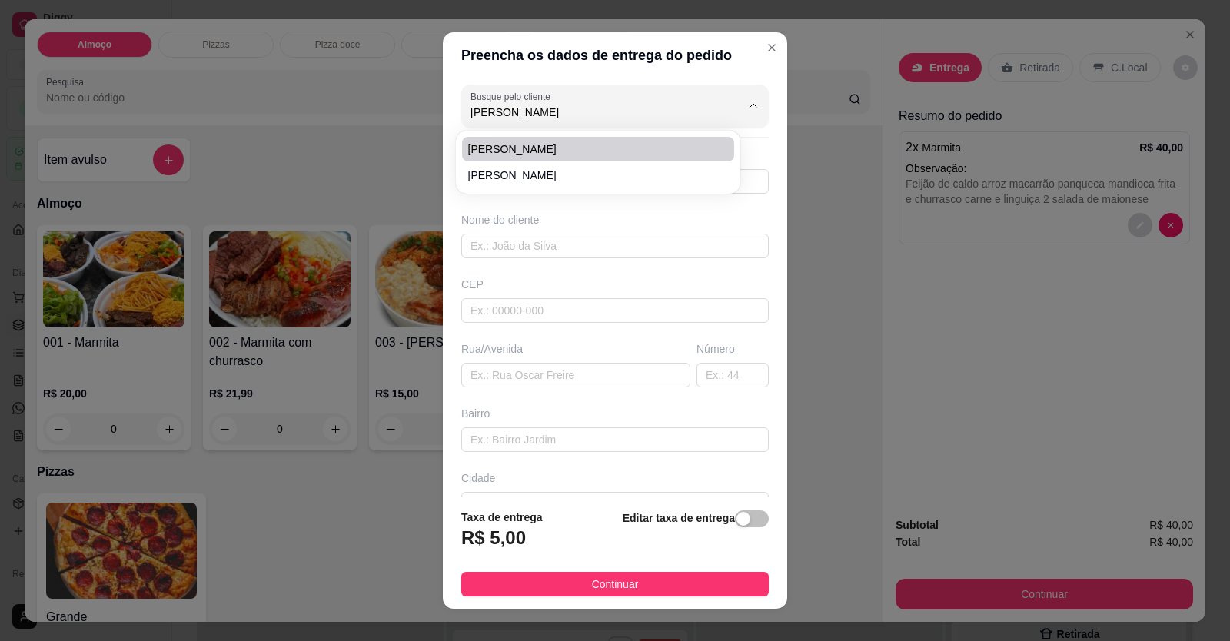
type input "LOCALIZAÇÃO"
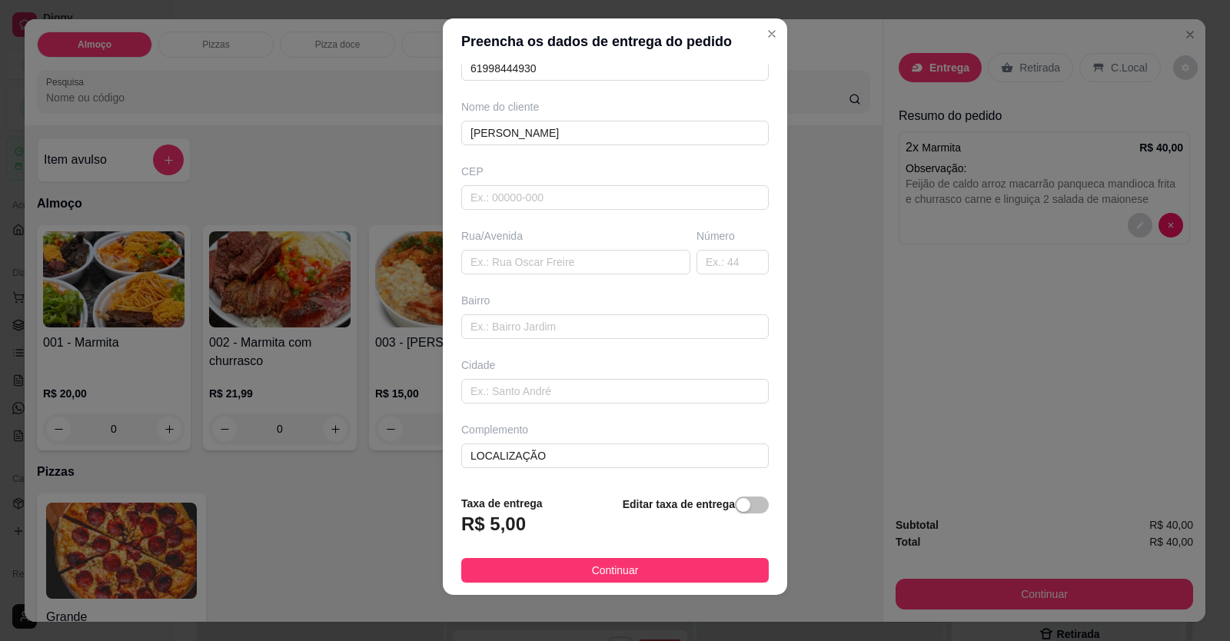
scroll to position [17, 0]
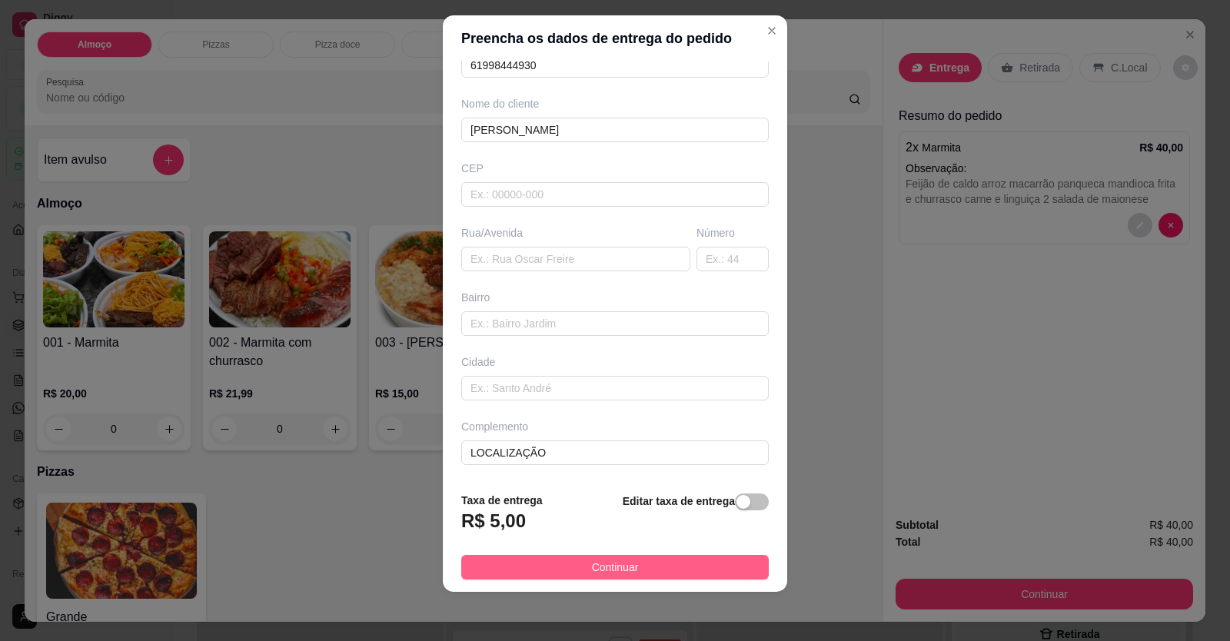
type input "[PERSON_NAME]"
drag, startPoint x: 610, startPoint y: 566, endPoint x: 619, endPoint y: 567, distance: 8.6
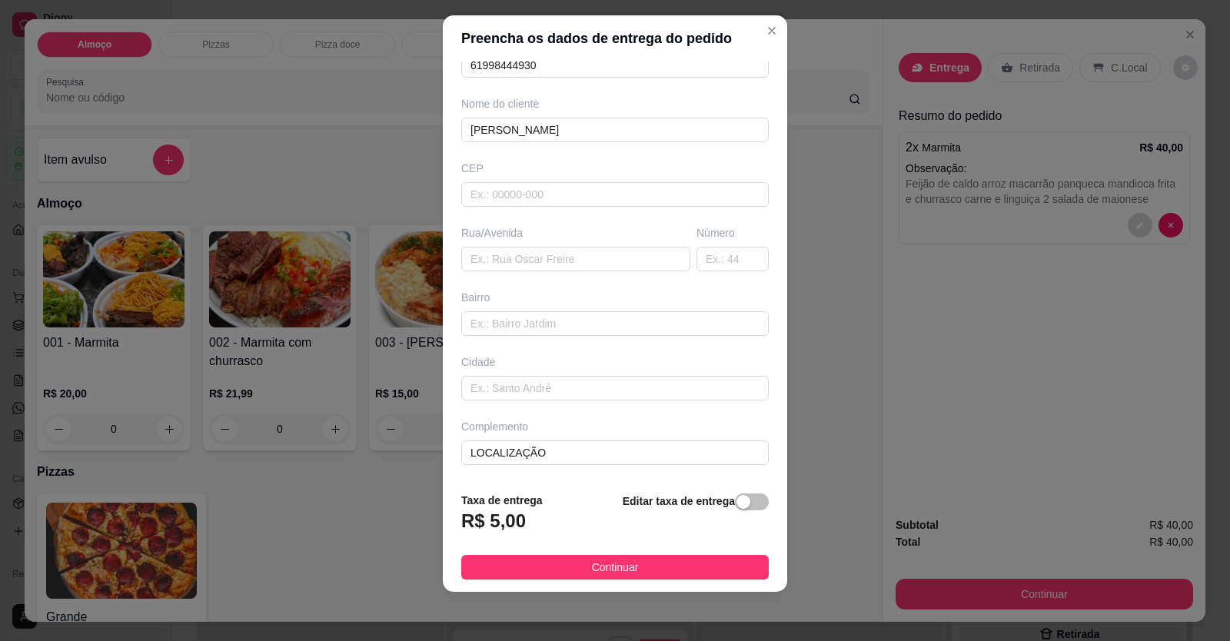
click at [612, 566] on span "Continuar" at bounding box center [615, 567] width 47 height 17
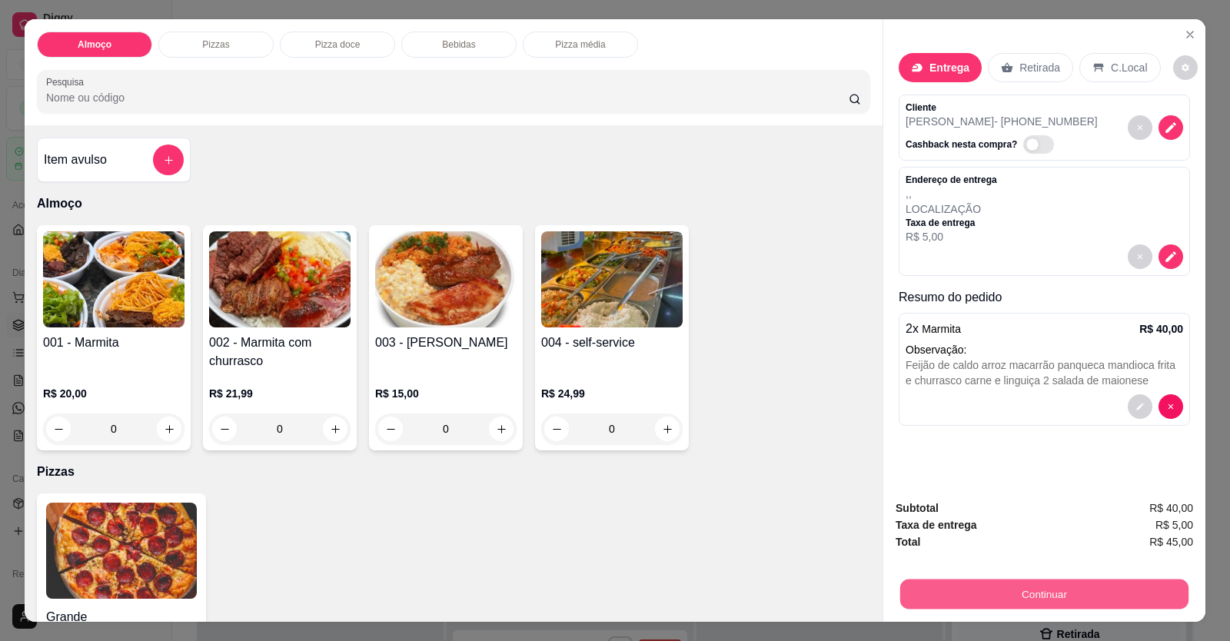
click at [794, 589] on button "Continuar" at bounding box center [1044, 595] width 288 height 30
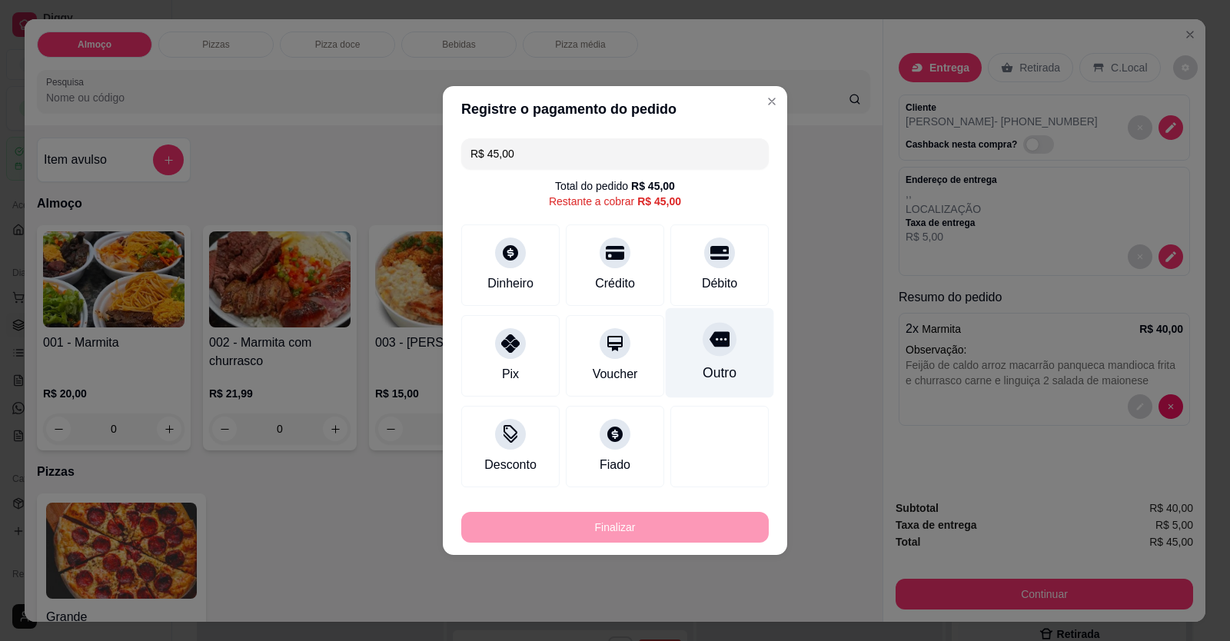
drag, startPoint x: 726, startPoint y: 258, endPoint x: 715, endPoint y: 278, distance: 22.7
click at [723, 262] on div "Débito" at bounding box center [719, 264] width 98 height 81
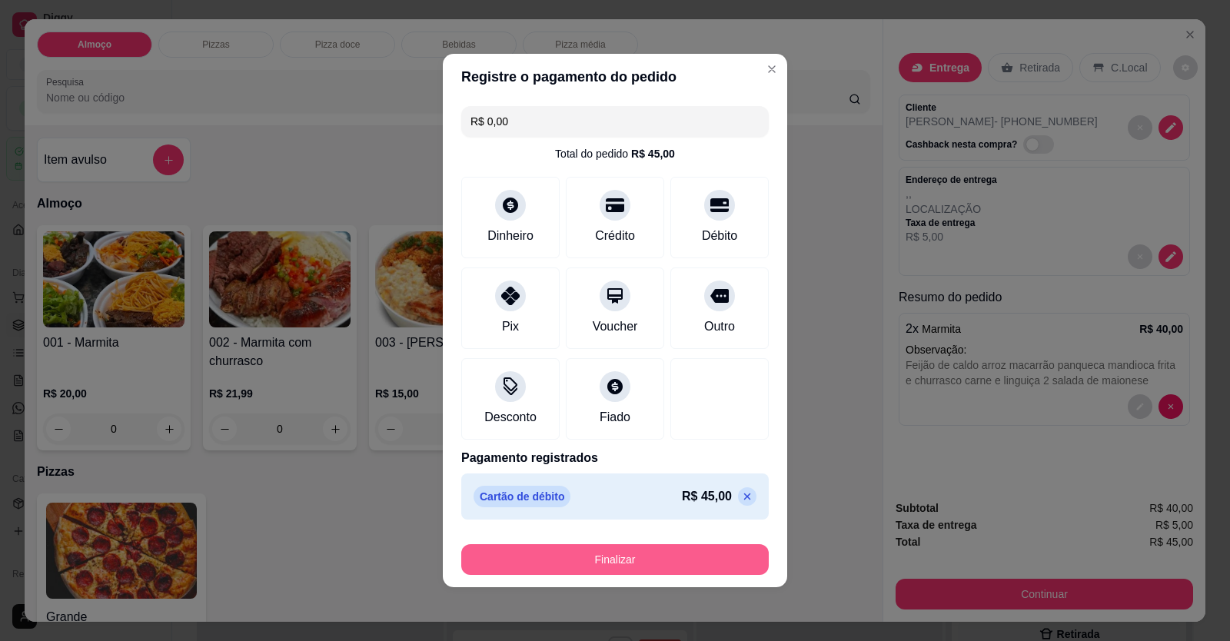
click at [651, 566] on button "Finalizar" at bounding box center [614, 559] width 307 height 31
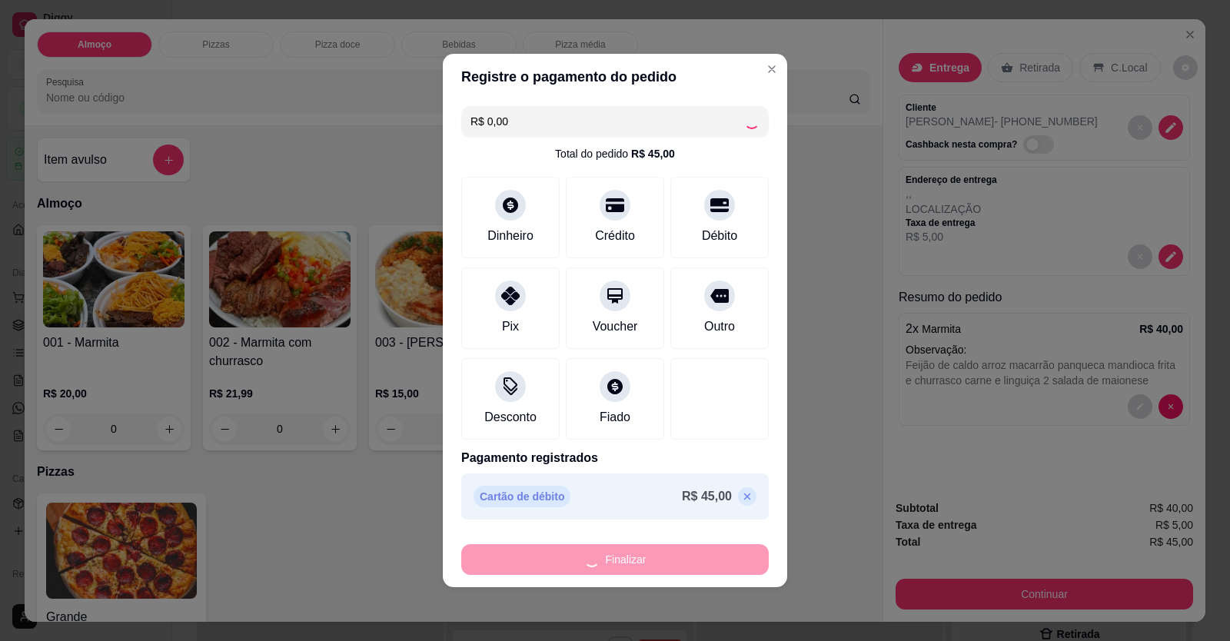
type input "-R$ 45,00"
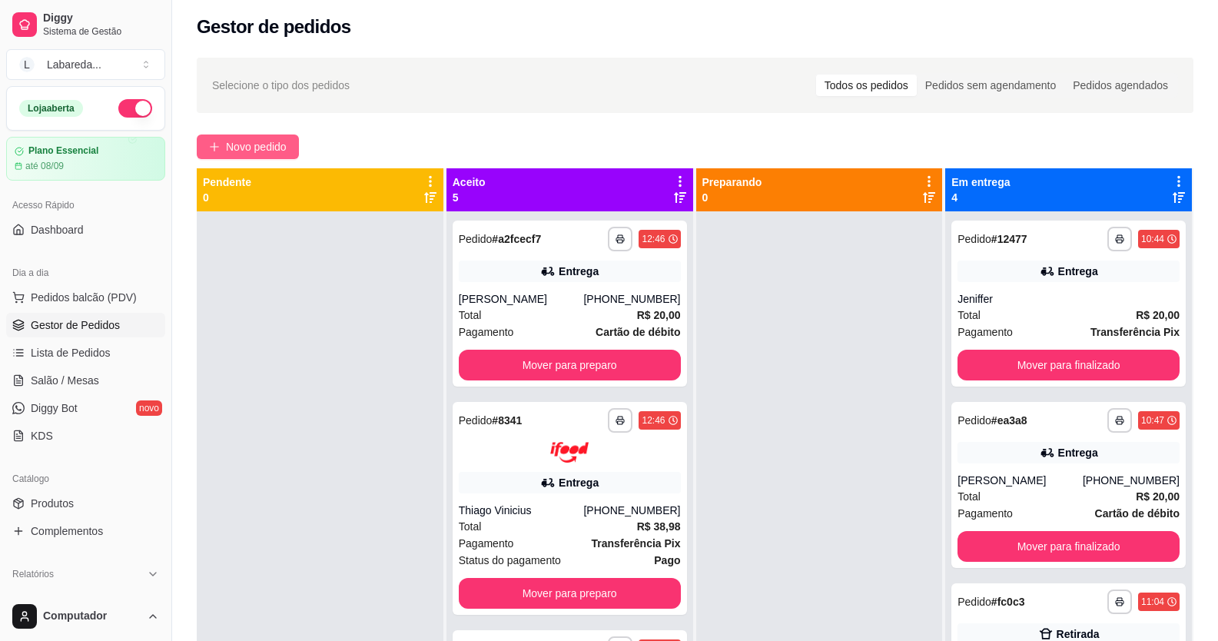
click at [233, 145] on span "Novo pedido" at bounding box center [256, 146] width 61 height 17
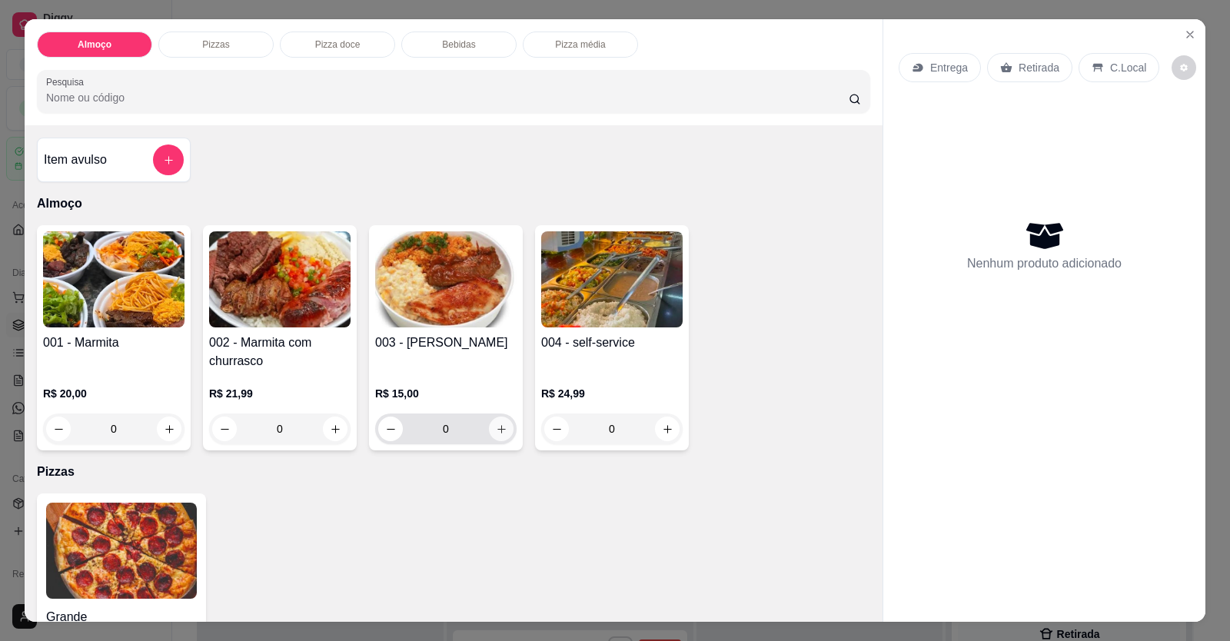
click at [505, 432] on button "increase-product-quantity" at bounding box center [501, 429] width 25 height 25
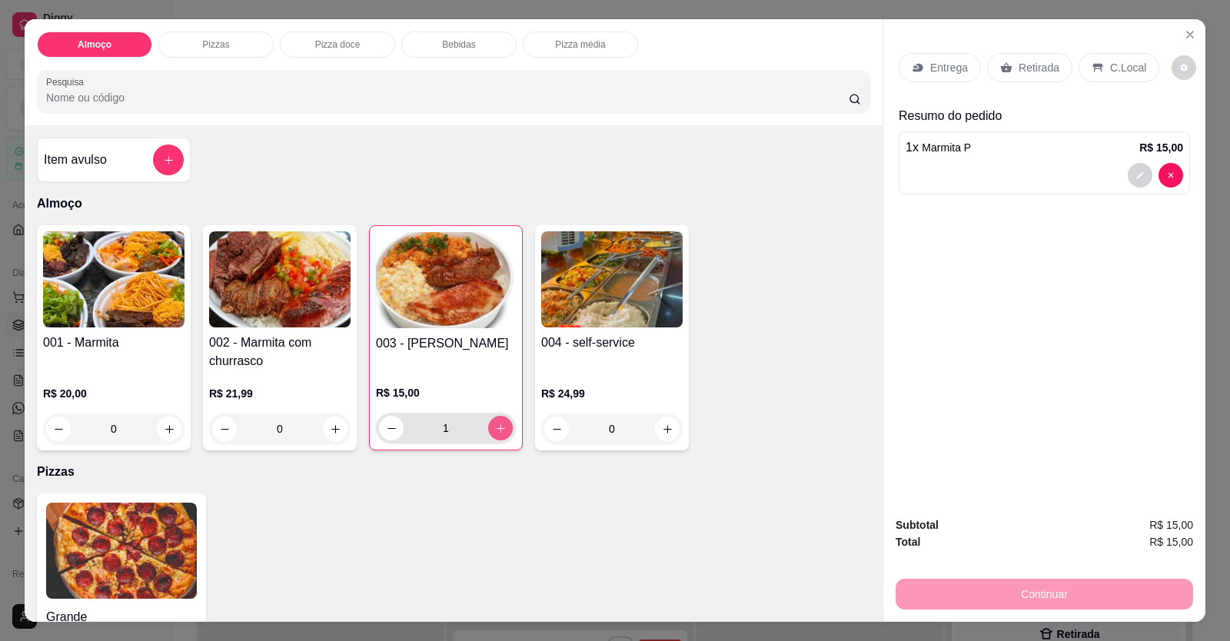
click at [504, 431] on button "increase-product-quantity" at bounding box center [500, 428] width 25 height 25
type input "2"
click at [794, 77] on div "Retirada" at bounding box center [1029, 67] width 85 height 29
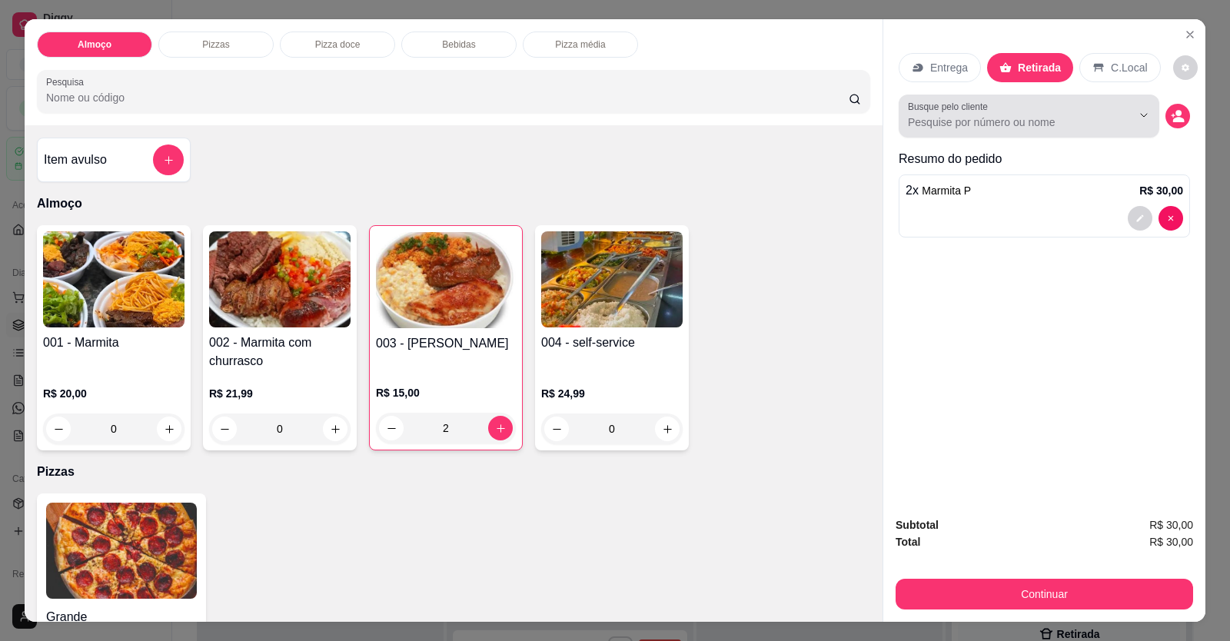
click at [794, 108] on button "Show suggestions" at bounding box center [1122, 115] width 25 height 25
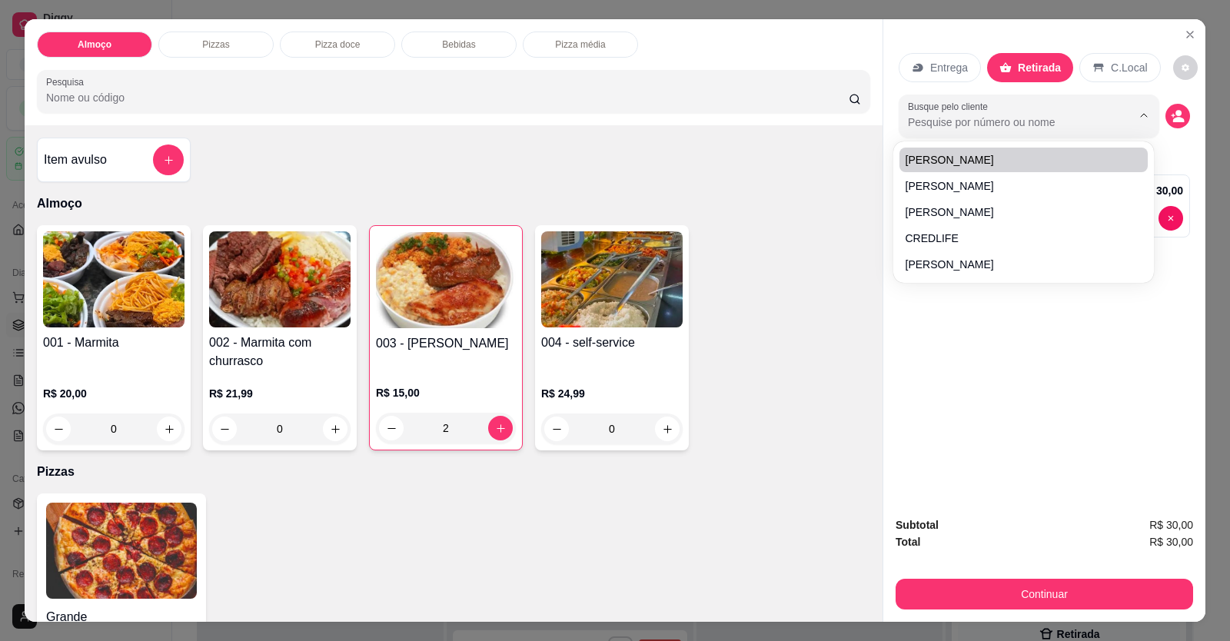
click at [794, 113] on div "Entrega Retirada C.Local Busque pelo cliente Resumo do pedido 2 x Marmita P R$ …" at bounding box center [1044, 261] width 322 height 485
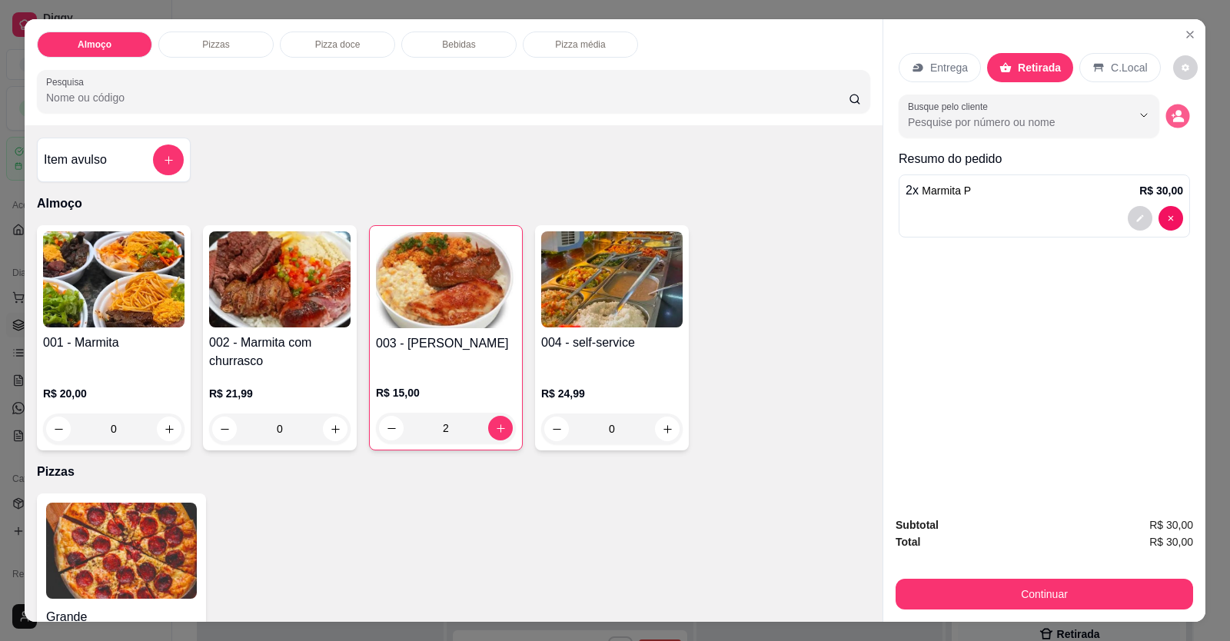
click at [794, 113] on icon "decrease-product-quantity" at bounding box center [1177, 115] width 13 height 13
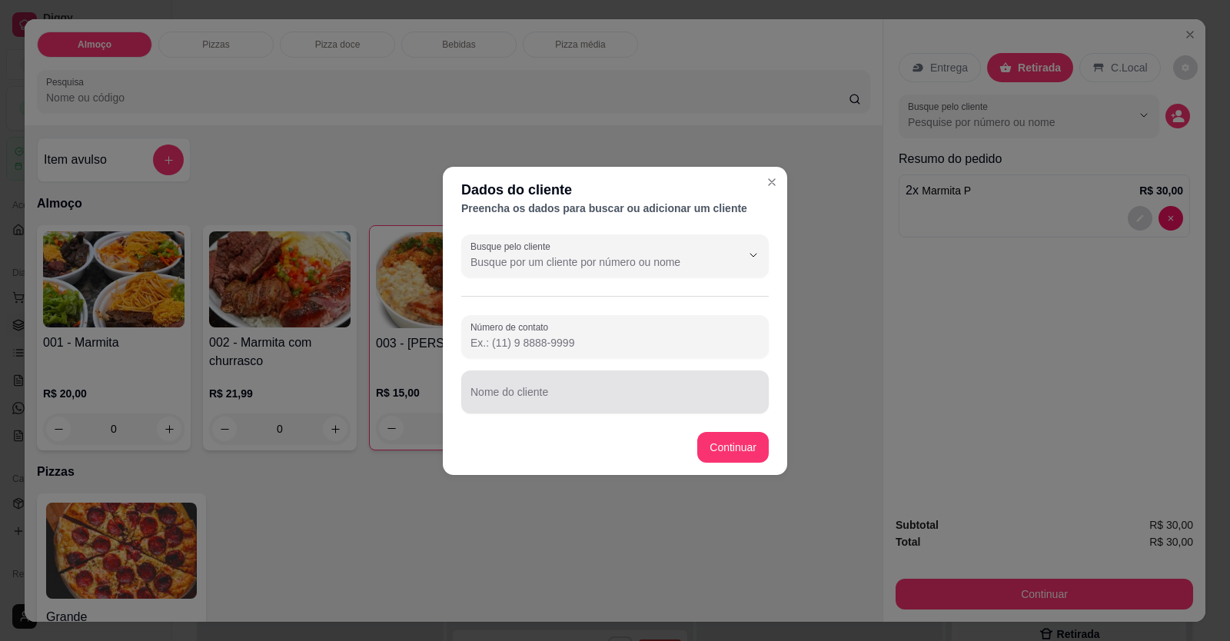
click at [680, 387] on div at bounding box center [614, 392] width 289 height 31
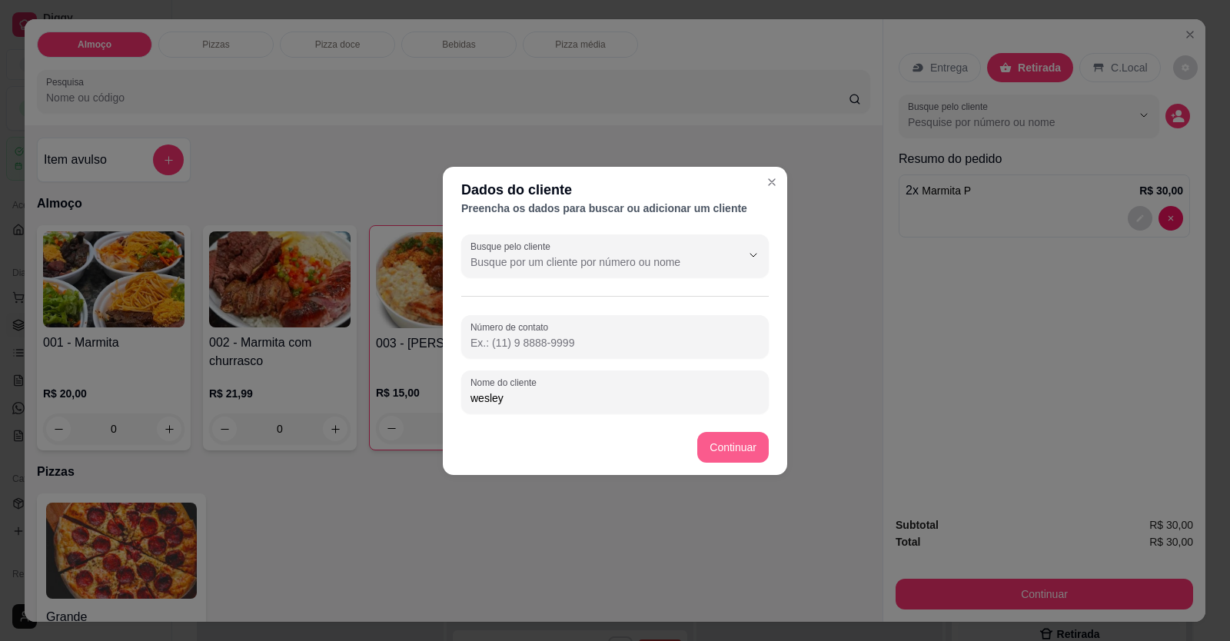
type input "wesley"
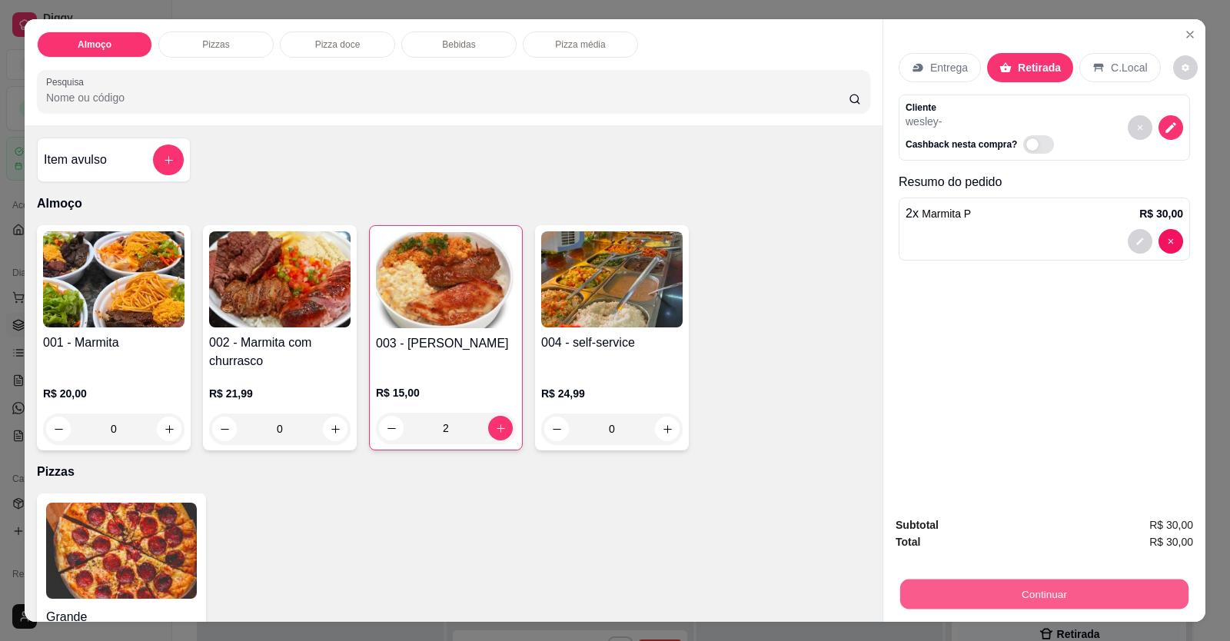
click at [794, 588] on button "Continuar" at bounding box center [1044, 595] width 288 height 30
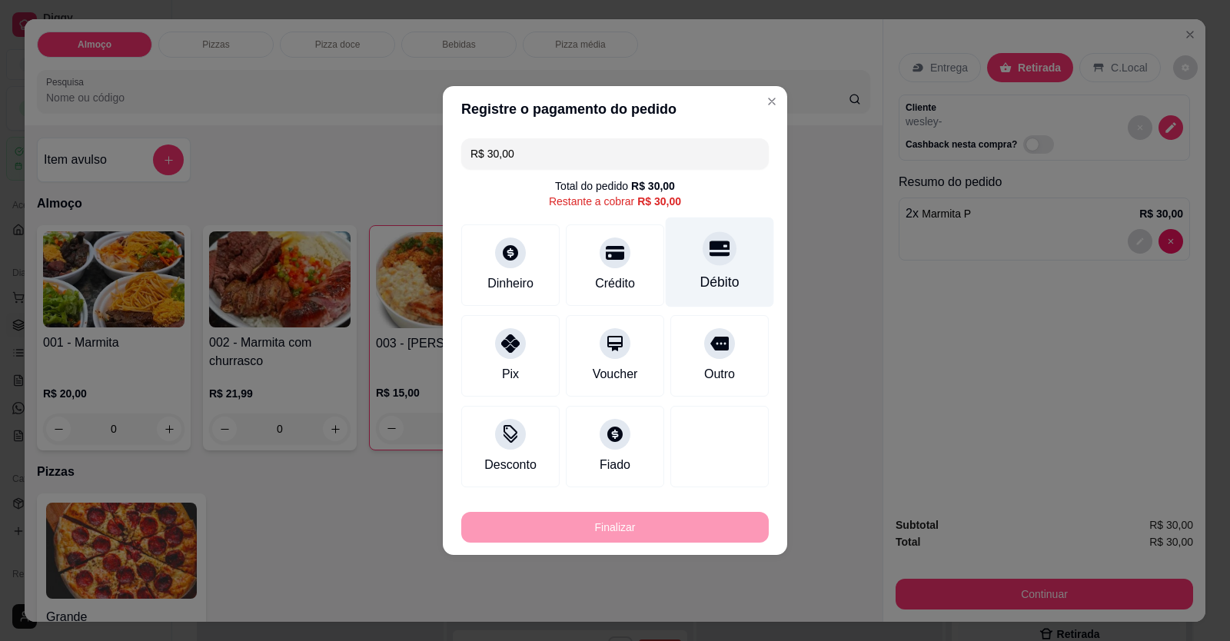
click at [709, 270] on div "Débito" at bounding box center [720, 263] width 108 height 90
type input "R$ 0,00"
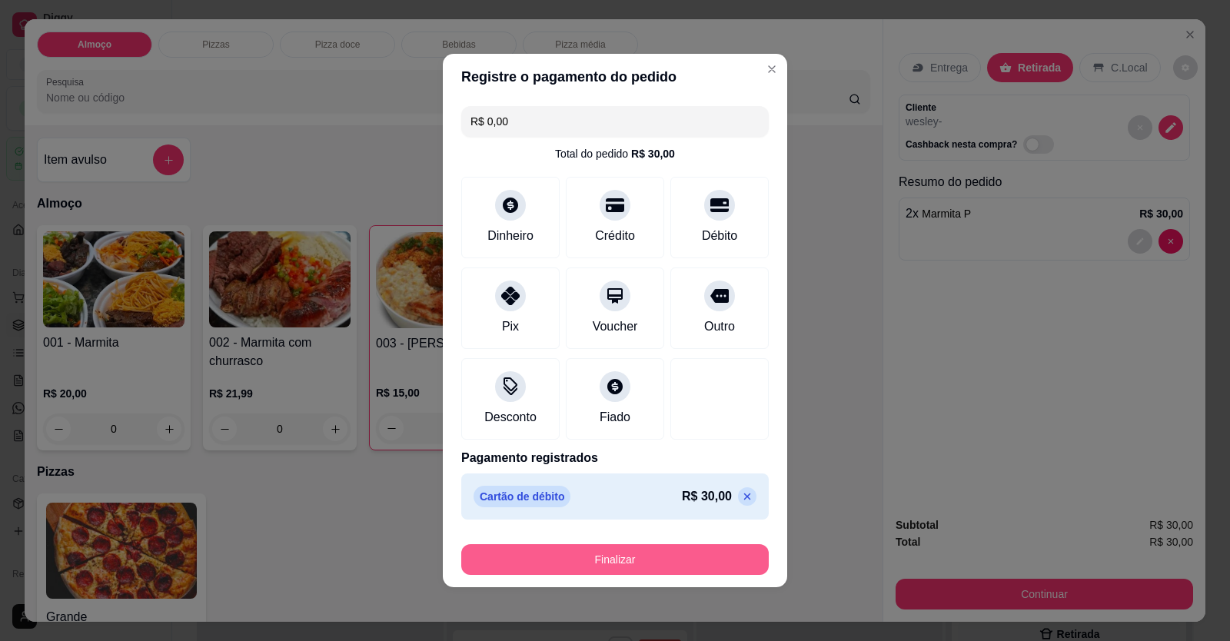
click at [676, 563] on button "Finalizar" at bounding box center [614, 559] width 307 height 31
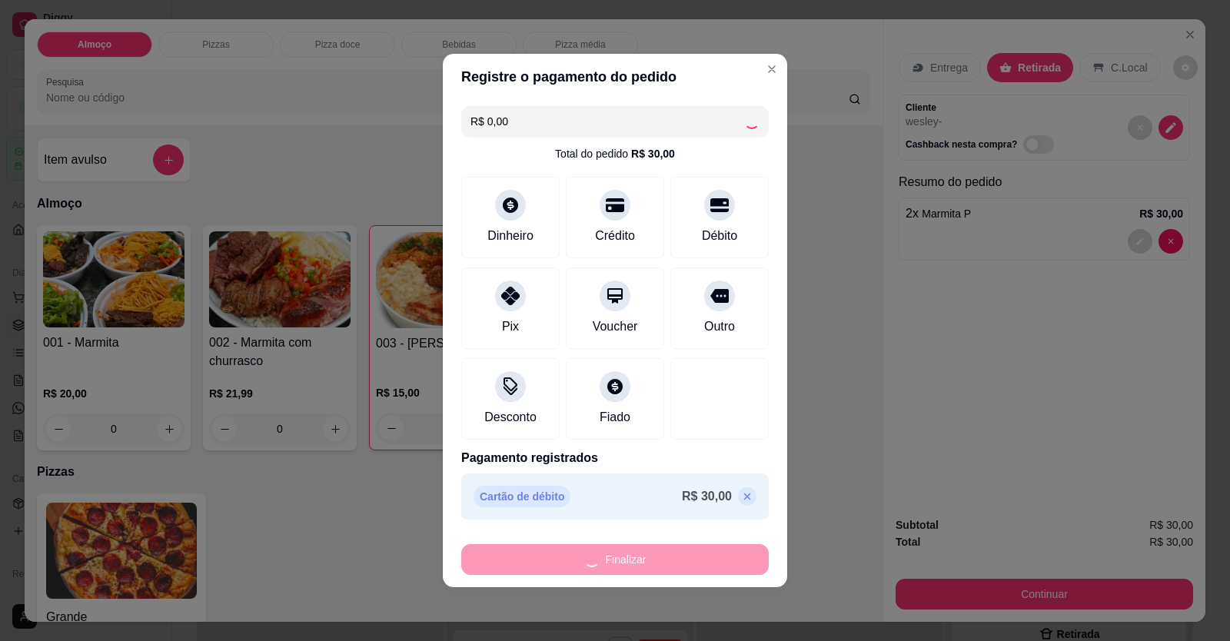
type input "0"
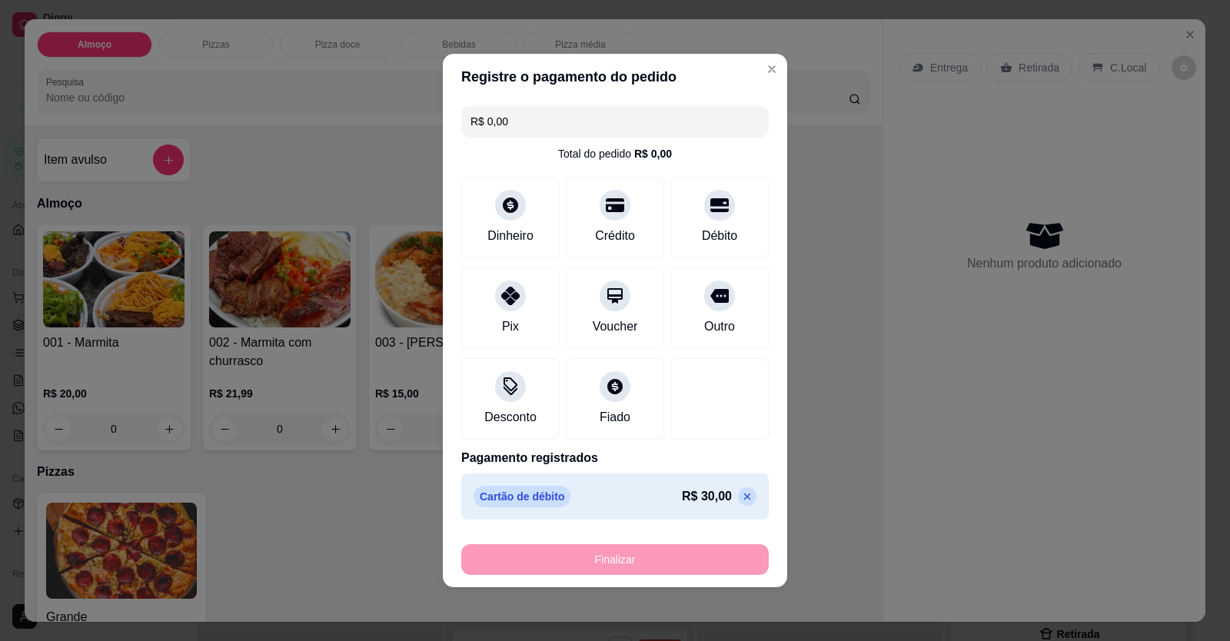
type input "-R$ 30,00"
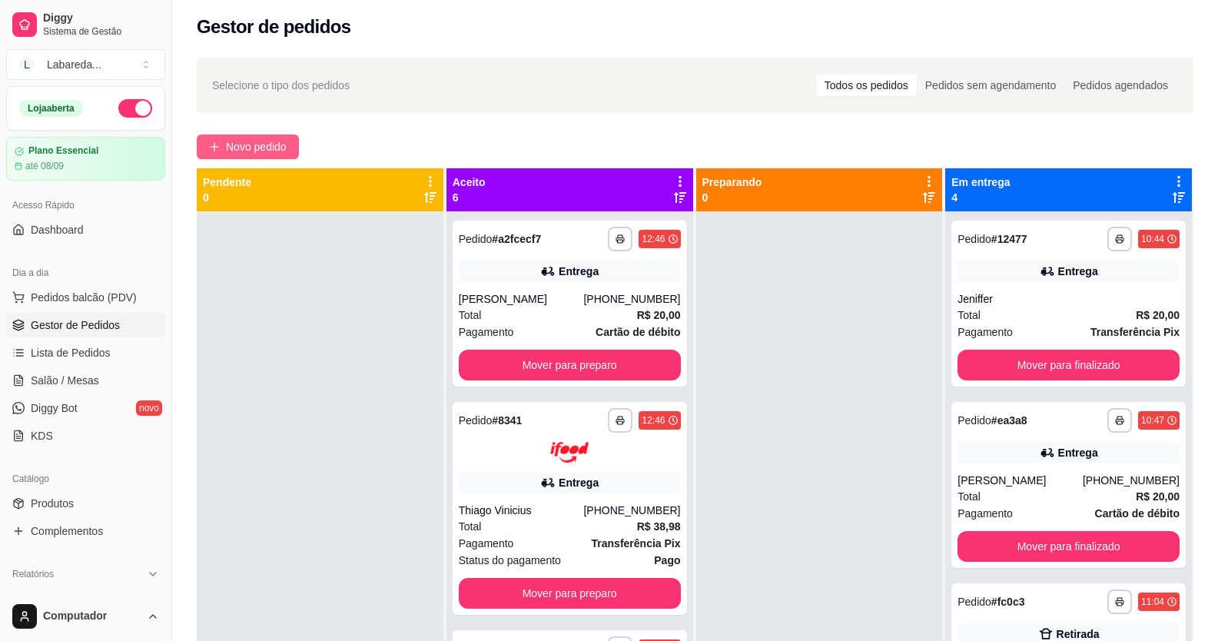
click at [244, 137] on button "Novo pedido" at bounding box center [248, 147] width 102 height 25
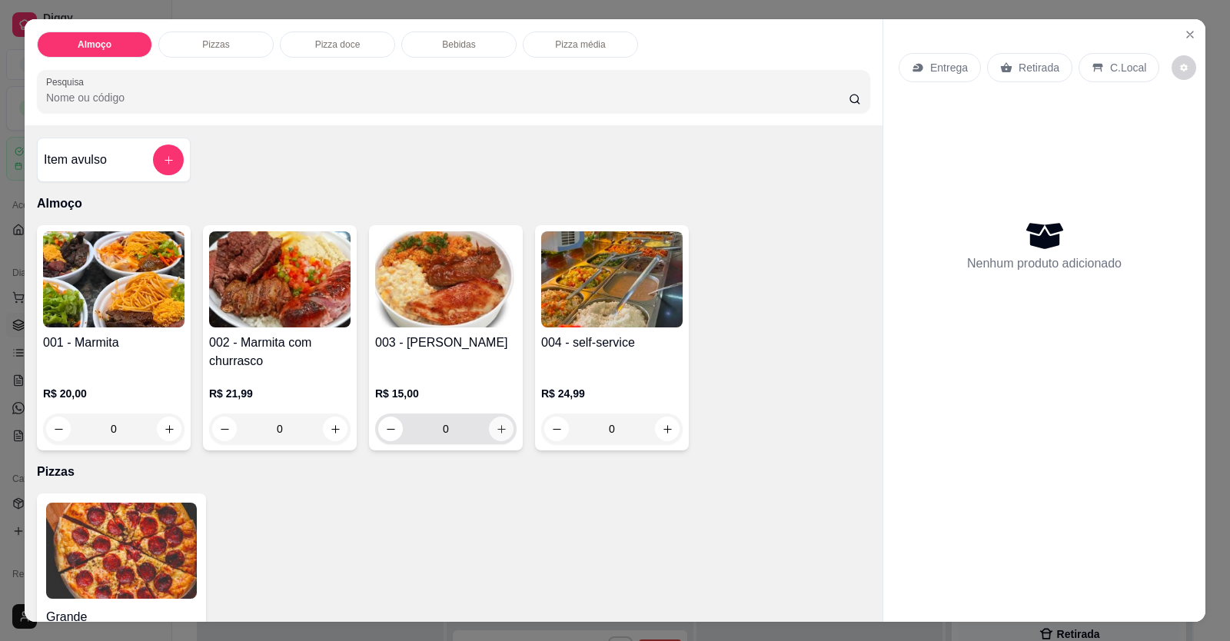
click at [496, 434] on icon "increase-product-quantity" at bounding box center [502, 430] width 12 height 12
type input "1"
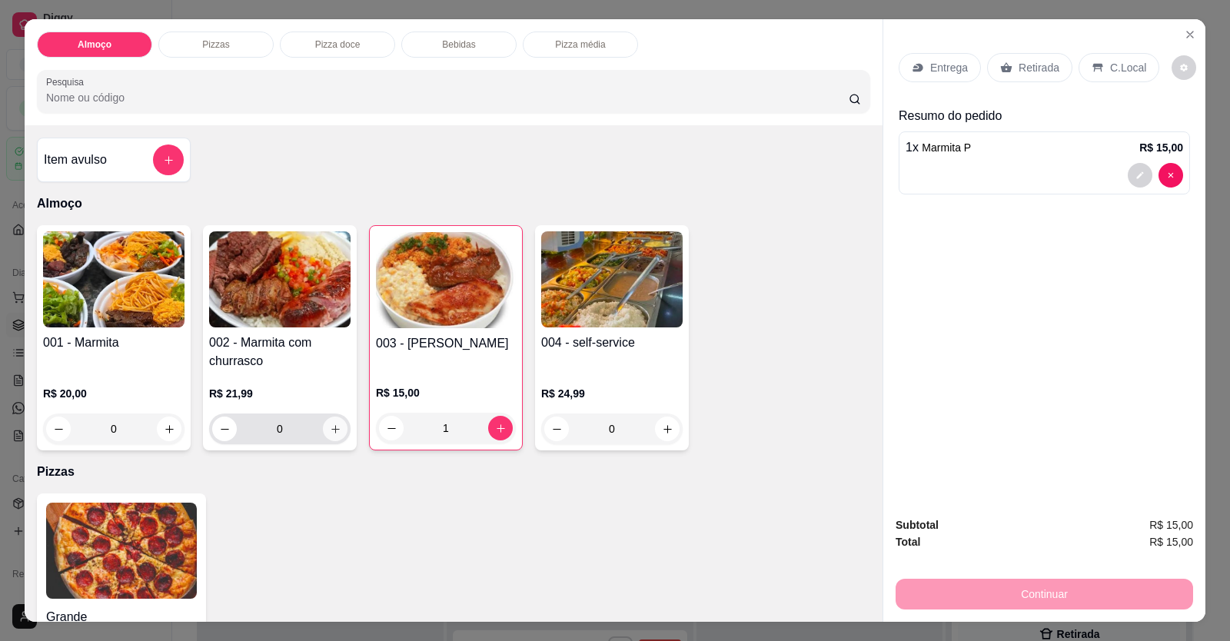
click at [336, 432] on button "increase-product-quantity" at bounding box center [335, 429] width 25 height 25
type input "1"
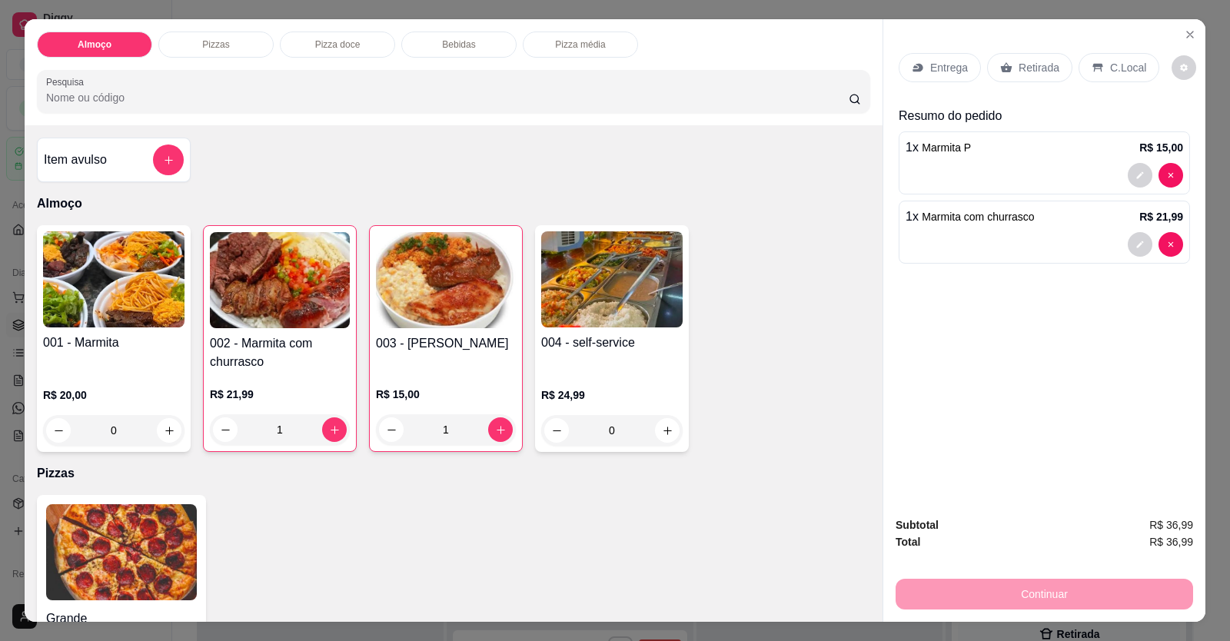
drag, startPoint x: 1008, startPoint y: 71, endPoint x: 1016, endPoint y: 73, distance: 8.6
click at [794, 71] on div "Retirada" at bounding box center [1029, 67] width 85 height 29
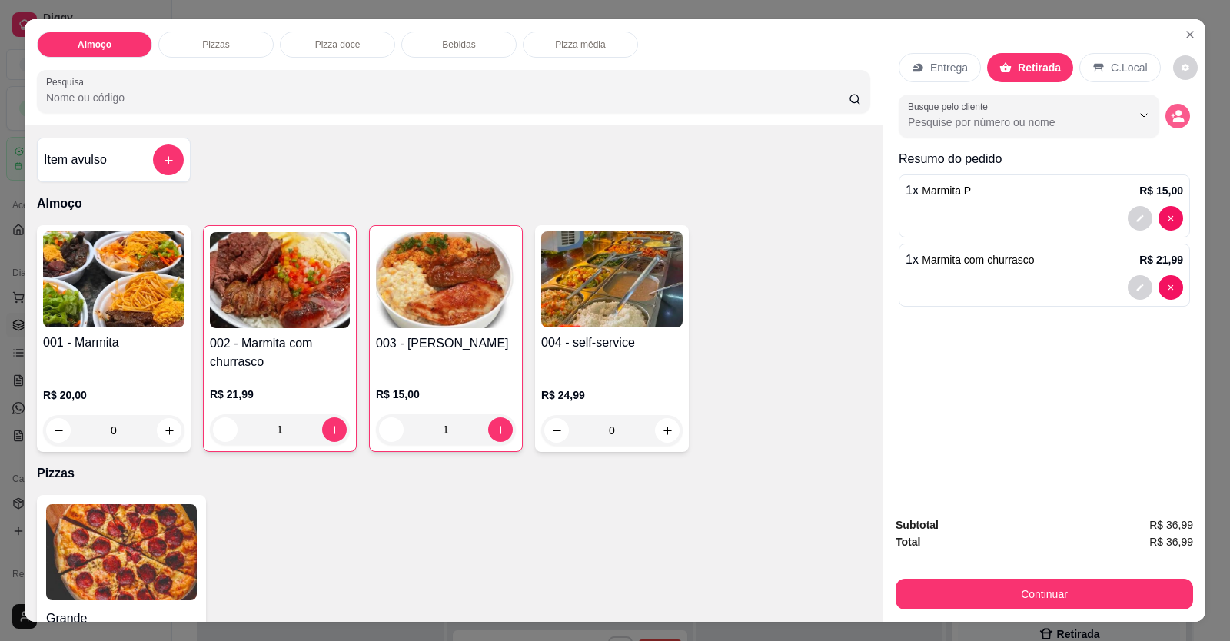
click at [794, 118] on icon "decrease-product-quantity" at bounding box center [1179, 119] width 12 height 5
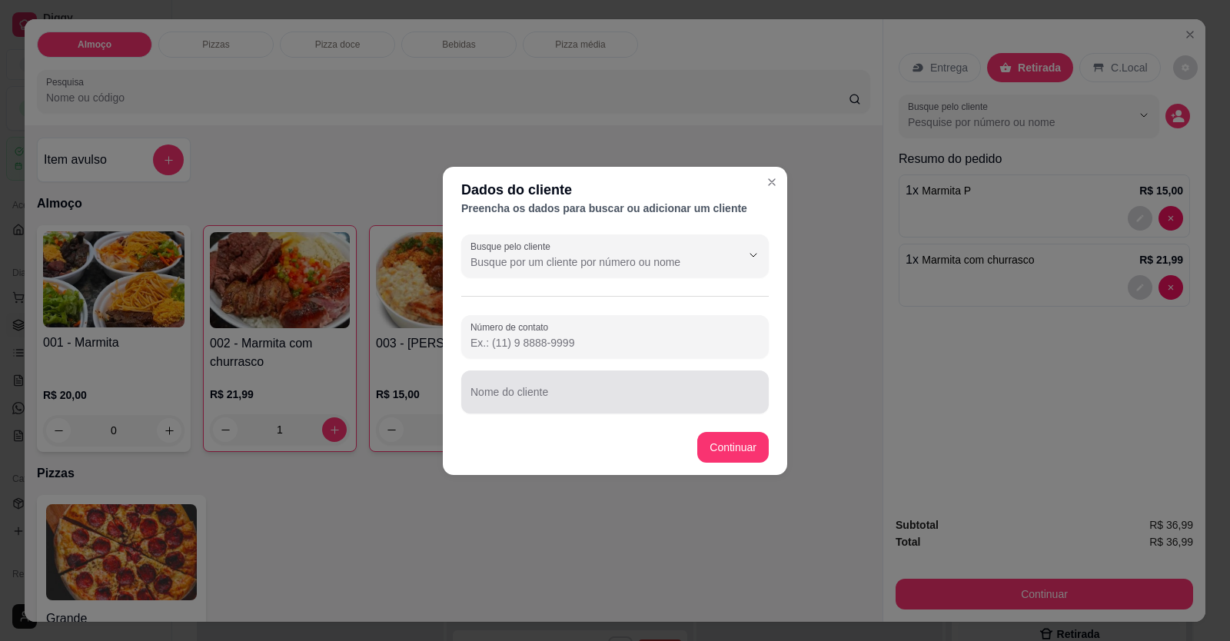
click at [543, 406] on div at bounding box center [614, 392] width 289 height 31
click at [536, 403] on input "Nome do cliente" at bounding box center [614, 397] width 289 height 15
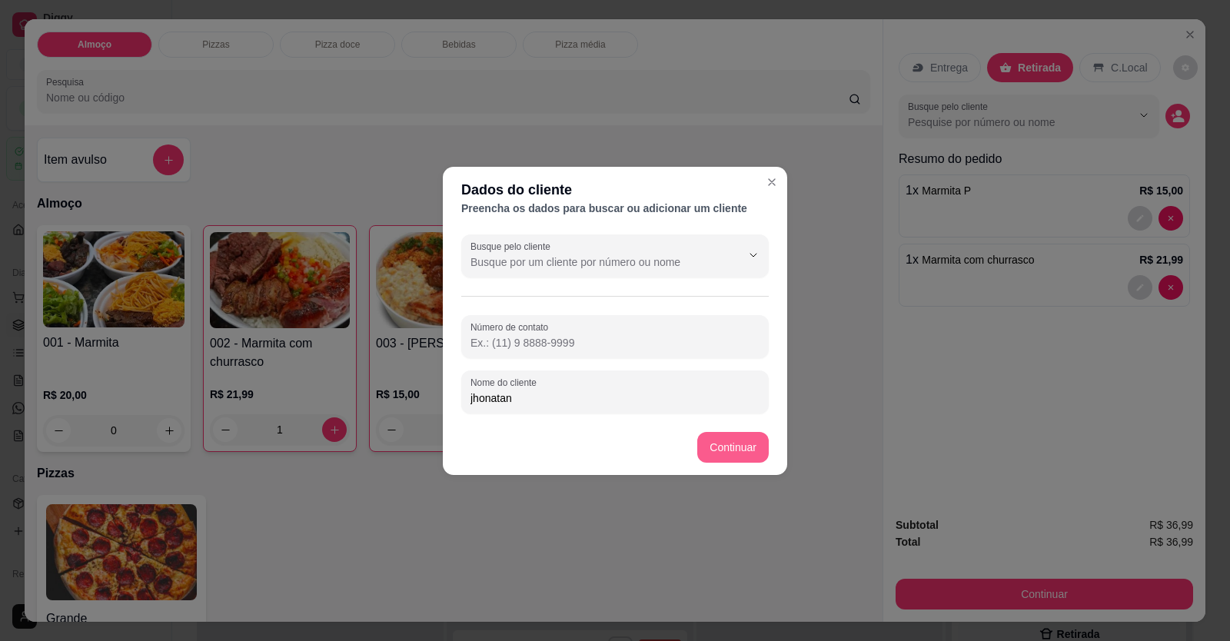
type input "jhonatan"
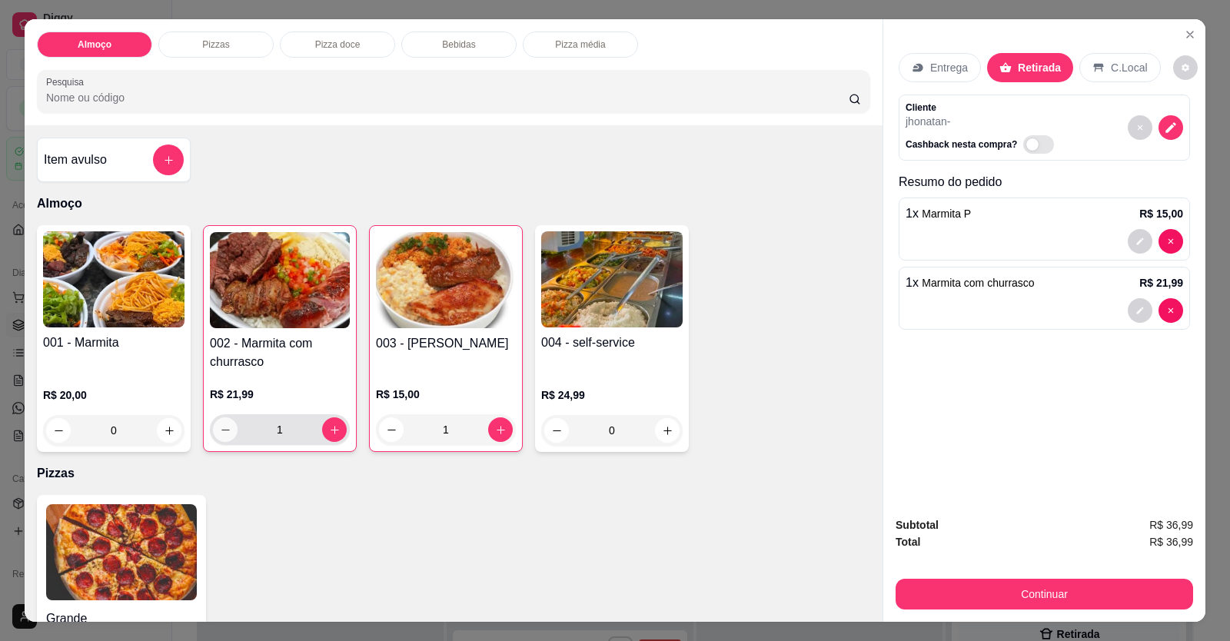
click at [213, 424] on button "decrease-product-quantity" at bounding box center [225, 429] width 25 height 25
type input "0"
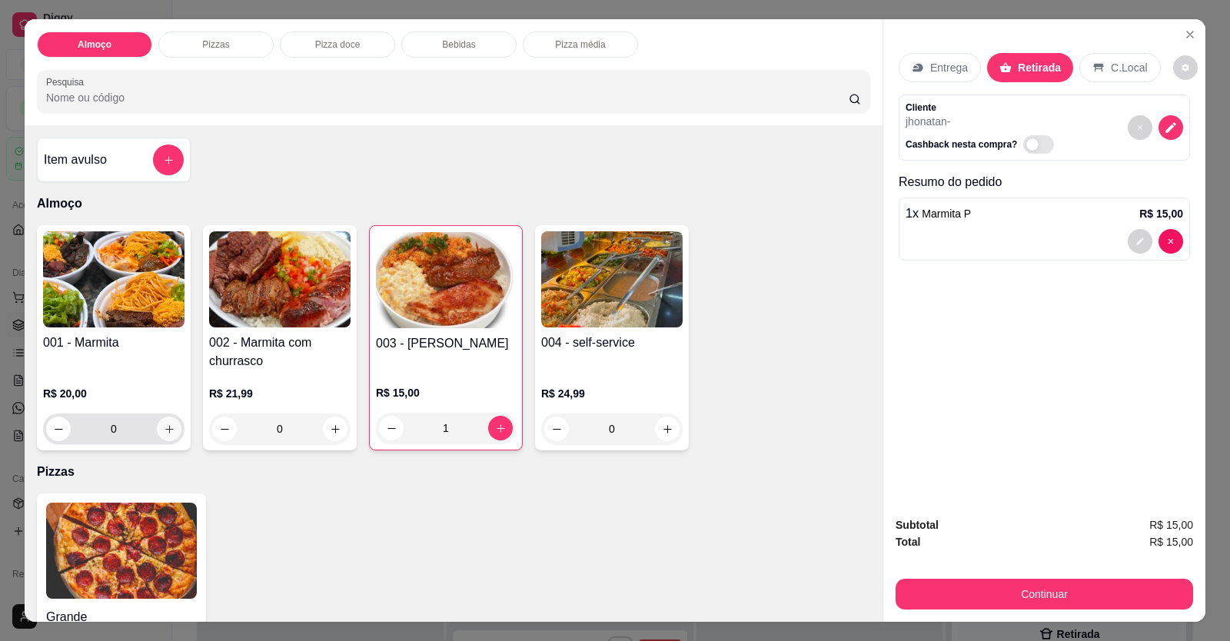
click at [166, 428] on icon "increase-product-quantity" at bounding box center [170, 430] width 12 height 12
type input "1"
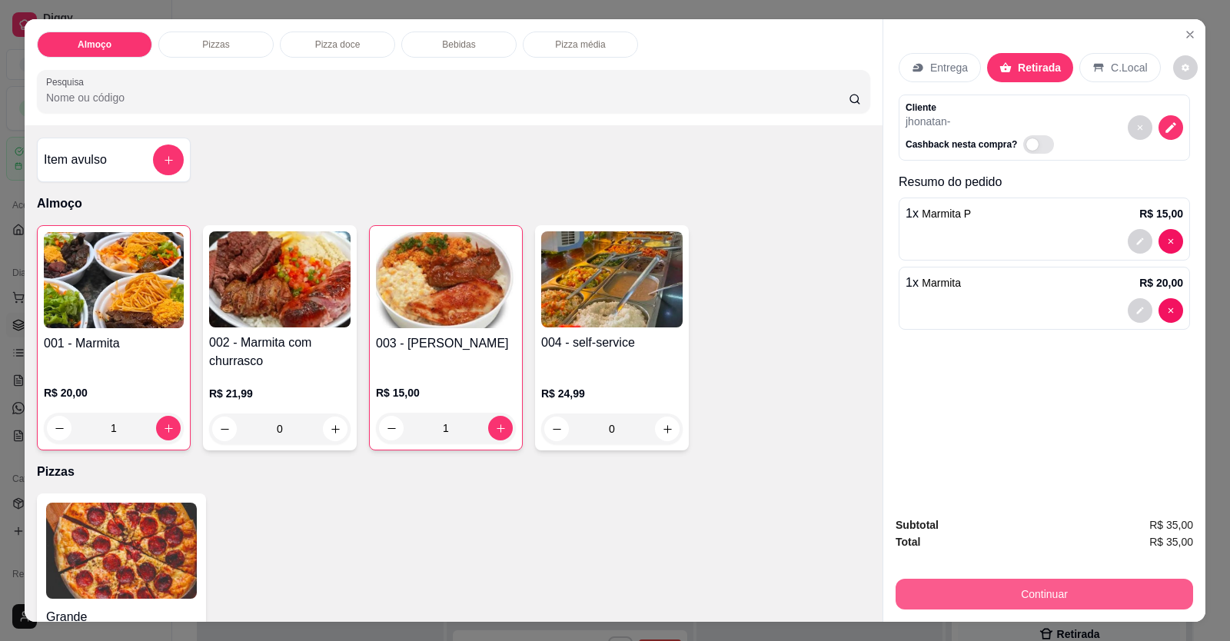
click at [794, 586] on button "Continuar" at bounding box center [1043, 594] width 297 height 31
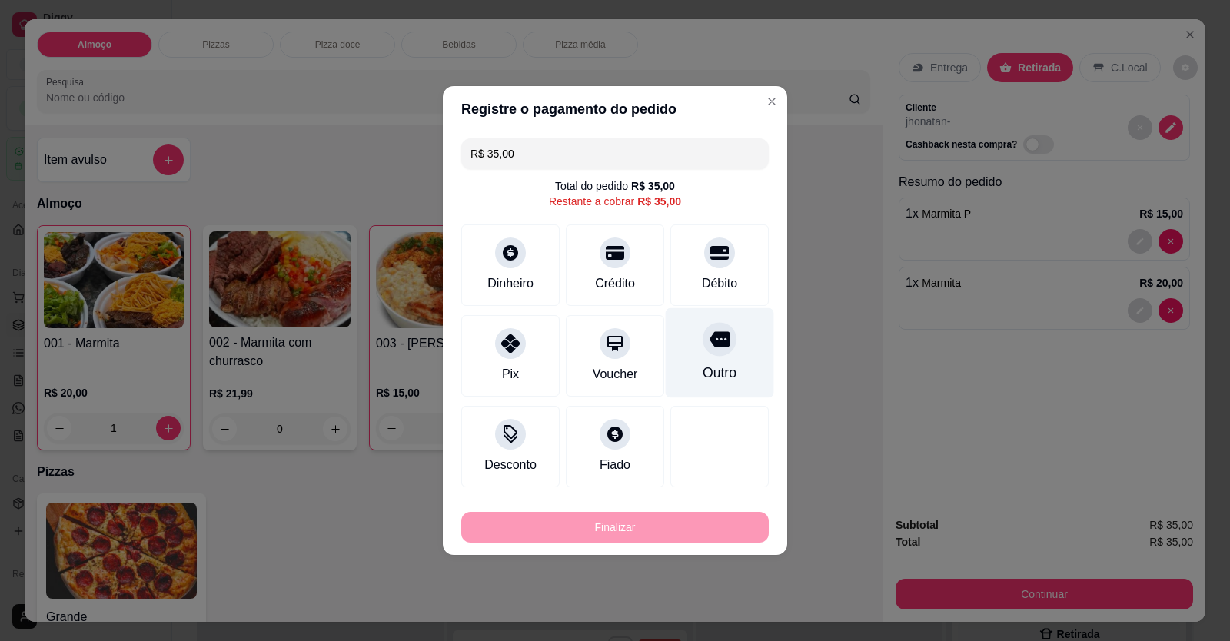
drag, startPoint x: 712, startPoint y: 263, endPoint x: 707, endPoint y: 286, distance: 23.5
click at [712, 265] on div at bounding box center [719, 253] width 31 height 31
type input "R$ 0,00"
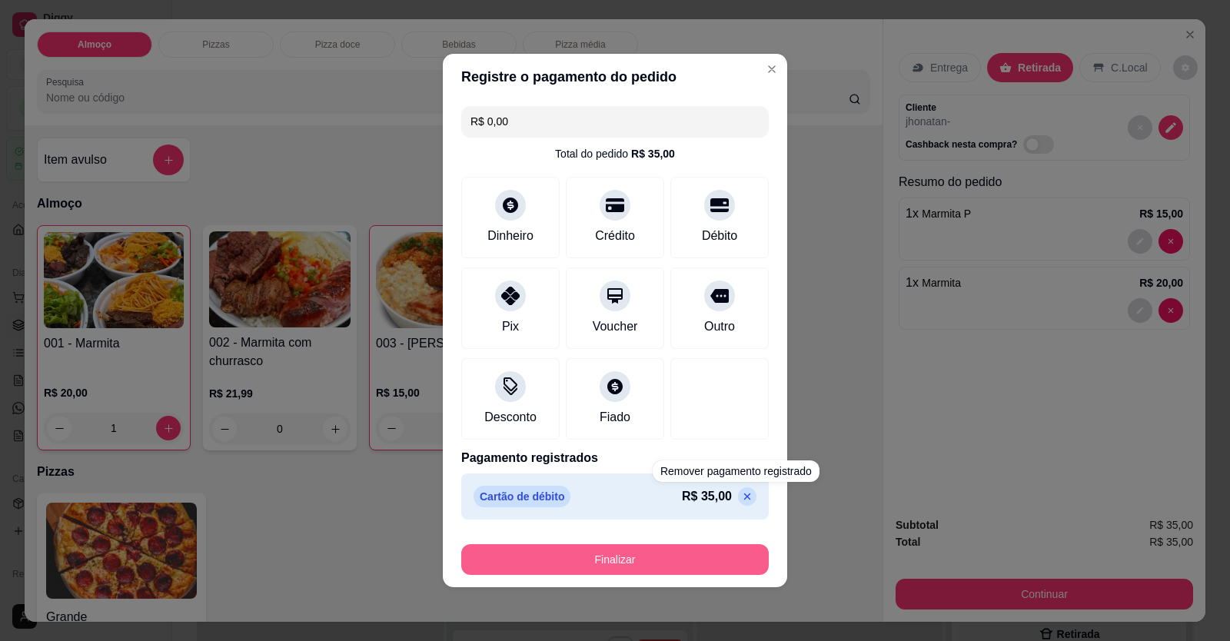
click at [723, 556] on button "Finalizar" at bounding box center [614, 559] width 307 height 31
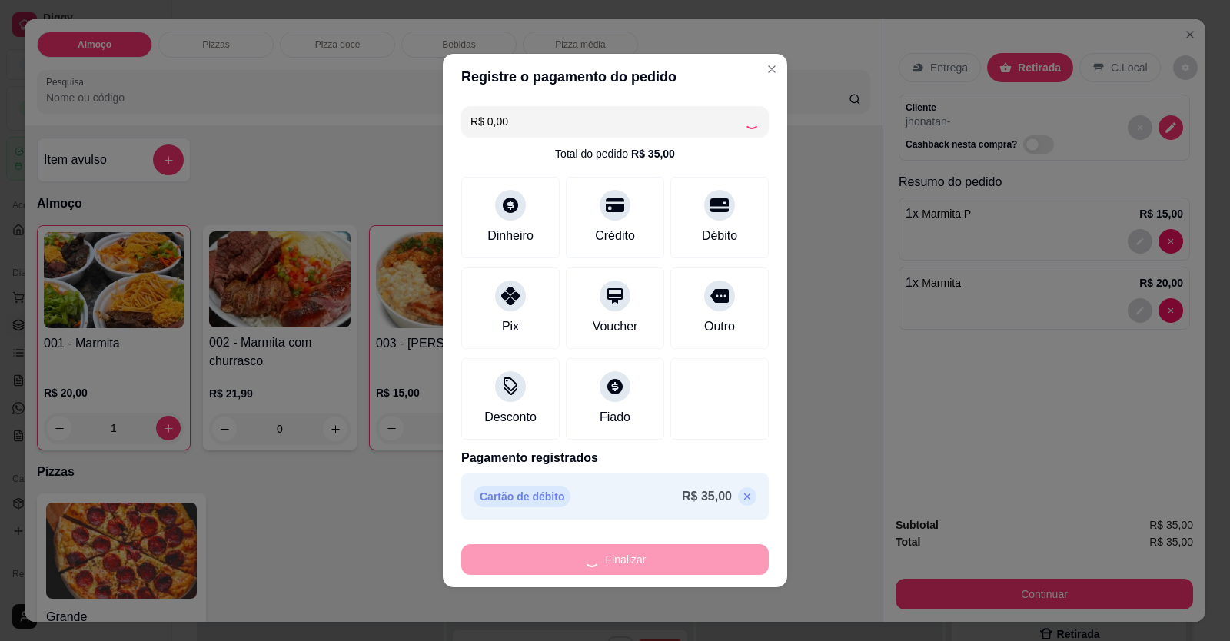
type input "0"
type input "-R$ 35,00"
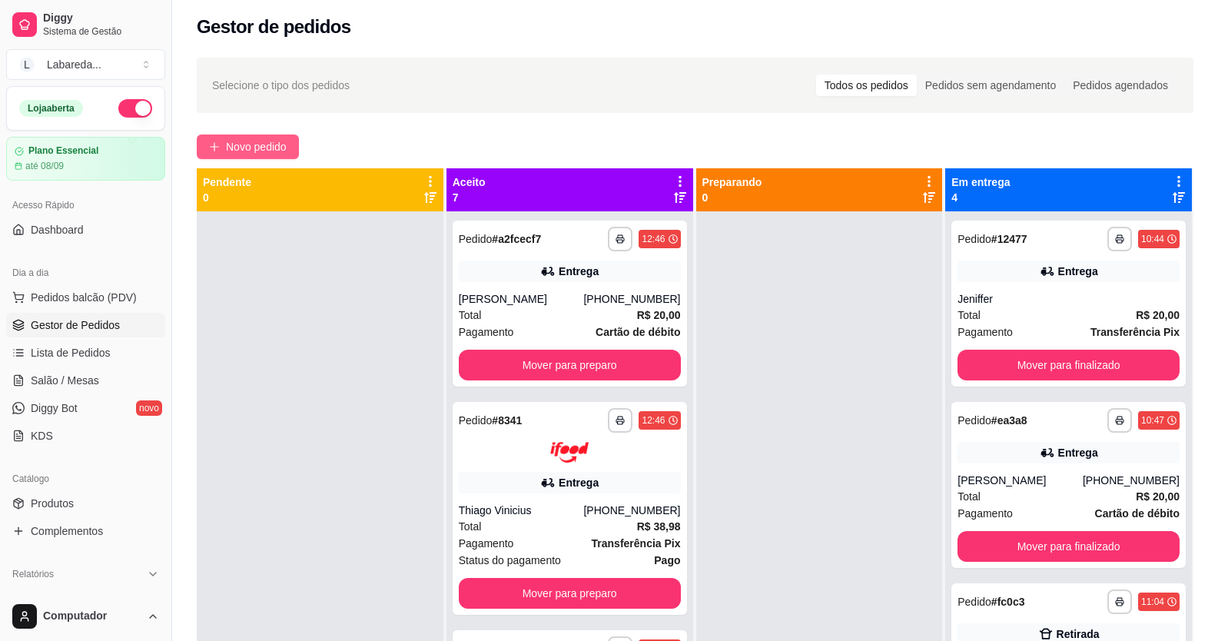
click at [266, 144] on span "Novo pedido" at bounding box center [256, 146] width 61 height 17
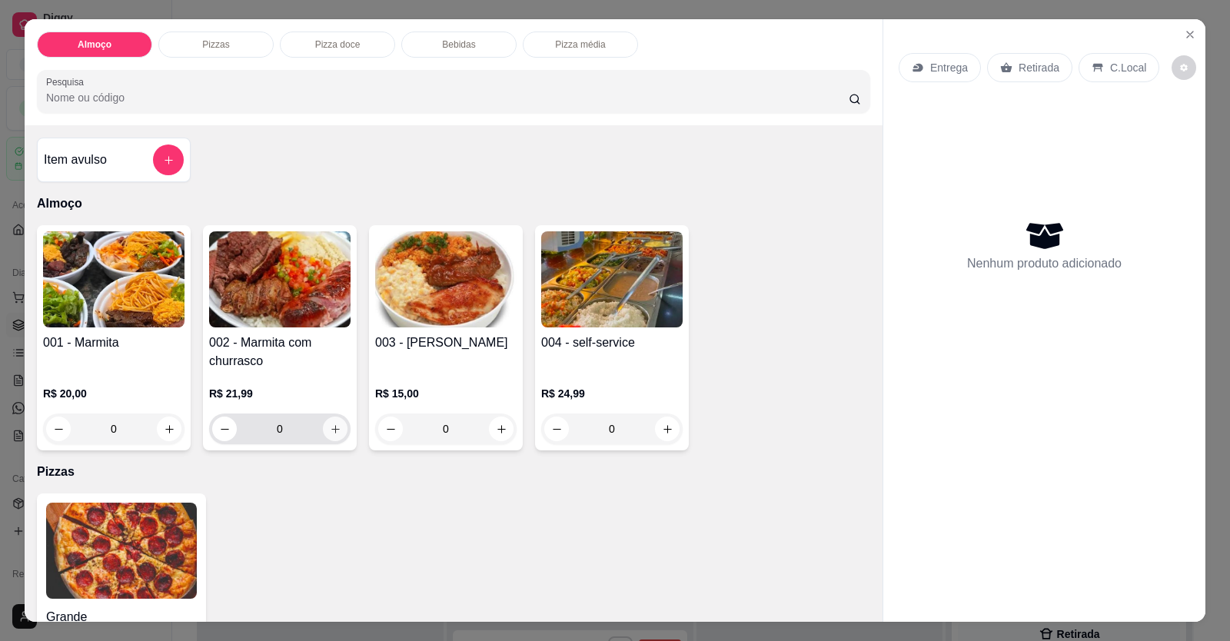
click at [330, 424] on icon "increase-product-quantity" at bounding box center [336, 430] width 12 height 12
type input "1"
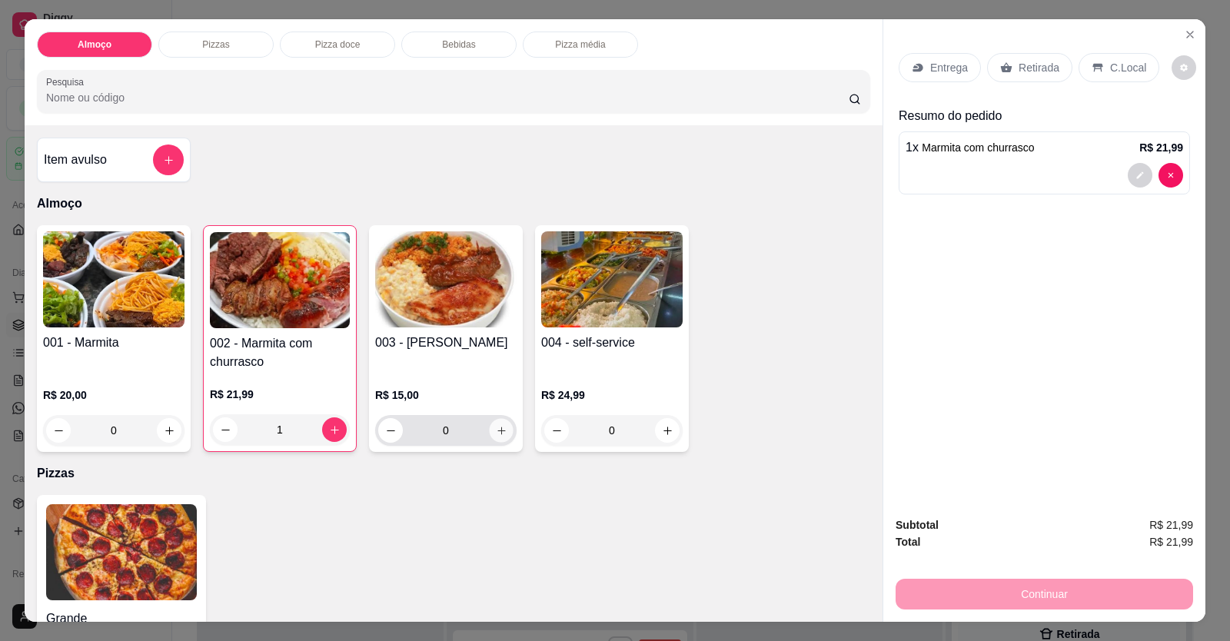
click at [489, 432] on button "increase-product-quantity" at bounding box center [501, 431] width 24 height 24
type input "1"
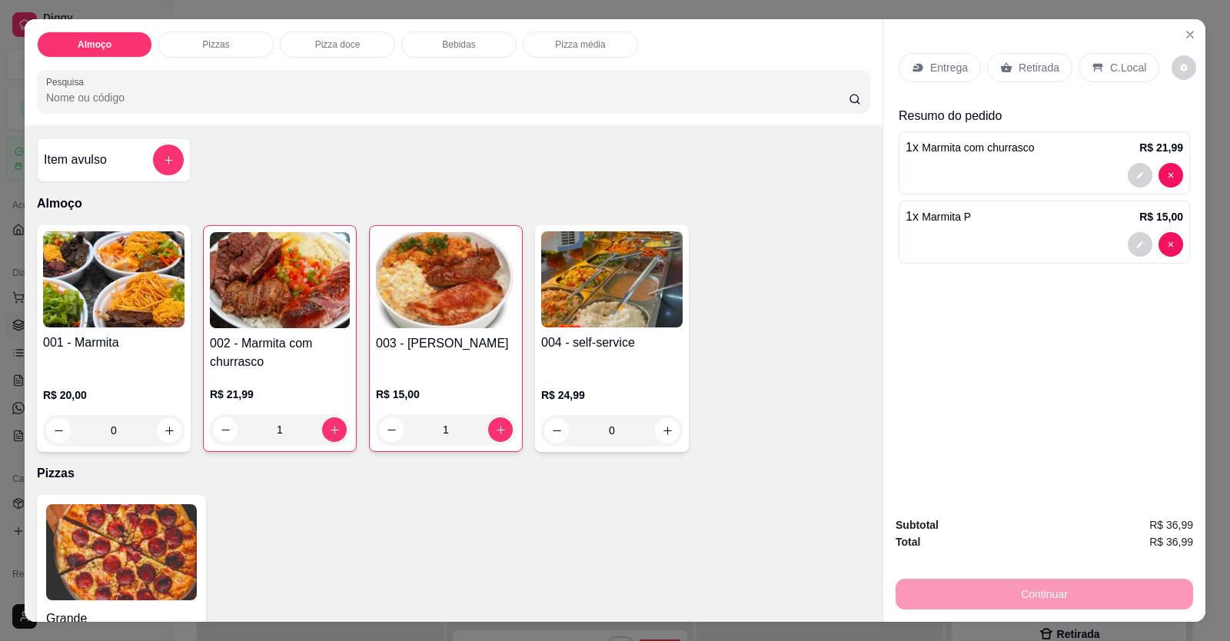
click at [794, 67] on p "Entrega" at bounding box center [949, 67] width 38 height 15
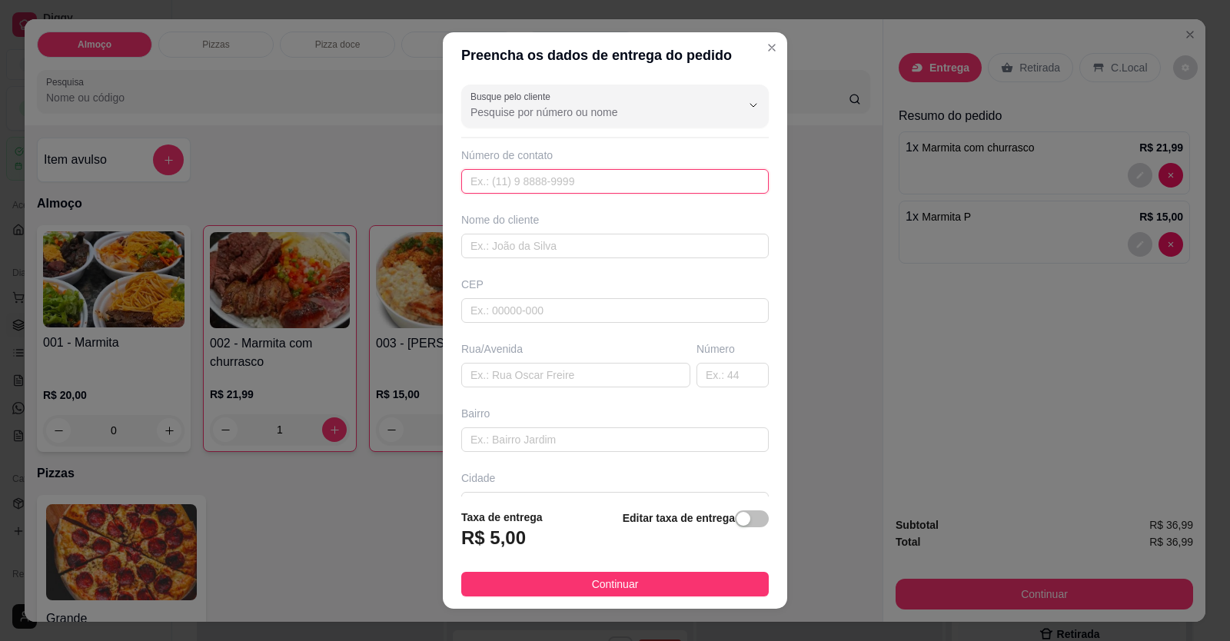
click at [477, 184] on input "text" at bounding box center [614, 181] width 307 height 25
type input "[PHONE_NUMBER]"
click at [491, 440] on input "text" at bounding box center [614, 439] width 307 height 25
paste input "[GEOGRAPHIC_DATA], e uma reciclagem"
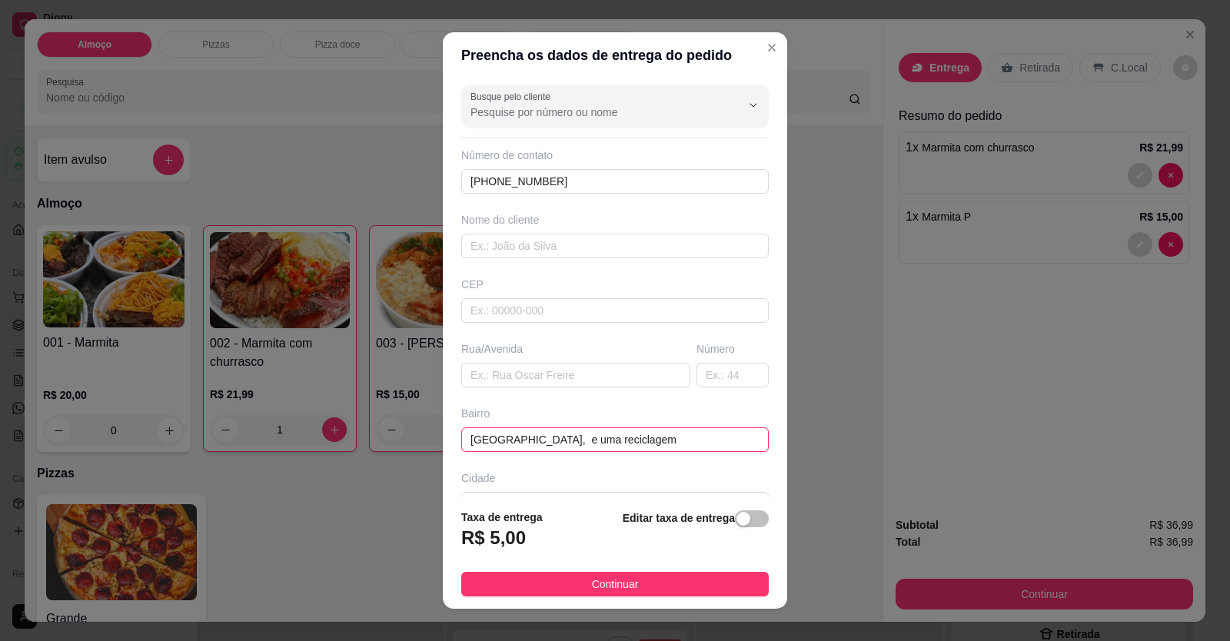
type input "[GEOGRAPHIC_DATA], e uma reciclagem"
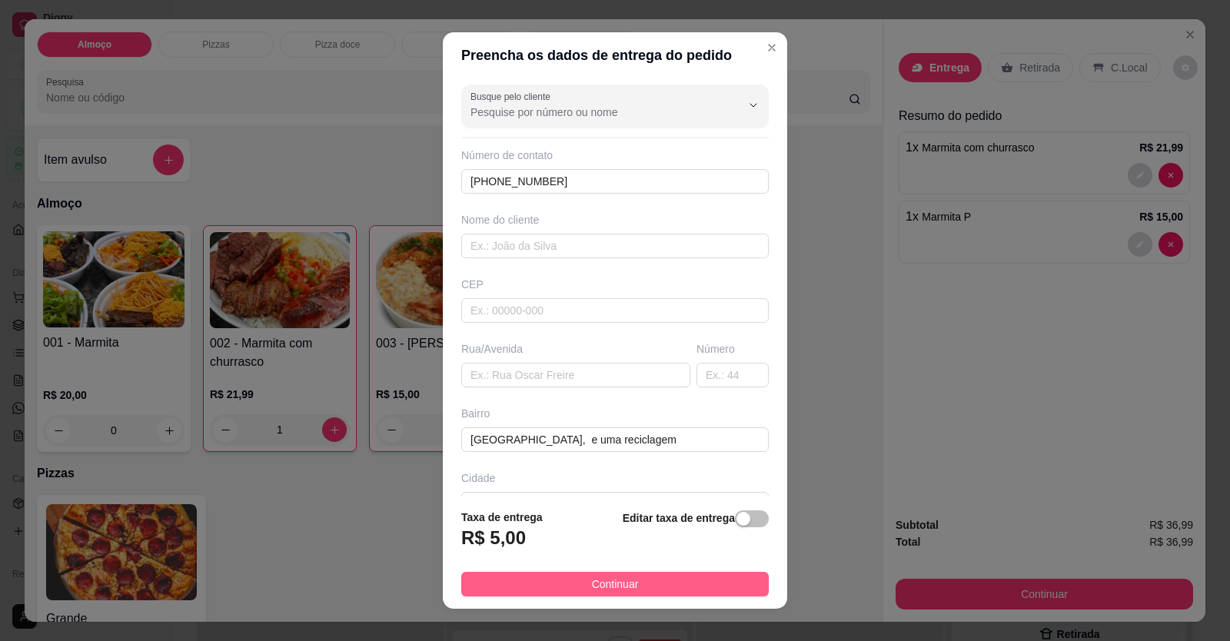
click at [563, 567] on footer "Taxa de entrega R$ 5,00 Editar taxa de entrega Continuar" at bounding box center [615, 553] width 344 height 112
click at [567, 577] on button "Continuar" at bounding box center [614, 584] width 307 height 25
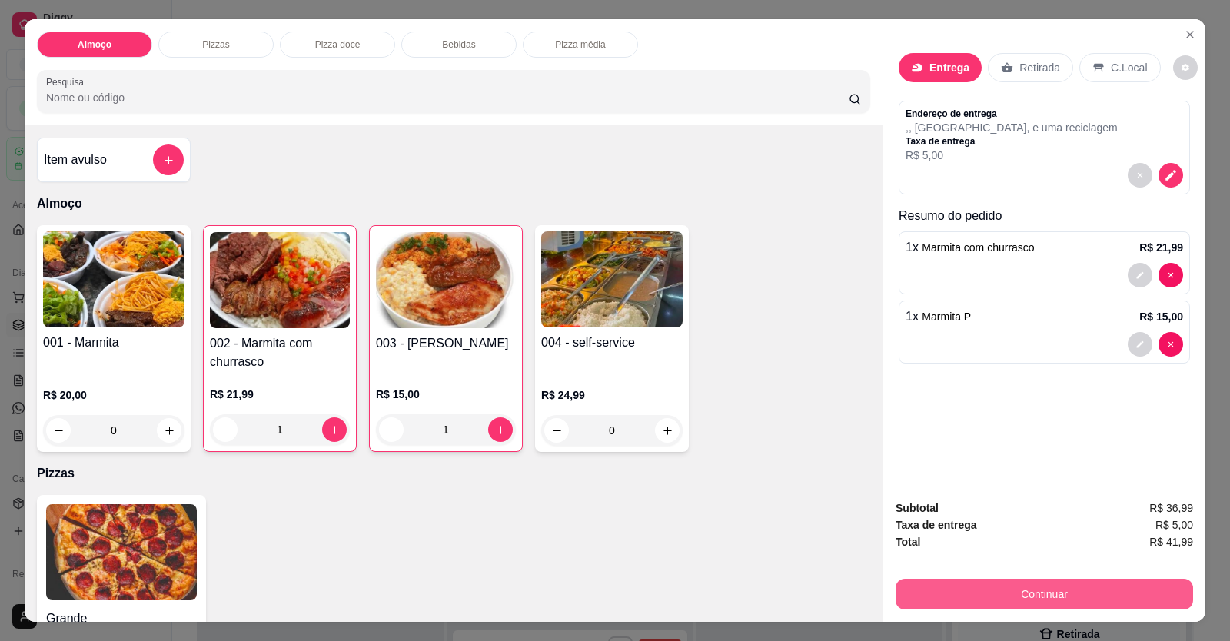
click at [794, 588] on button "Continuar" at bounding box center [1043, 594] width 297 height 31
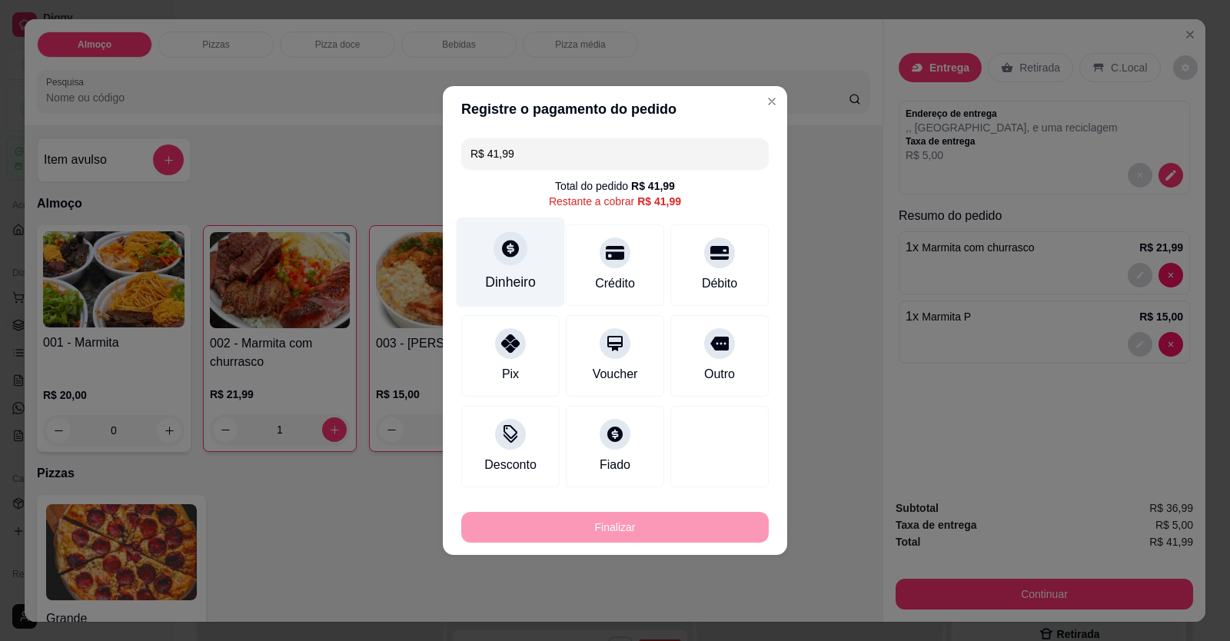
click at [504, 283] on div "Dinheiro" at bounding box center [510, 282] width 51 height 20
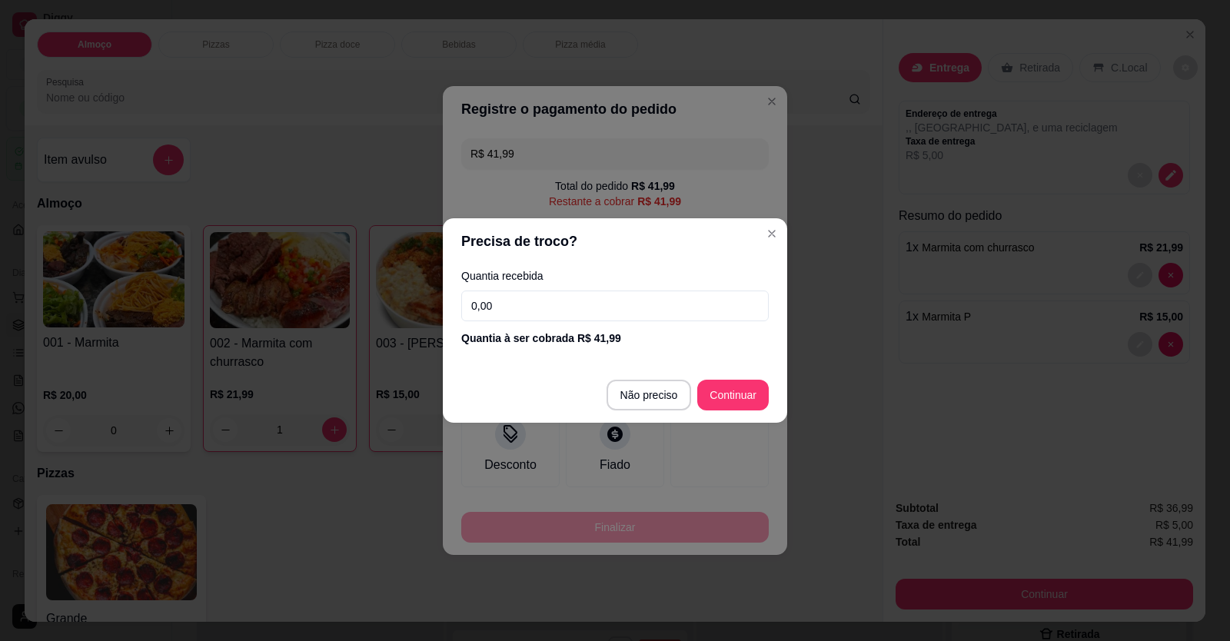
click at [590, 301] on input "0,00" at bounding box center [614, 306] width 307 height 31
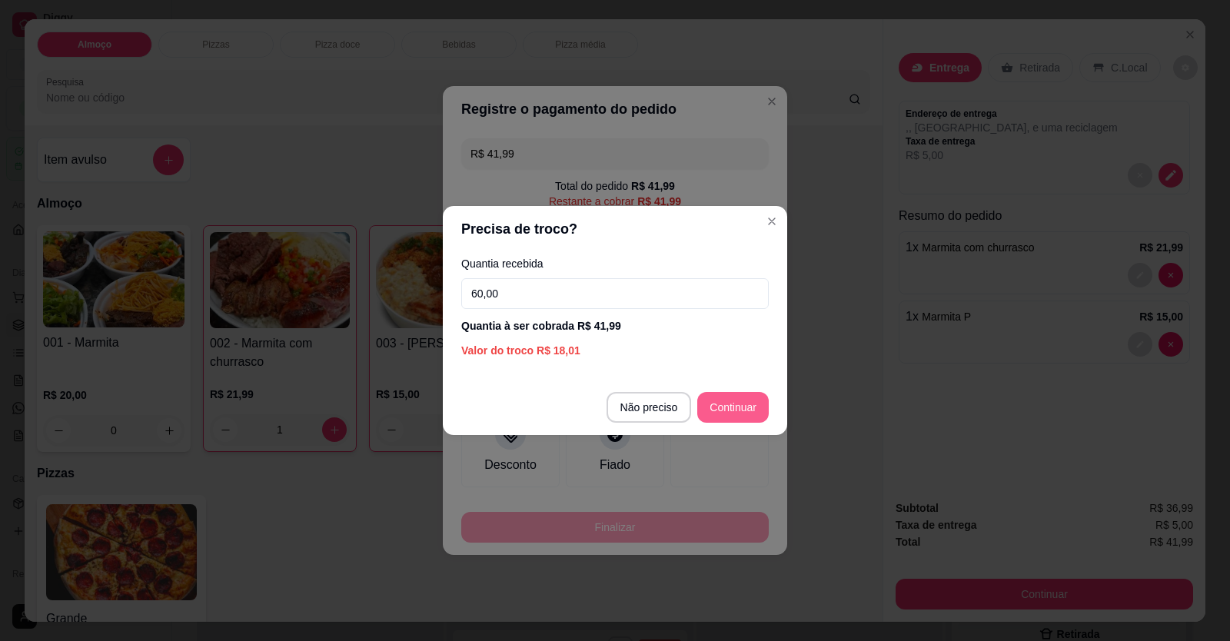
type input "60,00"
type input "R$ 0,00"
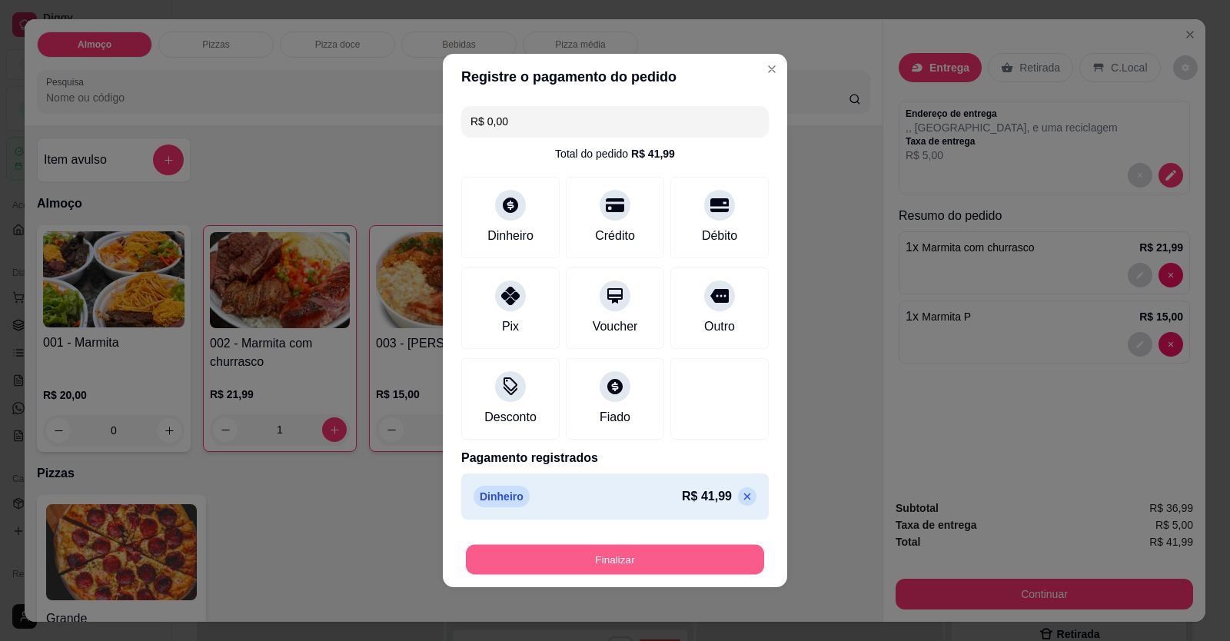
click at [705, 561] on button "Finalizar" at bounding box center [615, 560] width 298 height 30
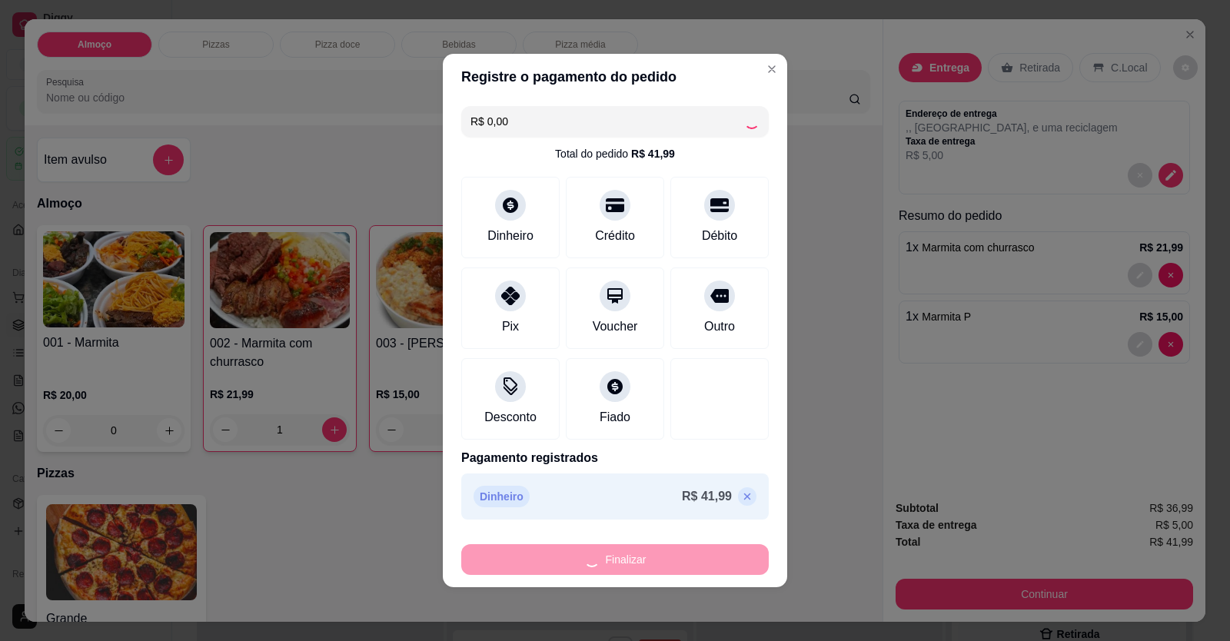
type input "0"
type input "-R$ 41,99"
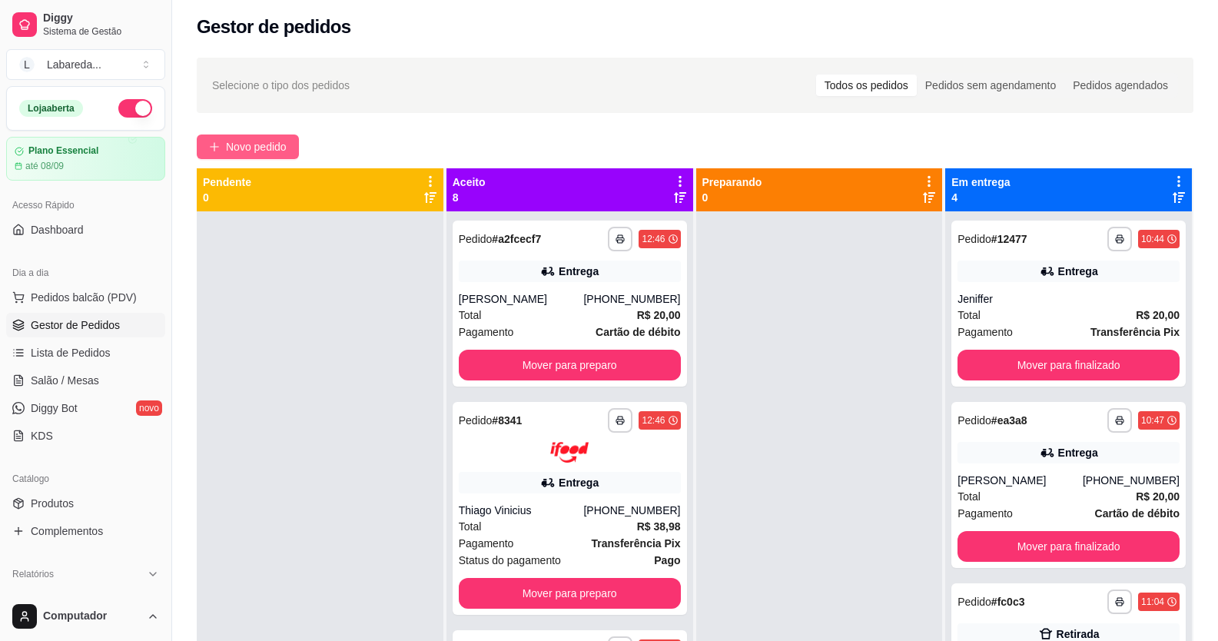
click at [267, 141] on span "Novo pedido" at bounding box center [256, 146] width 61 height 17
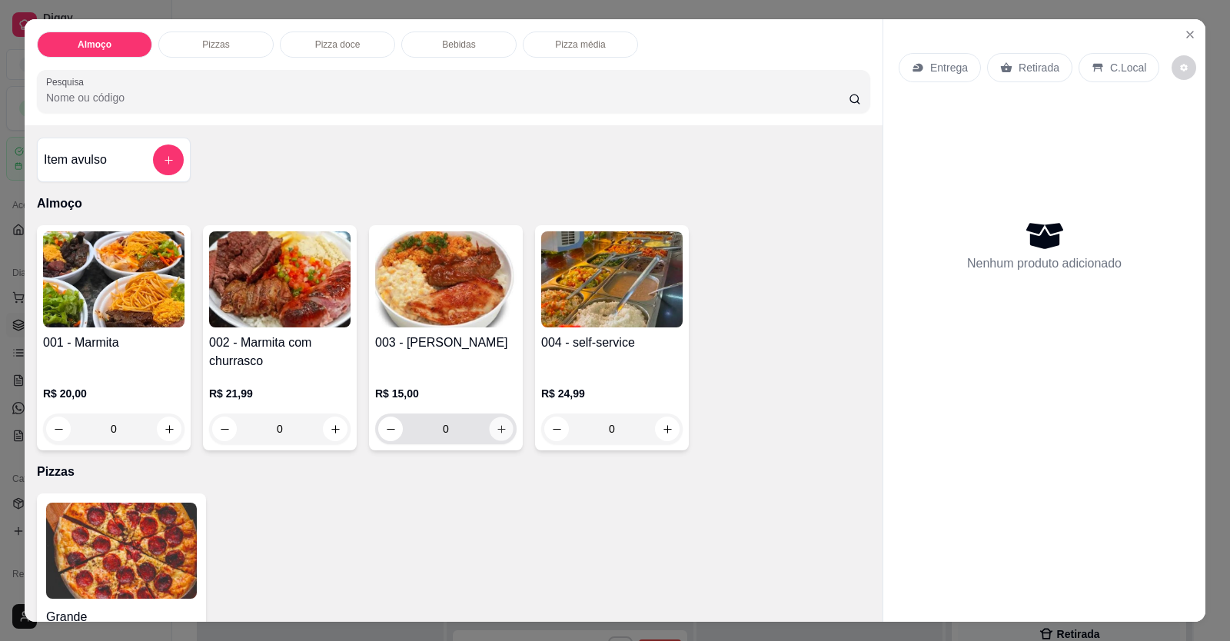
click at [497, 435] on button "increase-product-quantity" at bounding box center [501, 429] width 24 height 24
type input "1"
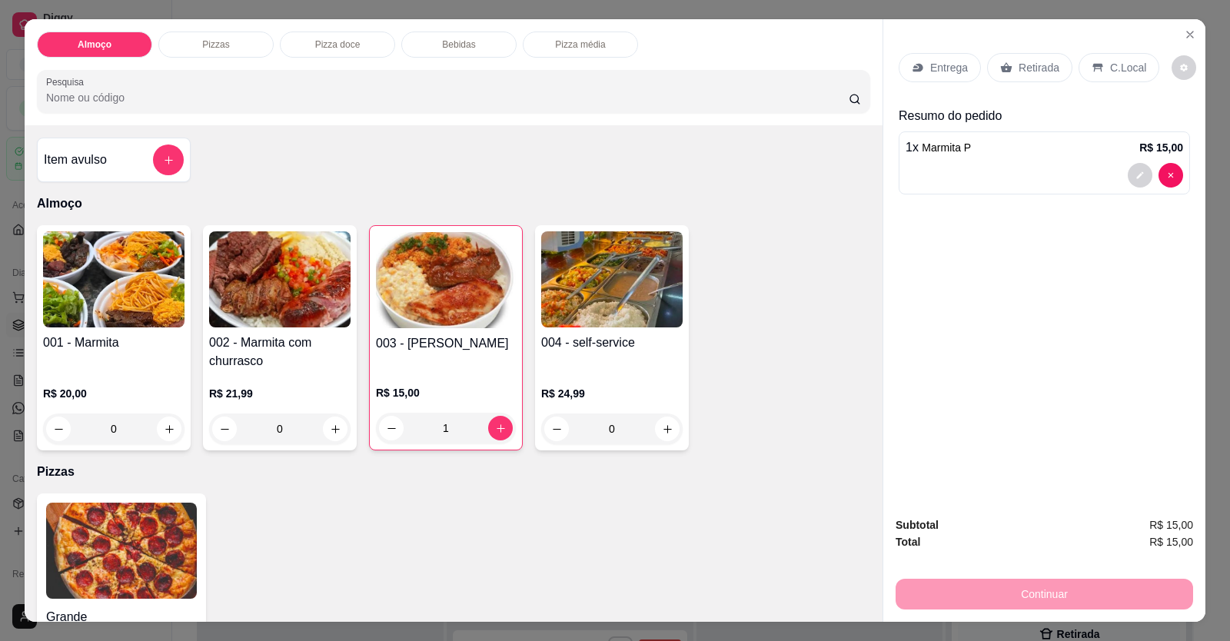
click at [794, 66] on div "Entrega" at bounding box center [940, 67] width 82 height 29
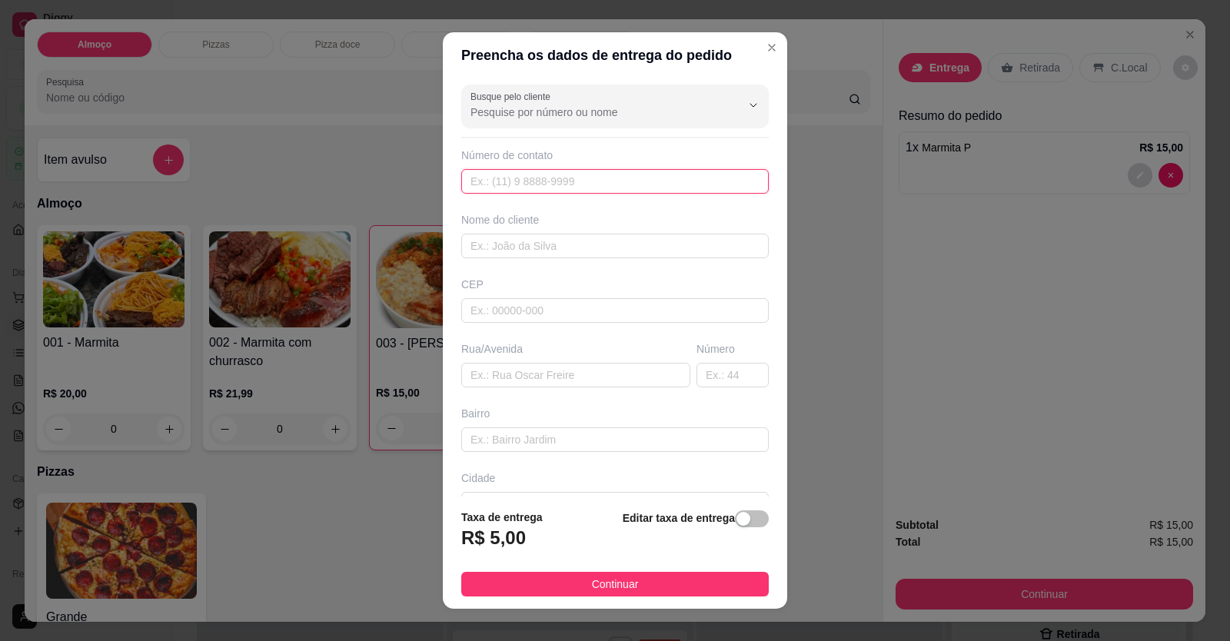
click at [571, 192] on input "text" at bounding box center [614, 181] width 307 height 25
type input "[PHONE_NUMBER]"
click at [545, 253] on input "text" at bounding box center [614, 246] width 307 height 25
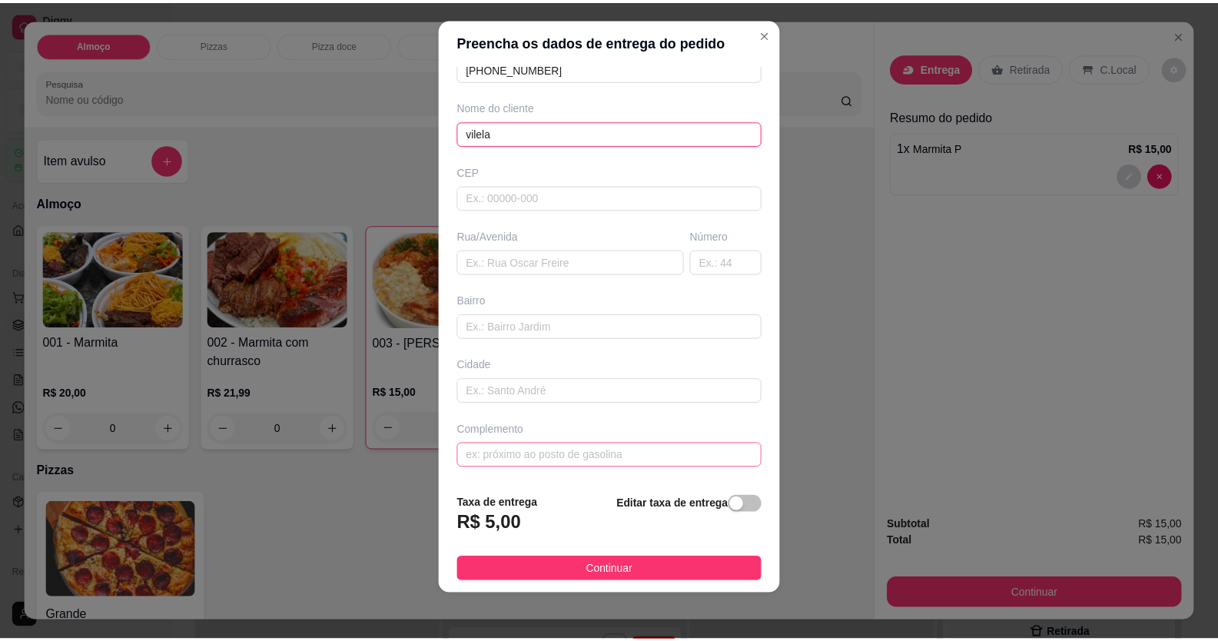
scroll to position [17, 0]
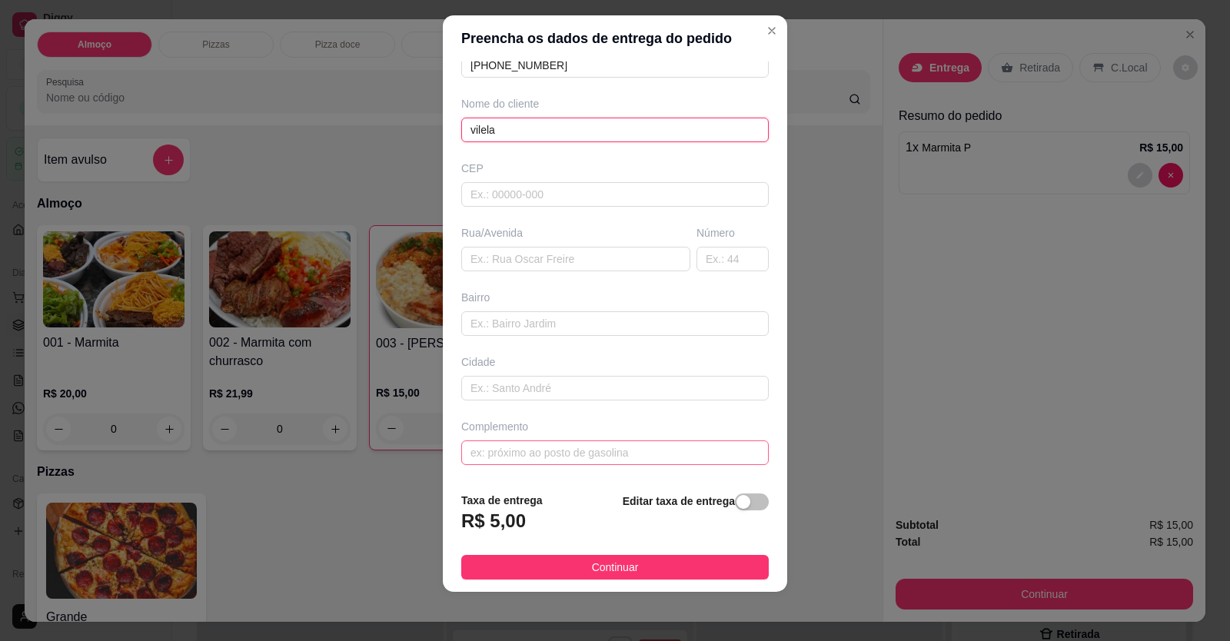
type input "vilela"
click at [628, 447] on input "text" at bounding box center [614, 452] width 307 height 25
type input "bocayuva"
drag, startPoint x: 536, startPoint y: 450, endPoint x: 410, endPoint y: 410, distance: 133.2
click at [412, 409] on div "Preencha os dados de entrega do pedido Busque pelo cliente Número de contato [P…" at bounding box center [615, 320] width 1230 height 641
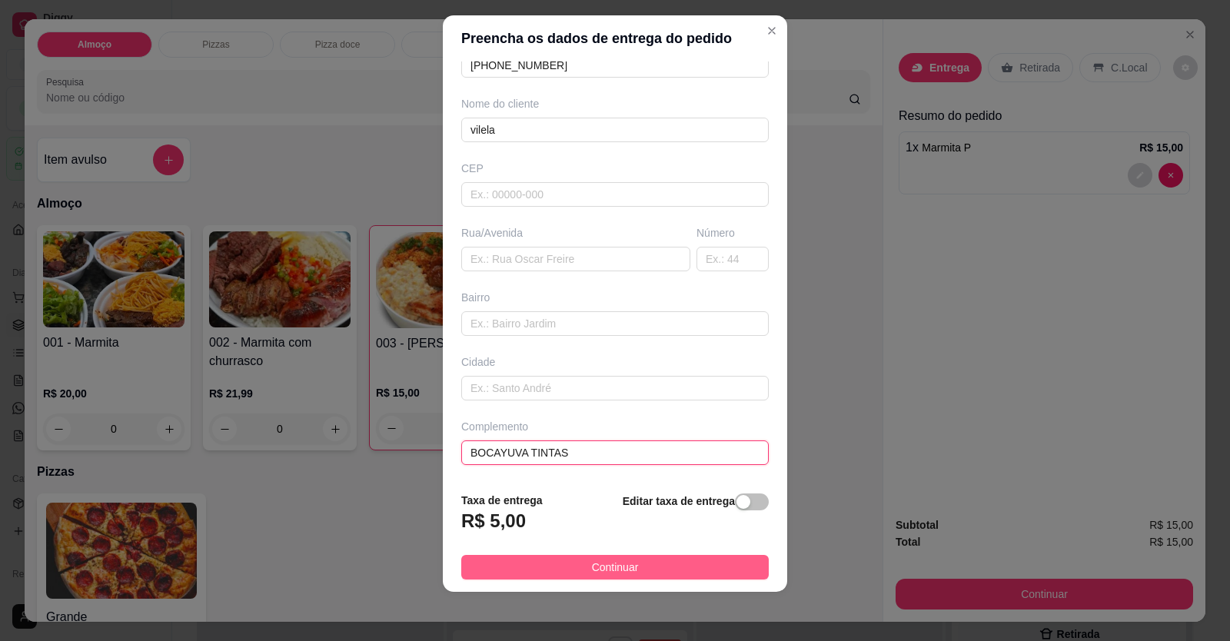
type input "BOCAYUVA TINTAS"
click at [627, 570] on button "Continuar" at bounding box center [614, 567] width 307 height 25
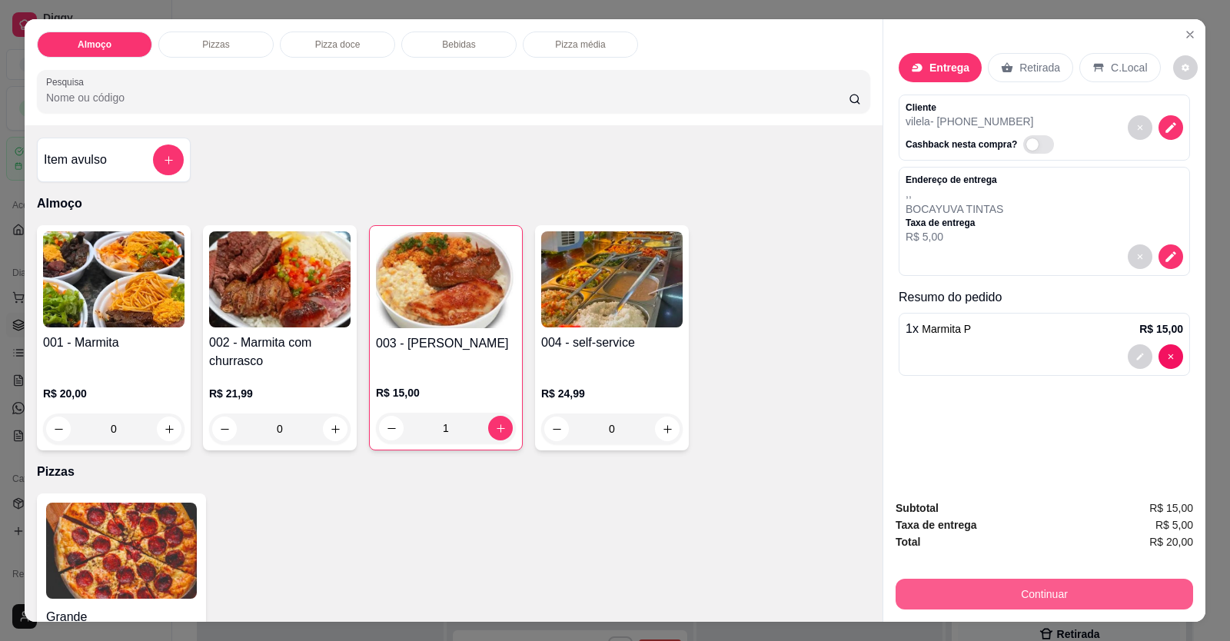
click at [794, 590] on button "Continuar" at bounding box center [1043, 594] width 297 height 31
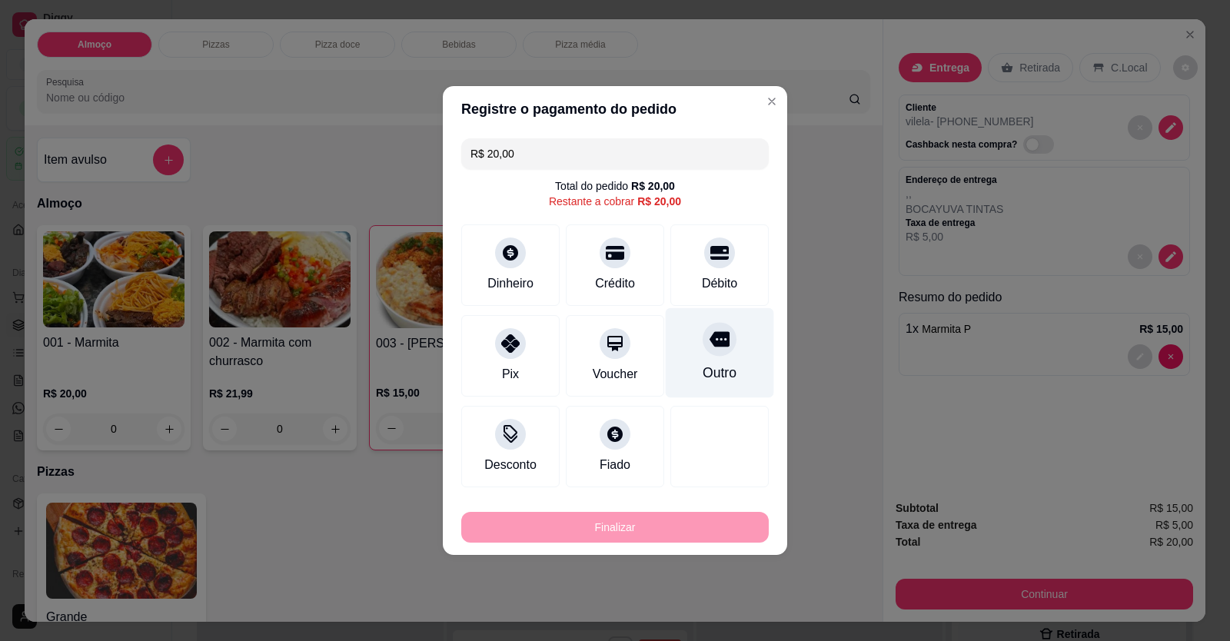
drag, startPoint x: 715, startPoint y: 265, endPoint x: 699, endPoint y: 344, distance: 80.0
click at [716, 267] on div "Débito" at bounding box center [719, 264] width 98 height 81
type input "R$ 0,00"
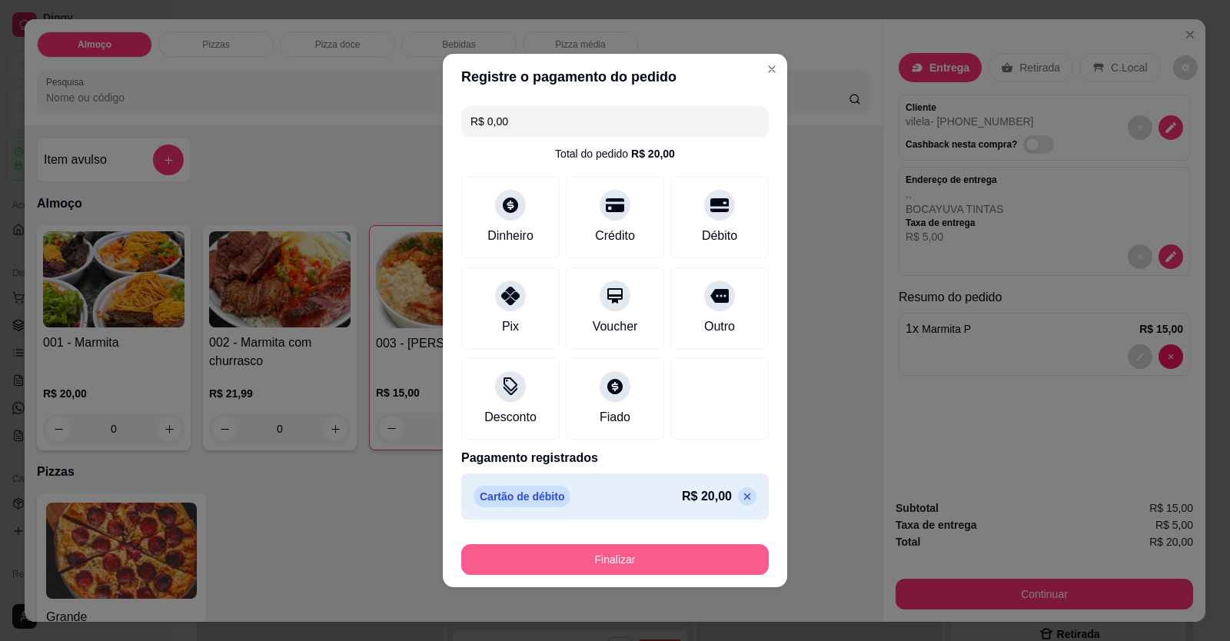
click at [644, 550] on button "Finalizar" at bounding box center [614, 559] width 307 height 31
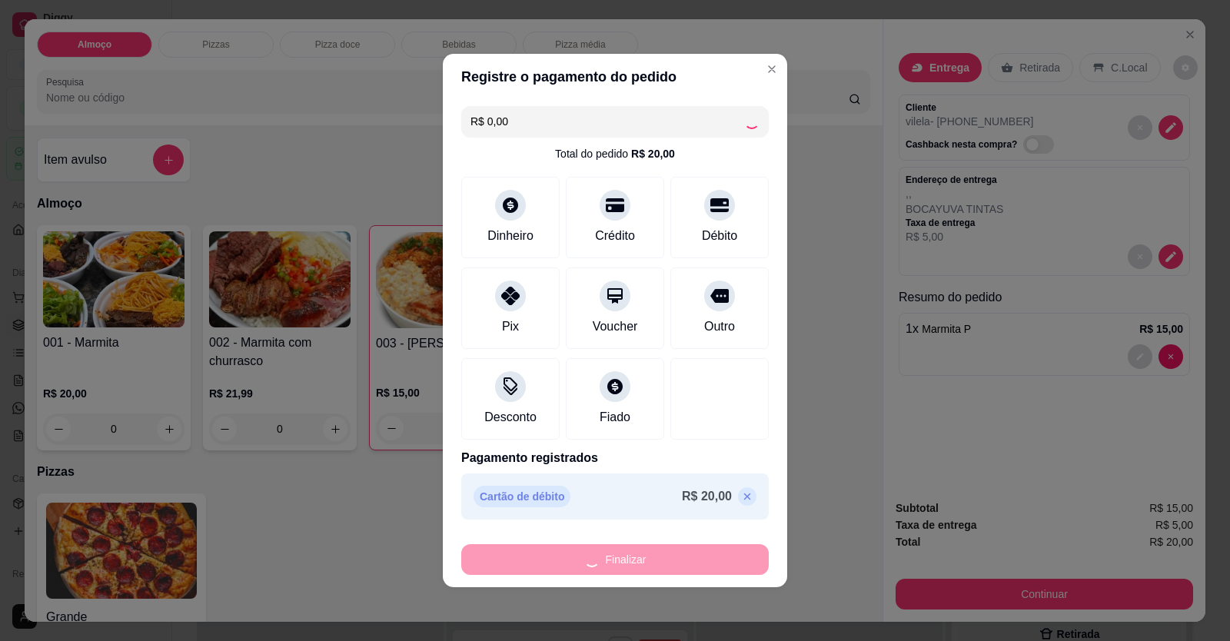
type input "0"
type input "-R$ 20,00"
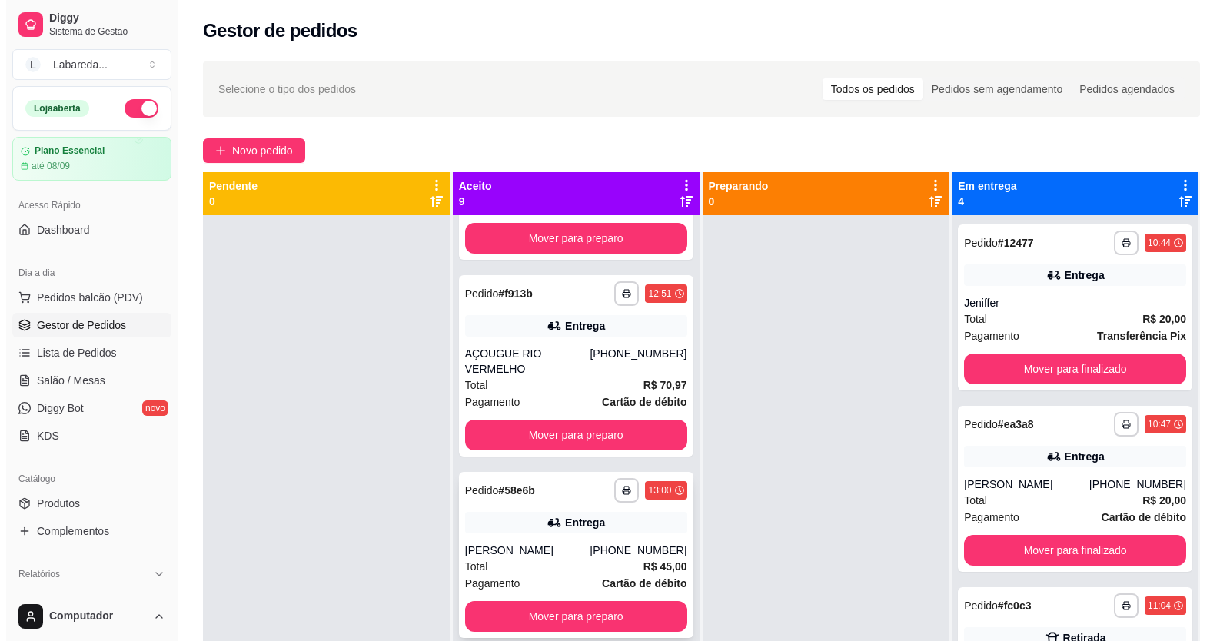
scroll to position [615, 0]
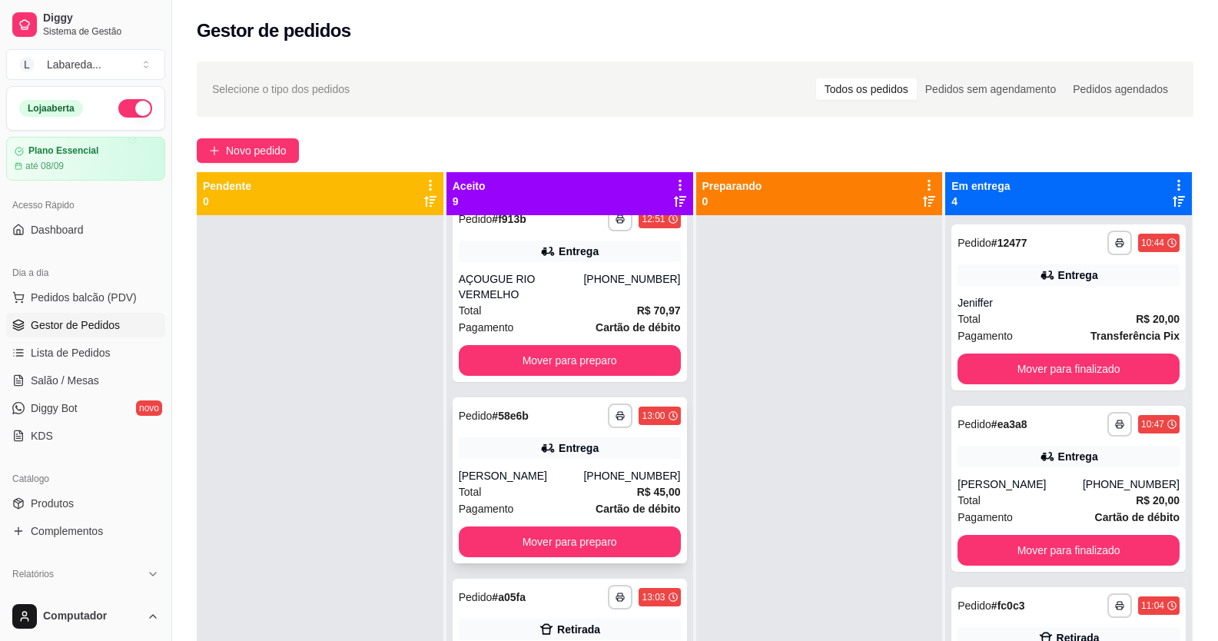
click at [560, 483] on div "Total R$ 45,00" at bounding box center [570, 491] width 222 height 17
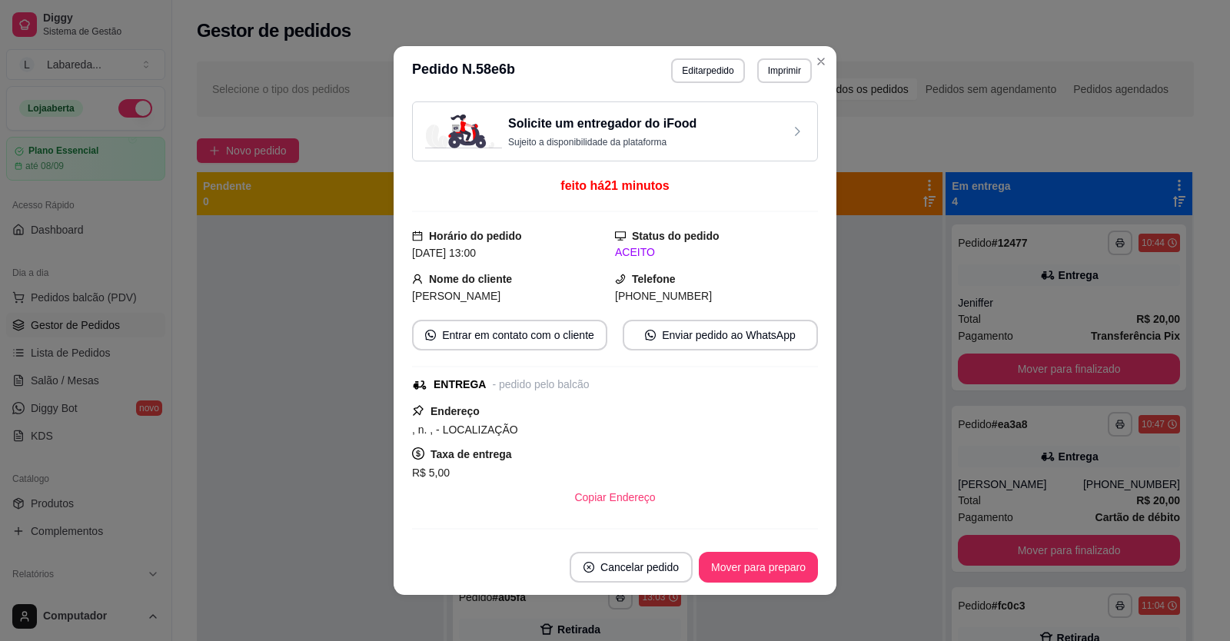
click at [720, 85] on header "**********" at bounding box center [615, 70] width 443 height 49
click at [713, 73] on button "Editar pedido" at bounding box center [707, 70] width 73 height 25
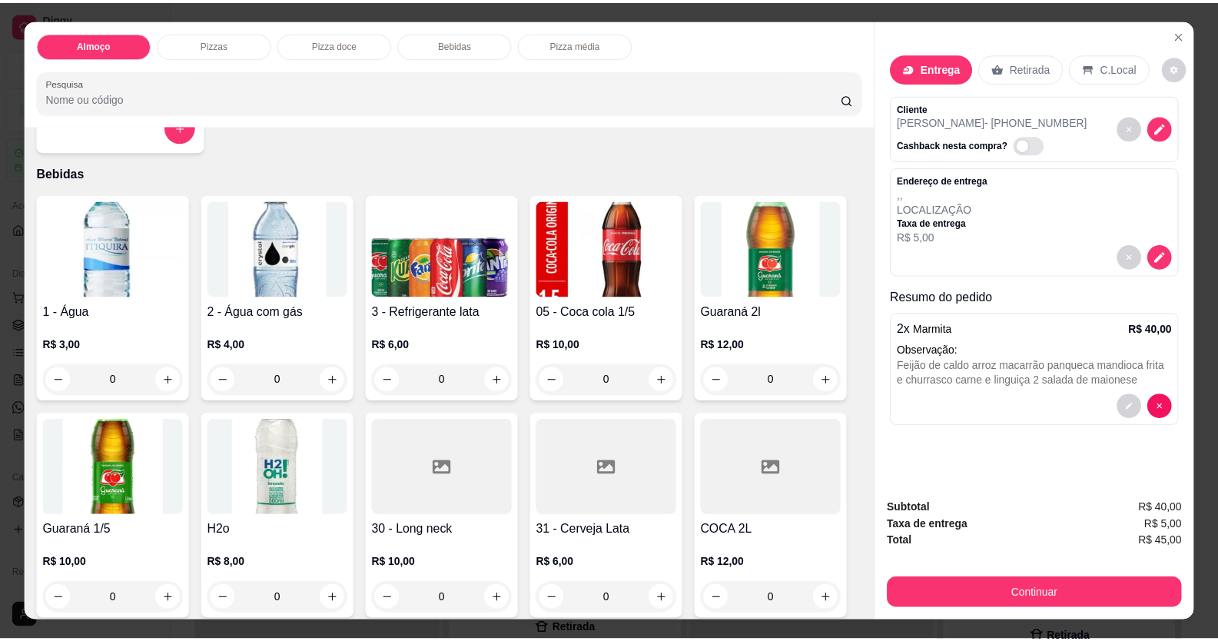
scroll to position [922, 0]
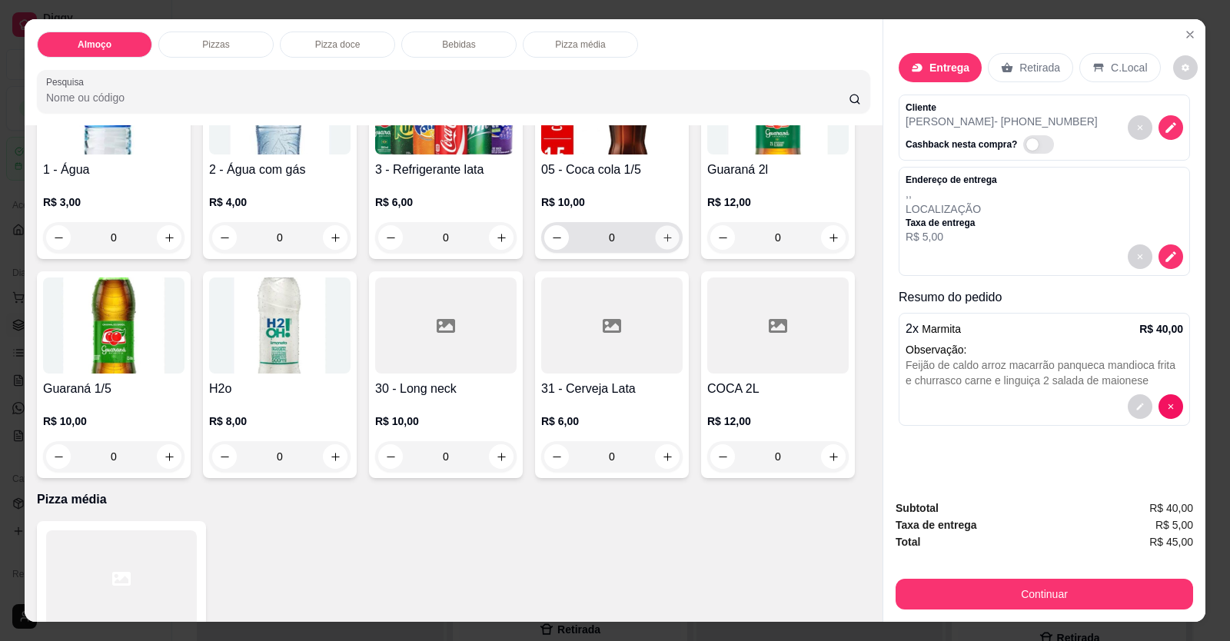
click at [665, 227] on button "increase-product-quantity" at bounding box center [667, 238] width 24 height 24
type input "1"
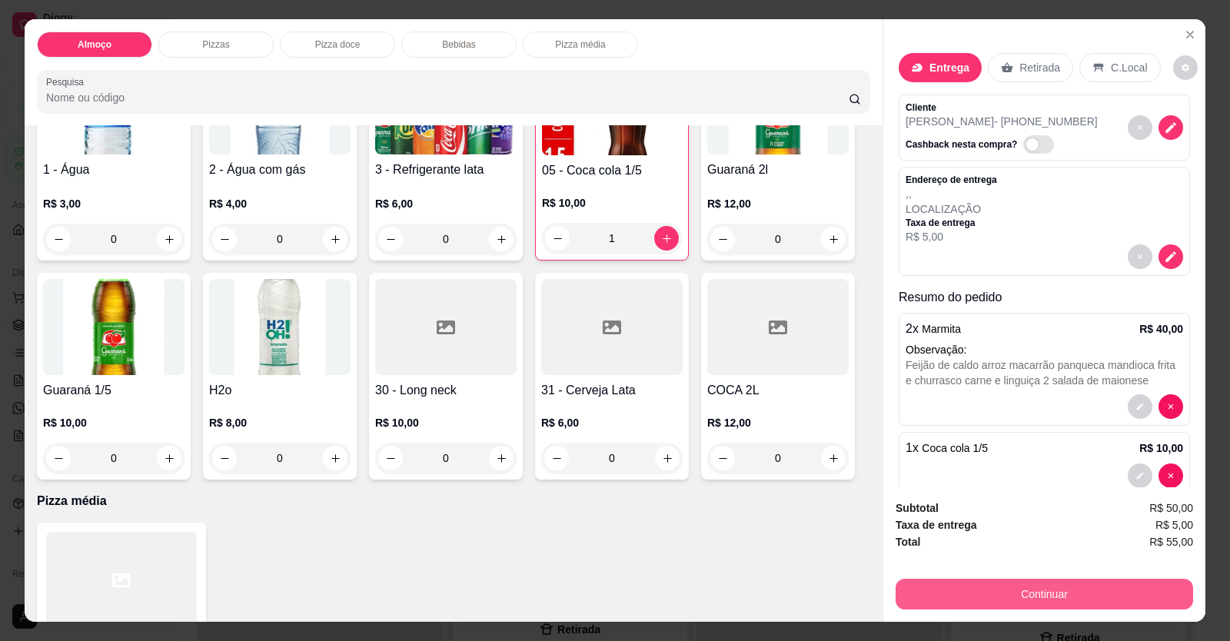
click at [794, 598] on button "Continuar" at bounding box center [1043, 594] width 297 height 31
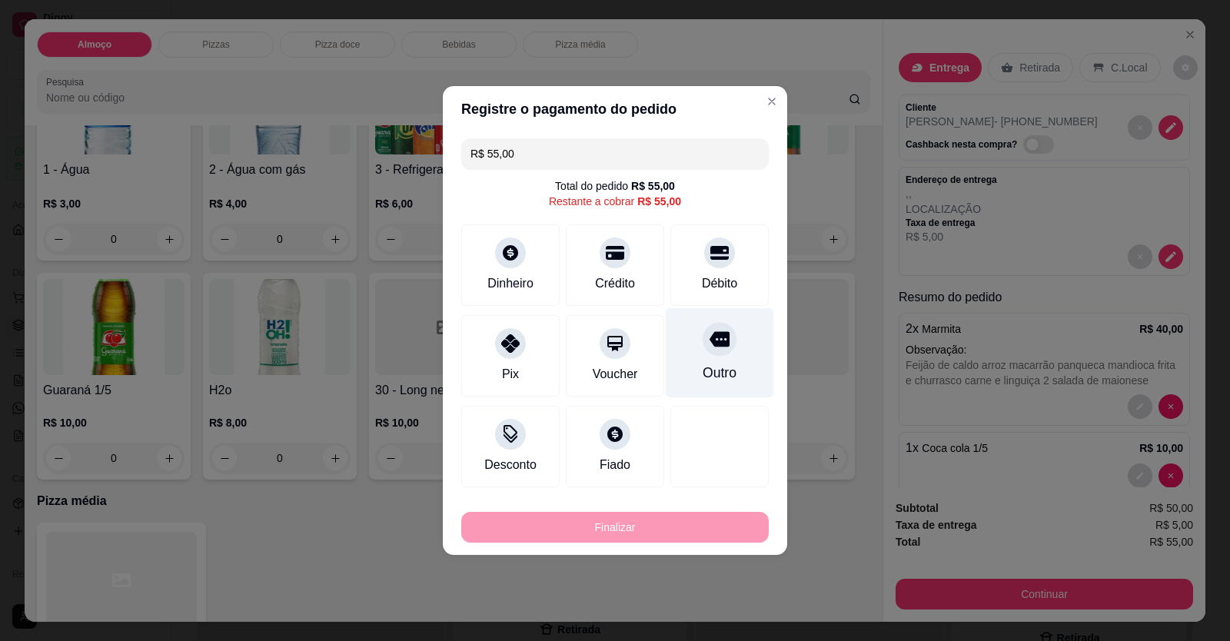
drag, startPoint x: 713, startPoint y: 269, endPoint x: 709, endPoint y: 337, distance: 67.7
click at [713, 270] on div "Débito" at bounding box center [719, 264] width 98 height 81
type input "R$ 0,00"
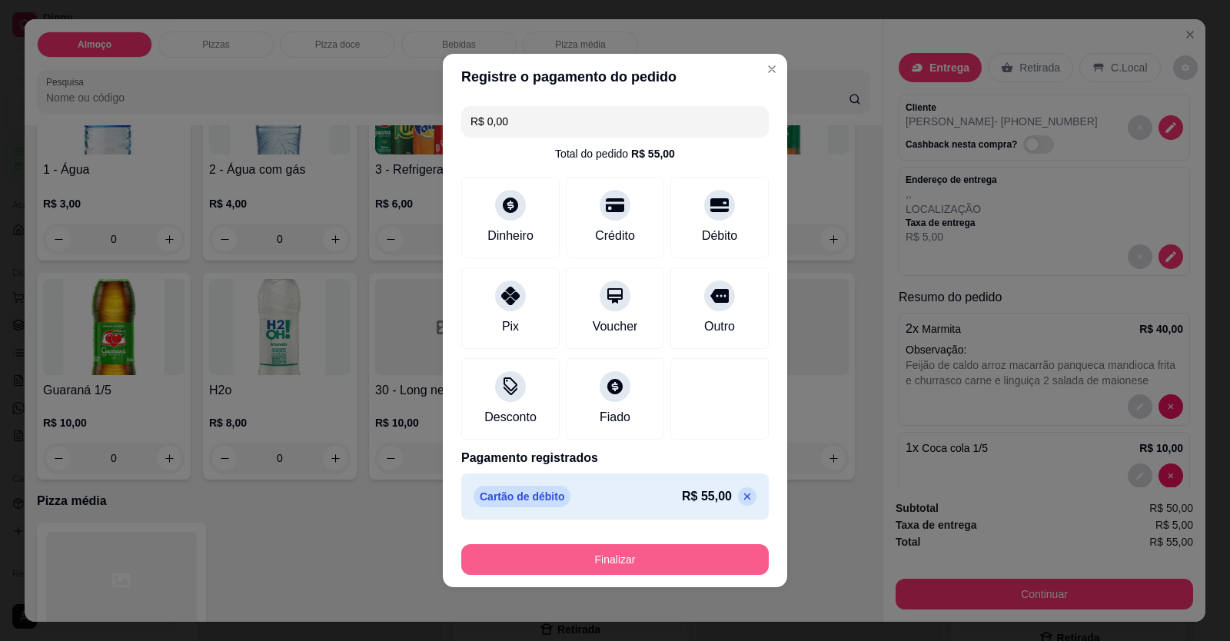
click at [687, 557] on button "Finalizar" at bounding box center [614, 559] width 307 height 31
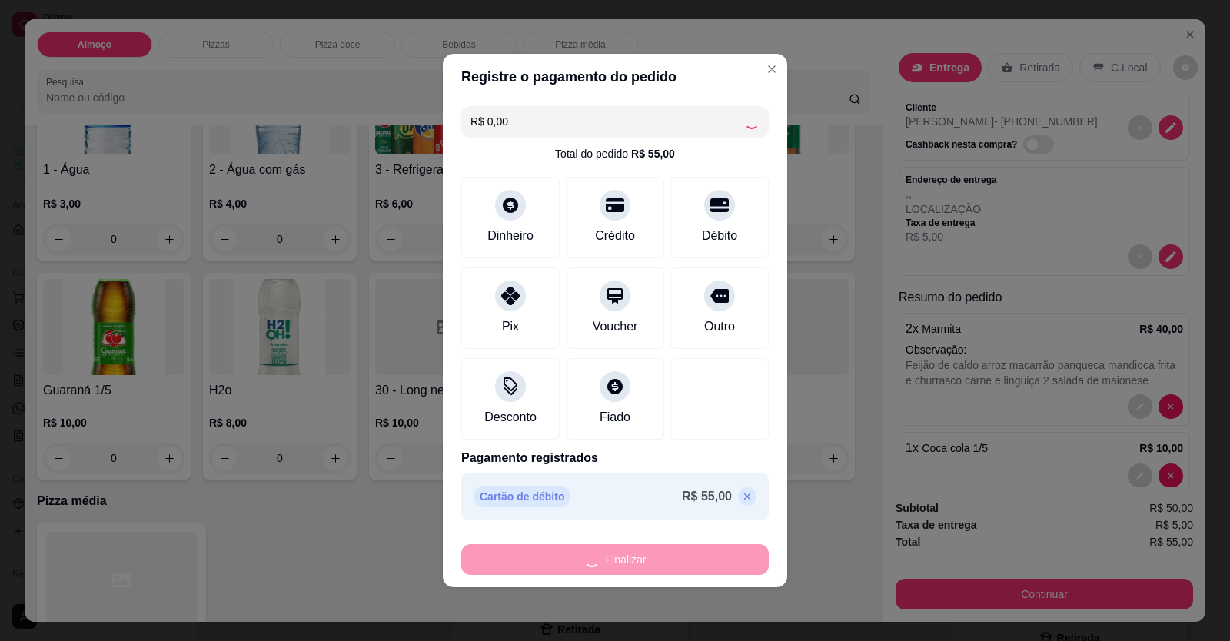
type input "0"
type input "-R$ 55,00"
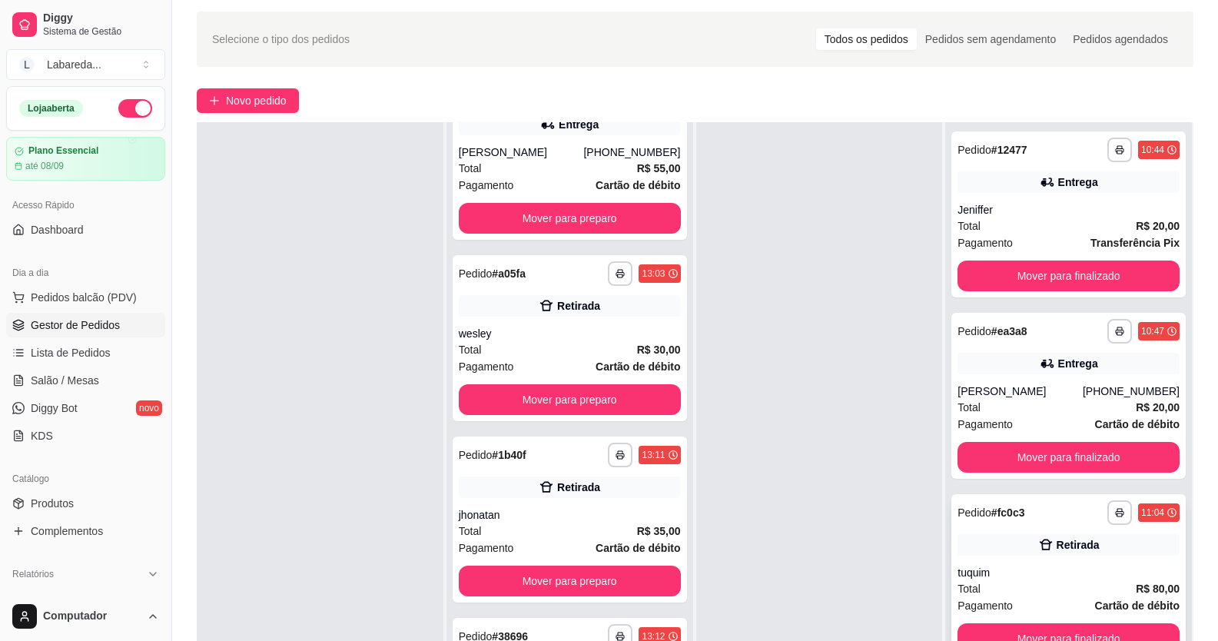
scroll to position [77, 0]
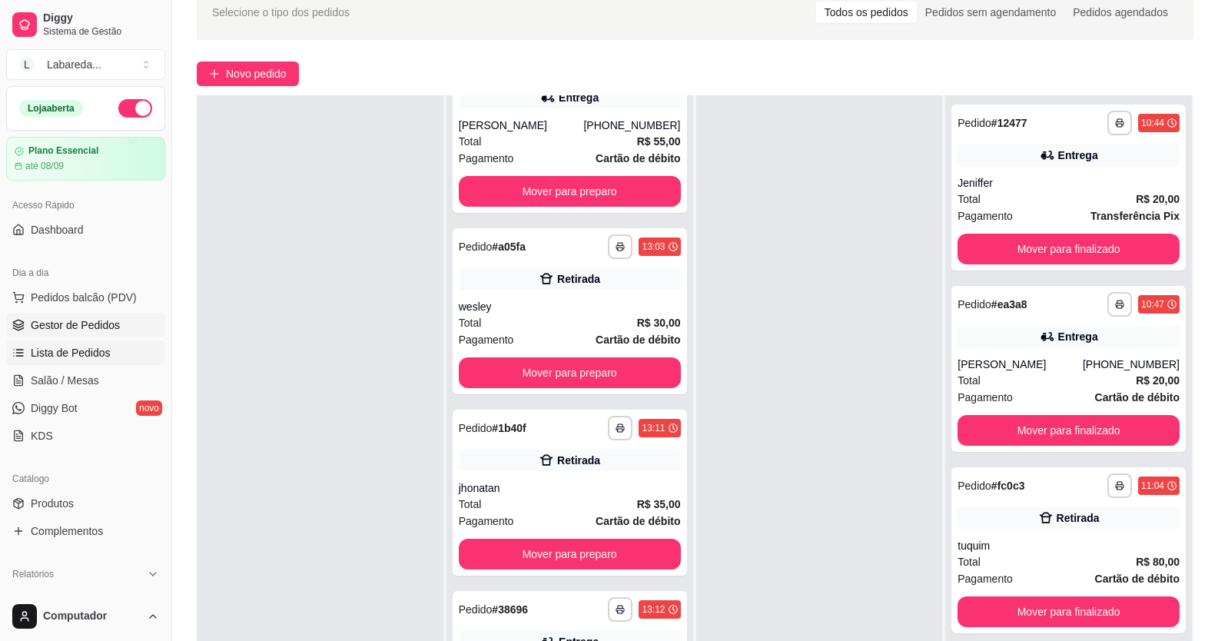
click at [85, 353] on span "Lista de Pedidos" at bounding box center [71, 352] width 80 height 15
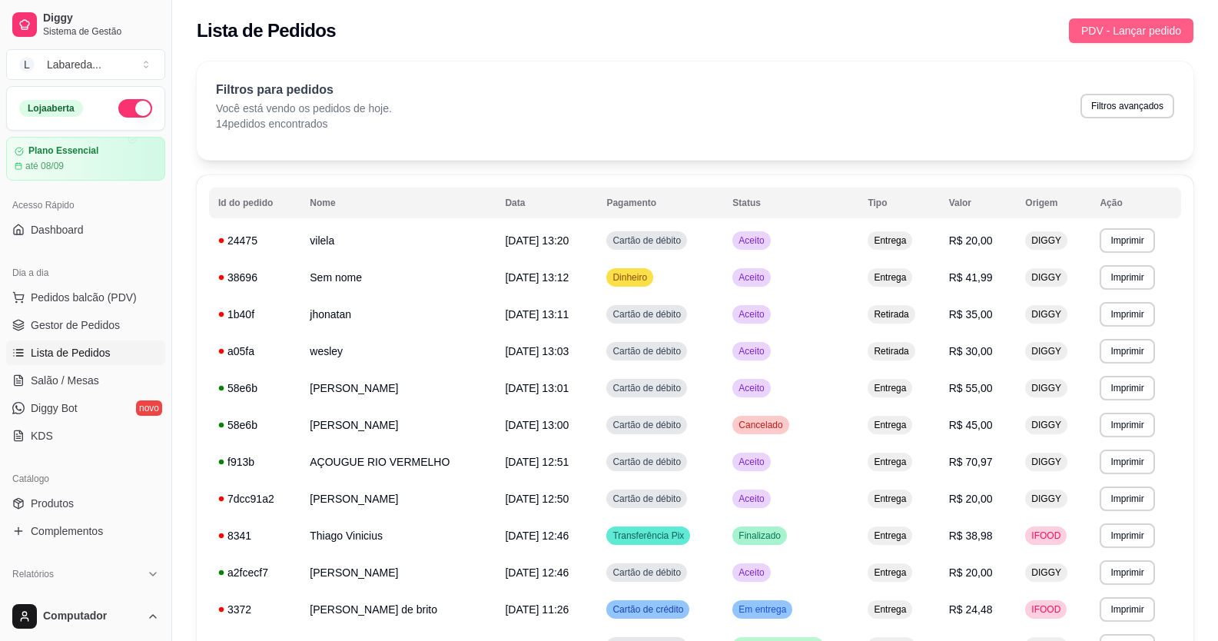
click at [794, 25] on span "PDV - Lançar pedido" at bounding box center [1131, 30] width 100 height 17
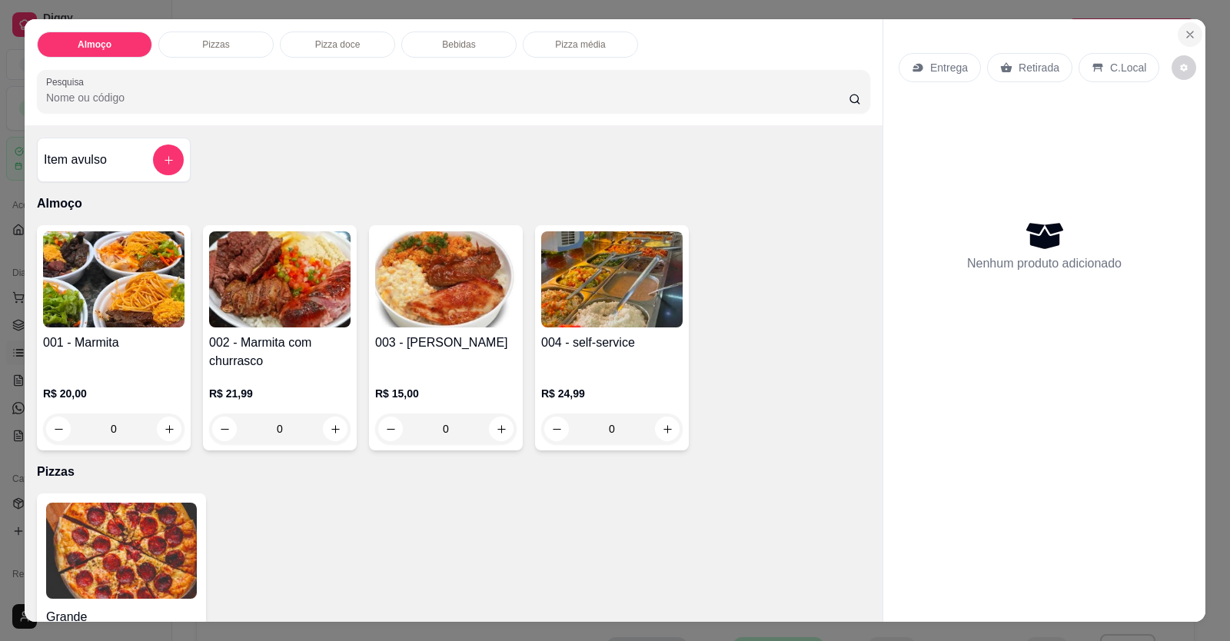
click at [794, 42] on button "Close" at bounding box center [1190, 34] width 25 height 25
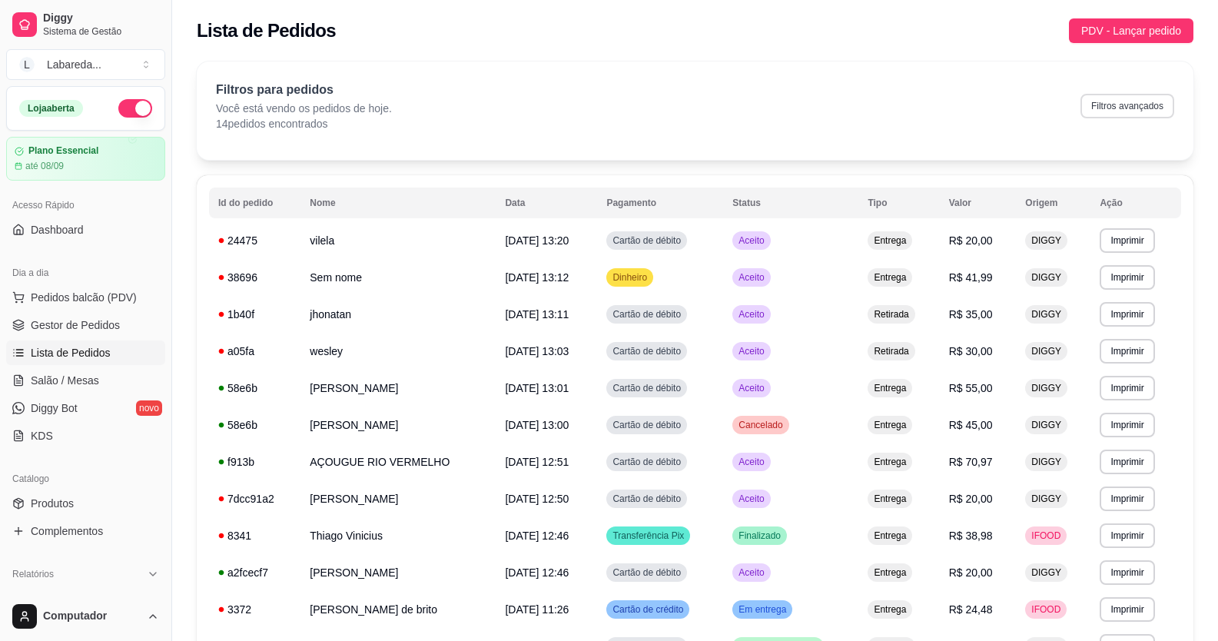
click at [794, 116] on button "Filtros avançados" at bounding box center [1128, 106] width 94 height 25
select select "0"
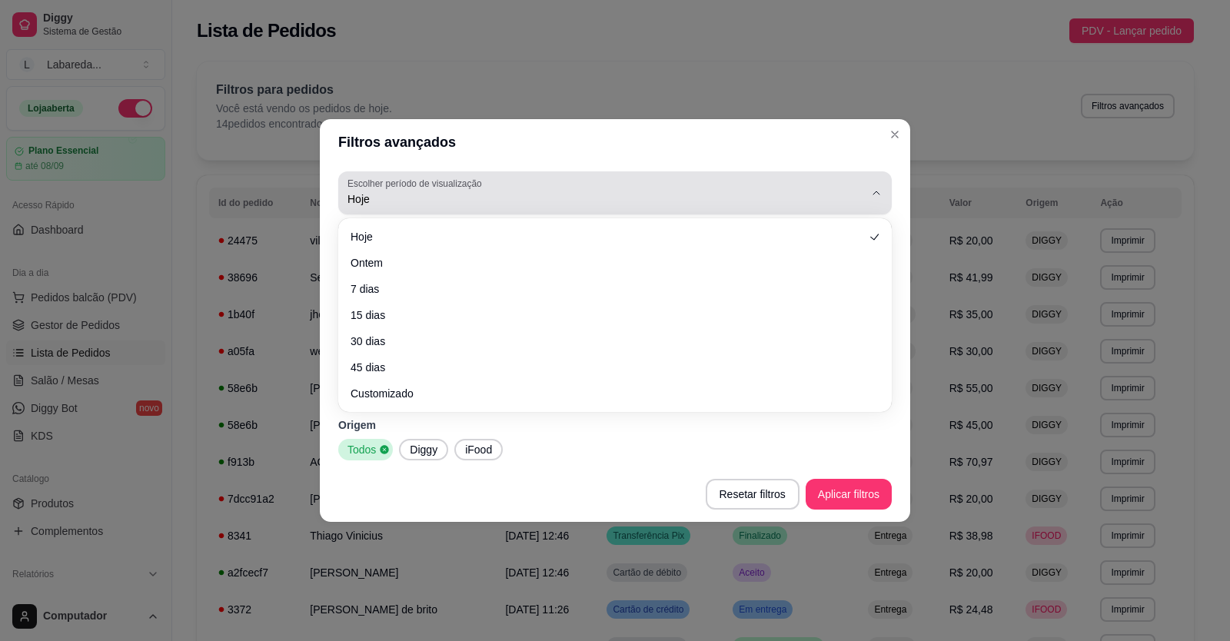
click at [408, 211] on button "Escolher período de visualização Hoje" at bounding box center [614, 192] width 553 height 43
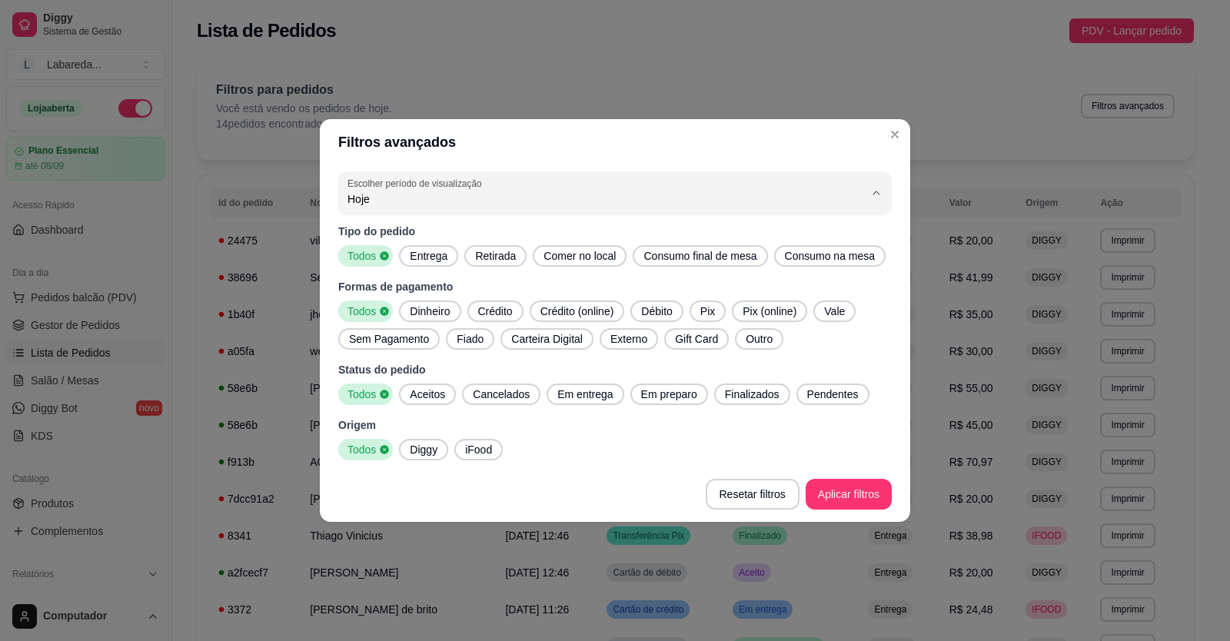
click at [398, 268] on span "Ontem" at bounding box center [607, 261] width 493 height 15
type input "1"
select select "1"
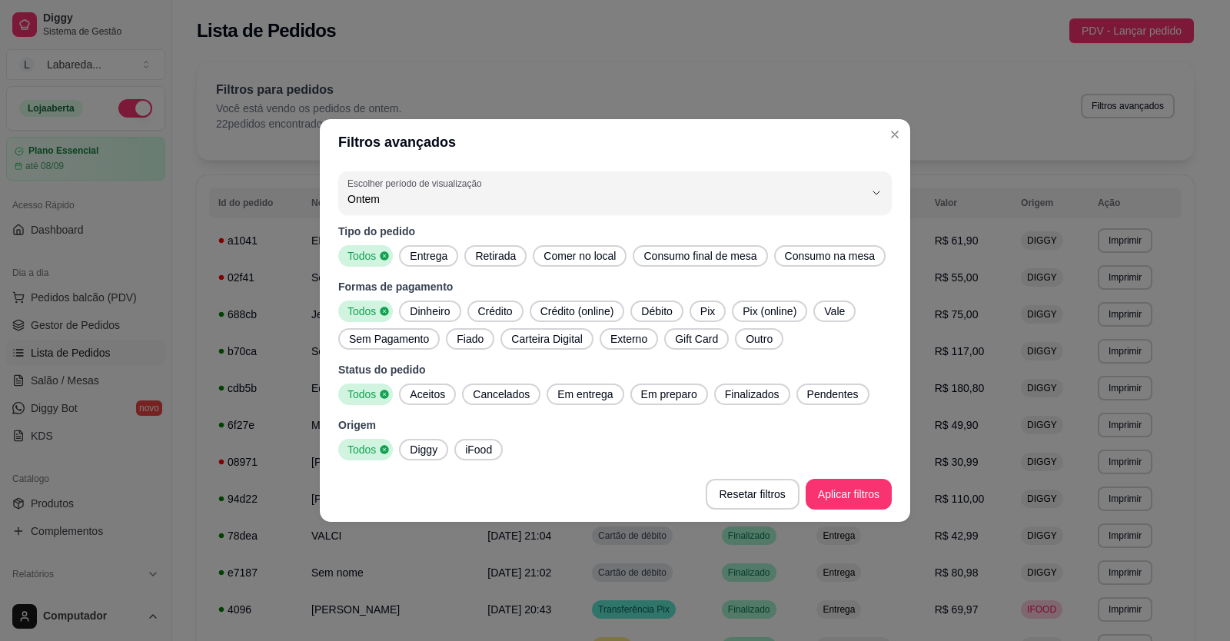
click at [437, 390] on span "Aceitos" at bounding box center [428, 394] width 48 height 15
click at [729, 399] on span "Finalizados" at bounding box center [752, 394] width 67 height 15
click at [434, 453] on span "Diggy" at bounding box center [424, 449] width 40 height 15
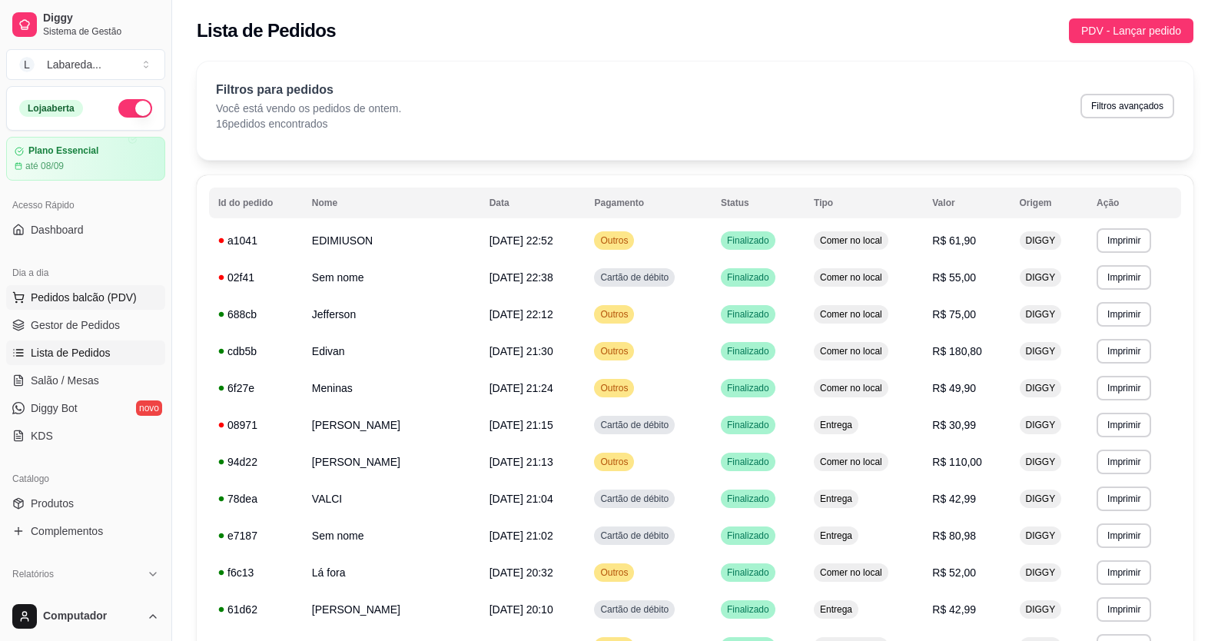
click at [56, 300] on span "Pedidos balcão (PDV)" at bounding box center [84, 297] width 106 height 15
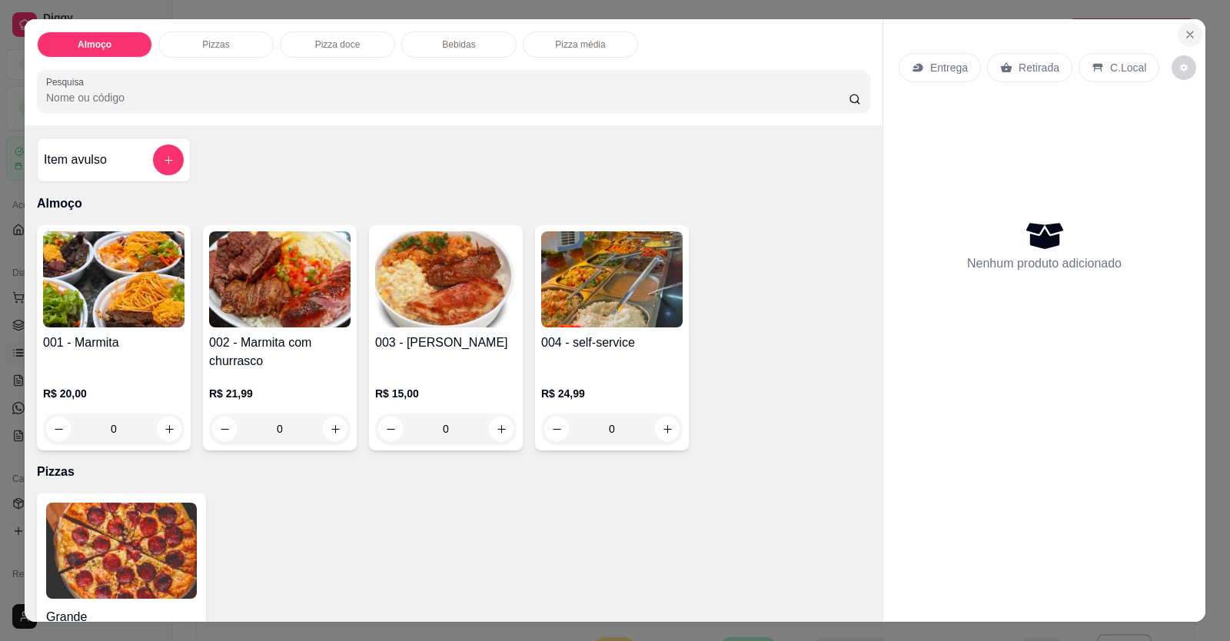
click at [794, 33] on icon "Close" at bounding box center [1190, 34] width 12 height 12
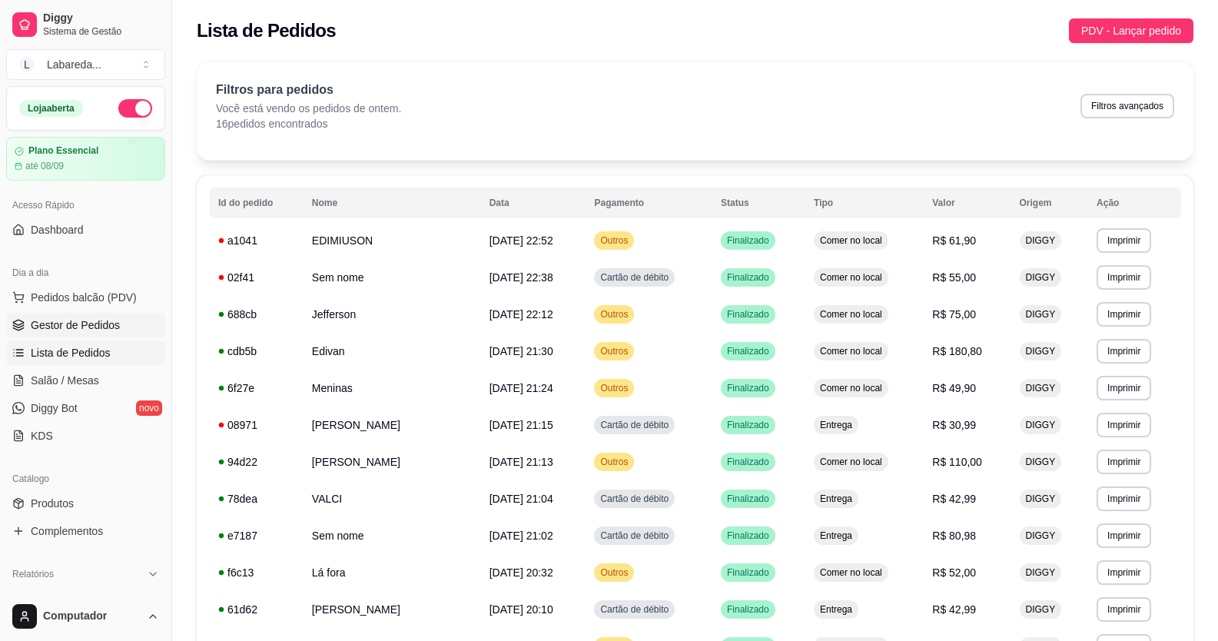
click at [90, 331] on span "Gestor de Pedidos" at bounding box center [75, 324] width 89 height 15
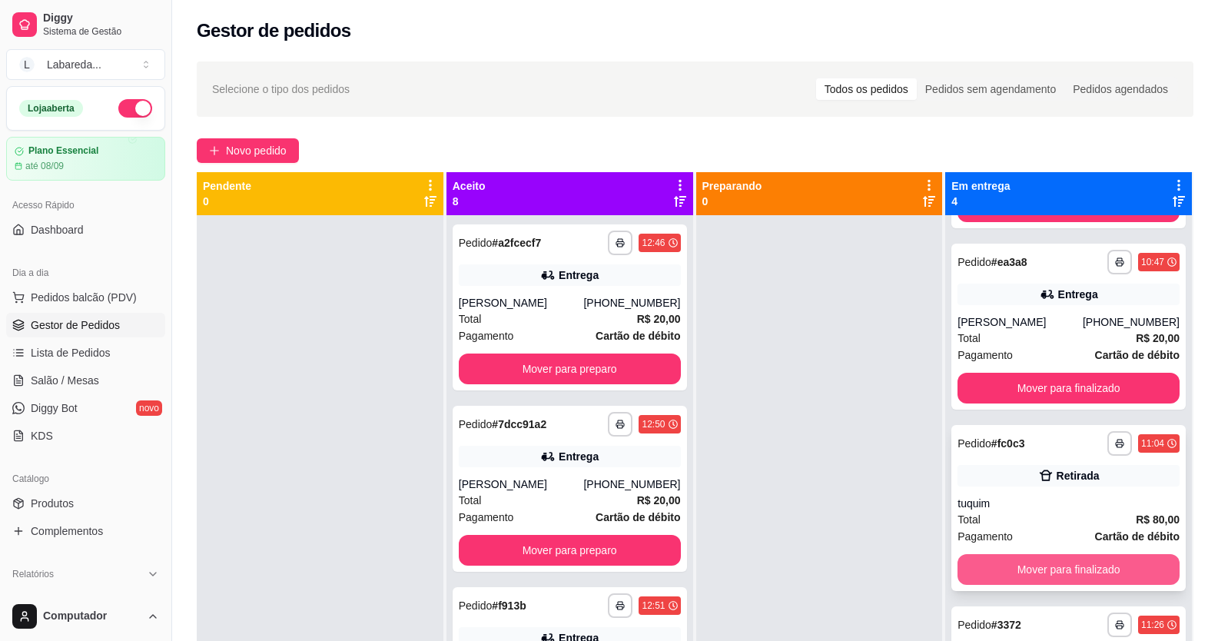
scroll to position [43, 0]
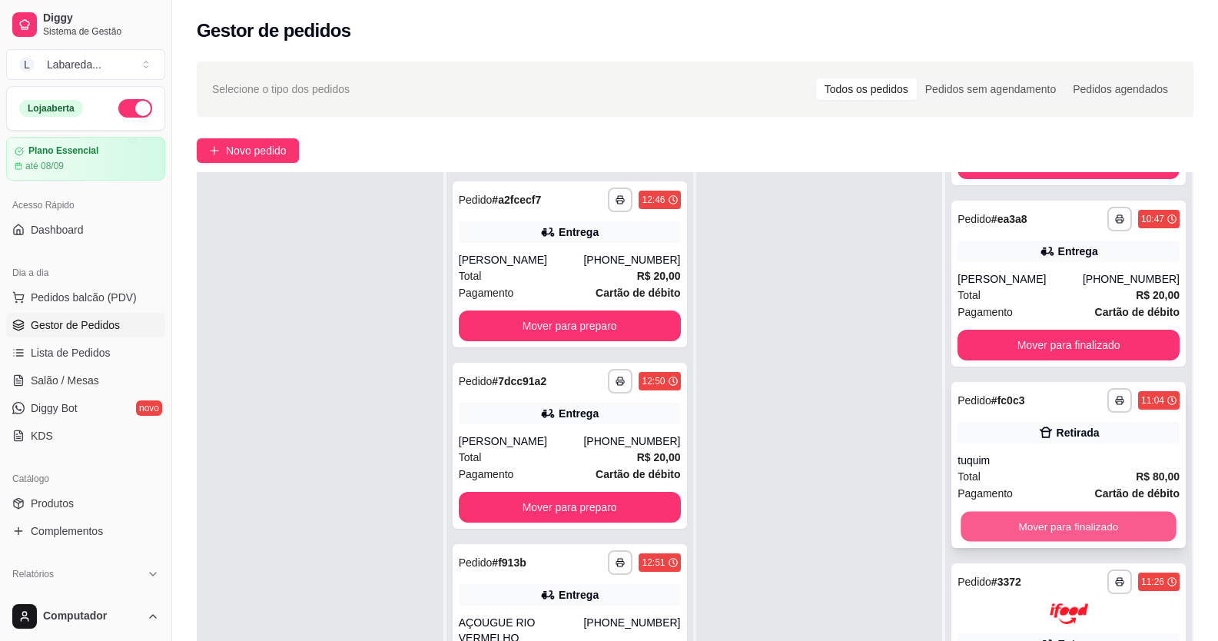
click at [794, 526] on button "Mover para finalizado" at bounding box center [1069, 527] width 215 height 30
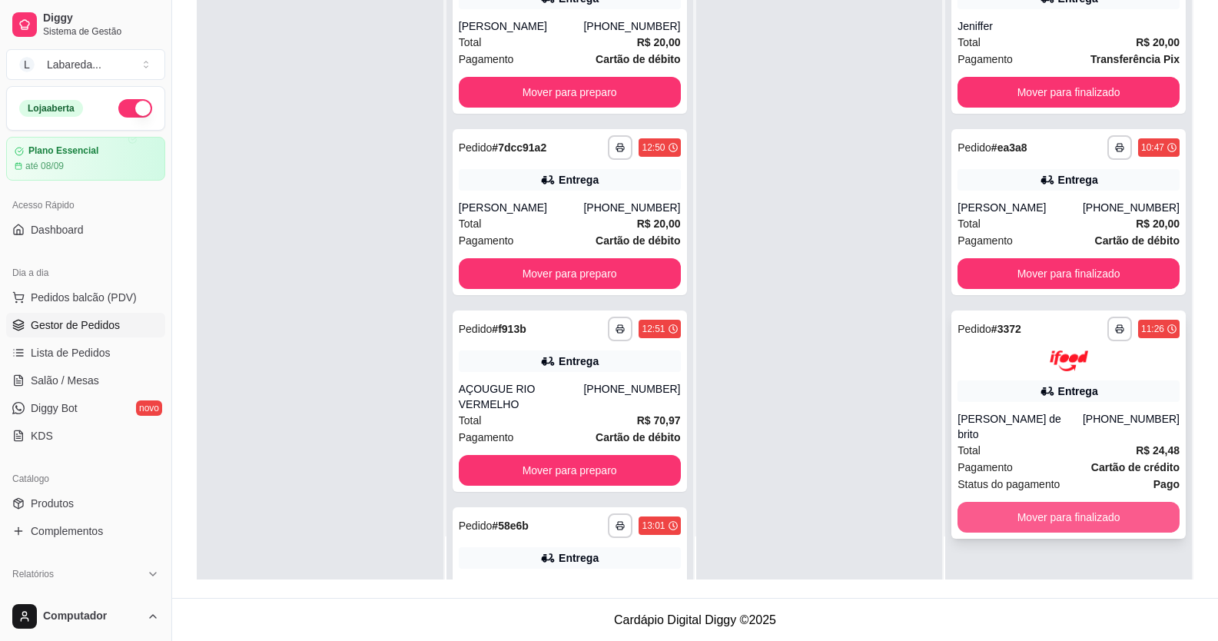
scroll to position [234, 0]
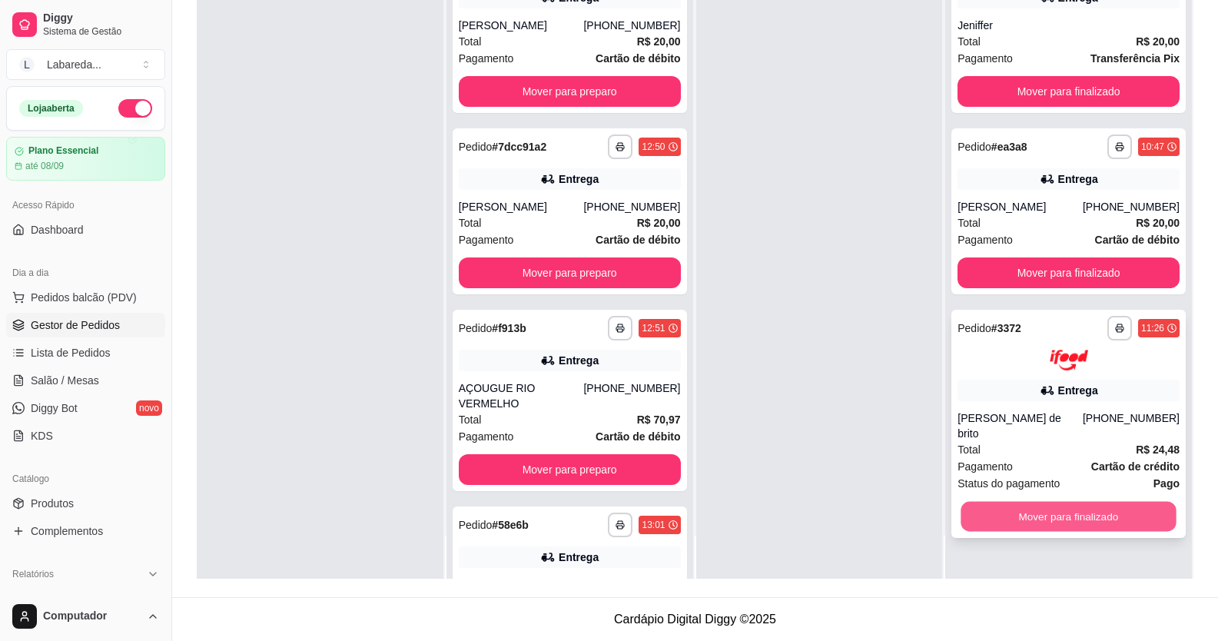
click at [794, 504] on button "Mover para finalizado" at bounding box center [1069, 516] width 215 height 30
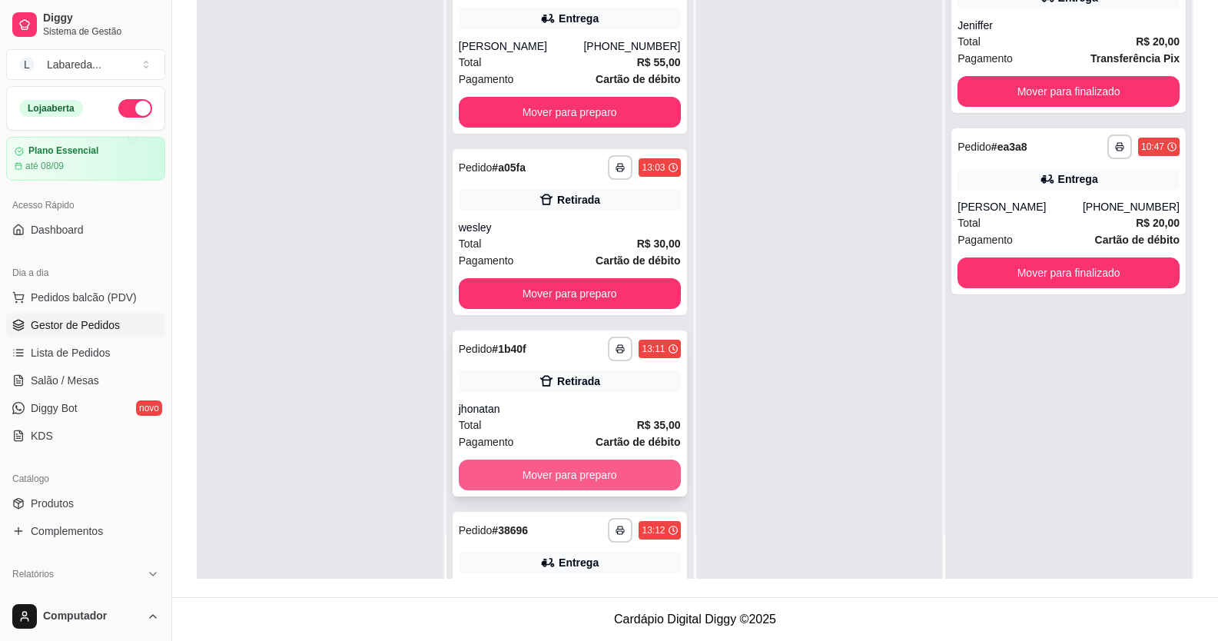
scroll to position [538, 0]
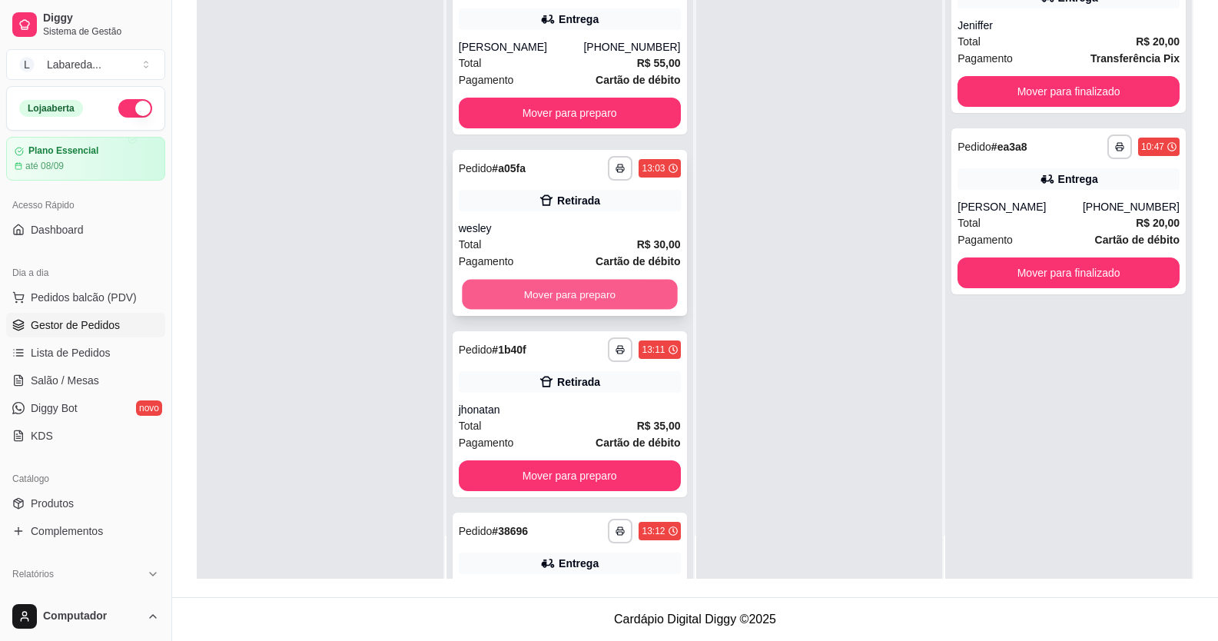
click at [572, 280] on button "Mover para preparo" at bounding box center [569, 295] width 215 height 30
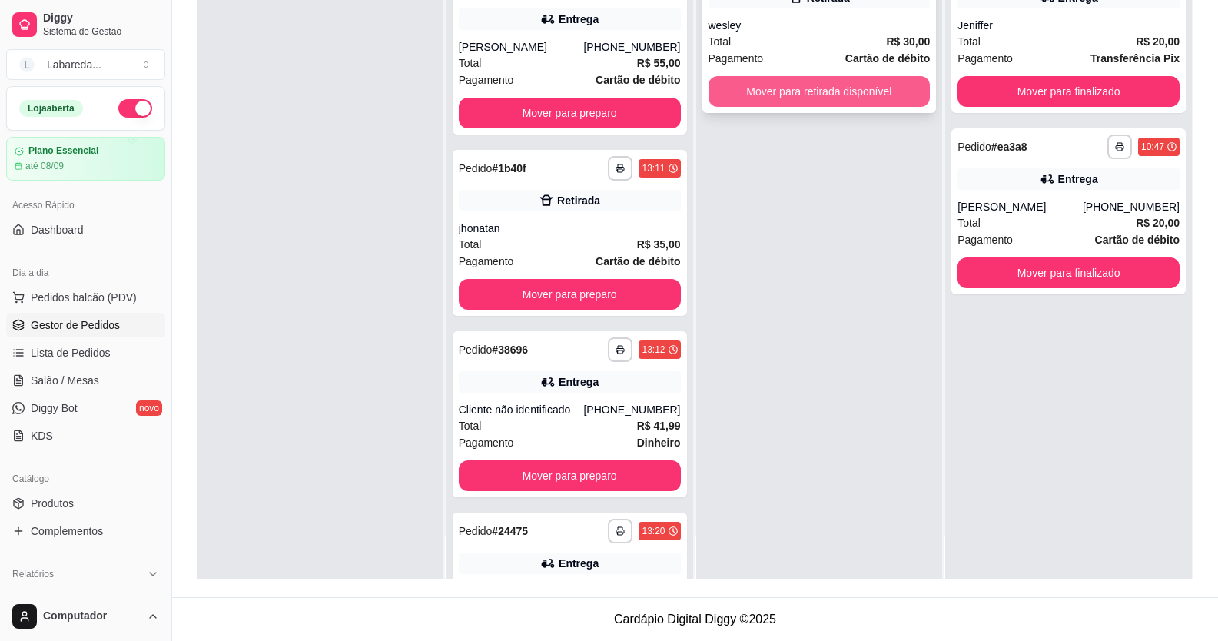
click at [794, 94] on button "Mover para retirada disponível" at bounding box center [820, 91] width 222 height 31
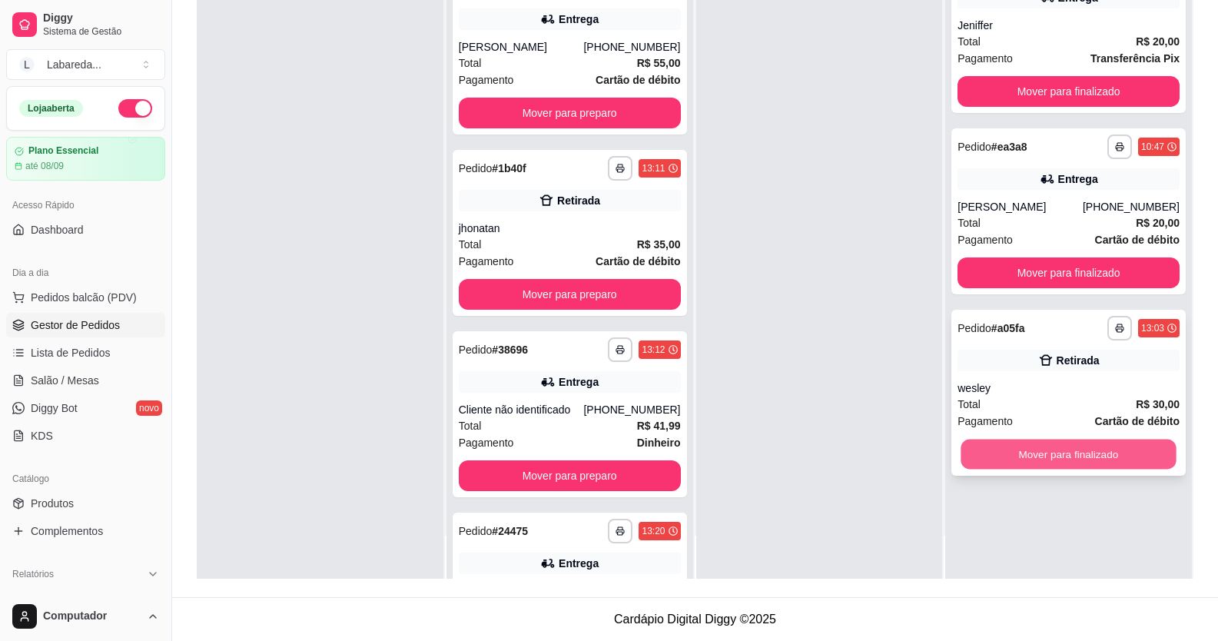
click at [794, 453] on button "Mover para finalizado" at bounding box center [1069, 455] width 215 height 30
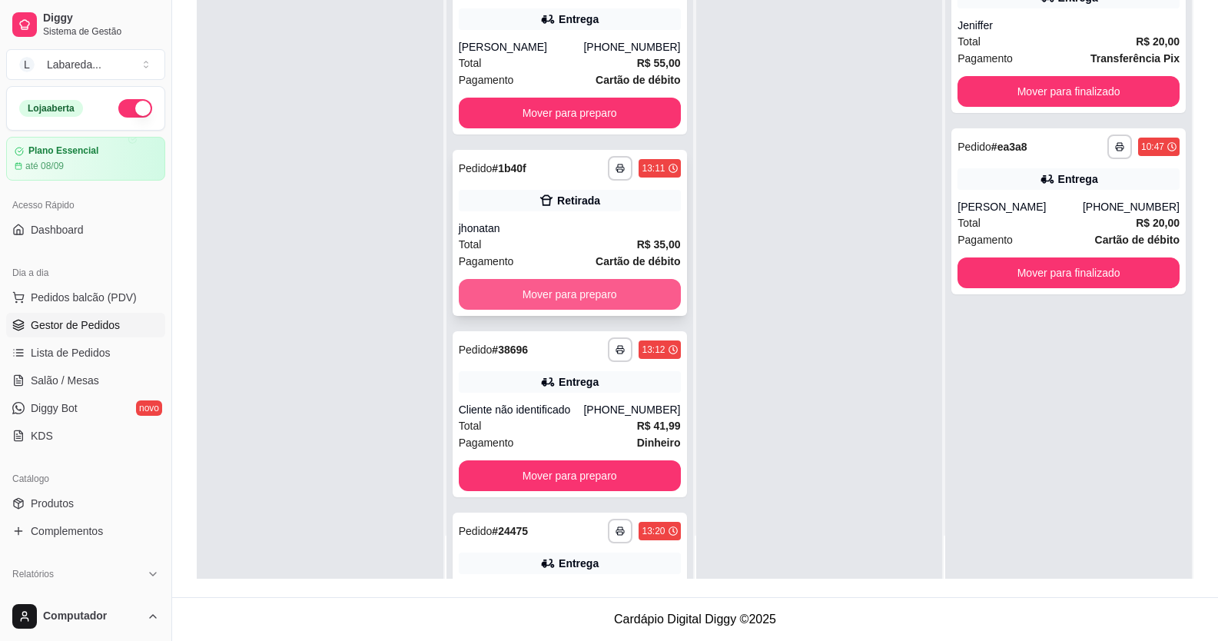
click at [562, 288] on button "Mover para preparo" at bounding box center [570, 294] width 222 height 31
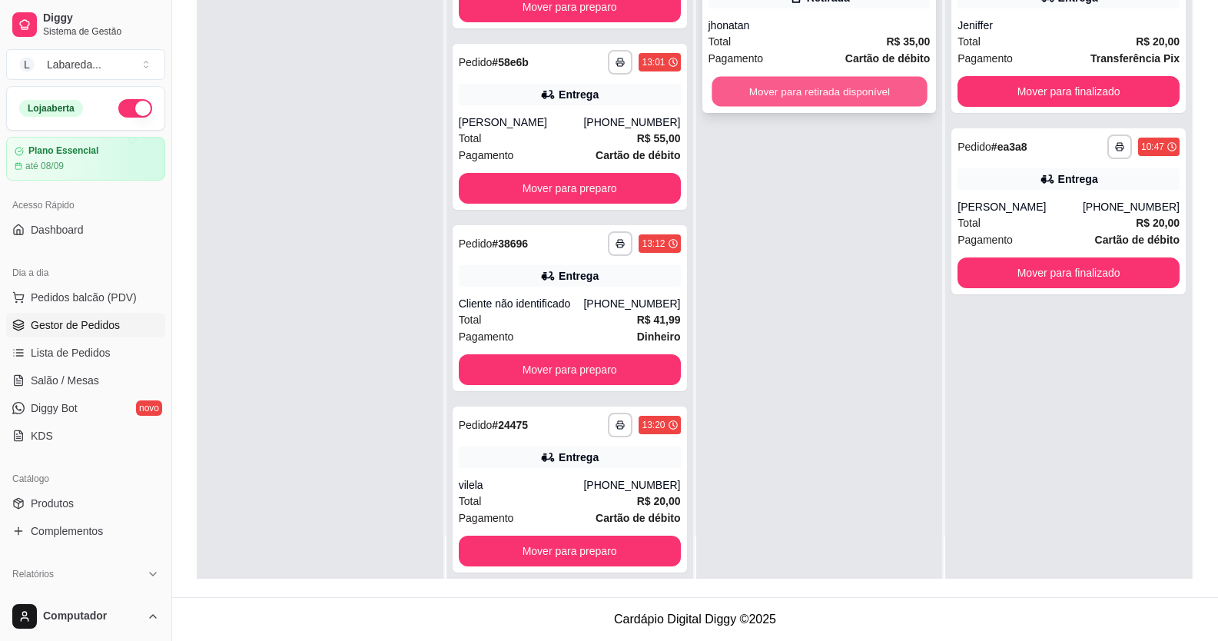
click at [794, 104] on button "Mover para retirada disponível" at bounding box center [819, 92] width 215 height 30
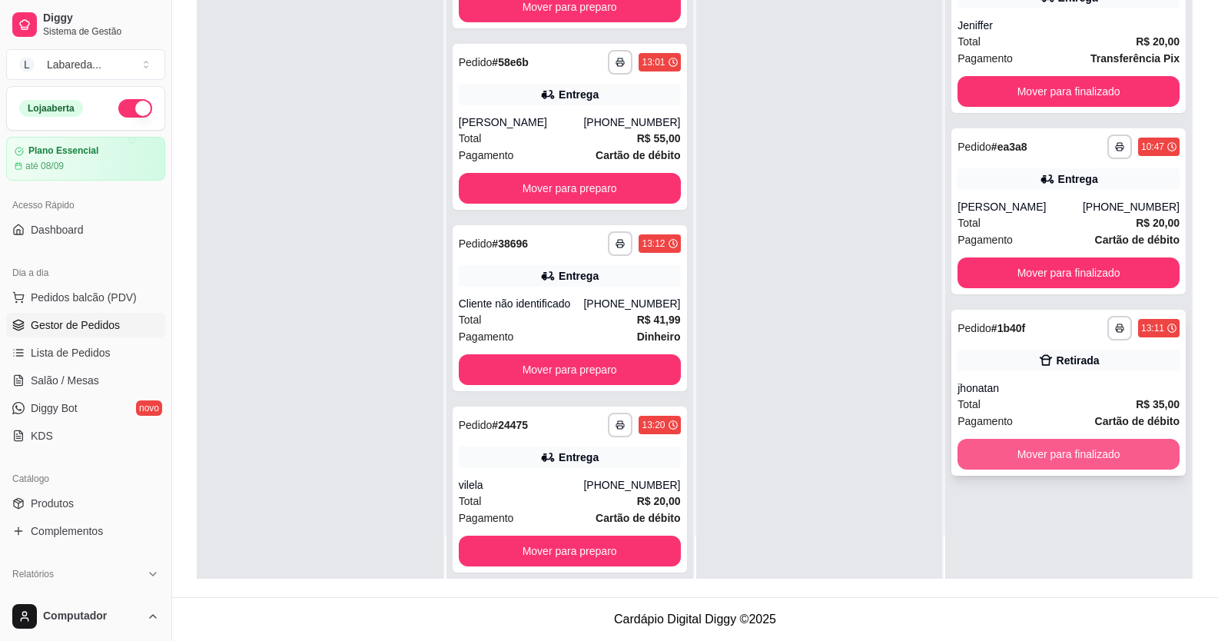
click at [794, 450] on button "Mover para finalizado" at bounding box center [1069, 454] width 222 height 31
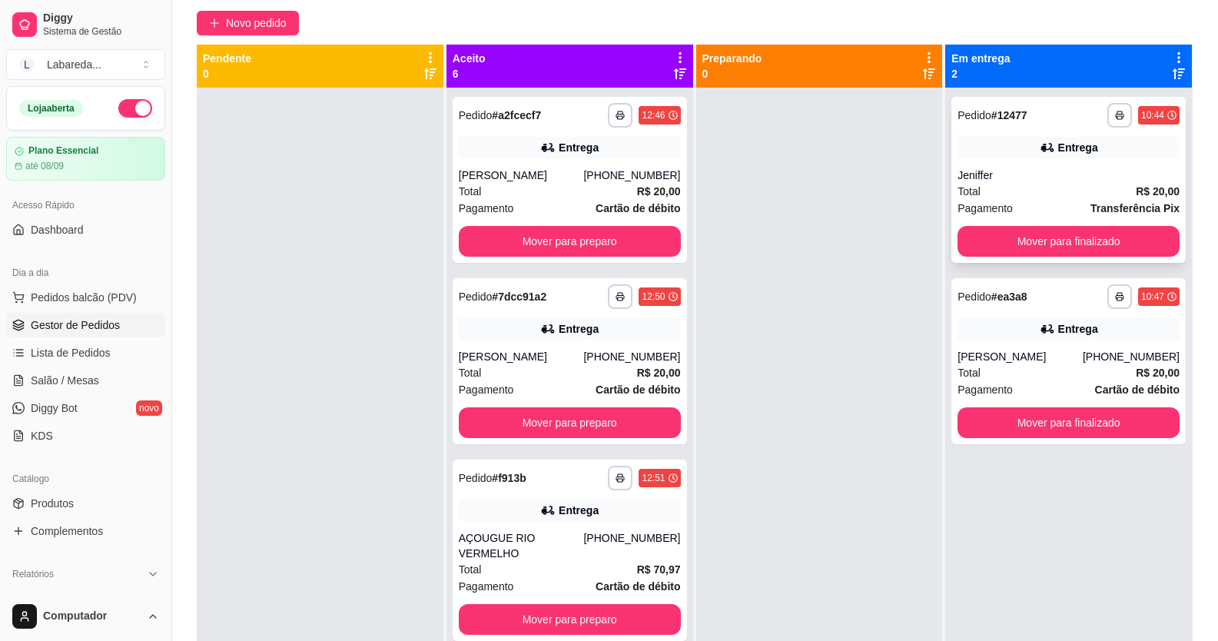
scroll to position [0, 0]
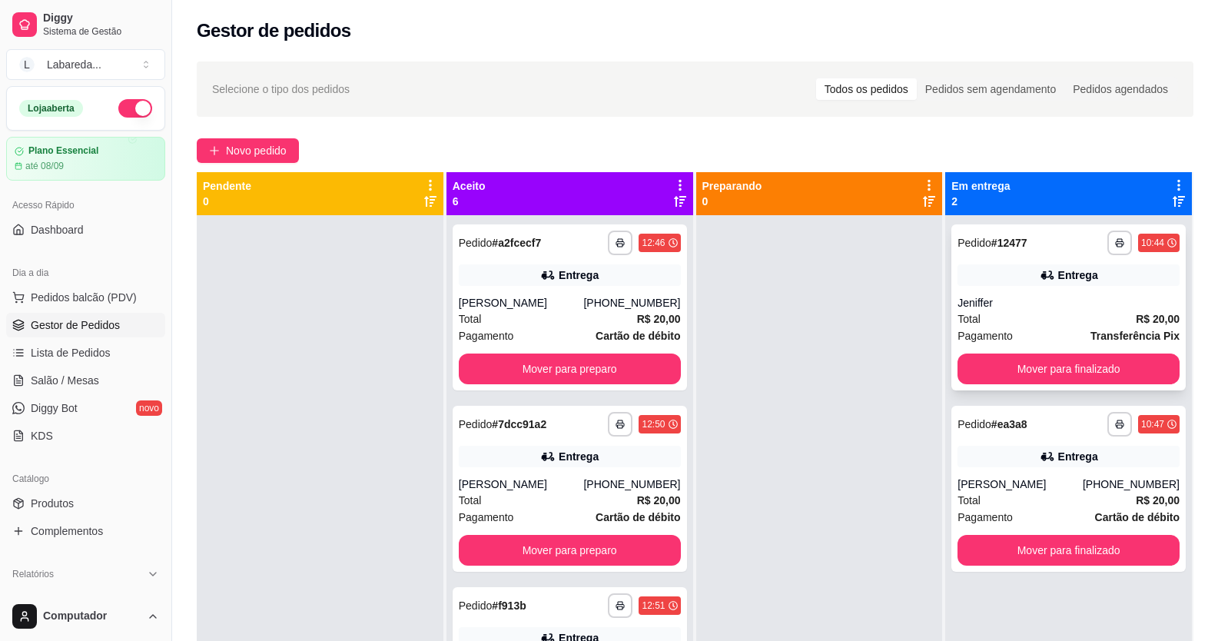
click at [794, 426] on div "**********" at bounding box center [695, 492] width 997 height 641
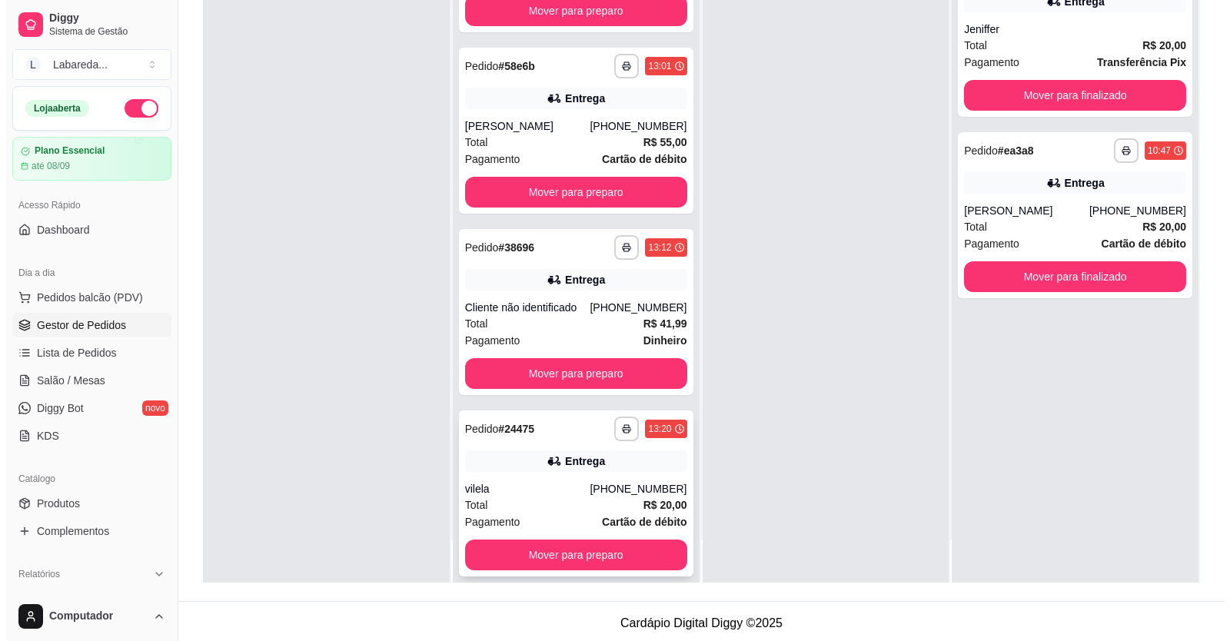
scroll to position [234, 0]
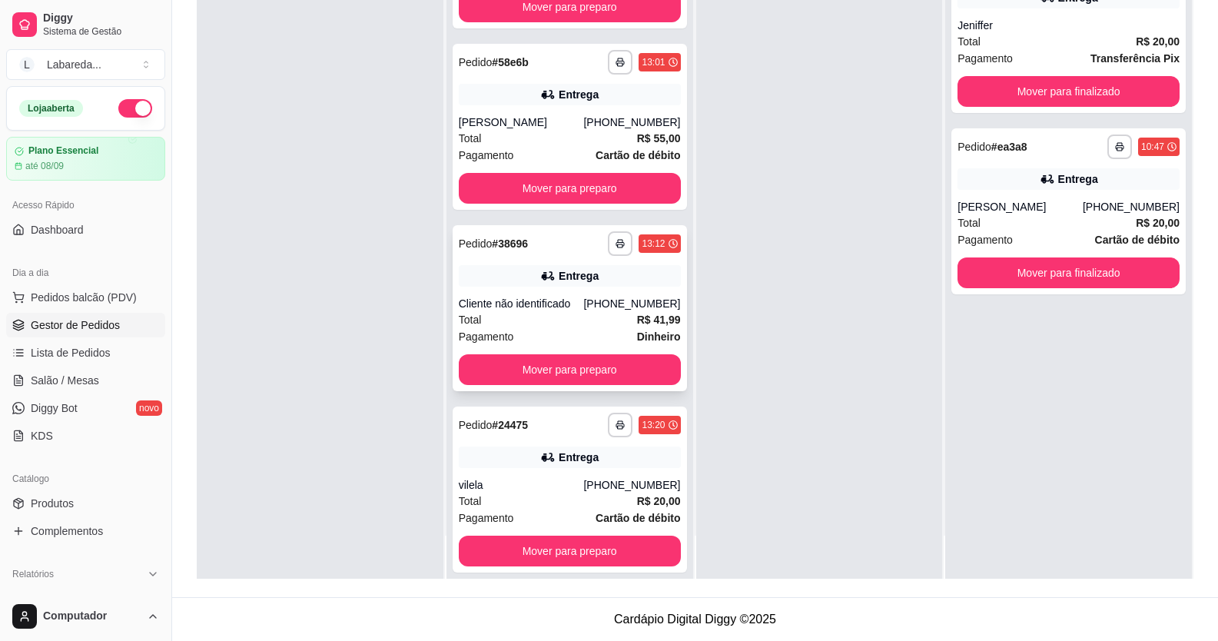
click at [556, 296] on div "Cliente não identificado" at bounding box center [521, 303] width 125 height 15
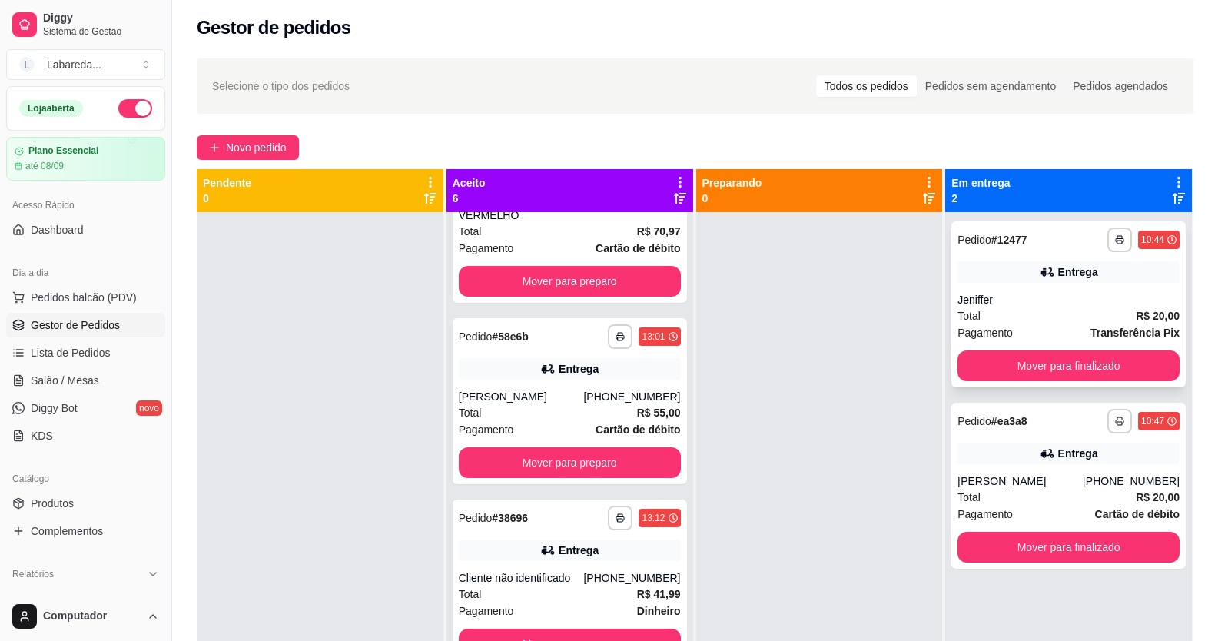
scroll to position [0, 0]
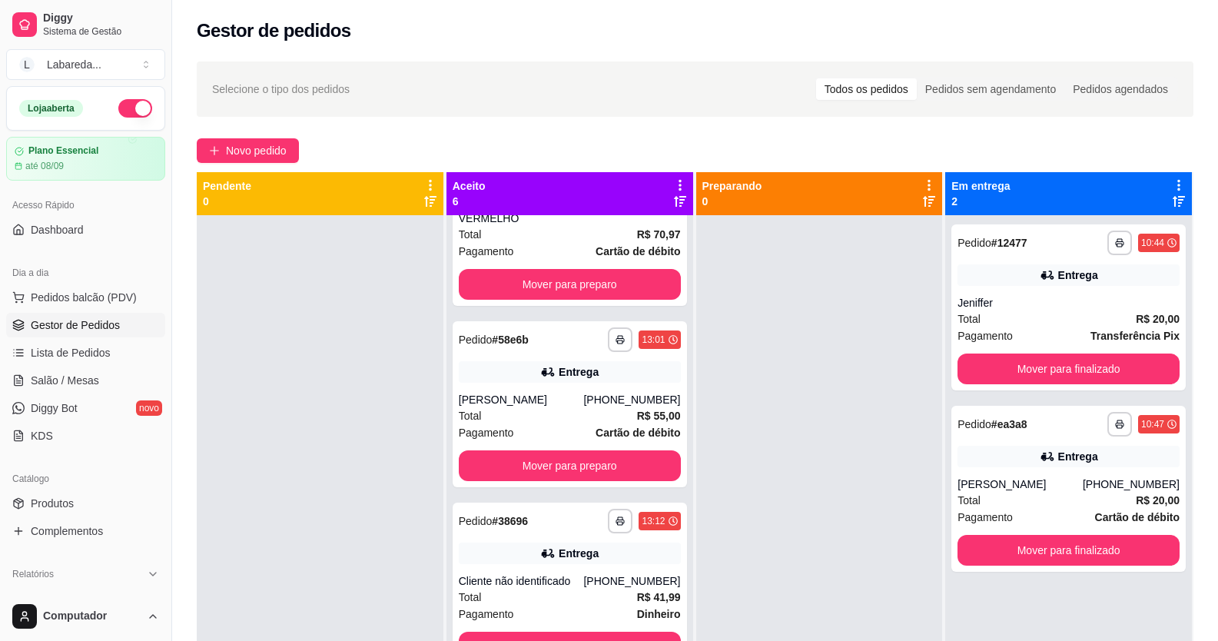
click at [121, 103] on button "button" at bounding box center [135, 108] width 34 height 18
drag, startPoint x: 884, startPoint y: 32, endPoint x: 1148, endPoint y: -15, distance: 267.9
click at [794, 0] on html "**********" at bounding box center [609, 320] width 1218 height 641
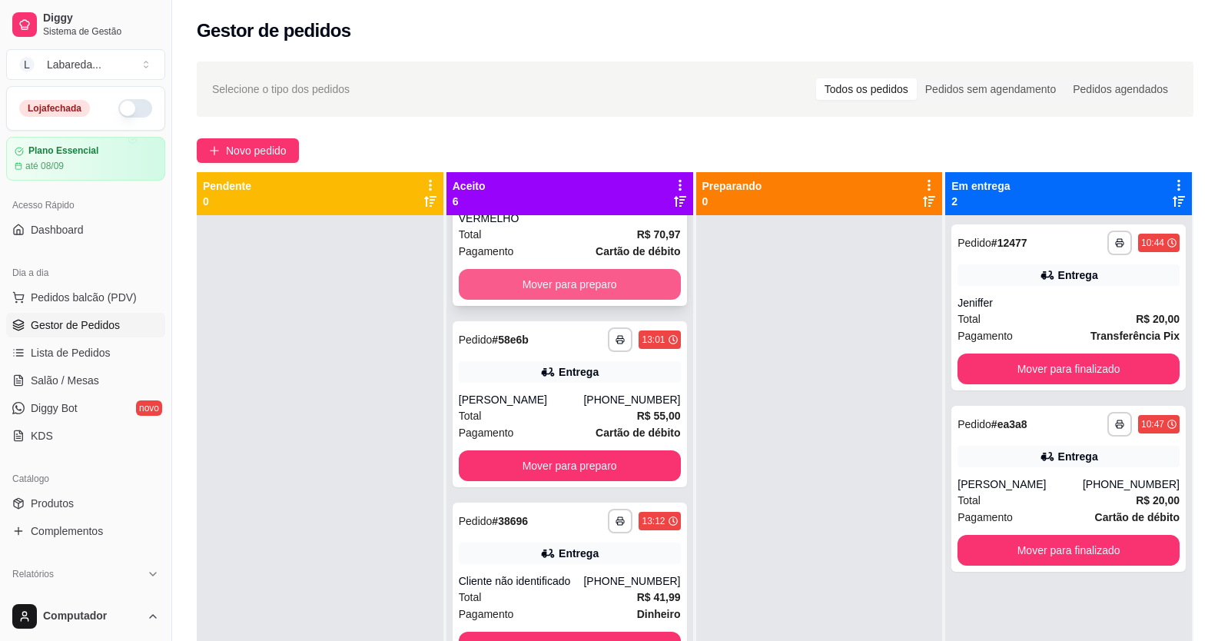
click at [552, 269] on button "Mover para preparo" at bounding box center [570, 284] width 222 height 31
click at [559, 103] on button "Mover para preparo" at bounding box center [570, 87] width 222 height 31
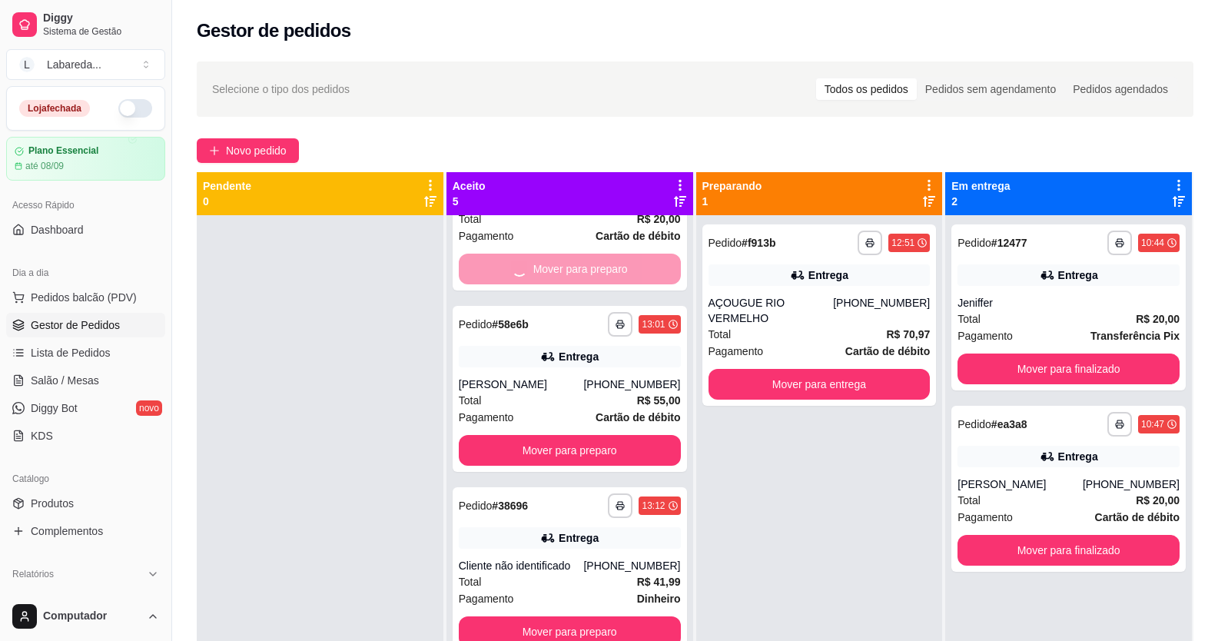
click at [560, 103] on button "Mover para preparo" at bounding box center [570, 87] width 222 height 31
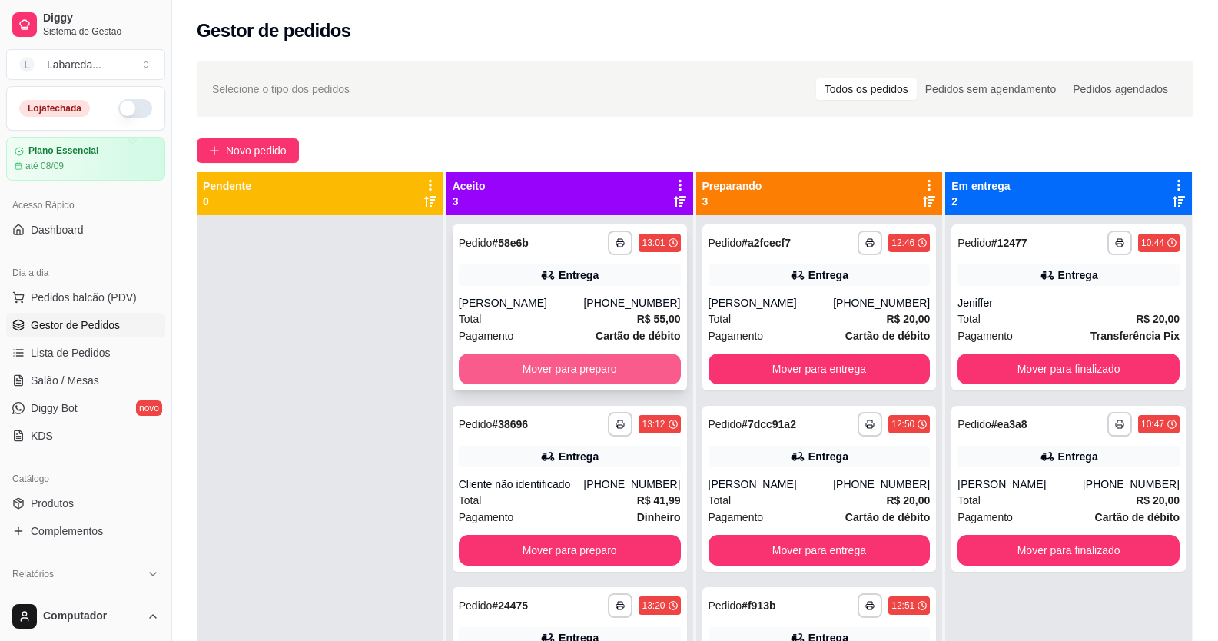
click at [576, 376] on button "Mover para preparo" at bounding box center [570, 369] width 222 height 31
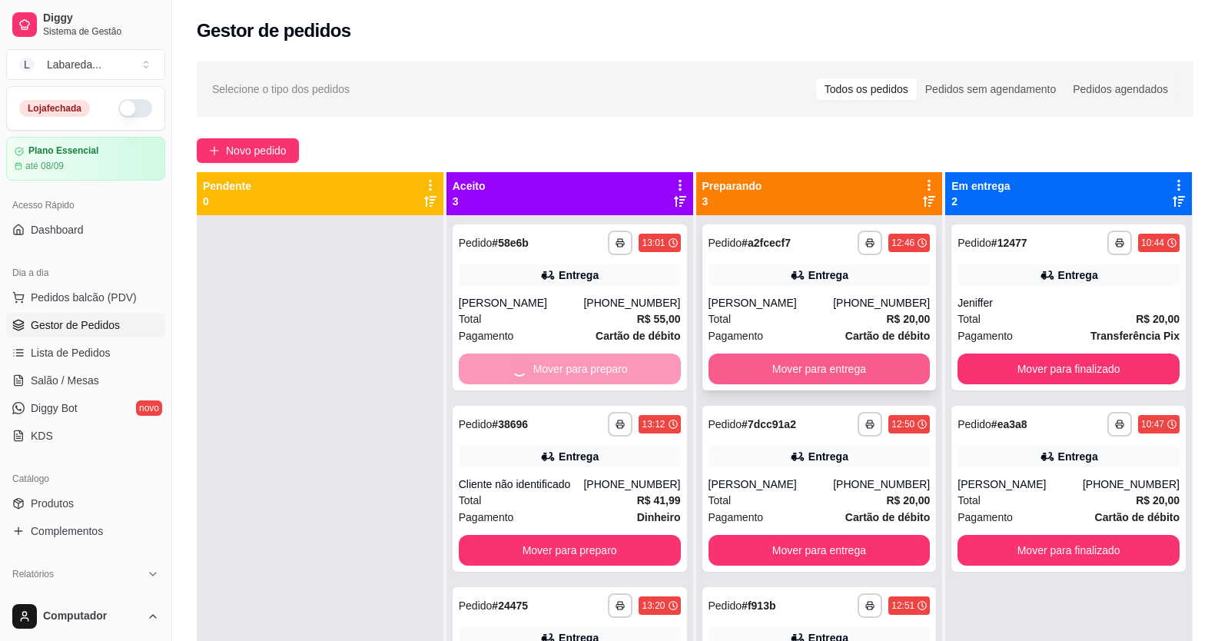
click at [794, 371] on button "Mover para entrega" at bounding box center [820, 369] width 222 height 31
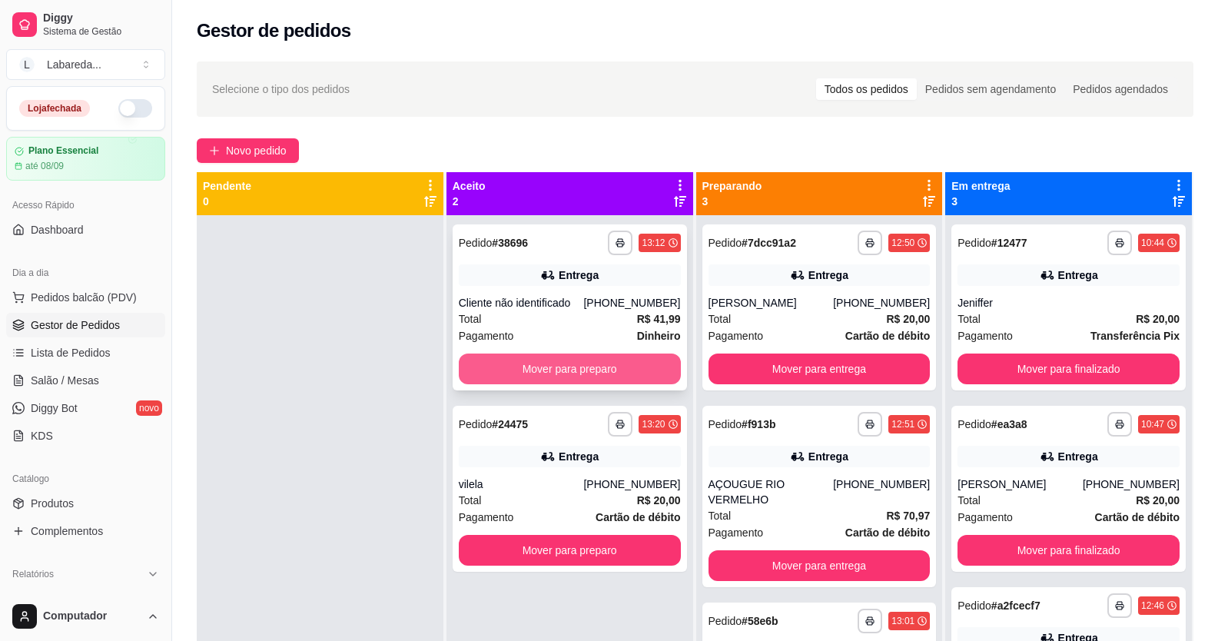
click at [636, 374] on button "Mover para preparo" at bounding box center [570, 369] width 222 height 31
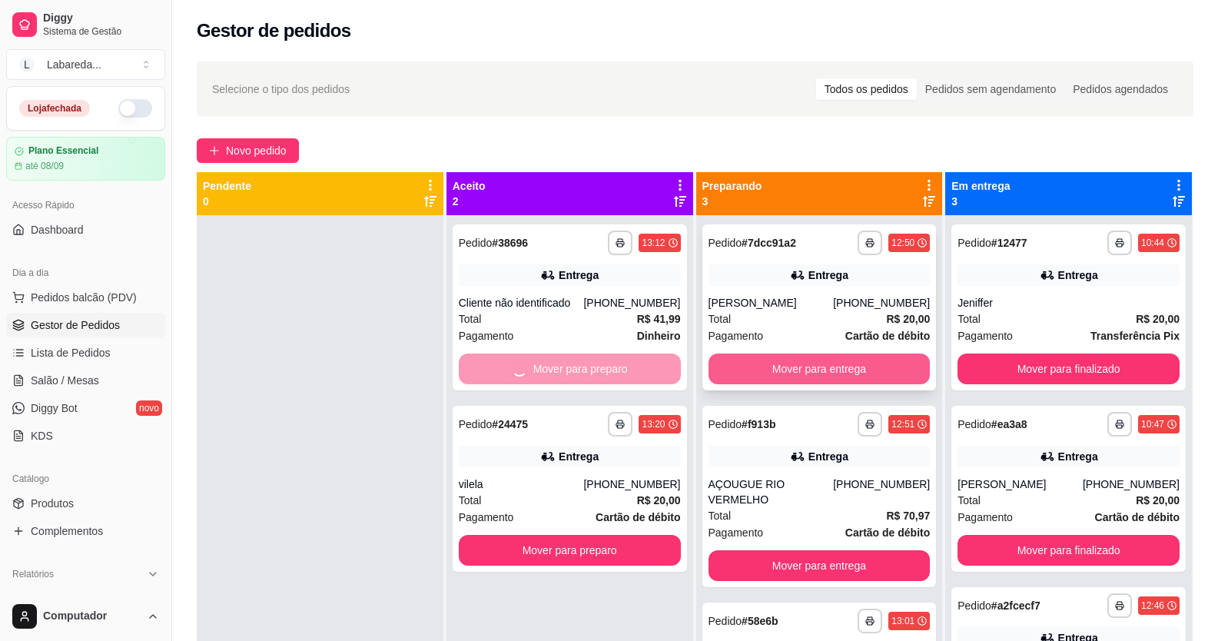
click at [756, 374] on button "Mover para entrega" at bounding box center [820, 369] width 222 height 31
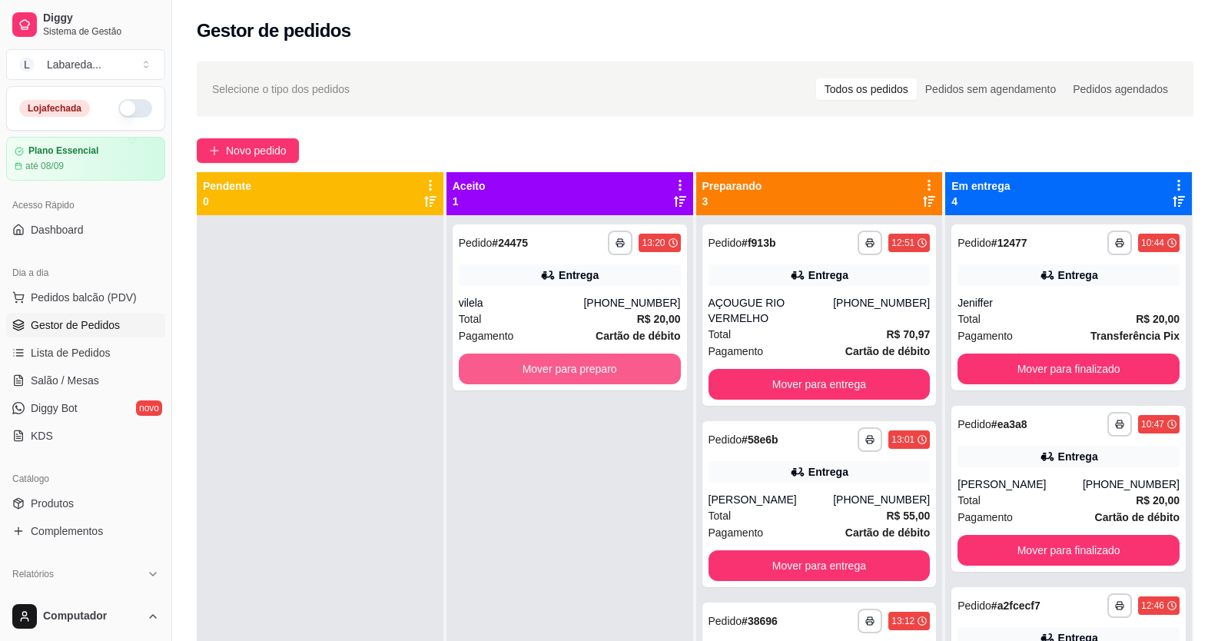
click at [683, 374] on div "**********" at bounding box center [570, 535] width 247 height 641
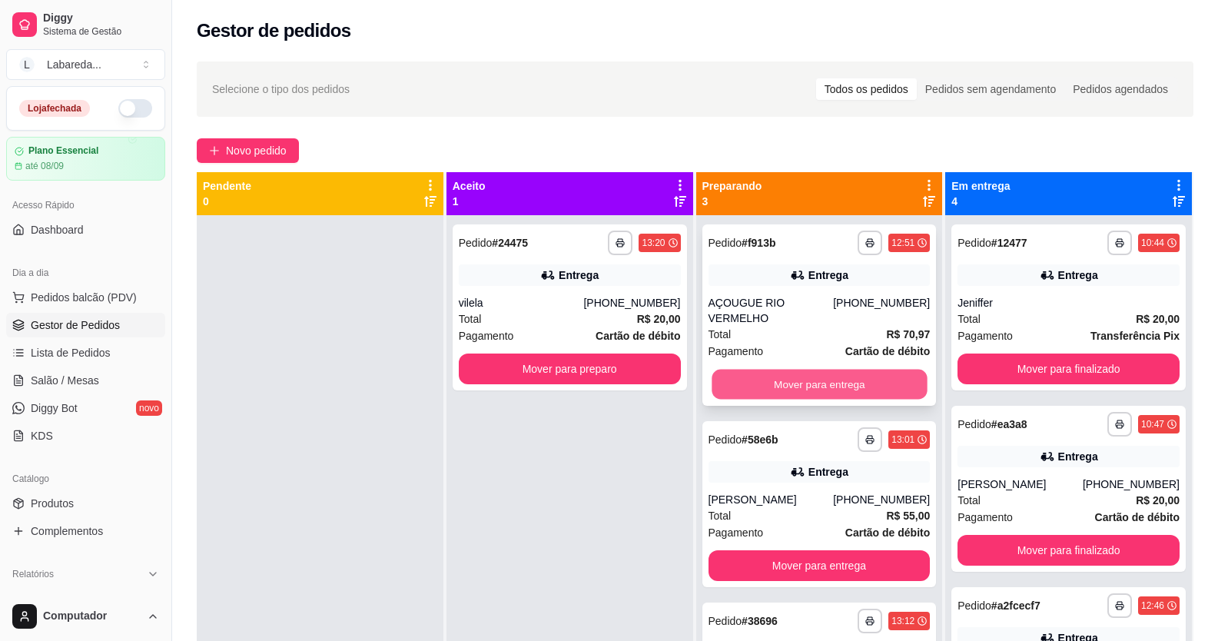
click at [794, 370] on button "Mover para entrega" at bounding box center [819, 385] width 215 height 30
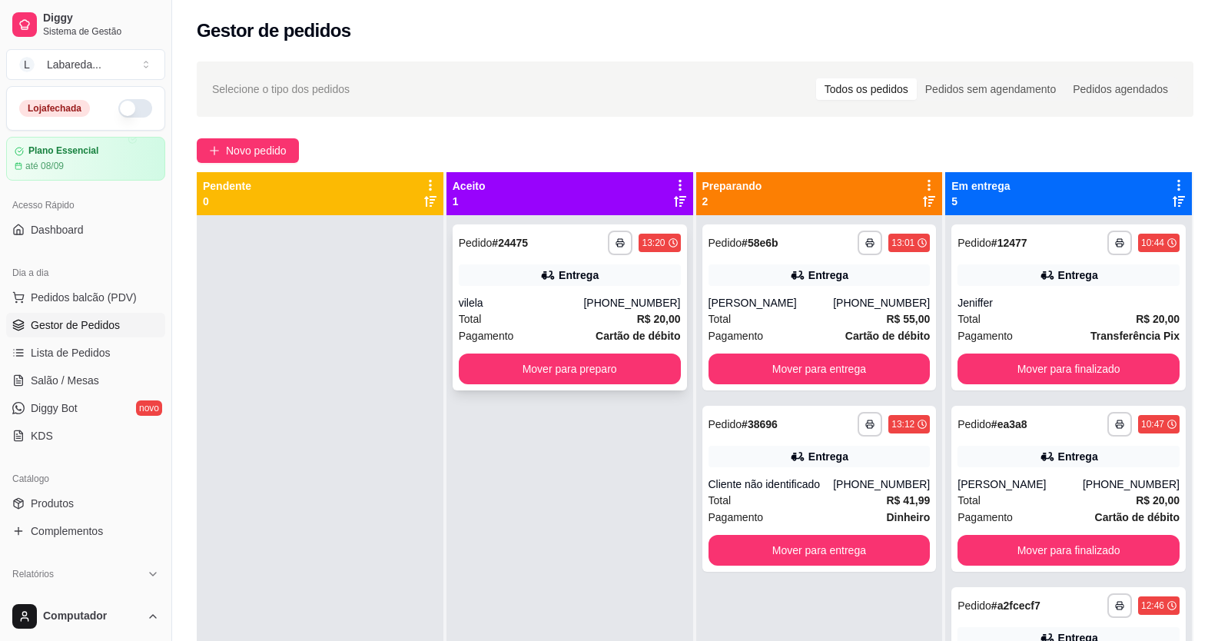
click at [675, 365] on div "**********" at bounding box center [570, 307] width 234 height 166
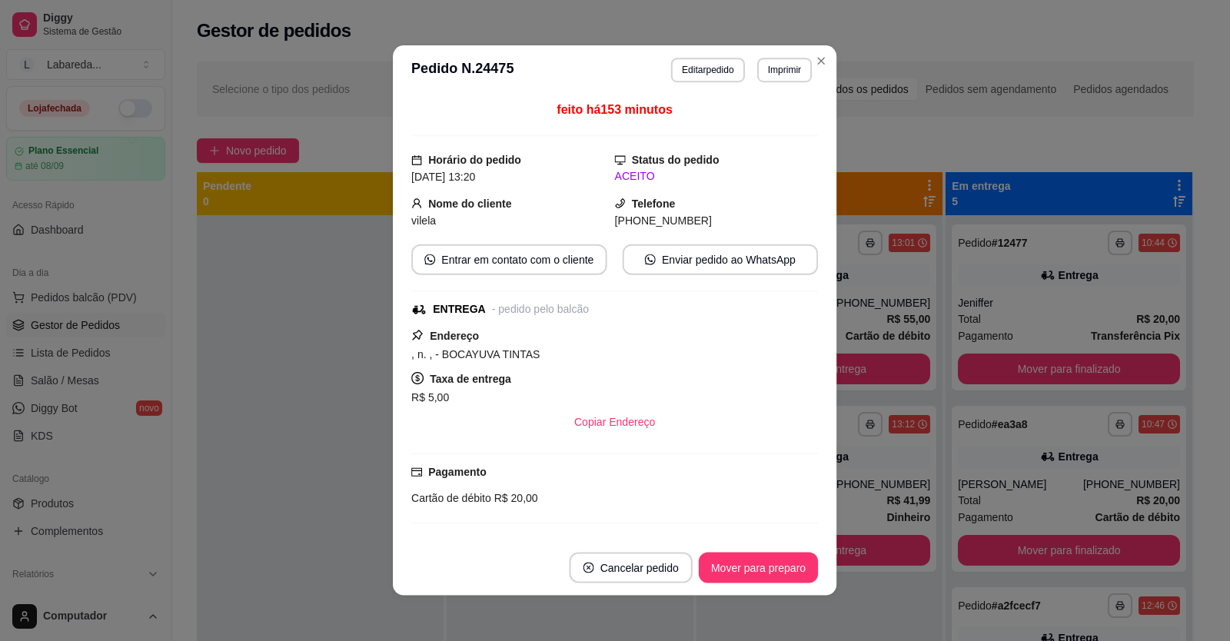
click at [790, 380] on div "feito há 153 minutos Horário do pedido [DATE] 13:20 Status do pedido ACEITO Nom…" at bounding box center [614, 317] width 407 height 433
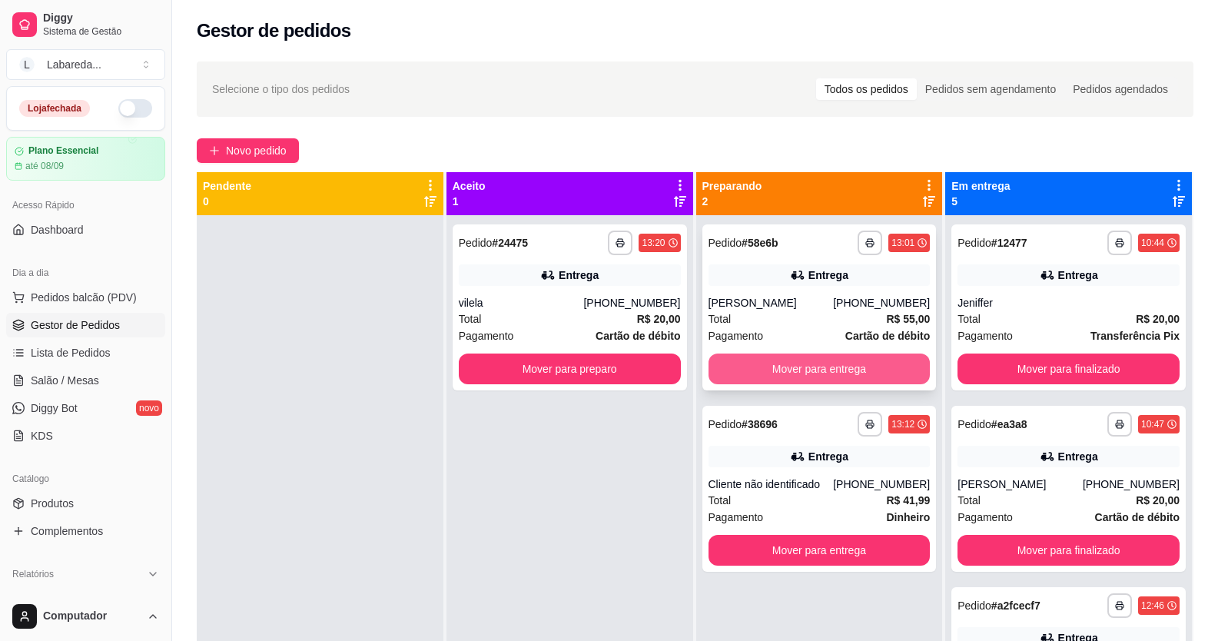
drag, startPoint x: 871, startPoint y: 387, endPoint x: 872, endPoint y: 376, distance: 10.9
click at [794, 376] on div "**********" at bounding box center [820, 307] width 234 height 166
click at [794, 374] on button "Mover para entrega" at bounding box center [820, 369] width 222 height 31
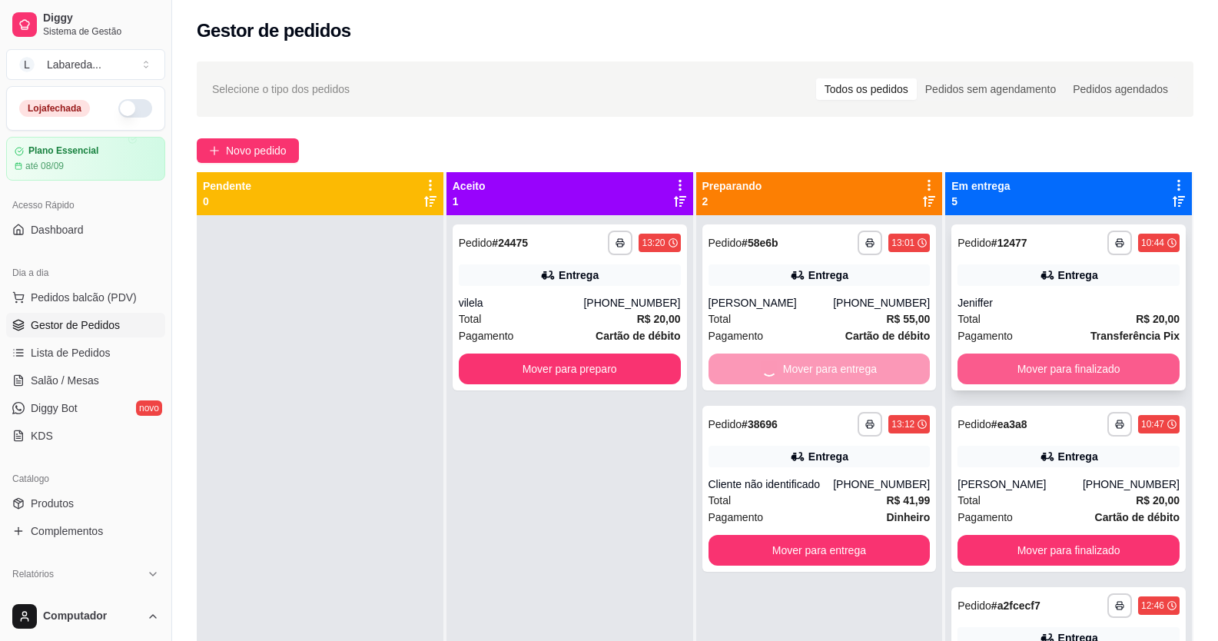
click at [794, 367] on button "Mover para finalizado" at bounding box center [1069, 369] width 222 height 31
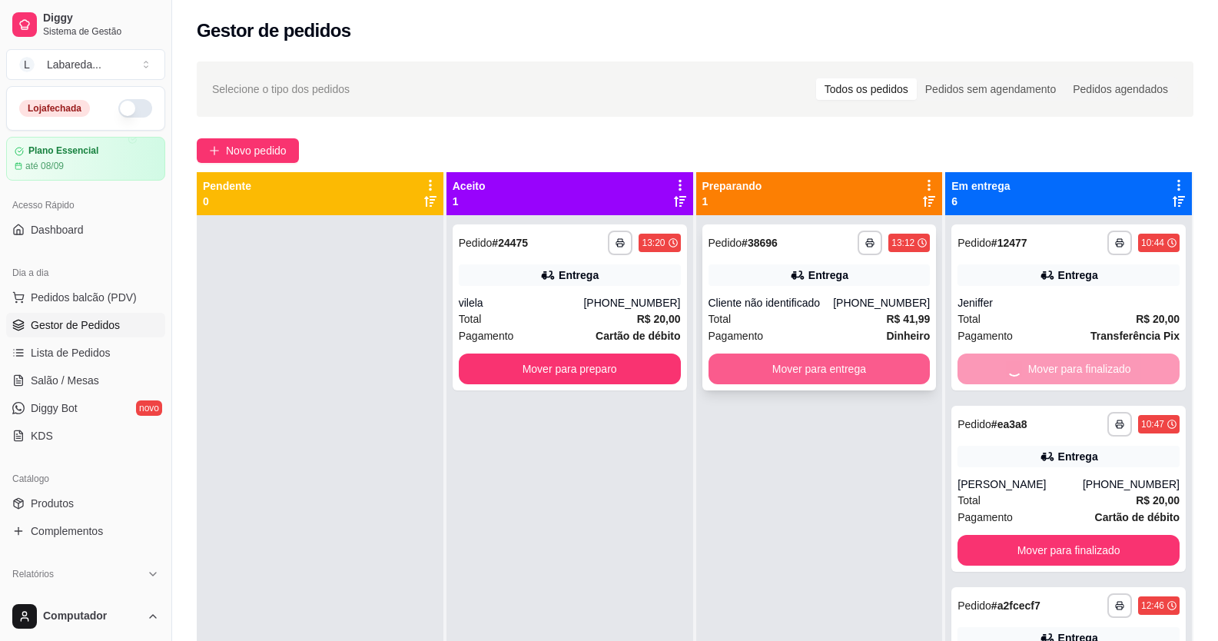
click at [794, 377] on button "Mover para entrega" at bounding box center [820, 369] width 222 height 31
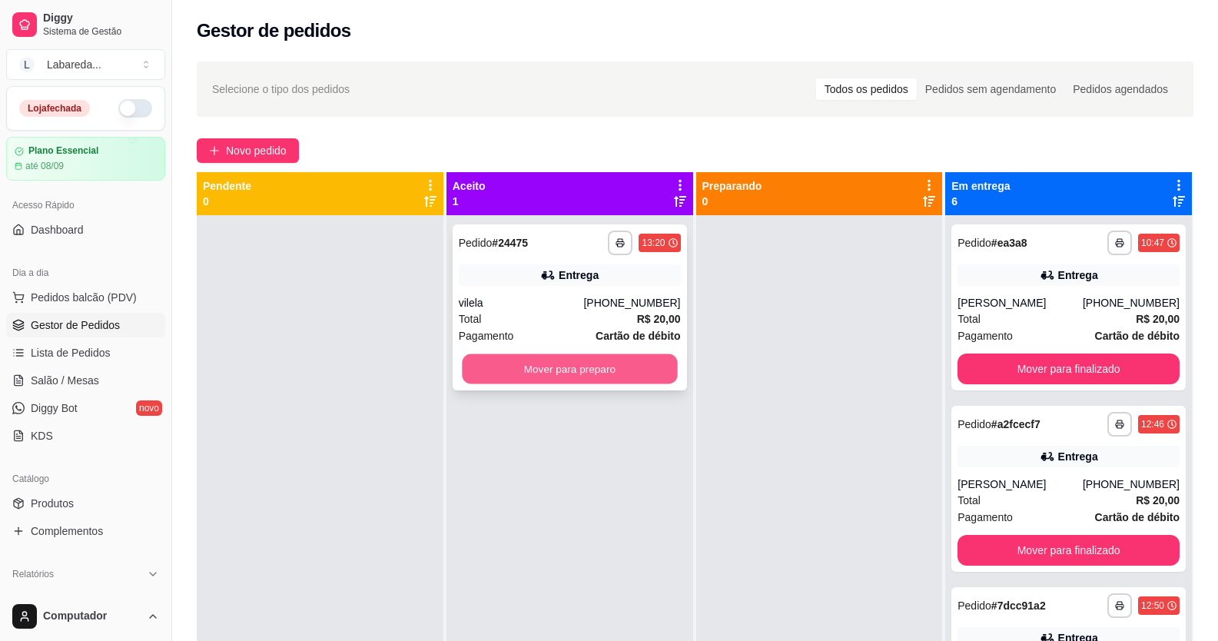
click at [621, 364] on button "Mover para preparo" at bounding box center [569, 369] width 215 height 30
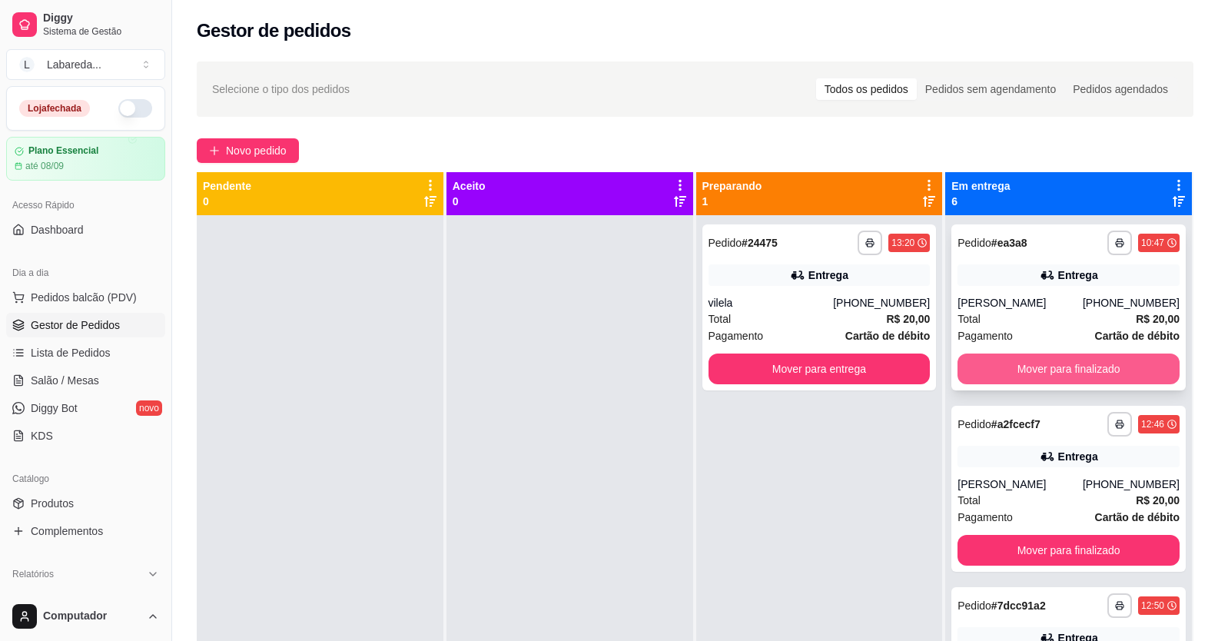
click at [794, 363] on button "Mover para finalizado" at bounding box center [1069, 369] width 222 height 31
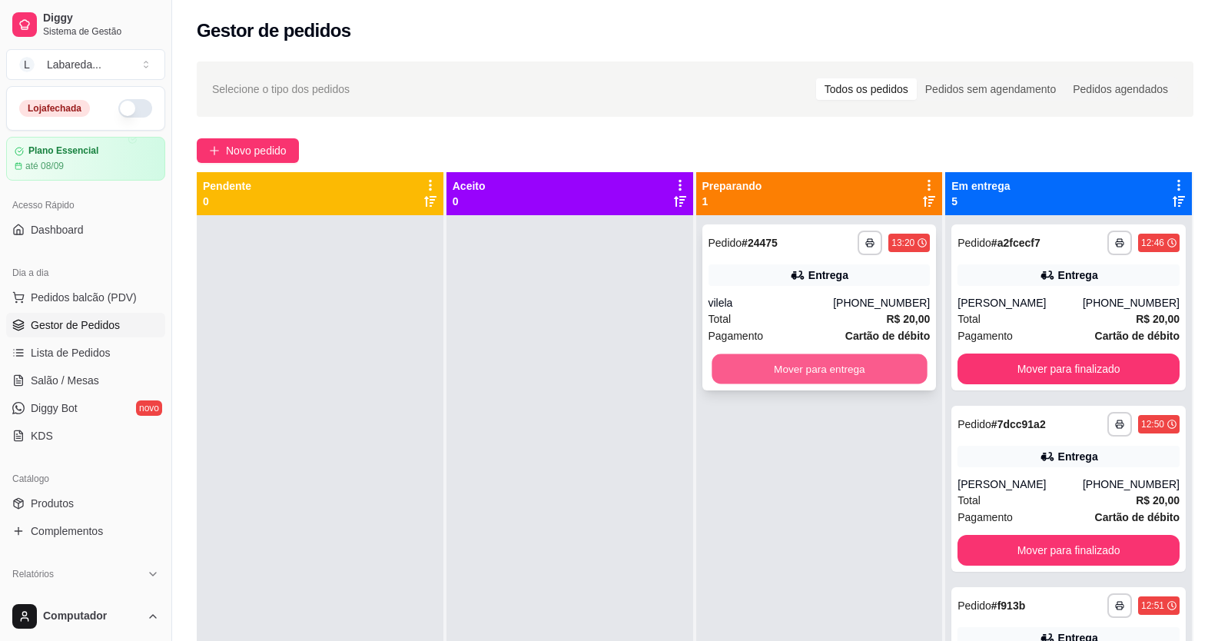
click at [794, 366] on button "Mover para entrega" at bounding box center [819, 369] width 215 height 30
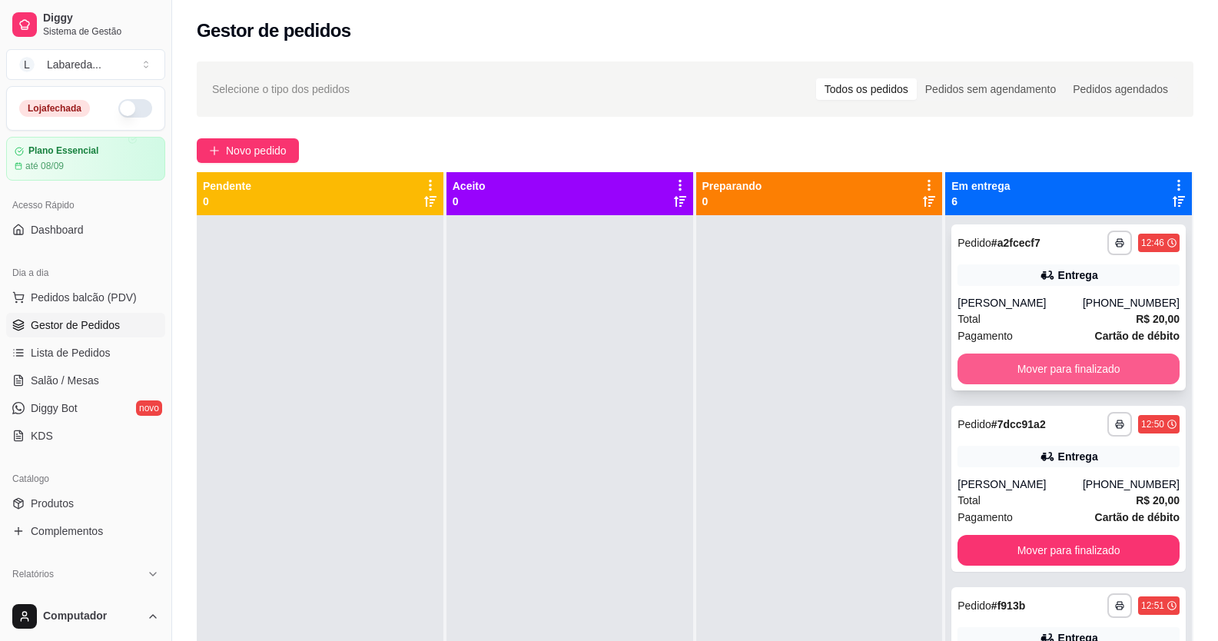
click at [794, 372] on button "Mover para finalizado" at bounding box center [1069, 369] width 222 height 31
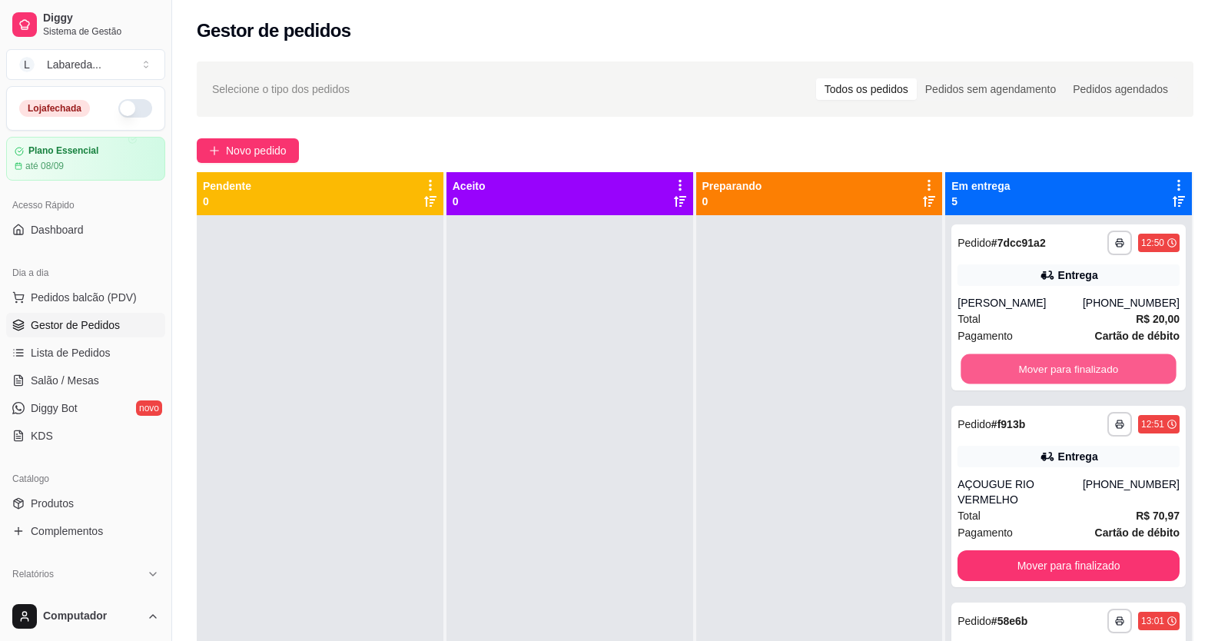
click at [794, 371] on button "Mover para finalizado" at bounding box center [1069, 369] width 215 height 30
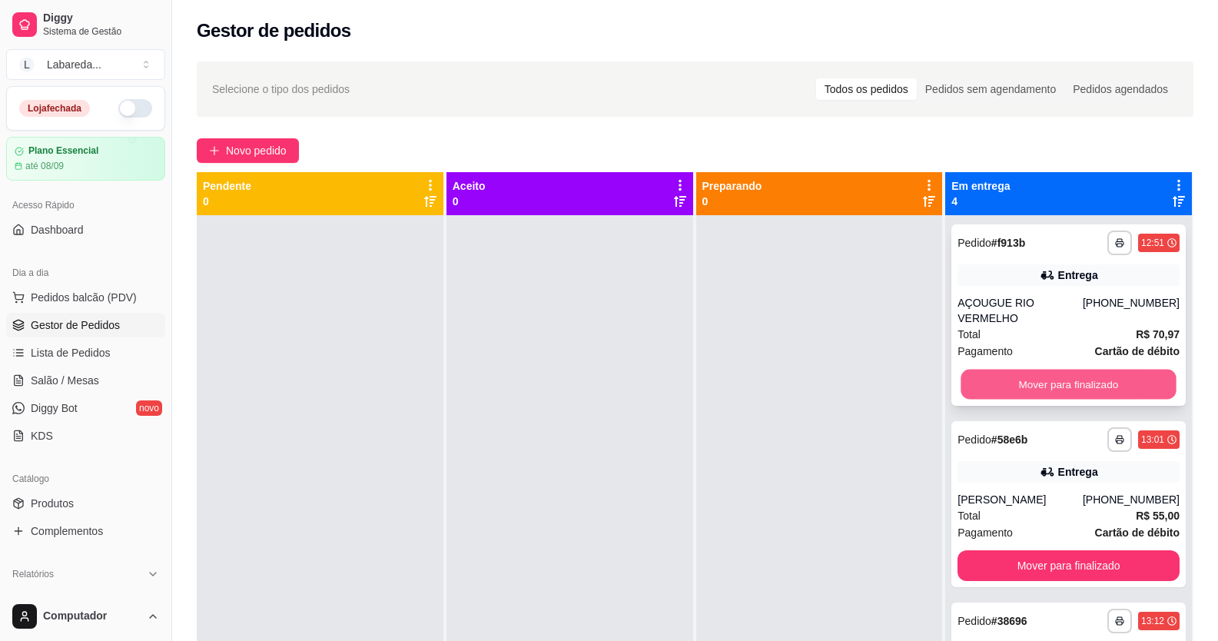
click at [794, 370] on button "Mover para finalizado" at bounding box center [1069, 385] width 215 height 30
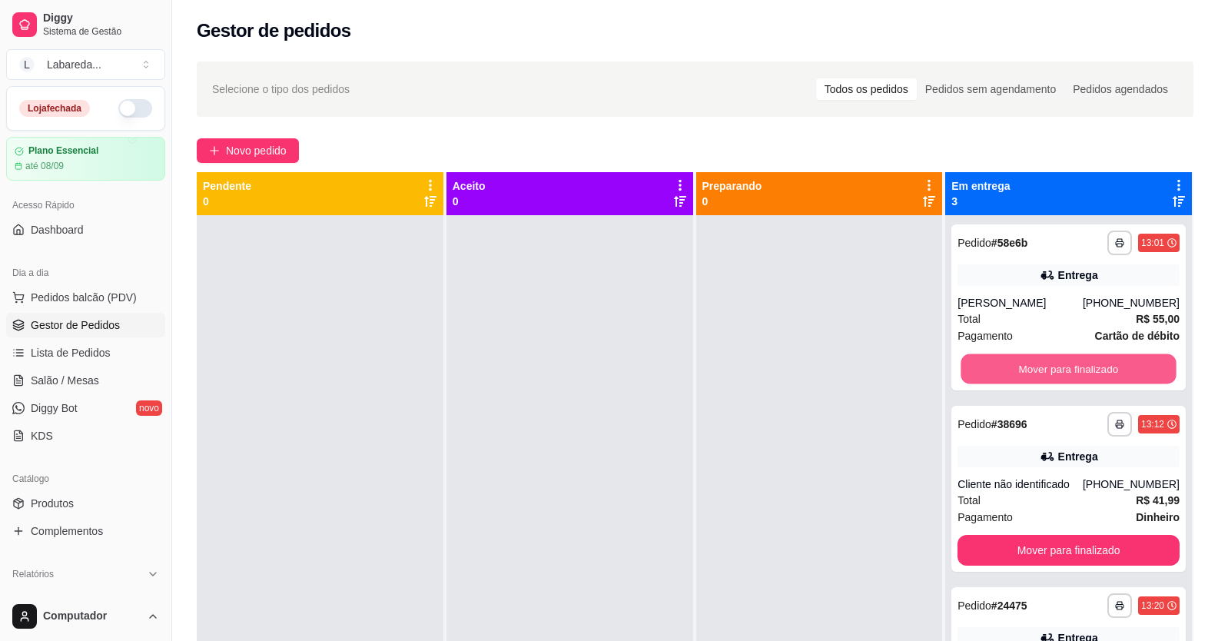
click at [794, 369] on button "Mover para finalizado" at bounding box center [1069, 369] width 215 height 30
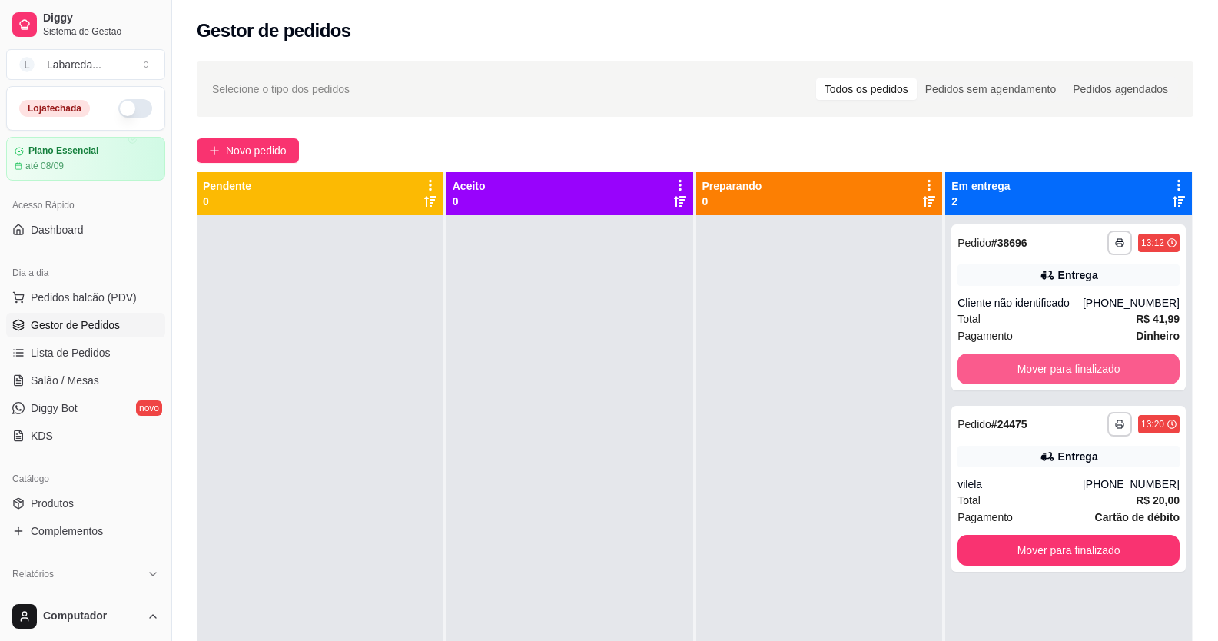
click at [794, 369] on button "Mover para finalizado" at bounding box center [1069, 369] width 222 height 31
click at [794, 535] on button "Mover para finalizado" at bounding box center [1069, 550] width 222 height 31
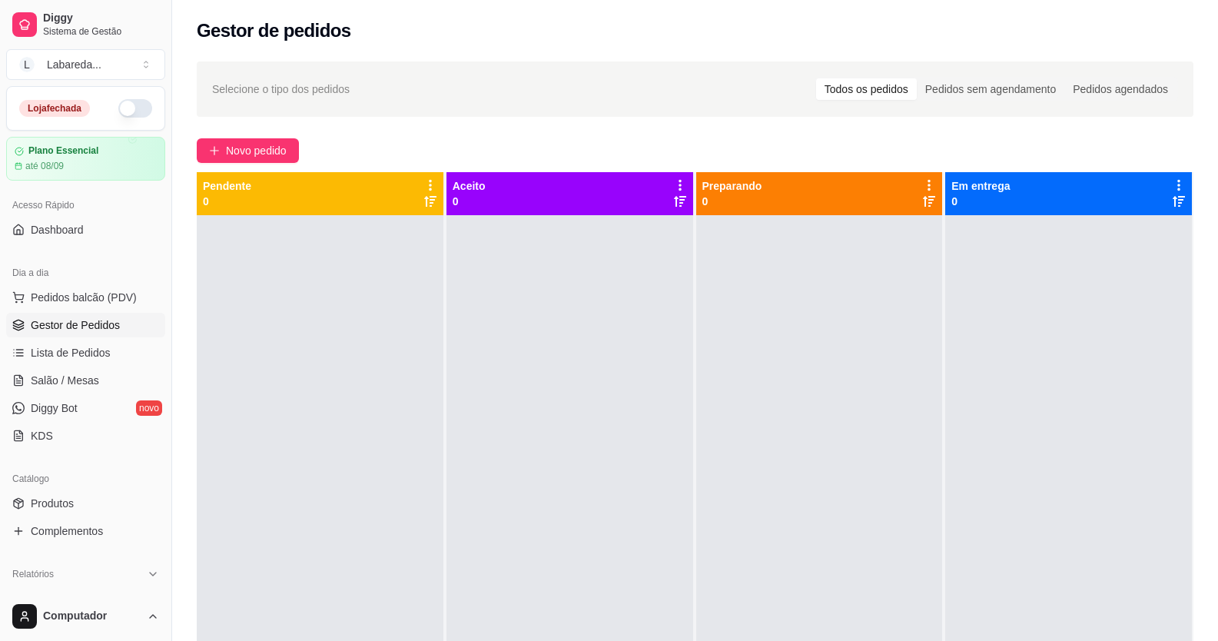
click at [794, 2] on div "Gestor de pedidos" at bounding box center [695, 26] width 1046 height 52
click at [65, 499] on span "Produtos" at bounding box center [52, 503] width 43 height 15
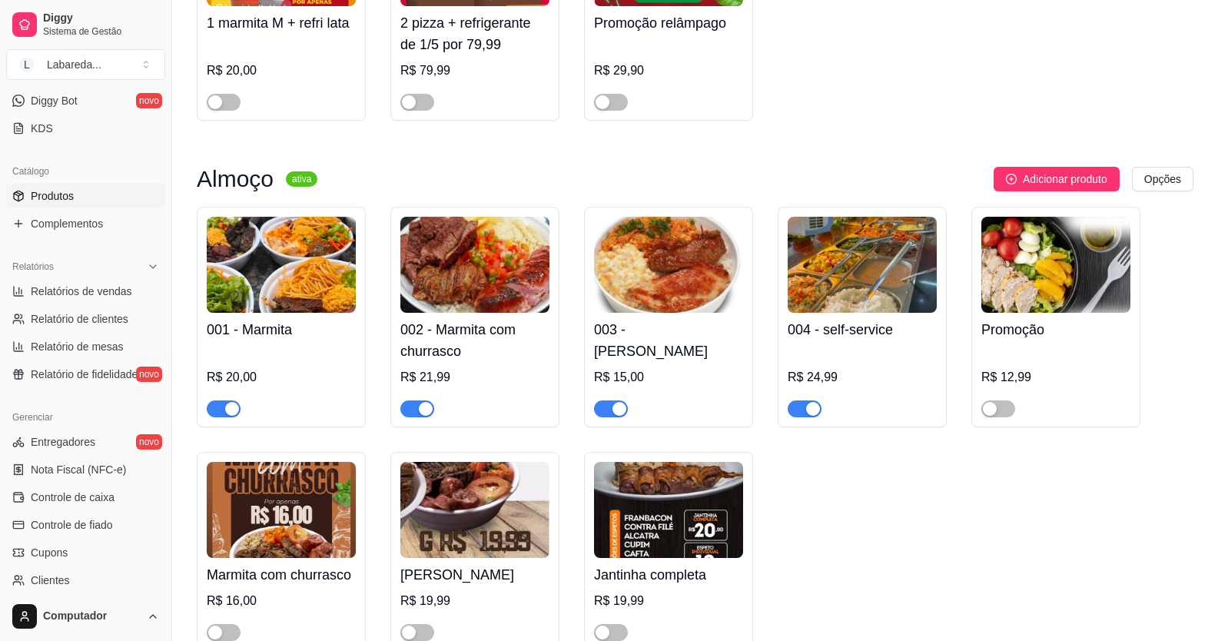
scroll to position [922, 0]
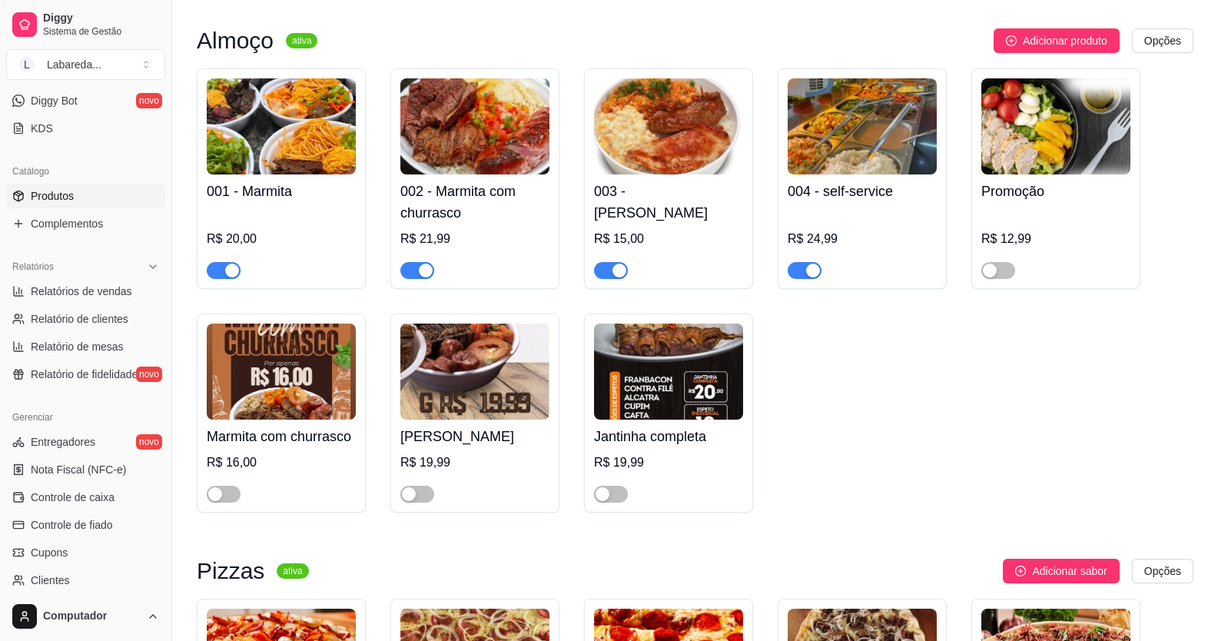
click at [424, 270] on div "button" at bounding box center [426, 271] width 14 height 14
click at [214, 277] on span "button" at bounding box center [224, 270] width 34 height 17
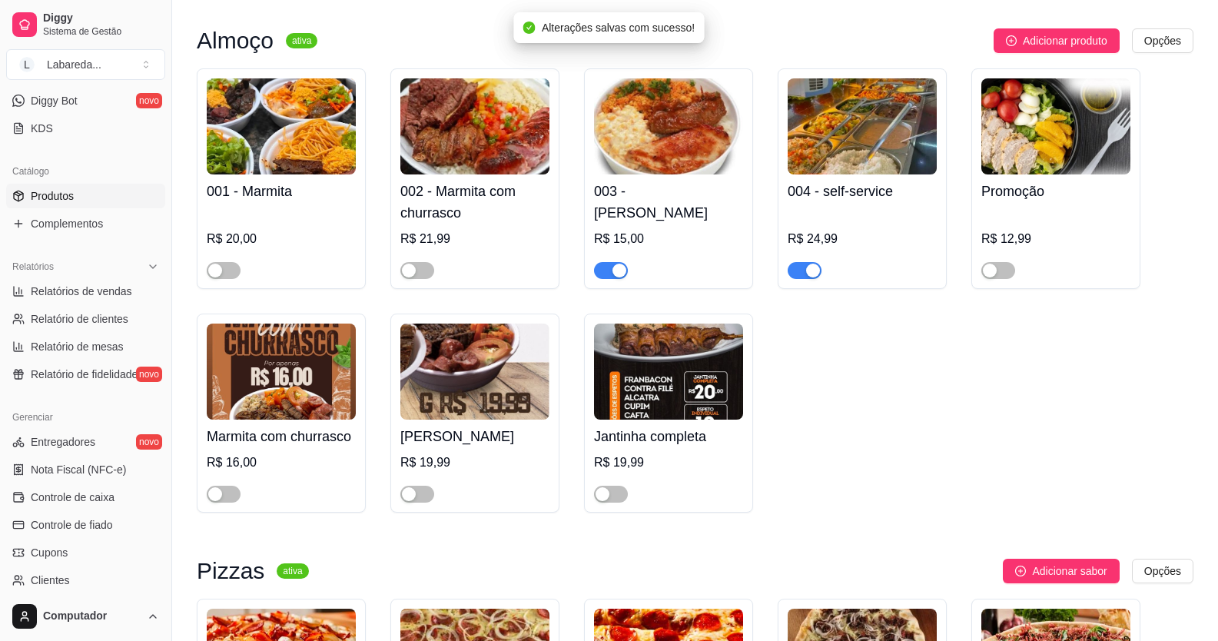
drag, startPoint x: 600, startPoint y: 274, endPoint x: 726, endPoint y: 248, distance: 128.6
click at [601, 274] on span "button" at bounding box center [611, 270] width 34 height 17
click at [794, 267] on span "button" at bounding box center [805, 270] width 34 height 17
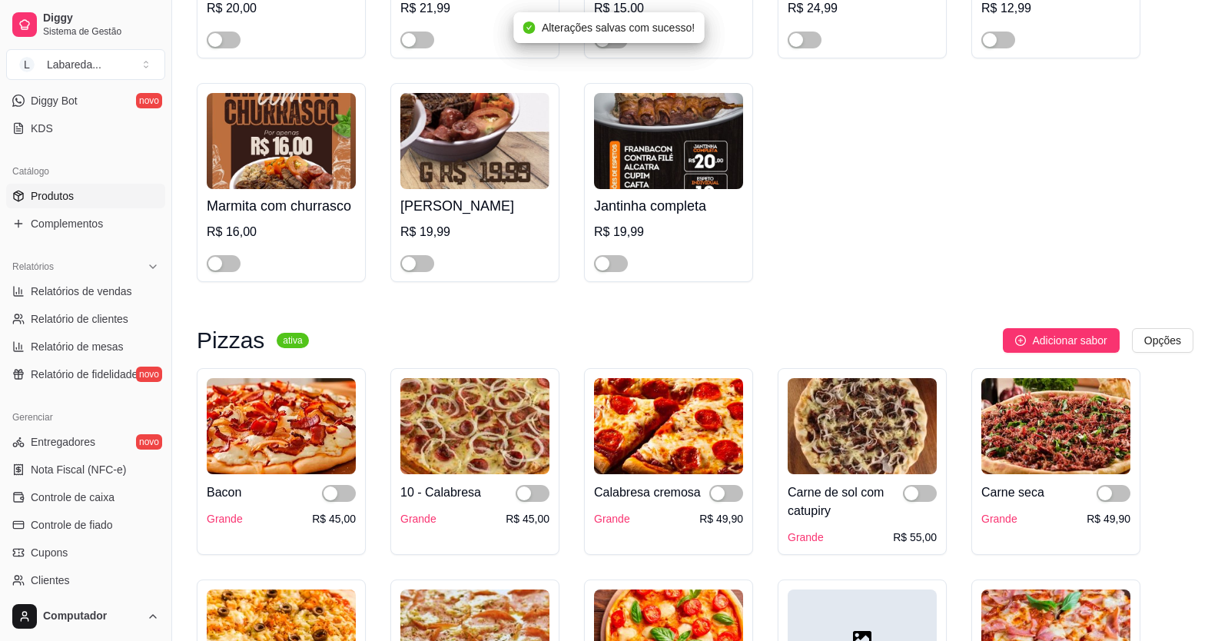
scroll to position [1307, 0]
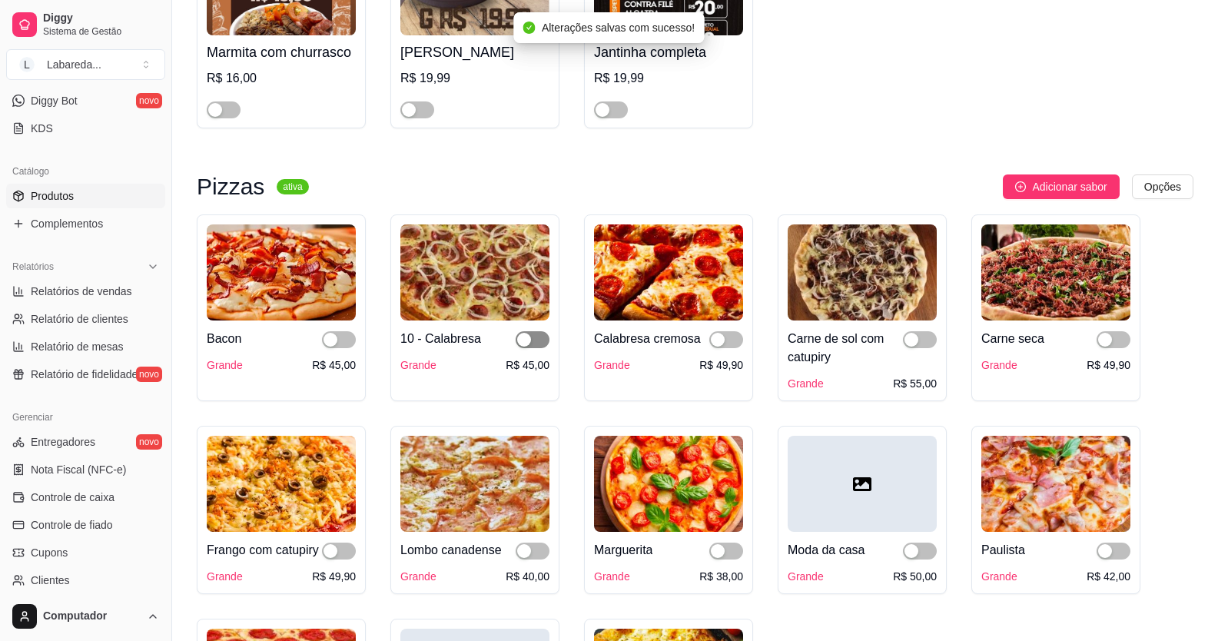
click at [523, 344] on div "button" at bounding box center [524, 340] width 14 height 14
click at [349, 337] on div "Bacon Grande R$ 45,00" at bounding box center [281, 347] width 149 height 52
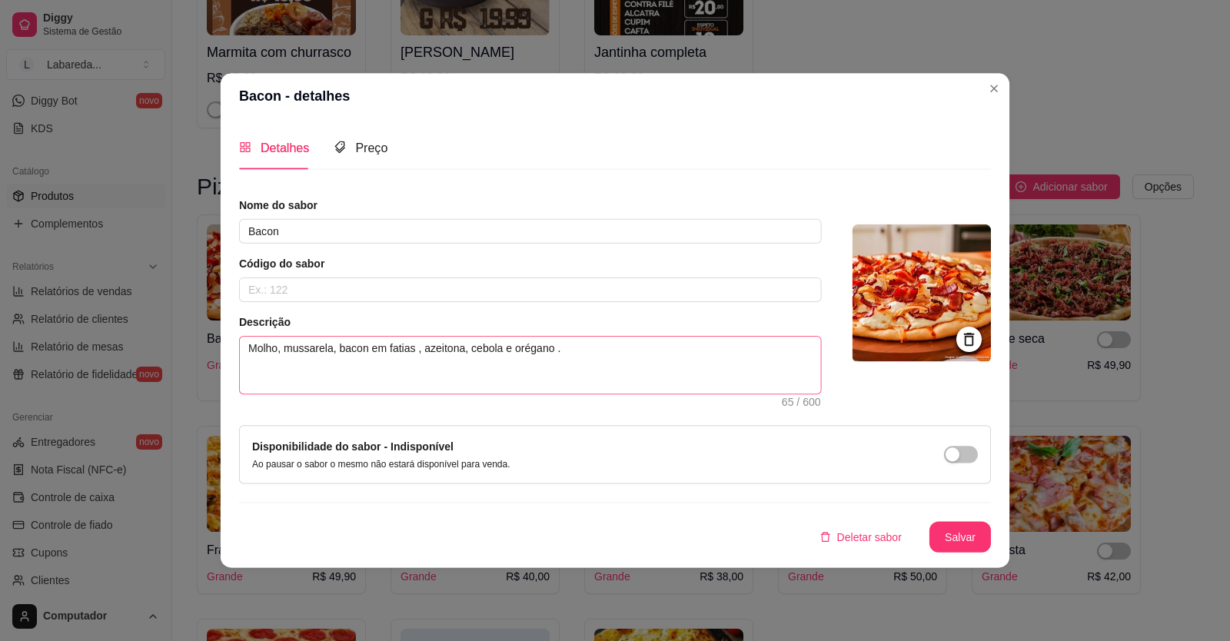
drag, startPoint x: 349, startPoint y: 337, endPoint x: 267, endPoint y: 371, distance: 89.2
click at [331, 344] on span "Molho, mussarela, bacon em fatias , azeitona, cebola e orégano . 65 / 600" at bounding box center [530, 365] width 583 height 58
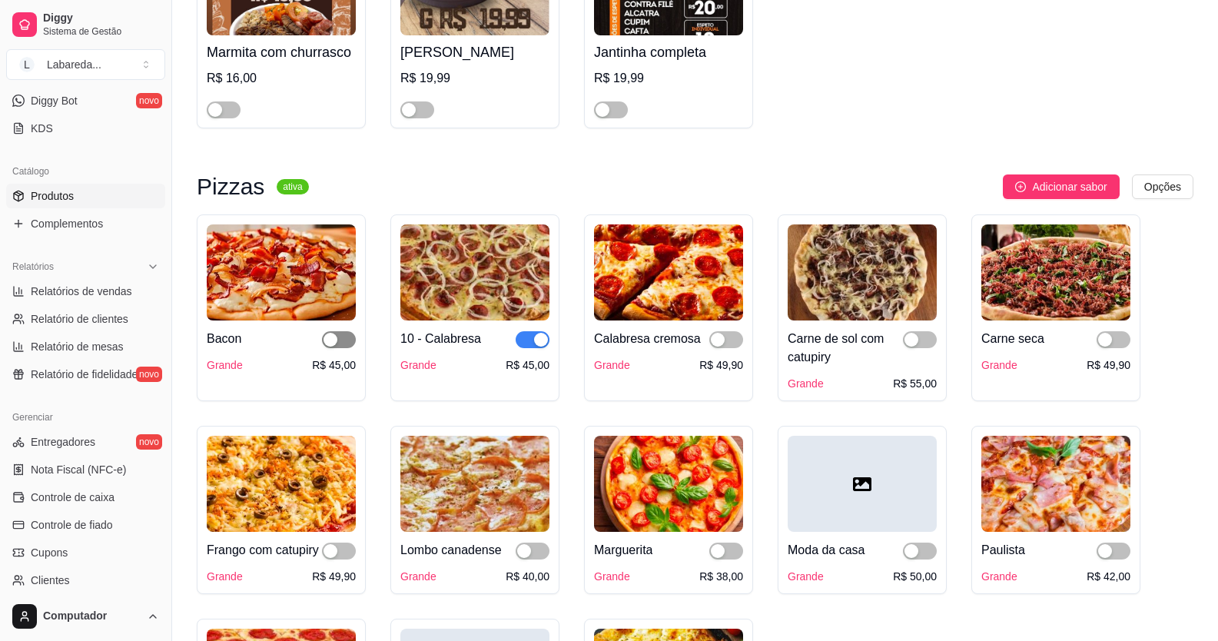
click at [328, 338] on div "button" at bounding box center [331, 340] width 14 height 14
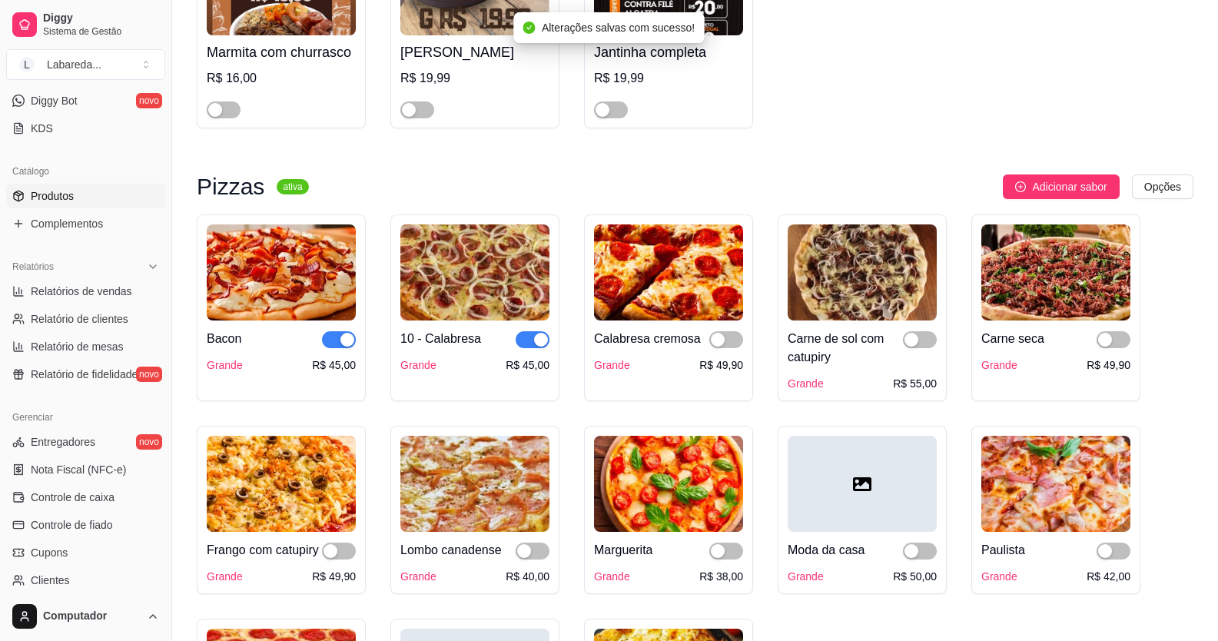
click at [709, 348] on div at bounding box center [726, 339] width 34 height 18
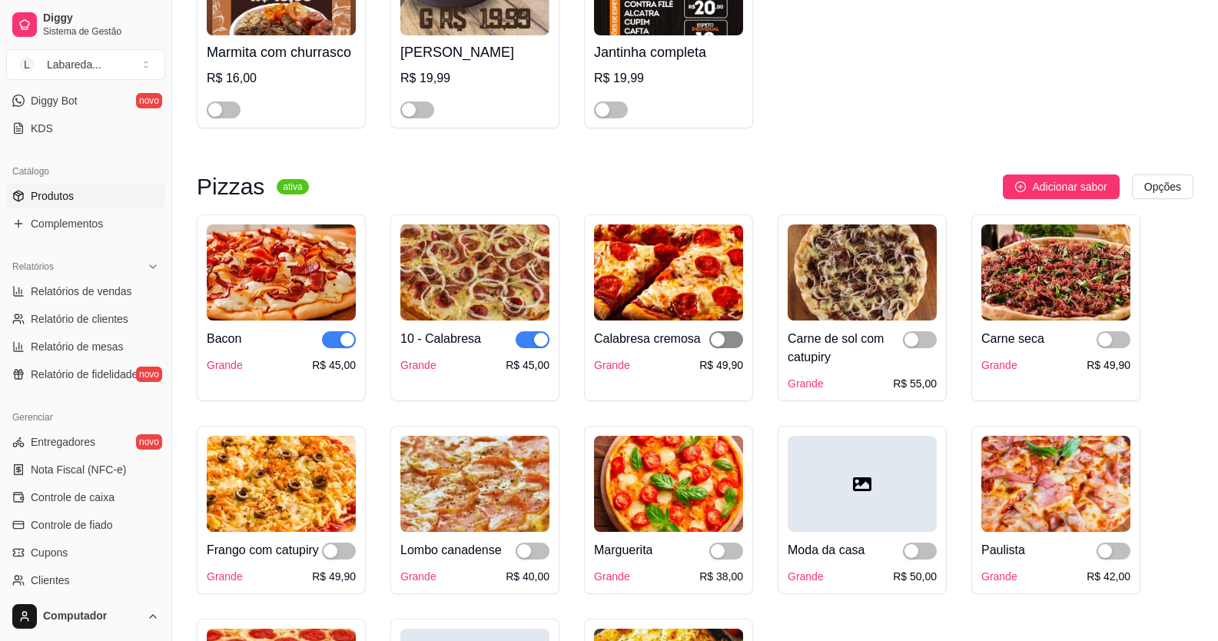
click at [722, 341] on div "button" at bounding box center [718, 340] width 14 height 14
click at [794, 347] on div "button" at bounding box center [912, 340] width 14 height 14
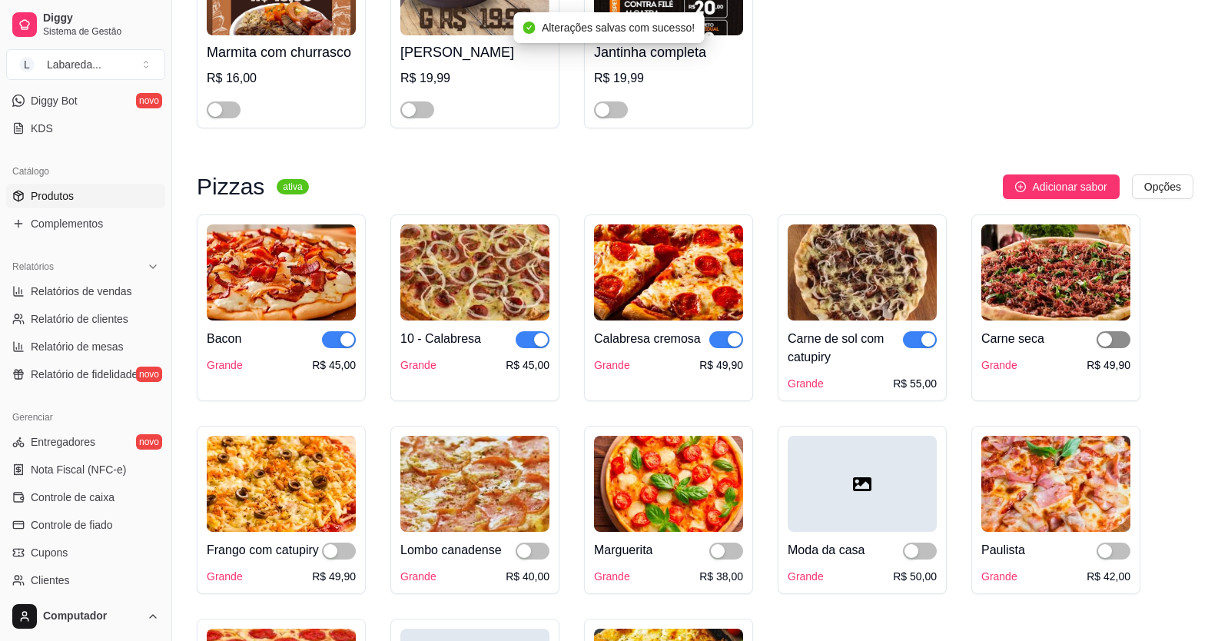
click at [794, 347] on div "button" at bounding box center [1105, 340] width 14 height 14
click at [794, 554] on span "button" at bounding box center [1114, 551] width 34 height 17
click at [794, 552] on div "button" at bounding box center [912, 551] width 14 height 14
click at [712, 558] on div "button" at bounding box center [718, 551] width 14 height 14
click at [526, 550] on div "button" at bounding box center [524, 551] width 14 height 14
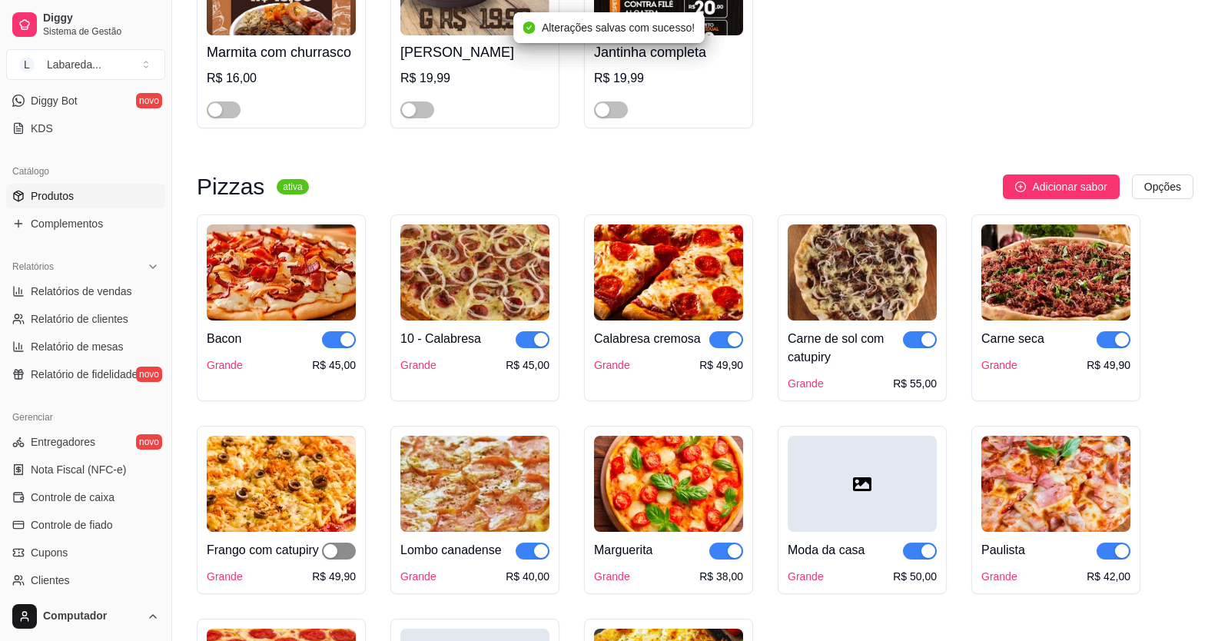
click at [341, 550] on span "button" at bounding box center [339, 551] width 34 height 17
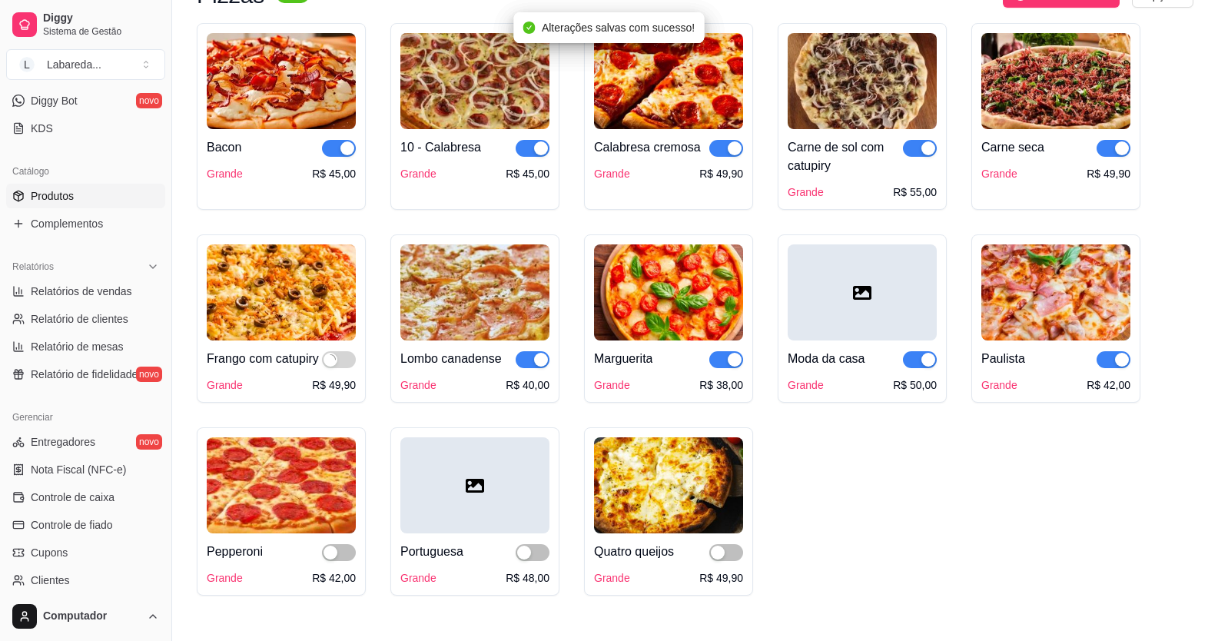
scroll to position [1614, 0]
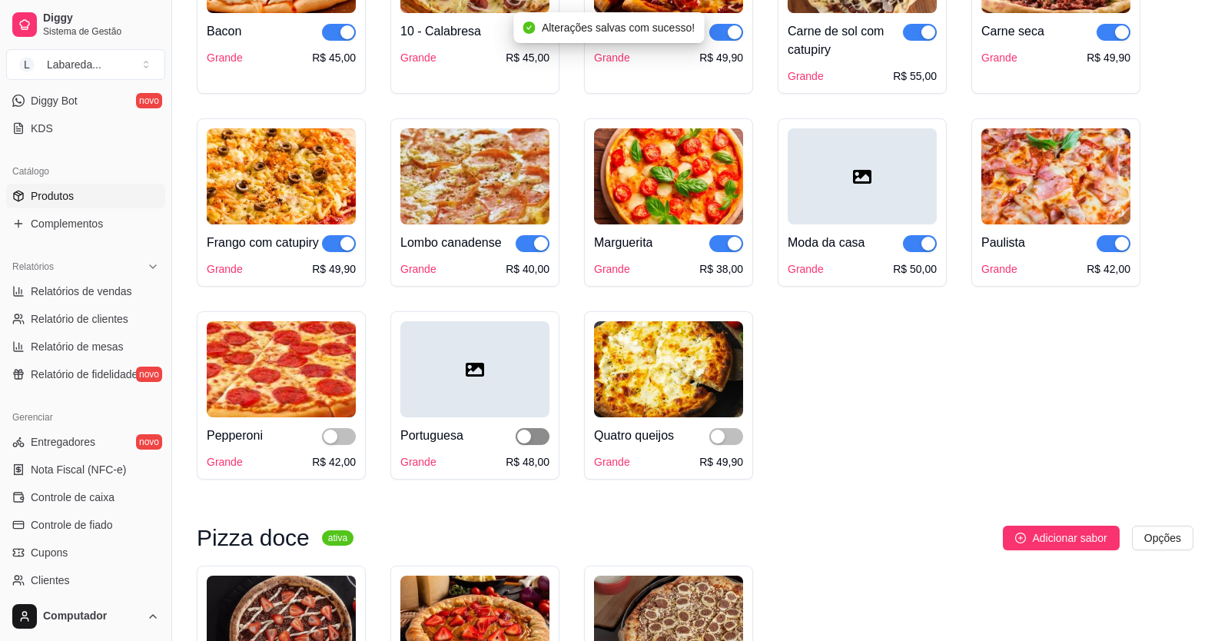
click at [522, 443] on div "button" at bounding box center [524, 437] width 14 height 14
click at [337, 445] on button "button" at bounding box center [339, 436] width 34 height 17
click at [732, 445] on span "button" at bounding box center [726, 436] width 34 height 17
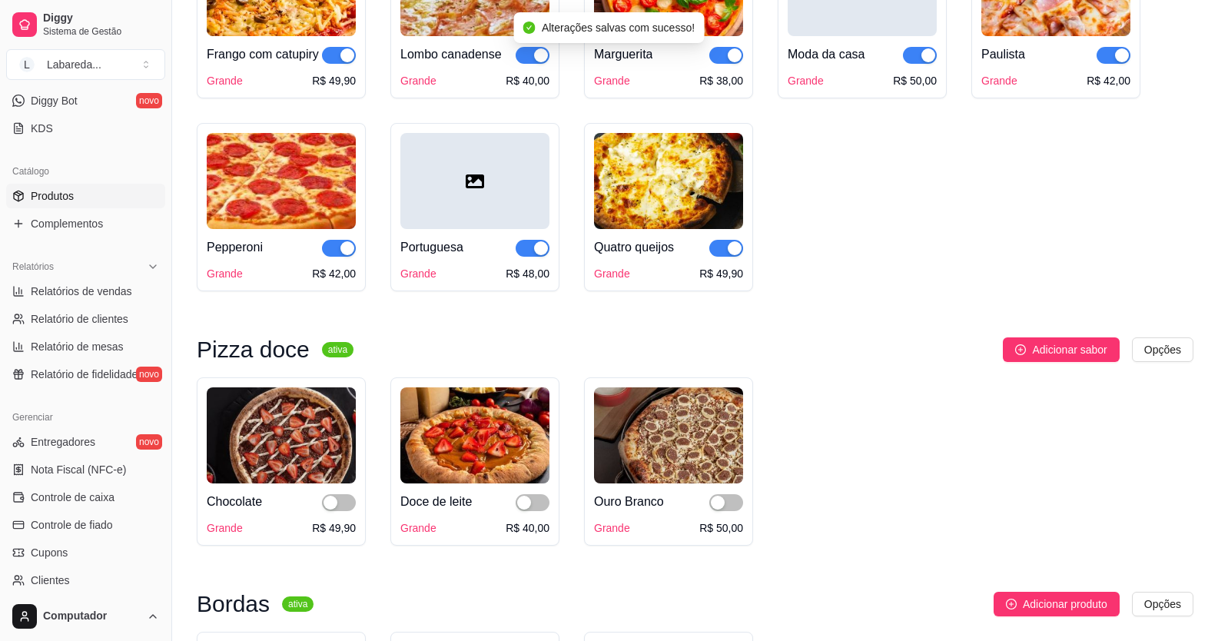
scroll to position [1845, 0]
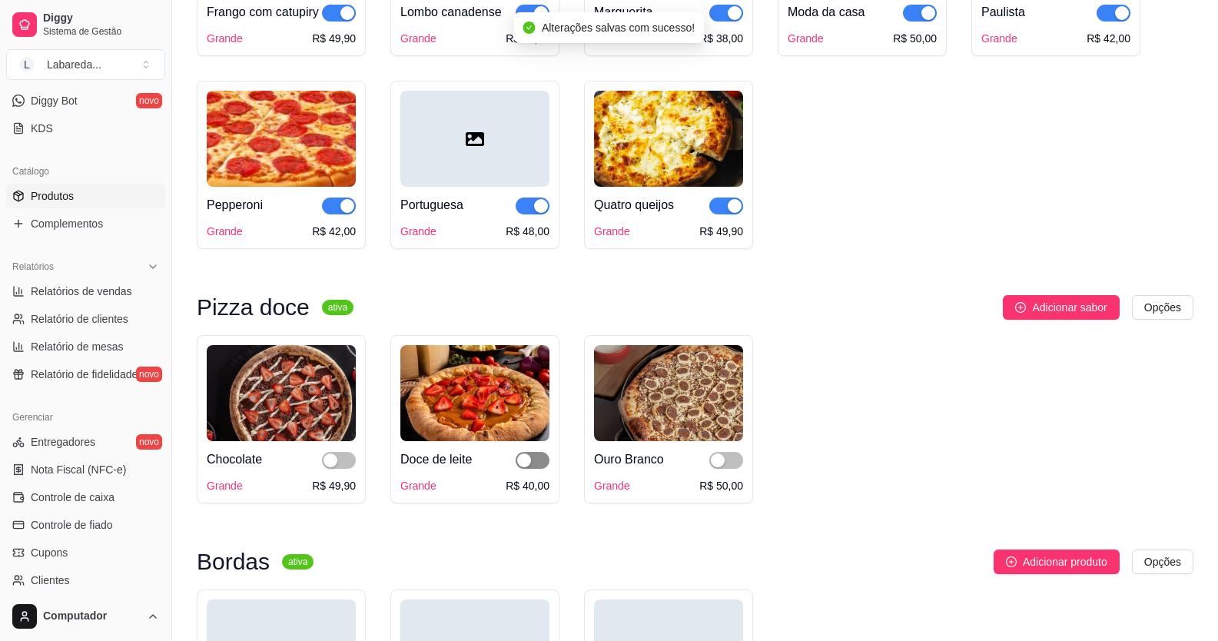
click at [520, 467] on div "button" at bounding box center [524, 460] width 14 height 14
click at [331, 467] on div "button" at bounding box center [331, 460] width 14 height 14
click at [718, 467] on div "button" at bounding box center [718, 460] width 14 height 14
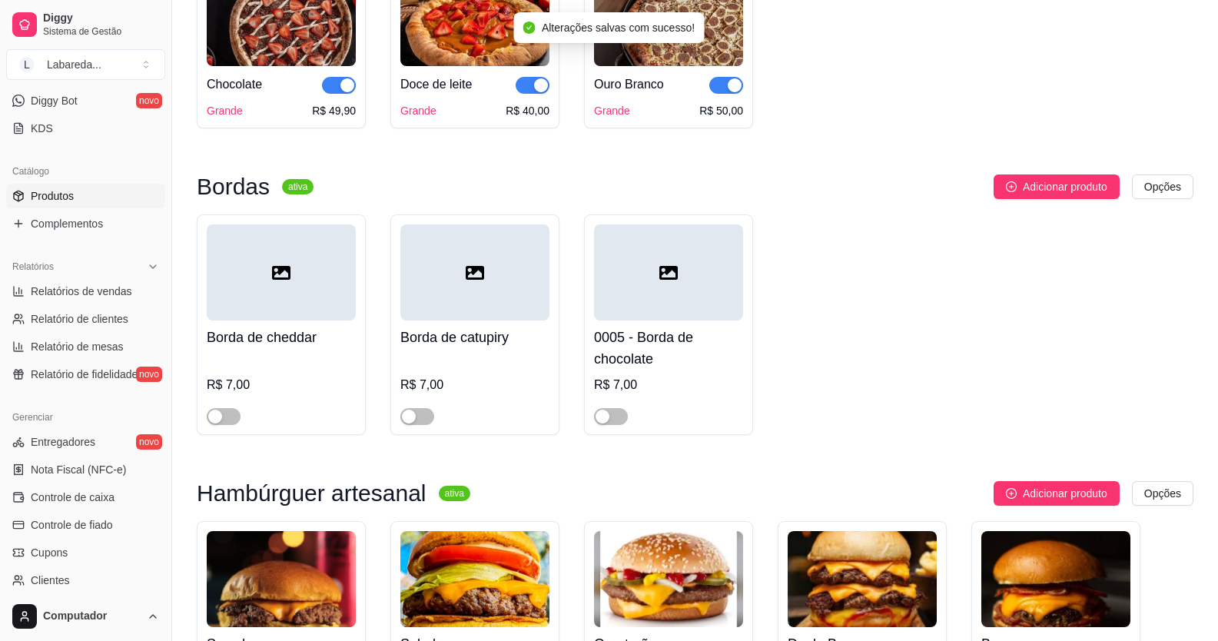
scroll to position [2306, 0]
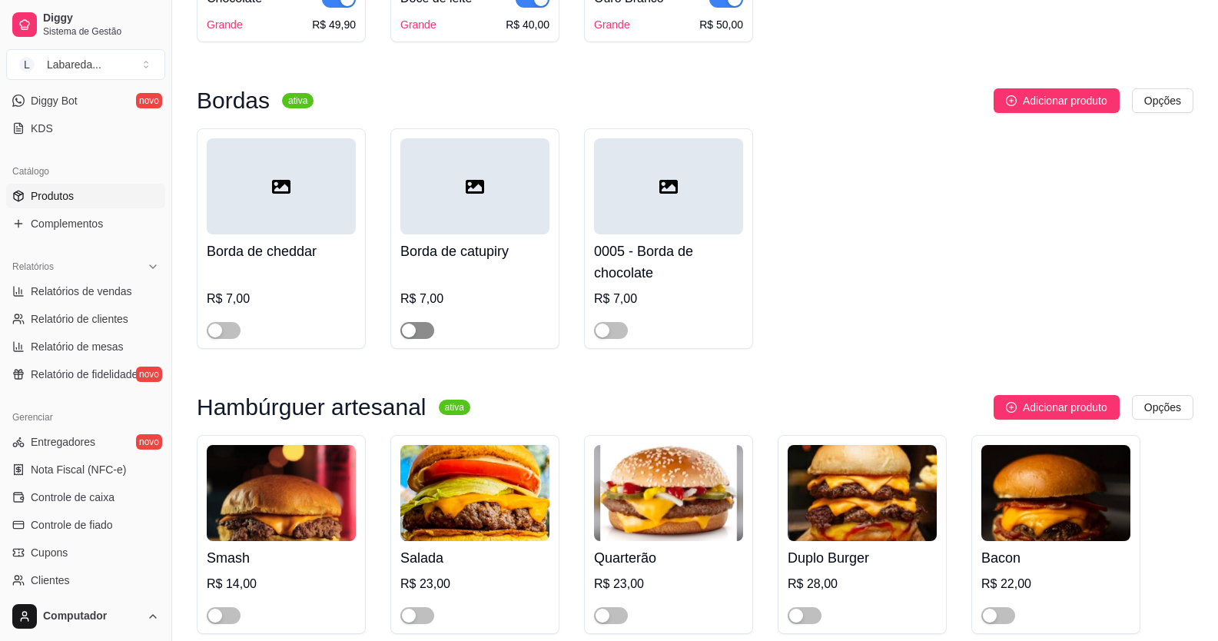
click at [404, 337] on div "button" at bounding box center [409, 331] width 14 height 14
click at [224, 339] on button "button" at bounding box center [224, 330] width 34 height 17
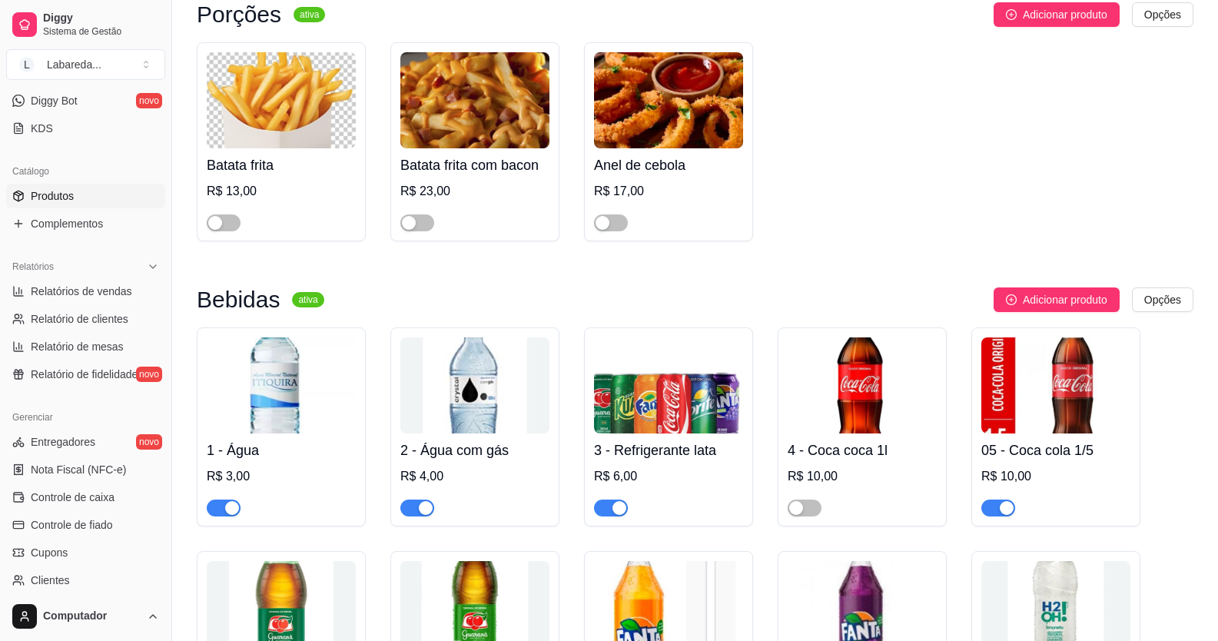
scroll to position [3305, 0]
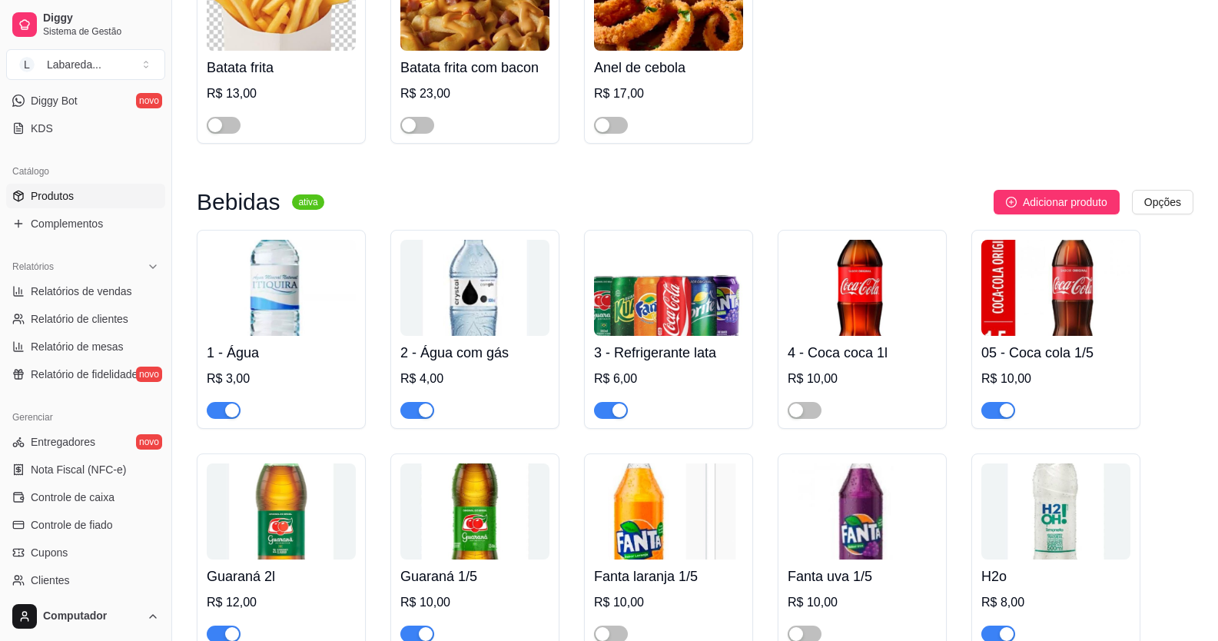
click at [401, 134] on div at bounding box center [474, 118] width 149 height 31
drag, startPoint x: 554, startPoint y: 564, endPoint x: 527, endPoint y: 664, distance: 103.5
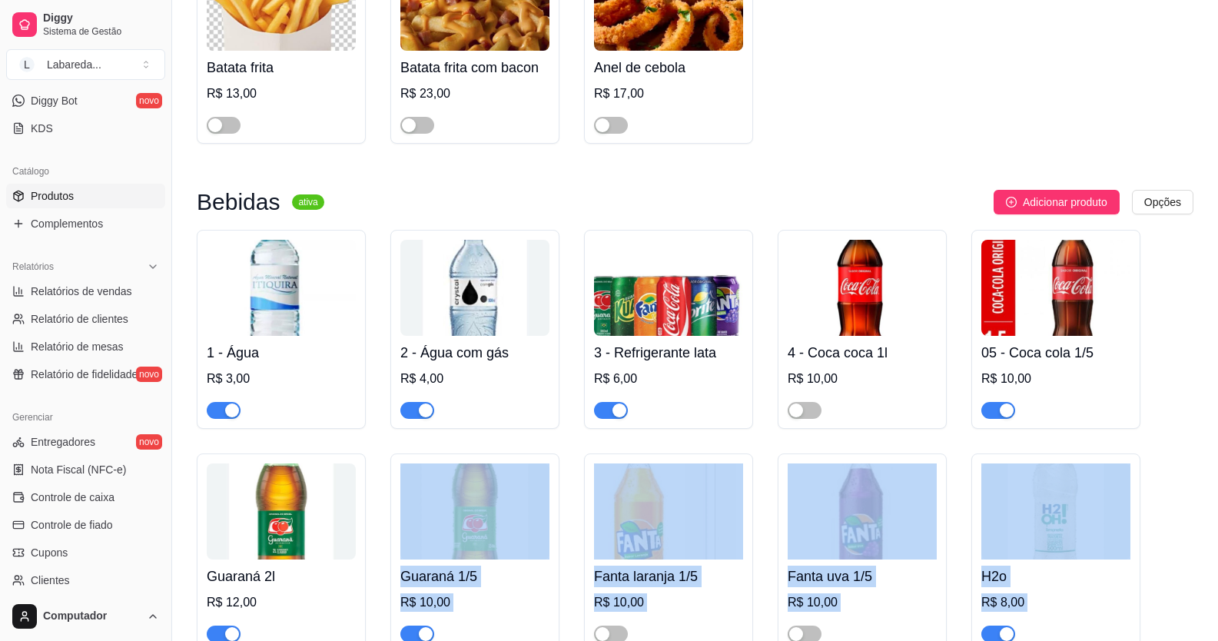
scroll to position [3350, 0]
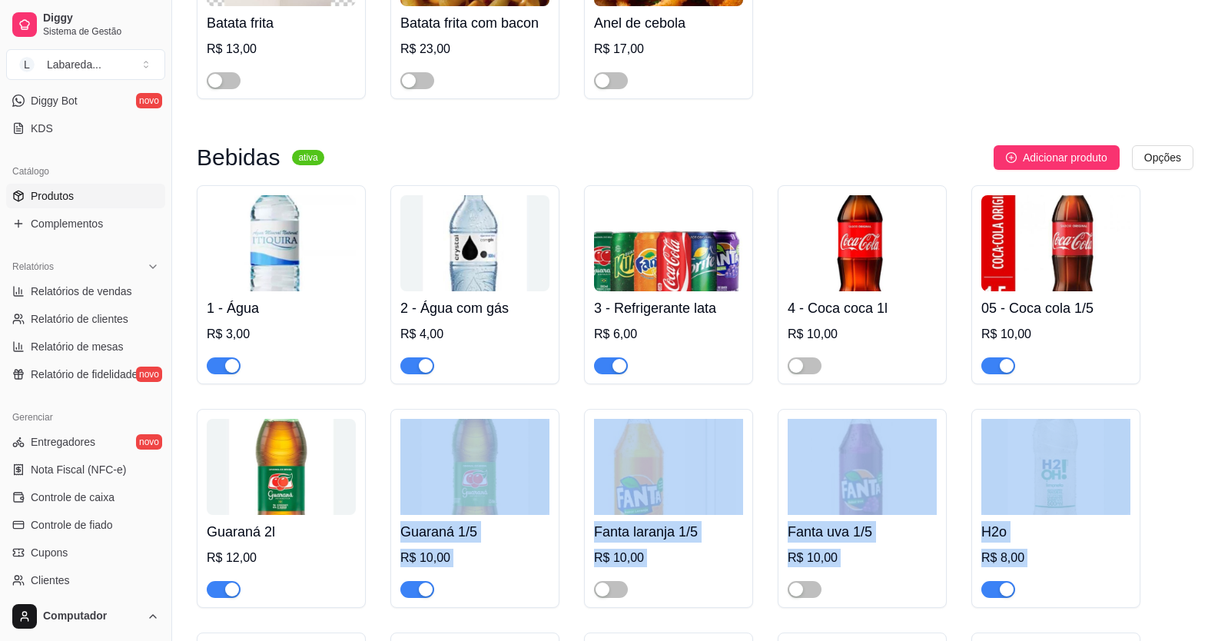
click at [670, 598] on div at bounding box center [668, 582] width 149 height 31
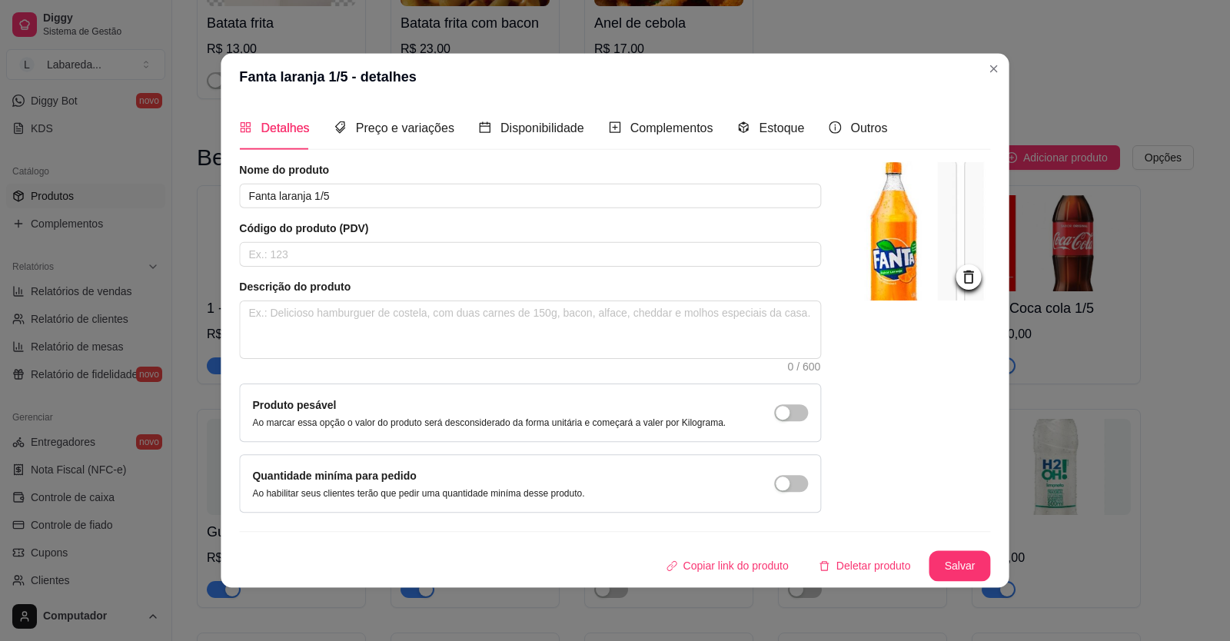
drag, startPoint x: 536, startPoint y: 573, endPoint x: 546, endPoint y: 575, distance: 9.4
click at [537, 573] on div "Copiar link do produto Deletar produto Salvar" at bounding box center [614, 565] width 751 height 31
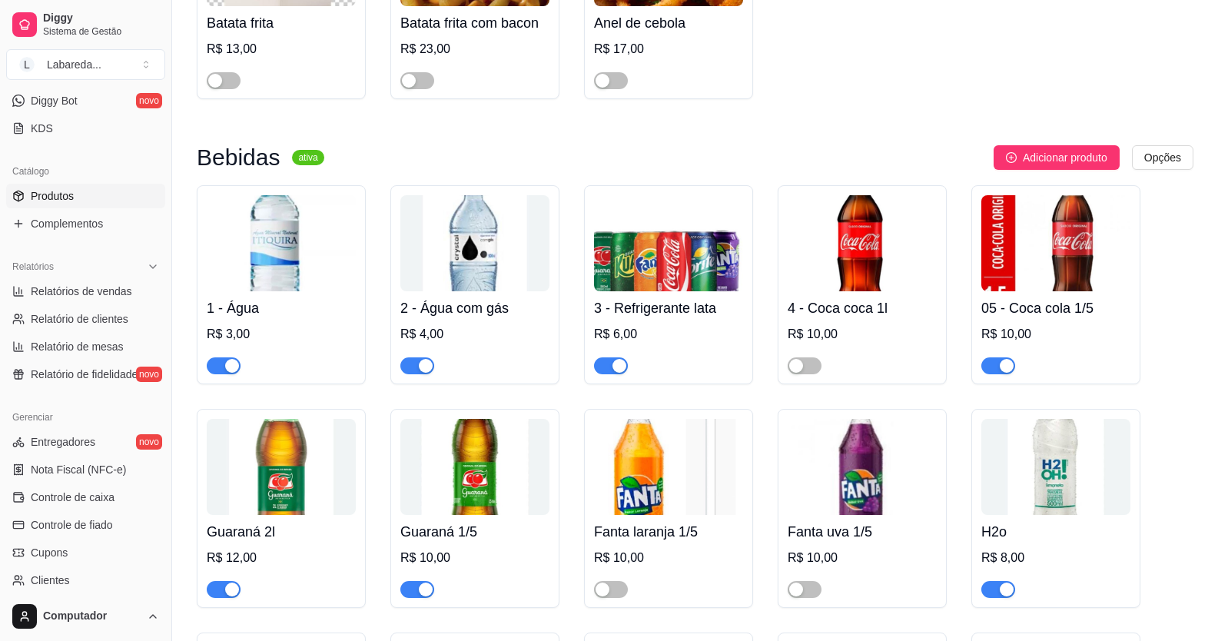
drag, startPoint x: 881, startPoint y: 185, endPoint x: 902, endPoint y: 185, distance: 20.8
click at [794, 170] on div "Adicionar produto Opções" at bounding box center [765, 157] width 857 height 25
drag, startPoint x: 822, startPoint y: 124, endPoint x: 813, endPoint y: 113, distance: 14.2
click at [794, 99] on div "Batata frita R$ 13,00 Batata frita com bacon R$ 23,00 Anel de cebola R$ 17,00" at bounding box center [695, -1] width 997 height 199
